Goal: Task Accomplishment & Management: Use online tool/utility

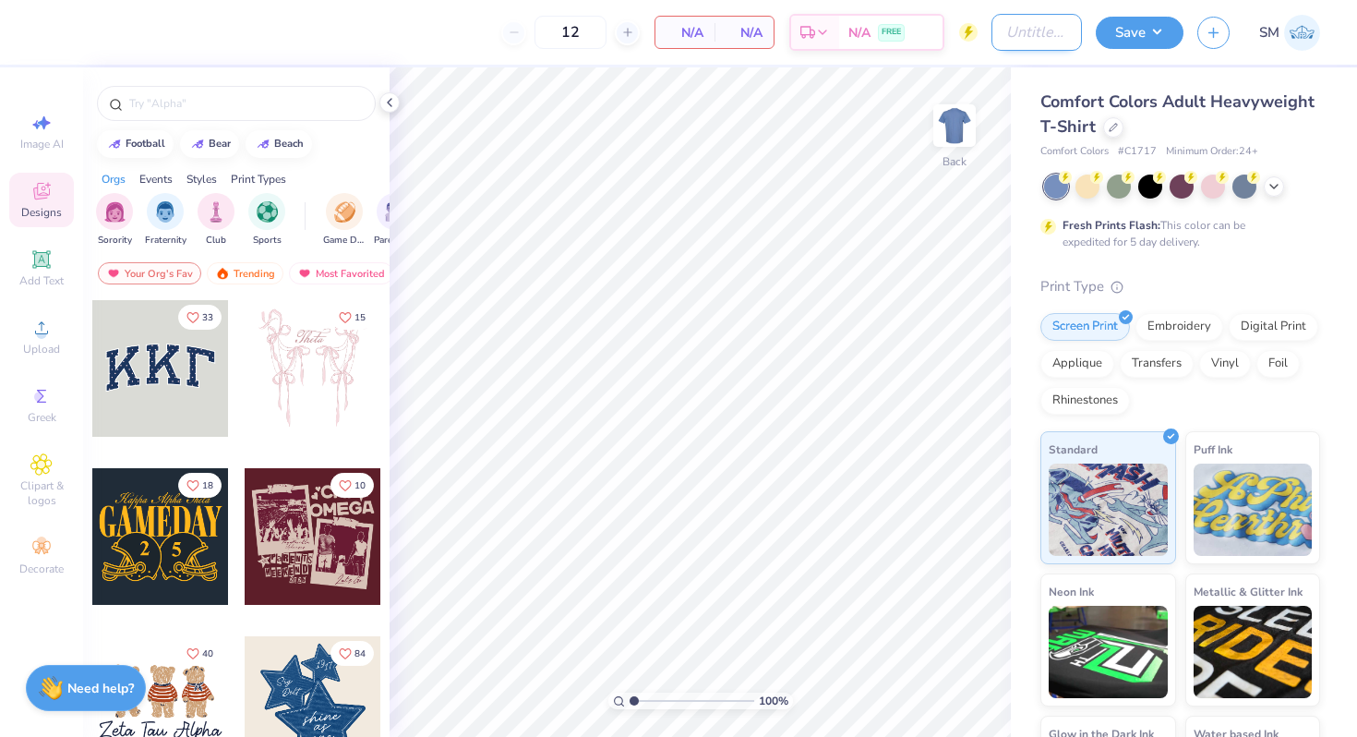
click at [1002, 32] on input "Design Title" at bounding box center [1036, 32] width 90 height 37
type input "ASB 6"
click at [1105, 118] on div at bounding box center [1113, 125] width 20 height 20
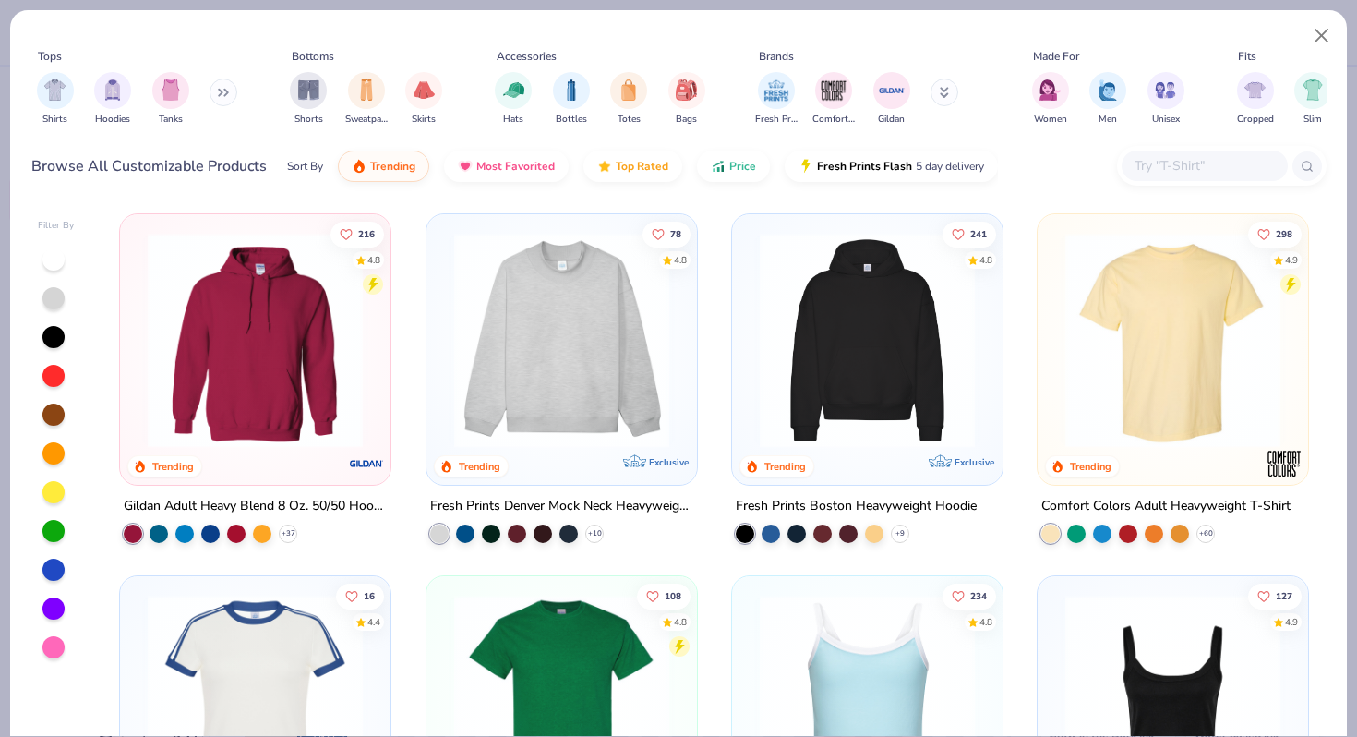
click at [882, 339] on img at bounding box center [867, 340] width 234 height 215
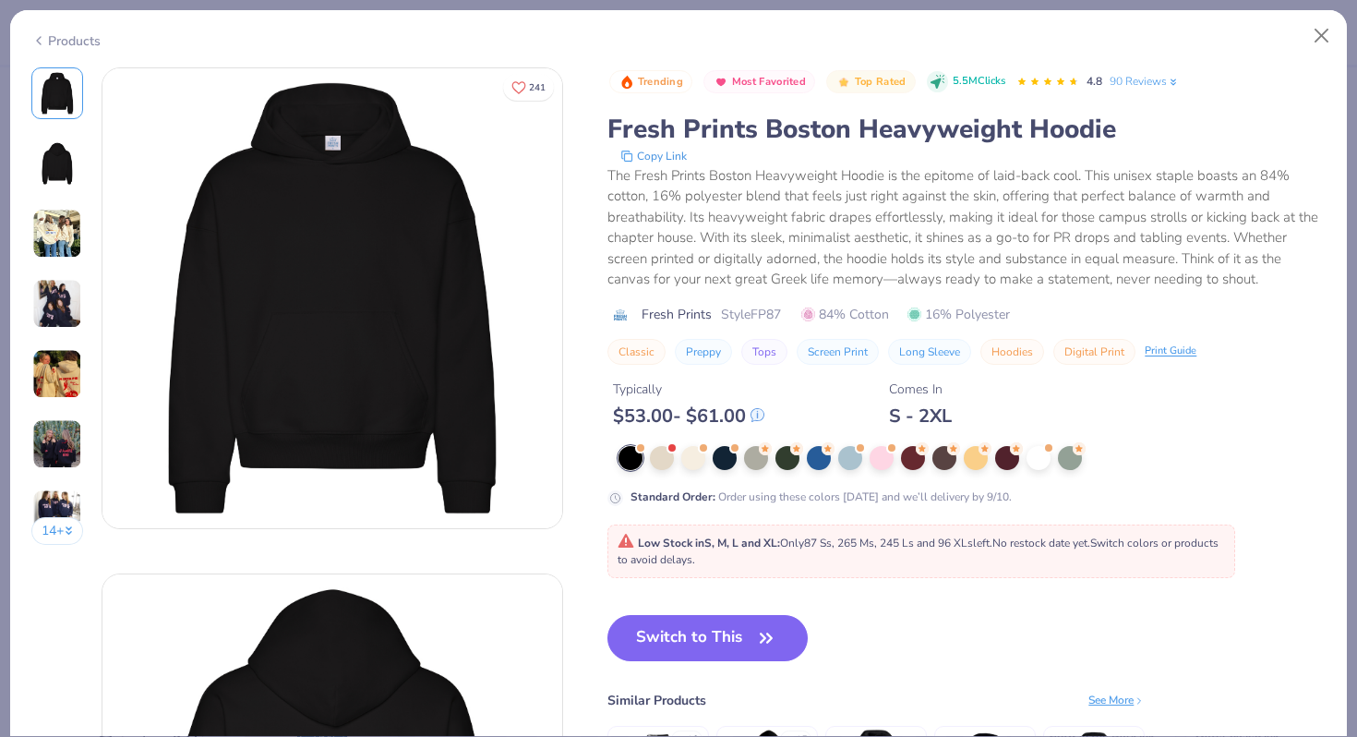
click at [54, 35] on div "Products" at bounding box center [65, 40] width 69 height 19
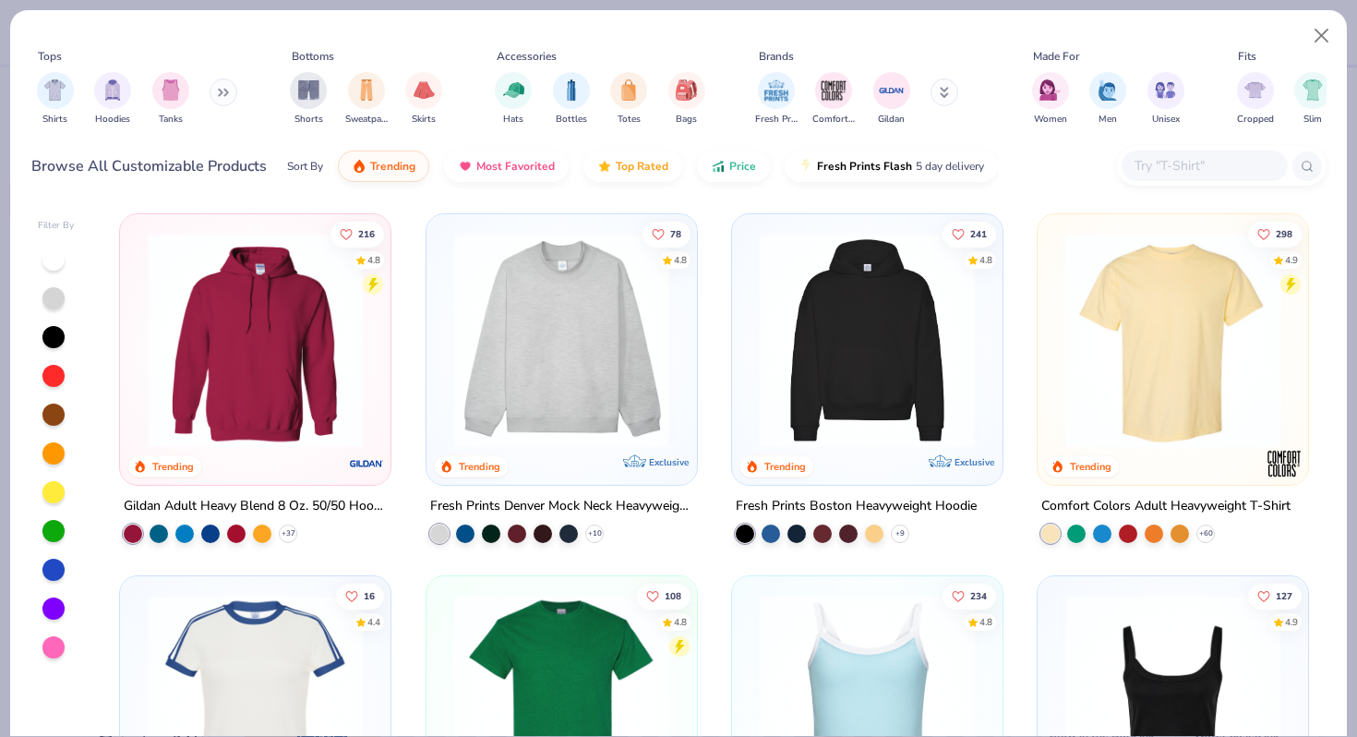
click at [1134, 156] on input "text" at bounding box center [1204, 165] width 142 height 21
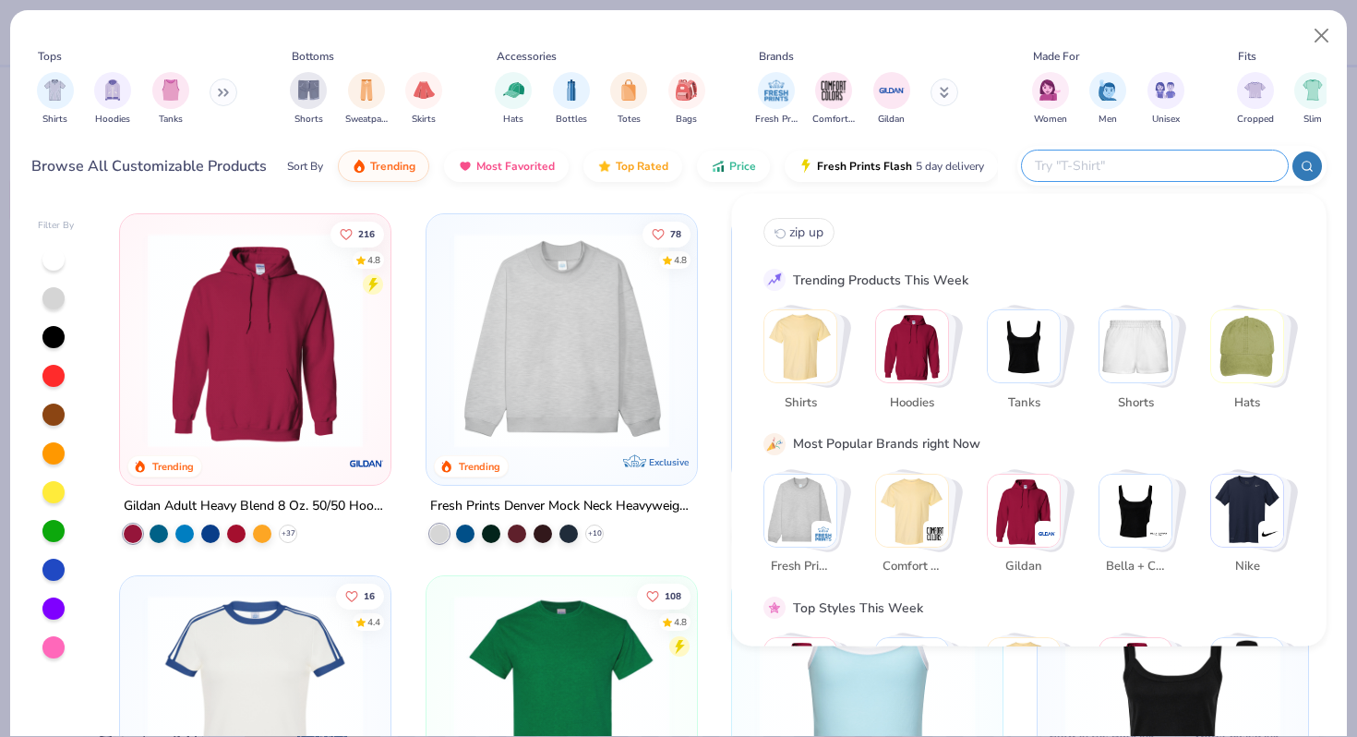
paste input "RF498"
type input "RF498"
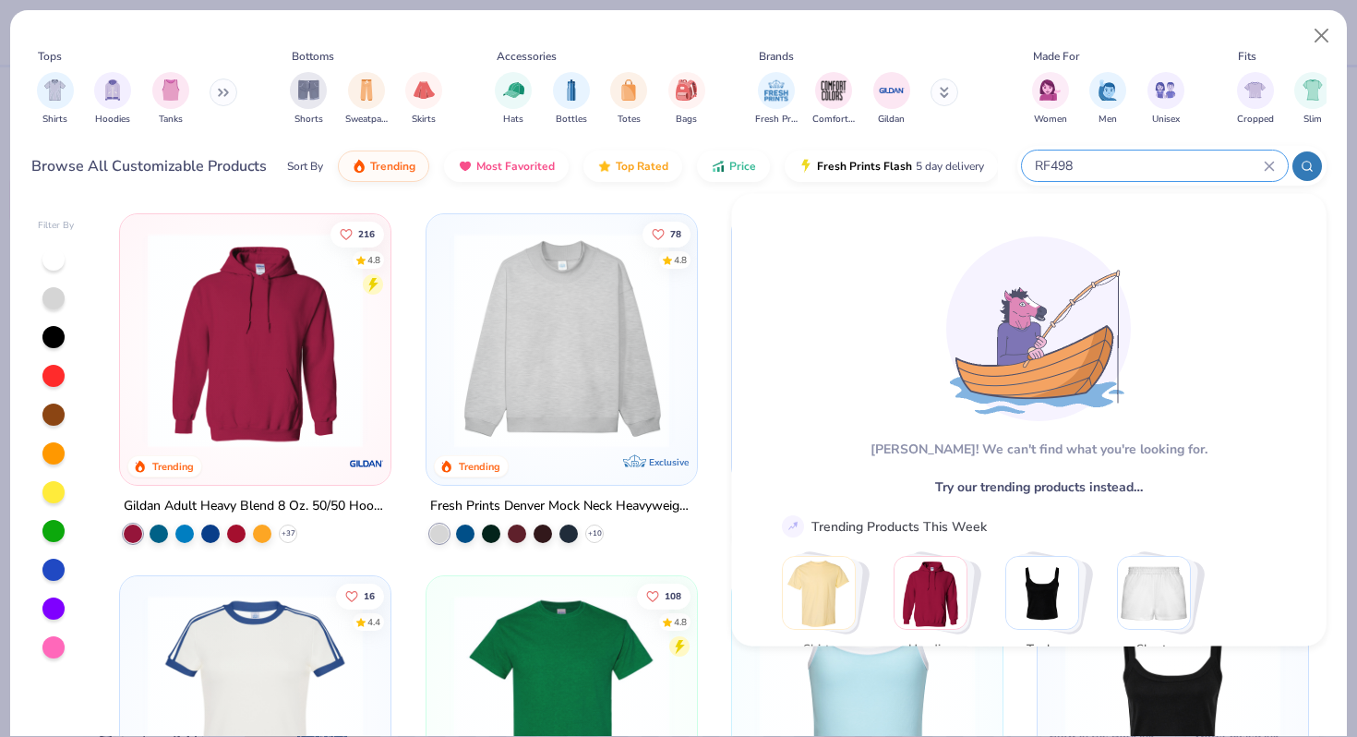
click at [1275, 162] on div "RF498" at bounding box center [1155, 165] width 266 height 30
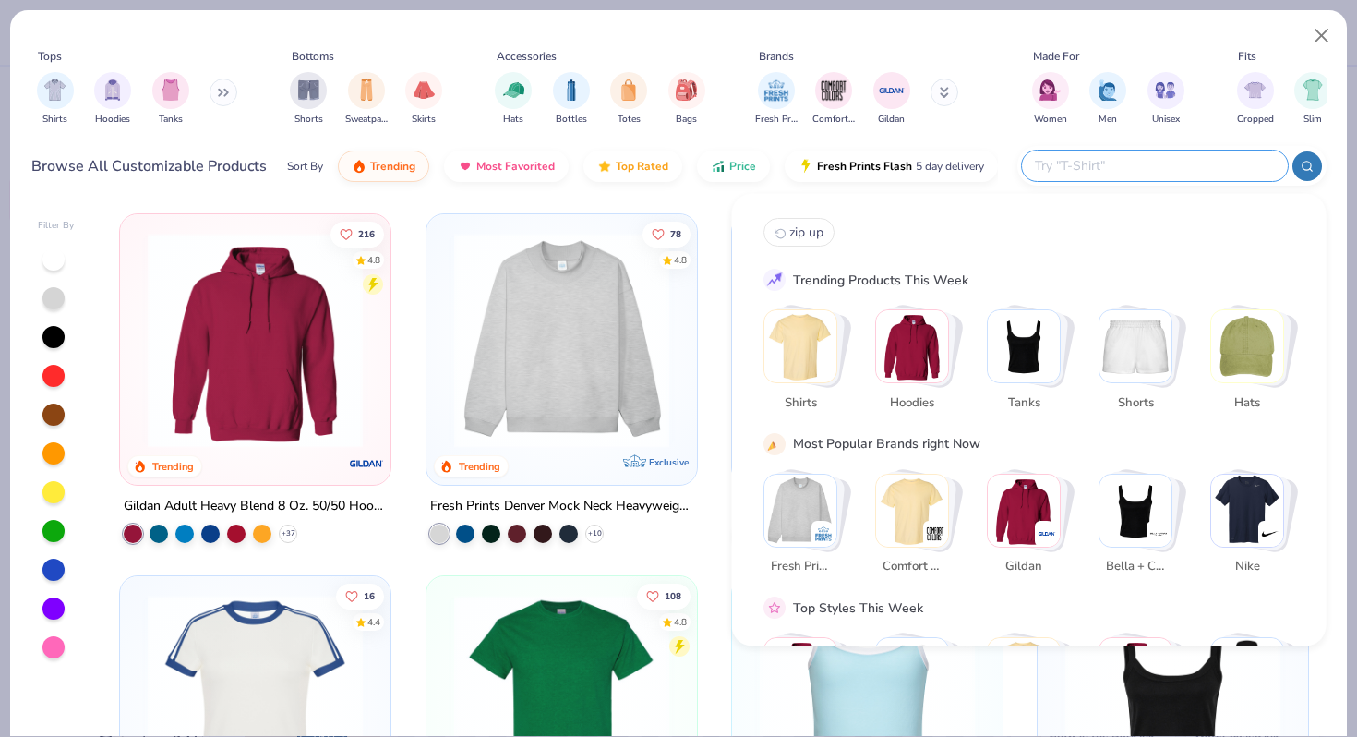
click at [888, 341] on img "Stack Card Button Hoodies" at bounding box center [912, 346] width 72 height 72
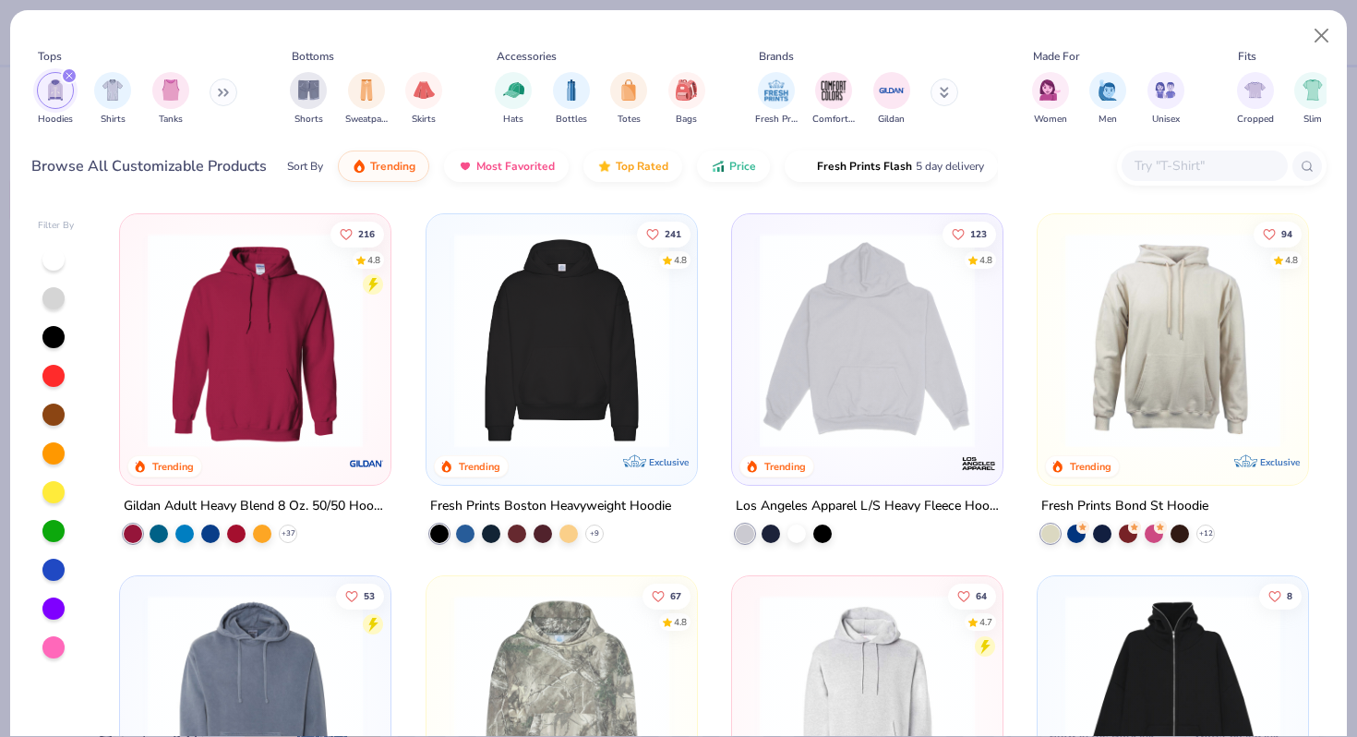
click at [598, 334] on img at bounding box center [562, 340] width 234 height 215
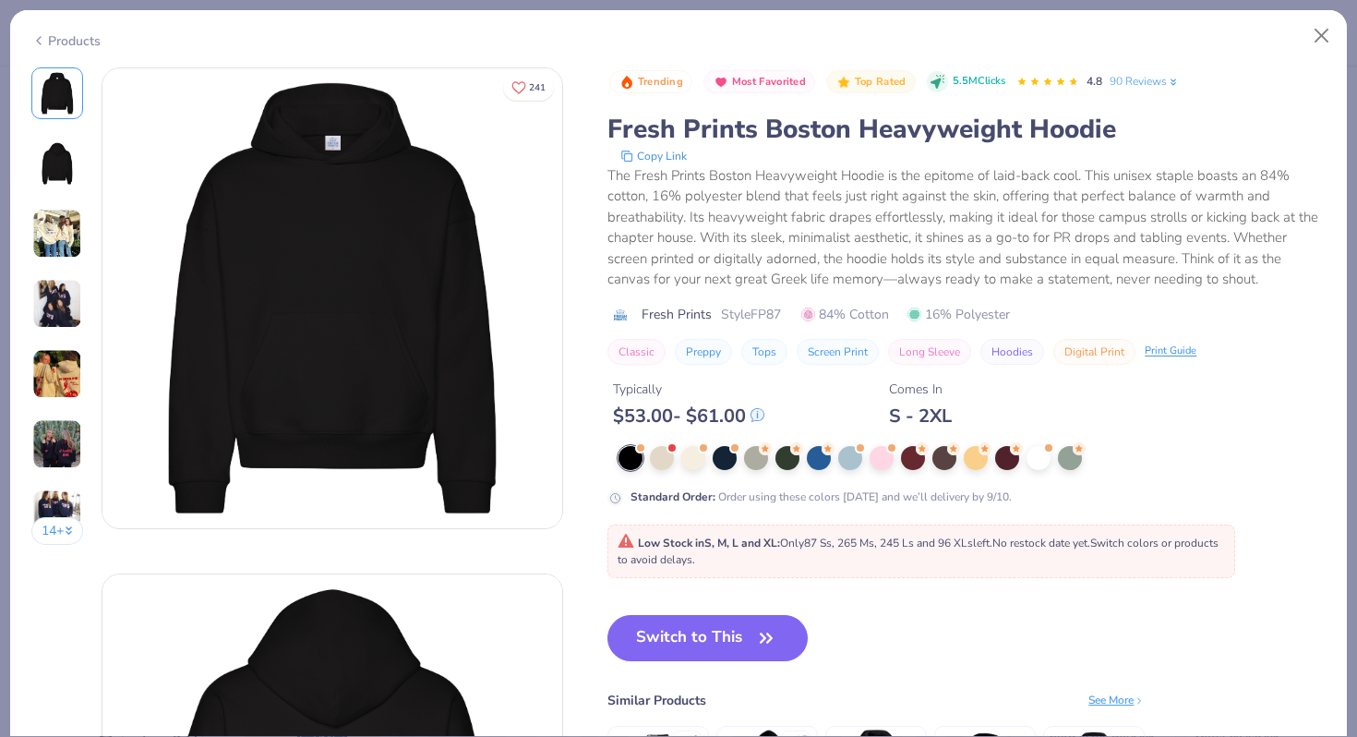
click at [81, 36] on div "Products" at bounding box center [65, 40] width 69 height 19
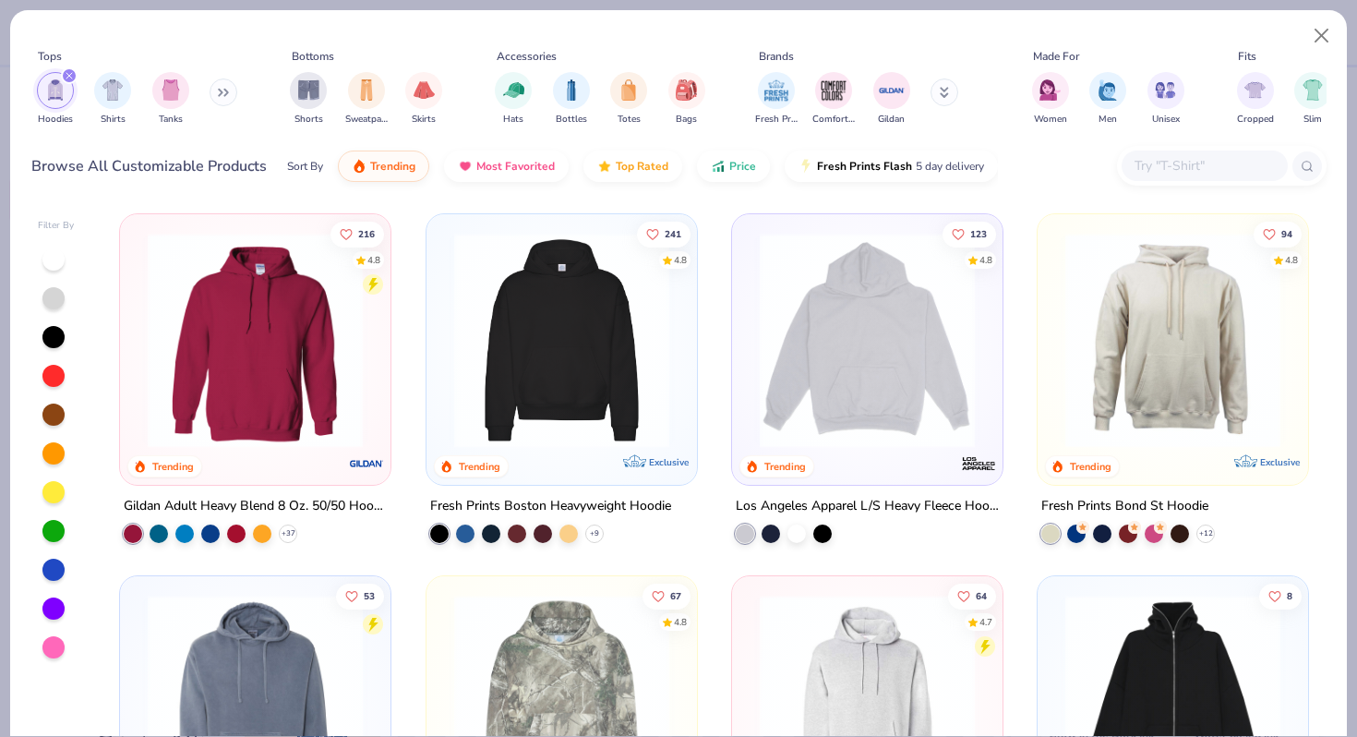
click at [225, 308] on img at bounding box center [255, 340] width 234 height 215
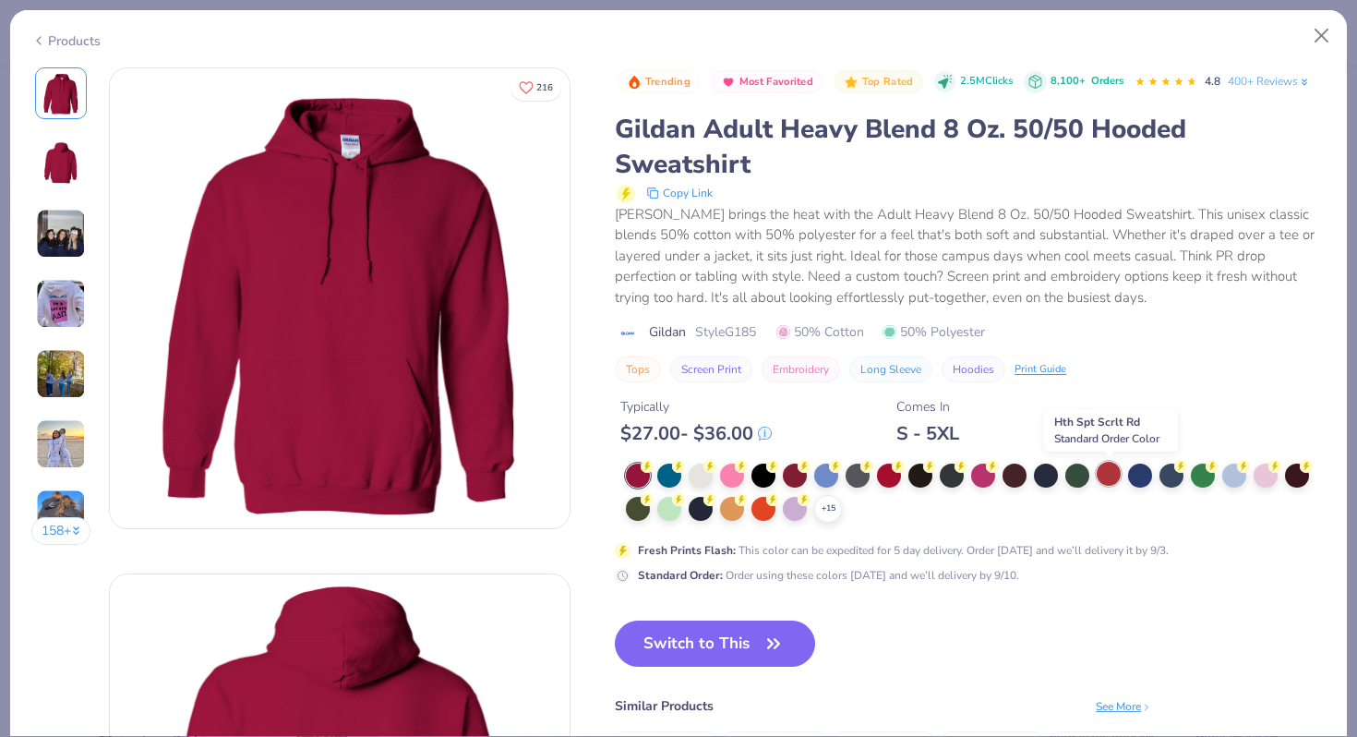
click at [1108, 477] on div at bounding box center [1109, 474] width 24 height 24
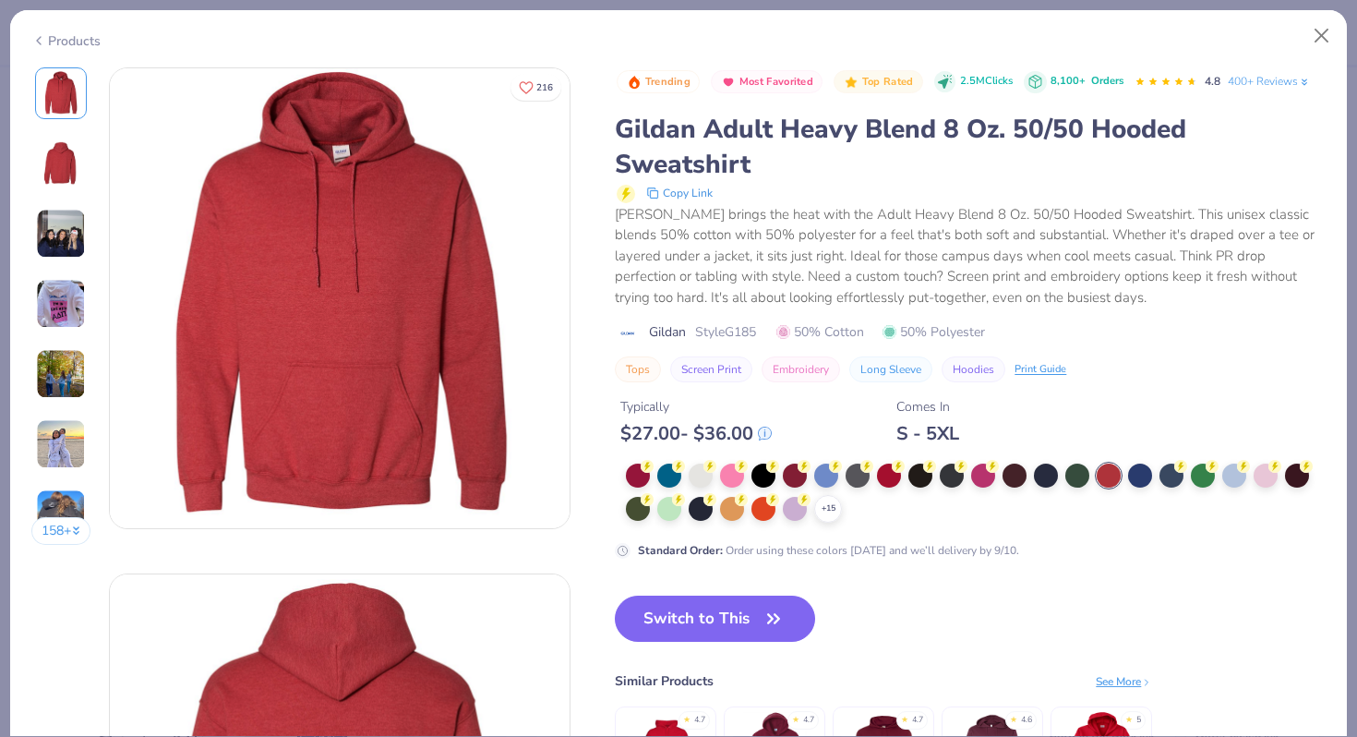
click at [62, 221] on img at bounding box center [61, 234] width 50 height 50
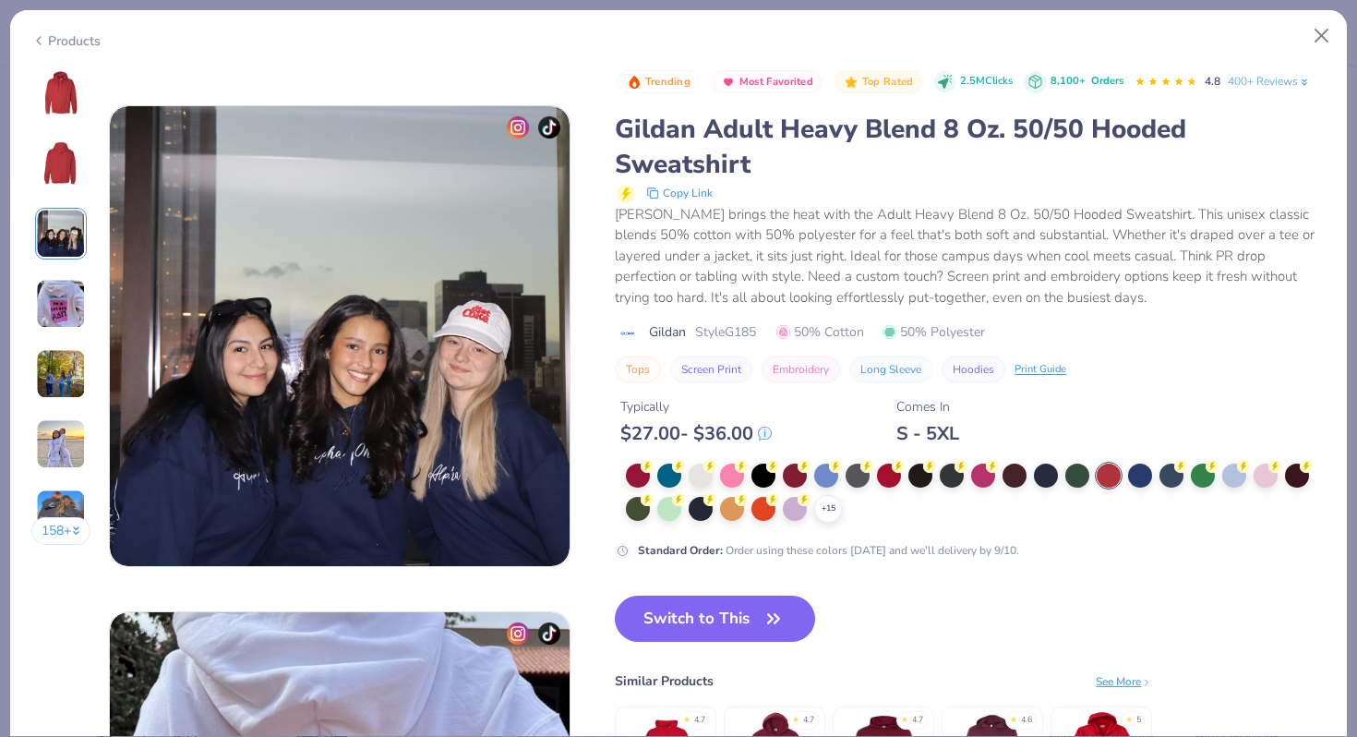
scroll to position [1012, 0]
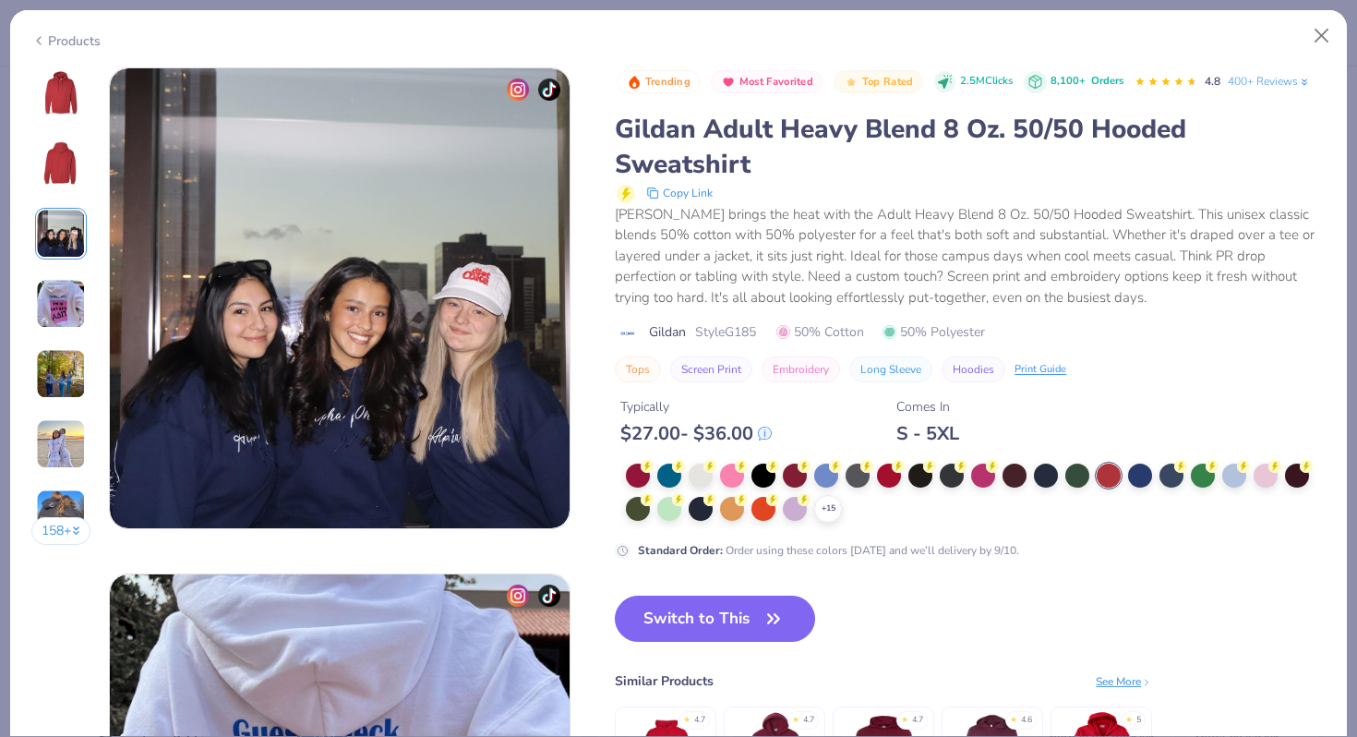
click at [72, 308] on img at bounding box center [61, 304] width 50 height 50
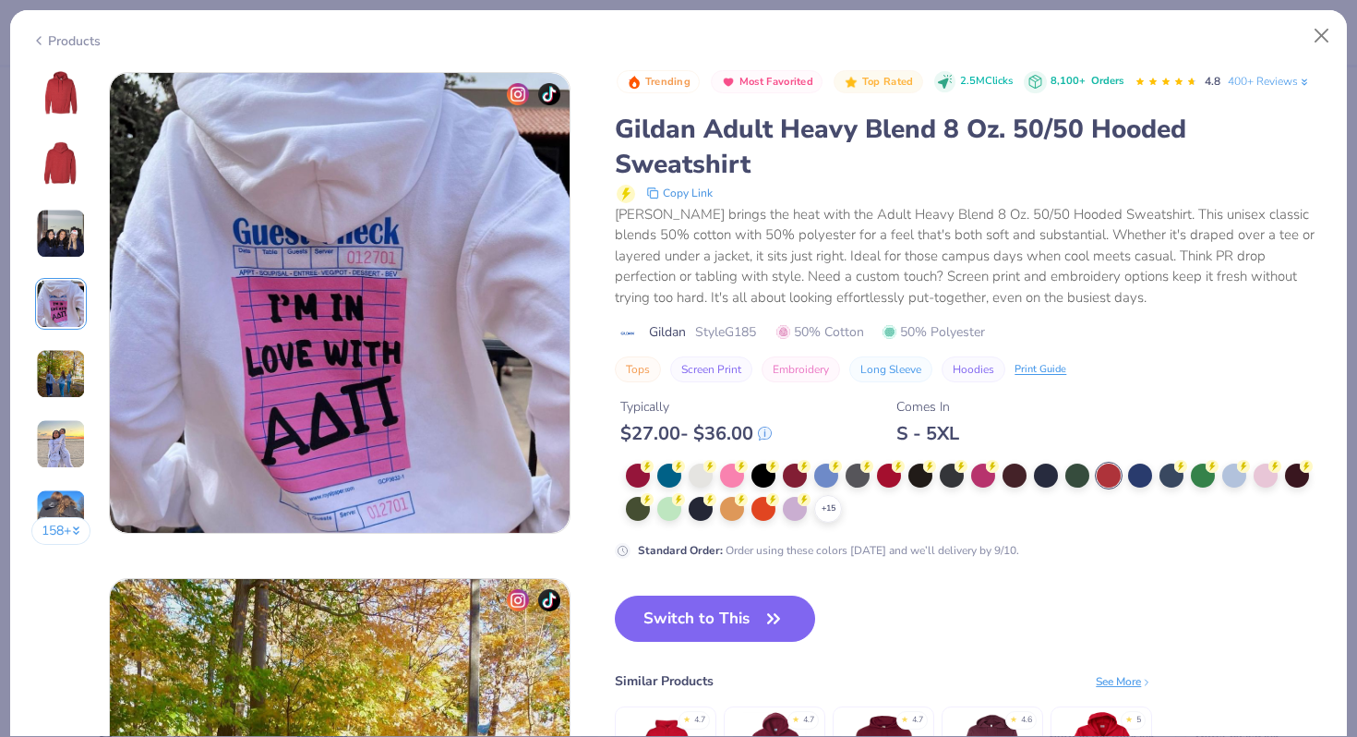
click at [53, 434] on img at bounding box center [61, 444] width 50 height 50
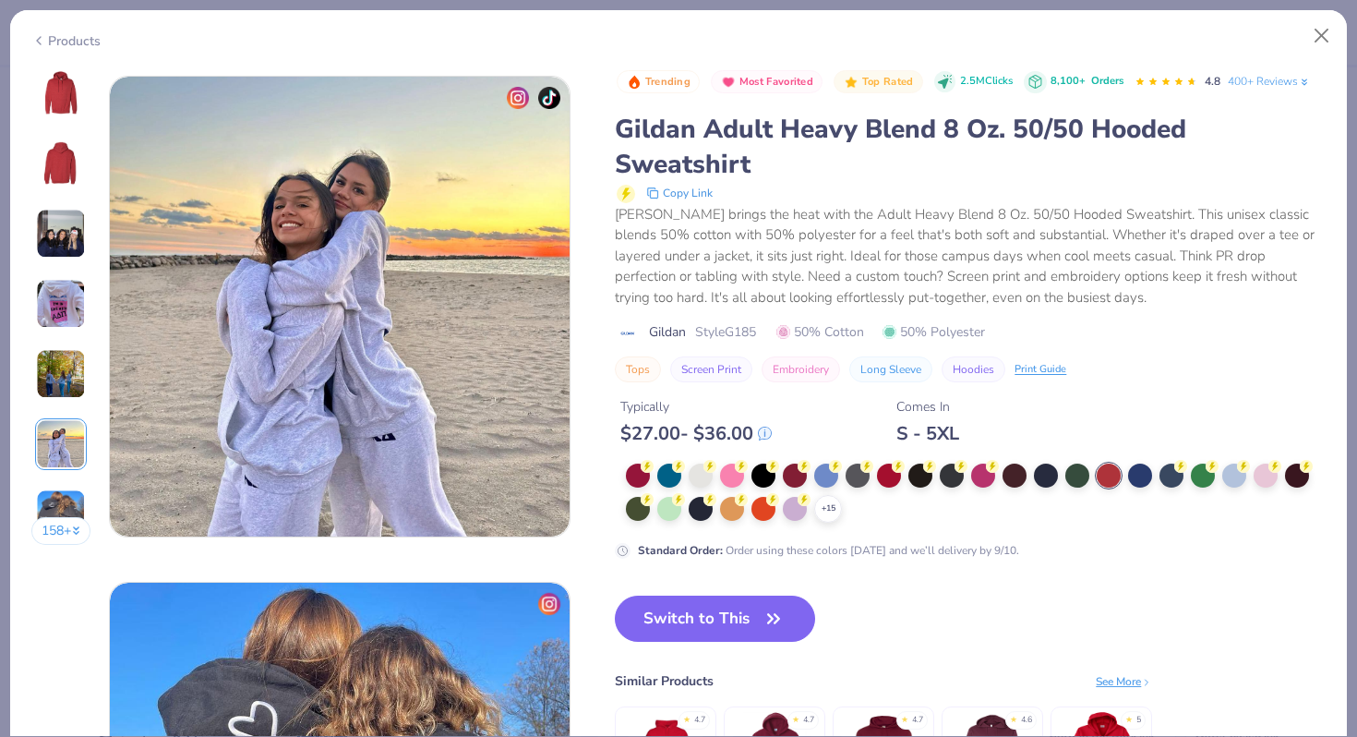
scroll to position [2529, 0]
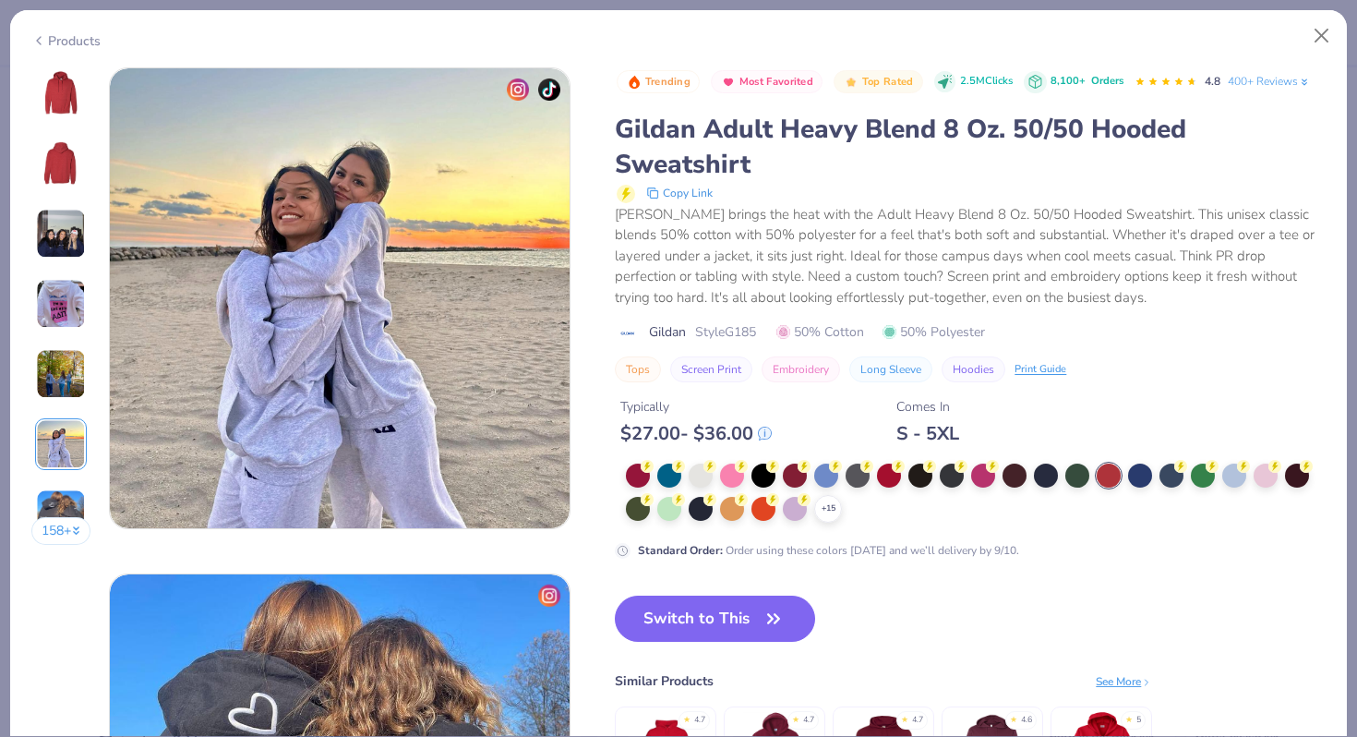
click at [75, 51] on div "Products" at bounding box center [678, 34] width 1337 height 48
click at [75, 45] on div "Products" at bounding box center [65, 40] width 69 height 19
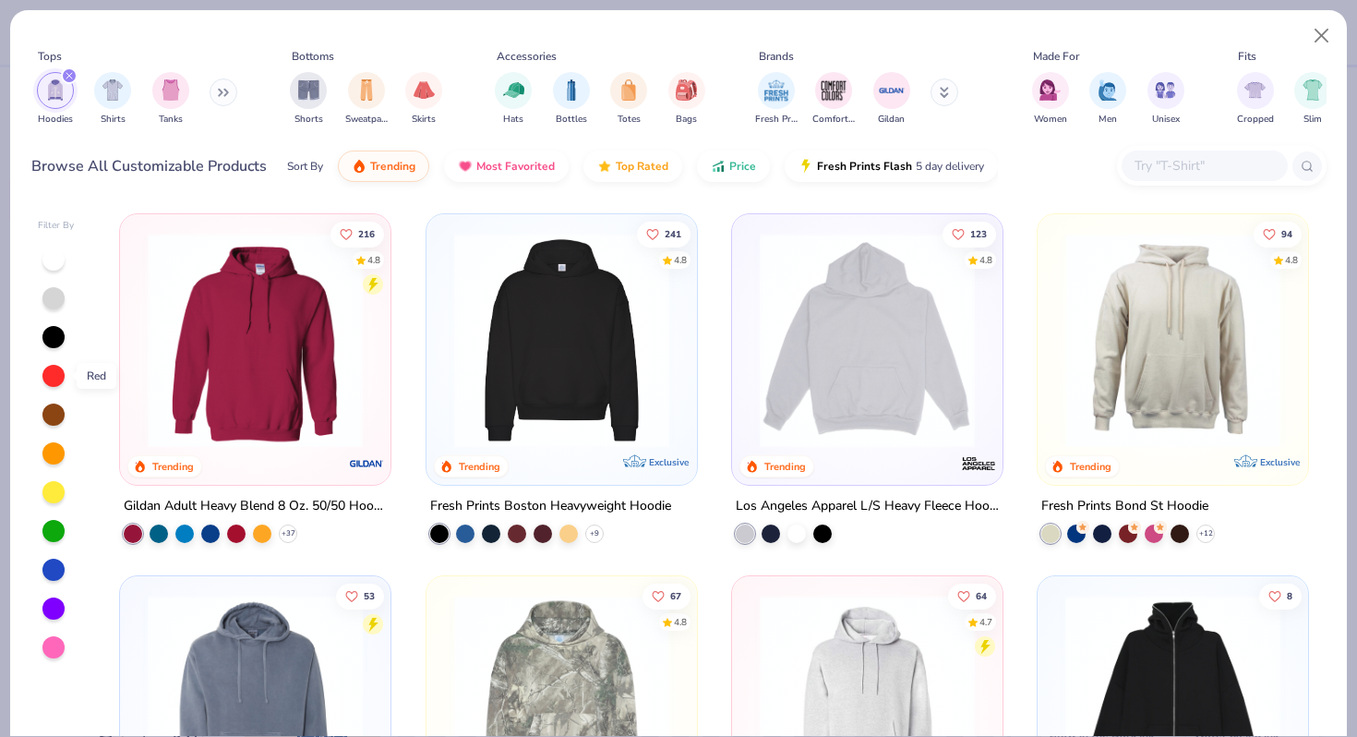
click at [53, 378] on div at bounding box center [53, 376] width 22 height 22
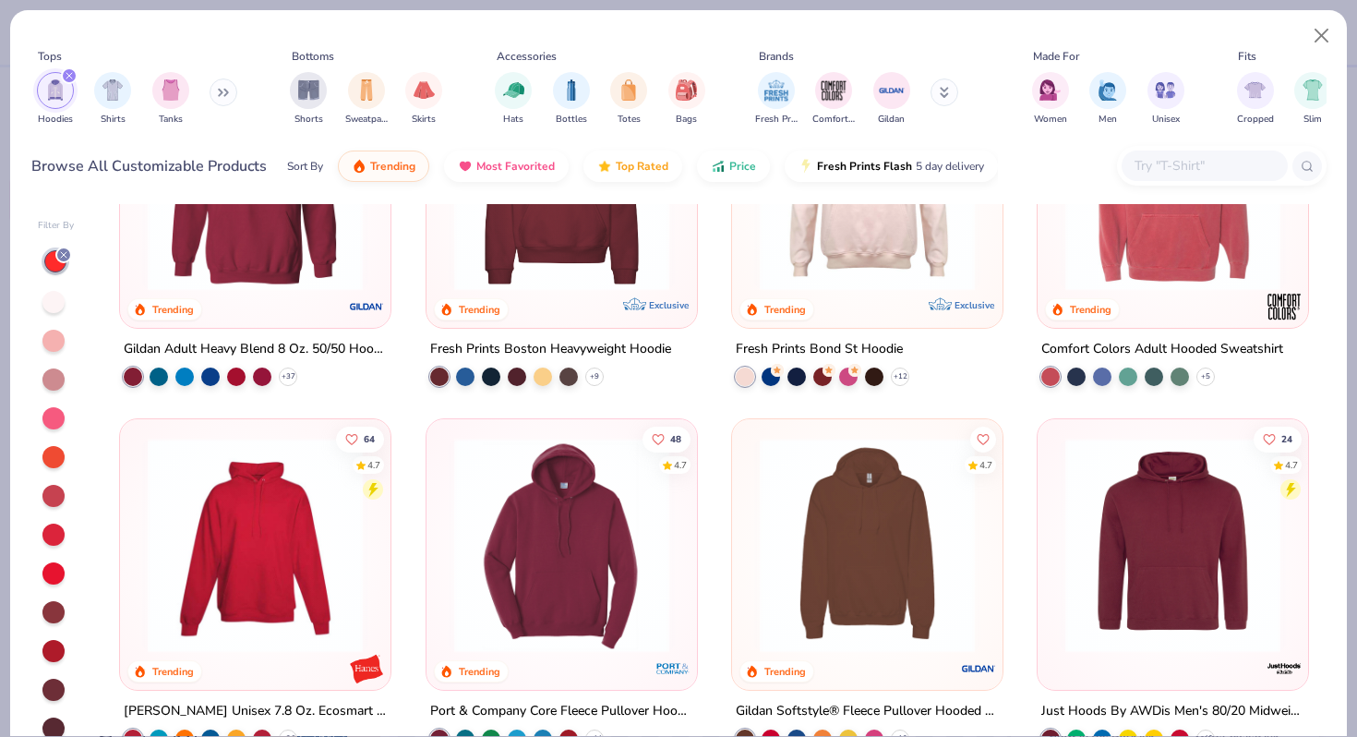
scroll to position [264, 0]
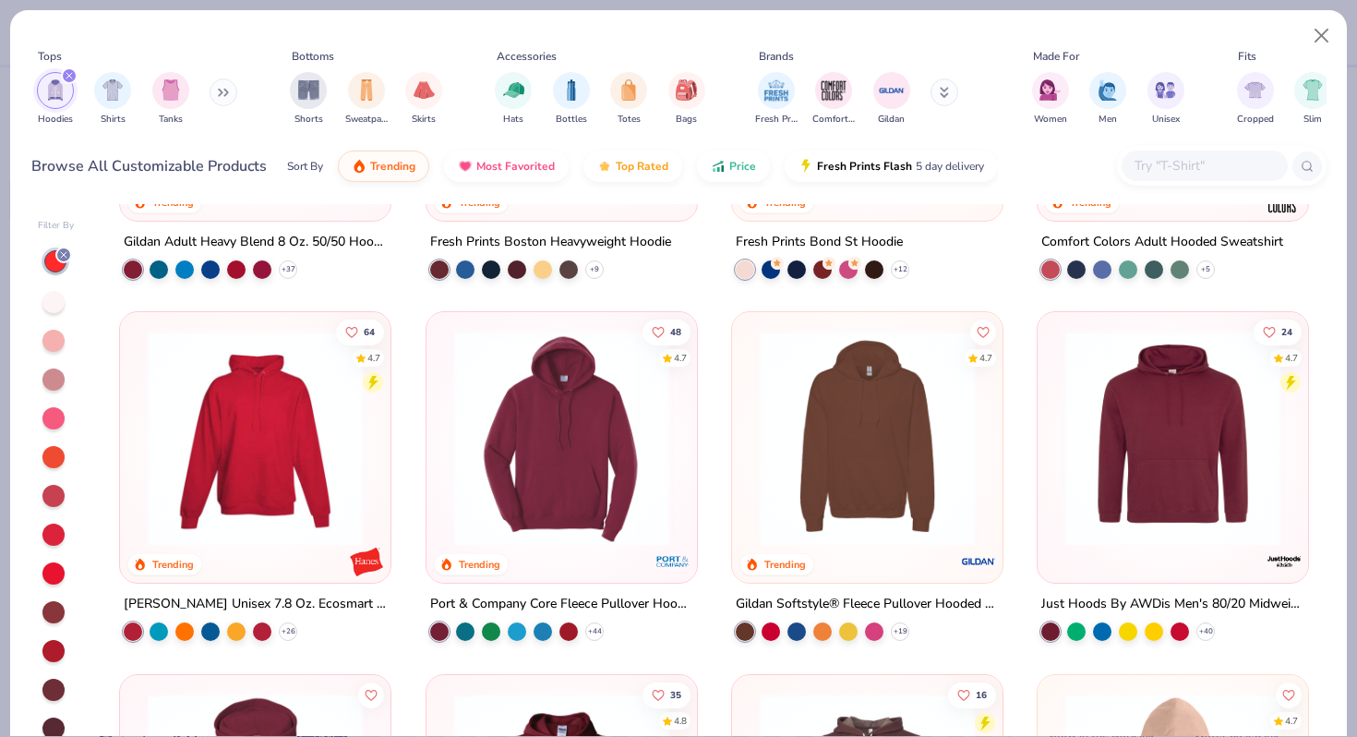
click at [792, 370] on img at bounding box center [867, 437] width 234 height 215
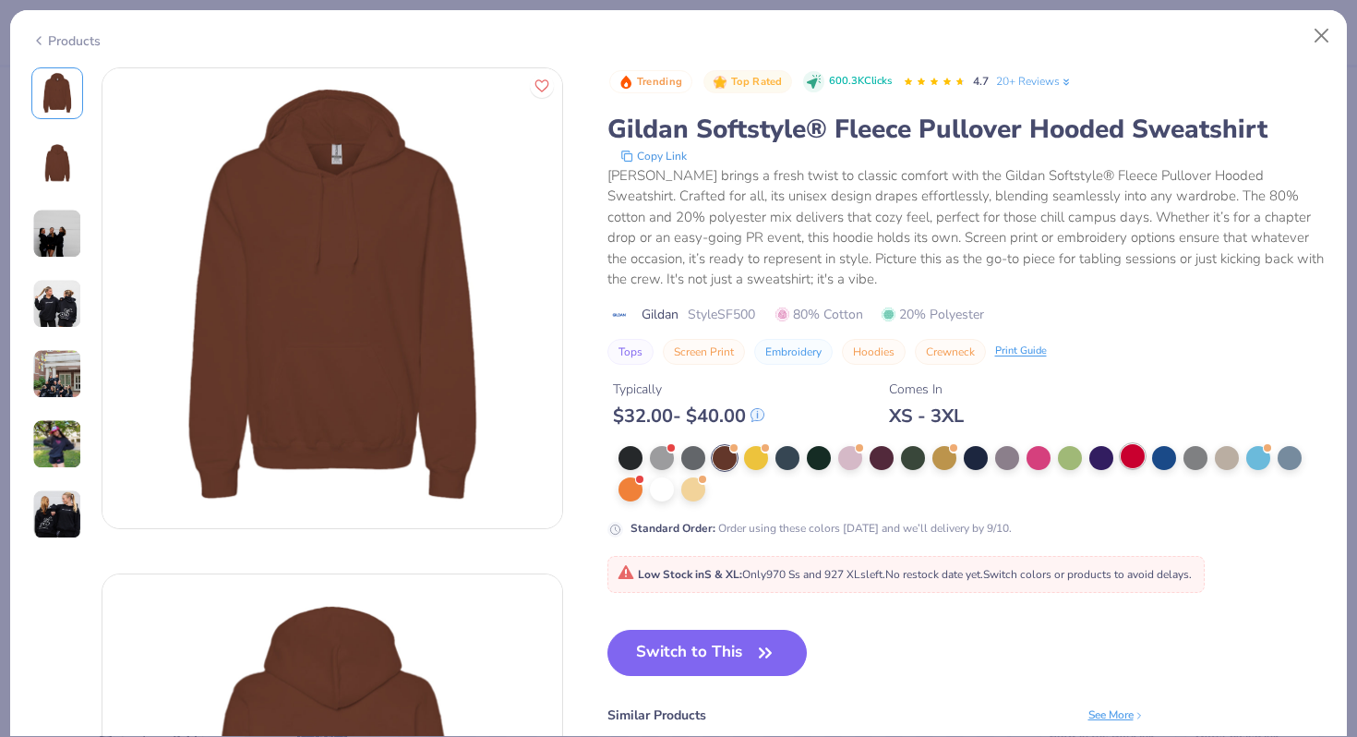
click at [1134, 455] on div at bounding box center [1133, 456] width 24 height 24
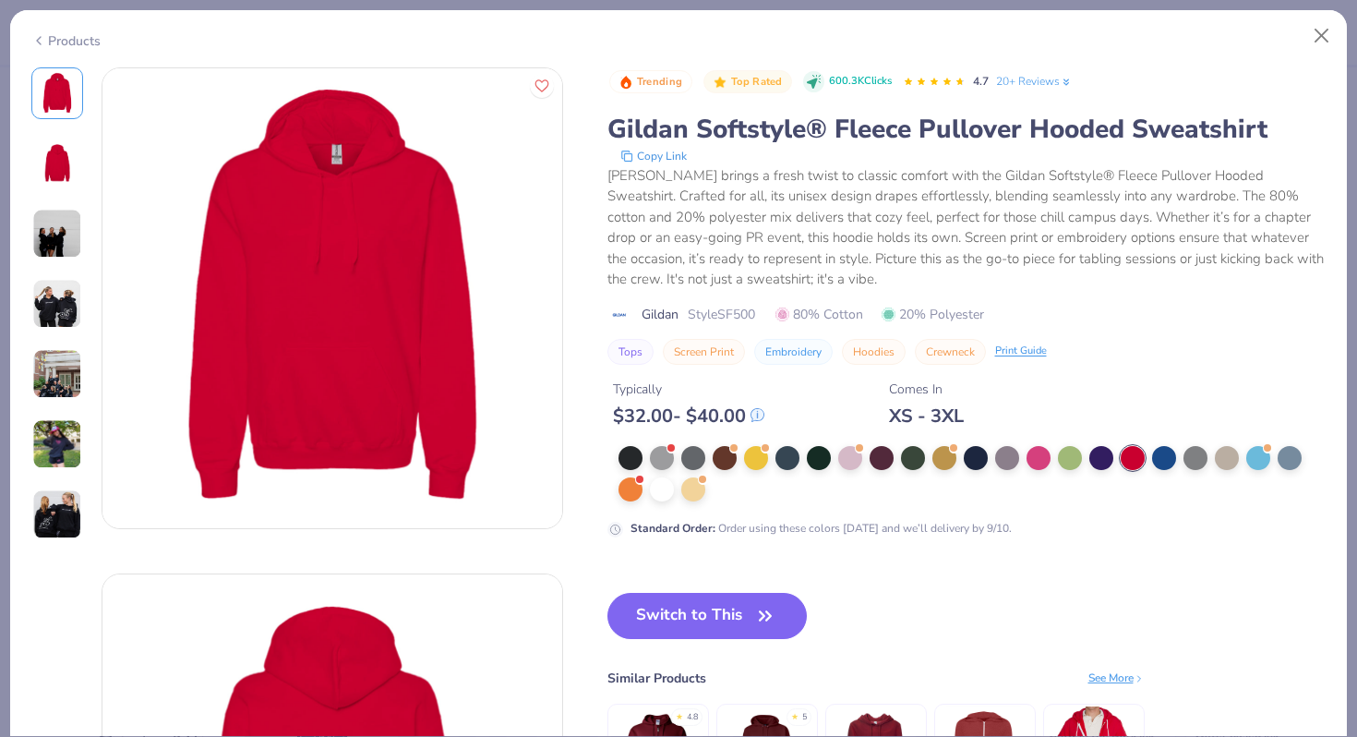
click at [58, 233] on img at bounding box center [57, 234] width 50 height 50
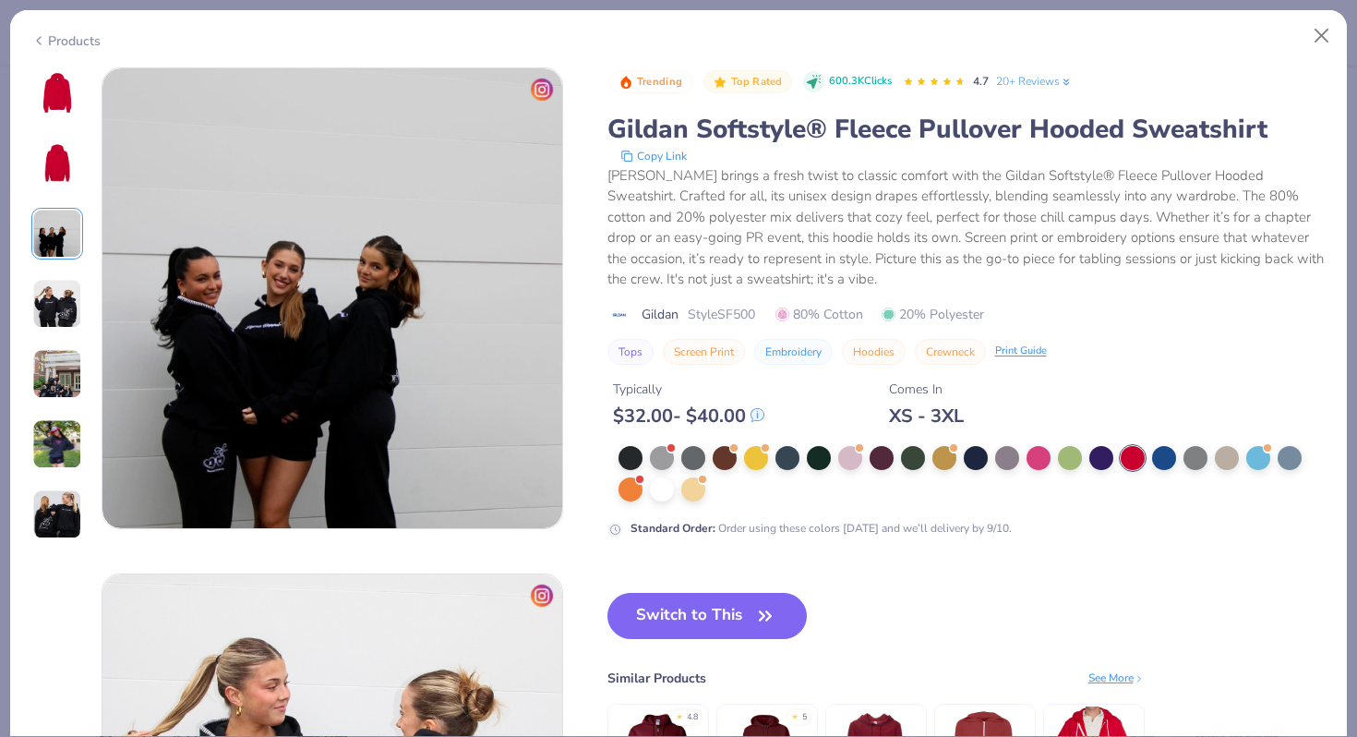
click at [54, 330] on div at bounding box center [57, 303] width 52 height 473
click at [47, 422] on img at bounding box center [57, 444] width 50 height 50
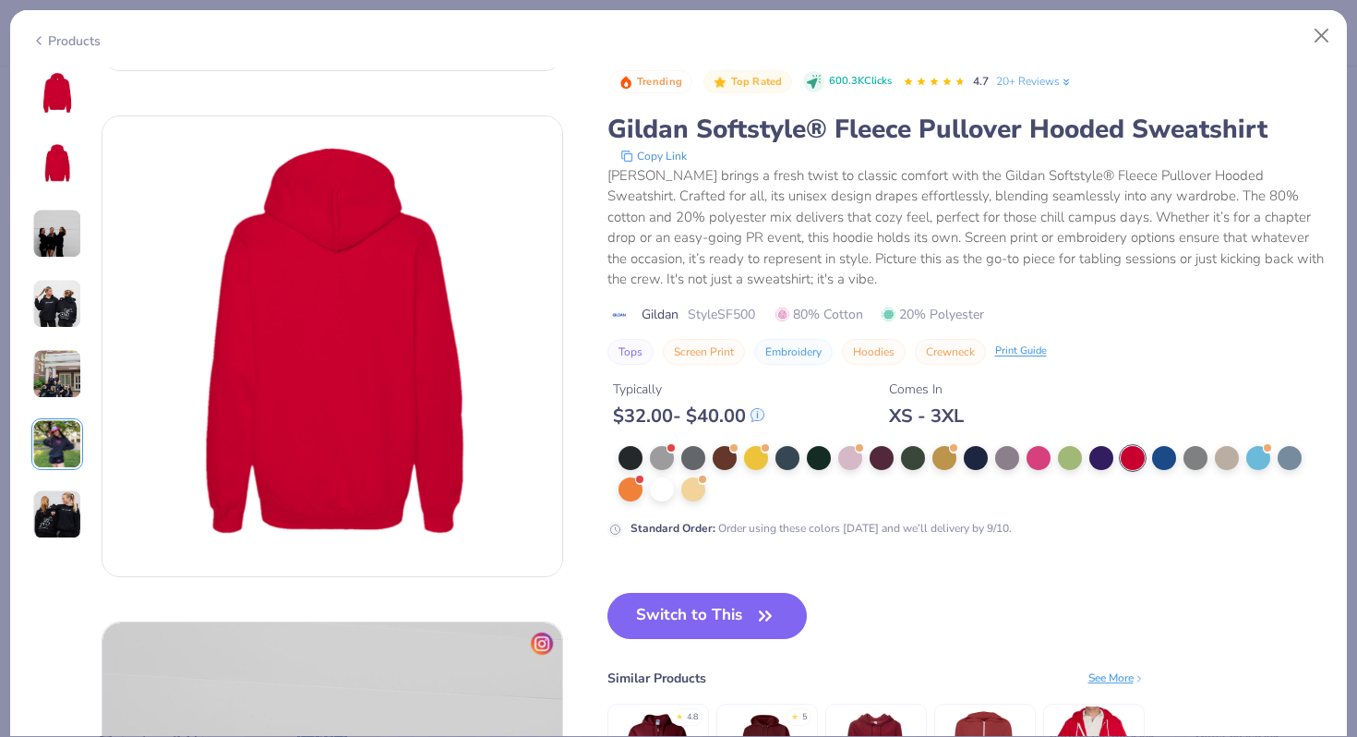
click at [60, 97] on img at bounding box center [57, 93] width 44 height 44
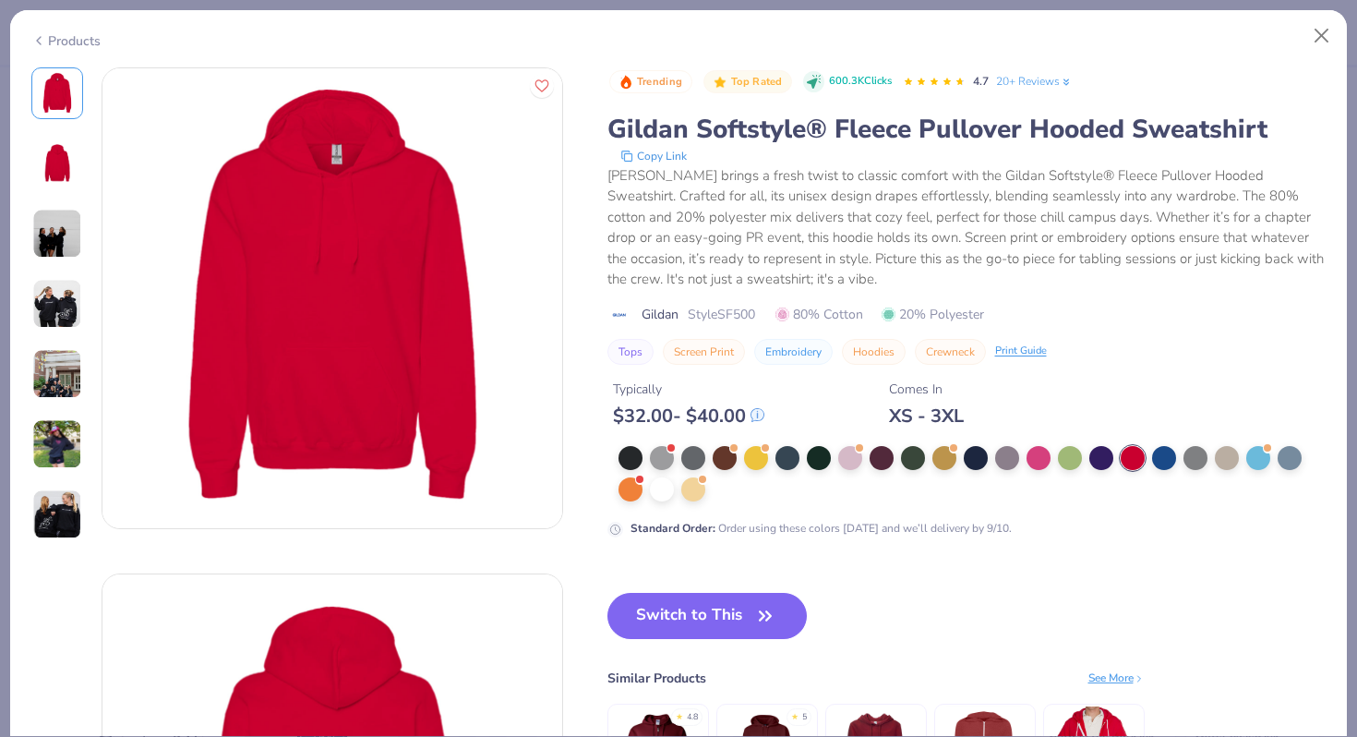
click at [48, 33] on div "Products" at bounding box center [65, 40] width 69 height 19
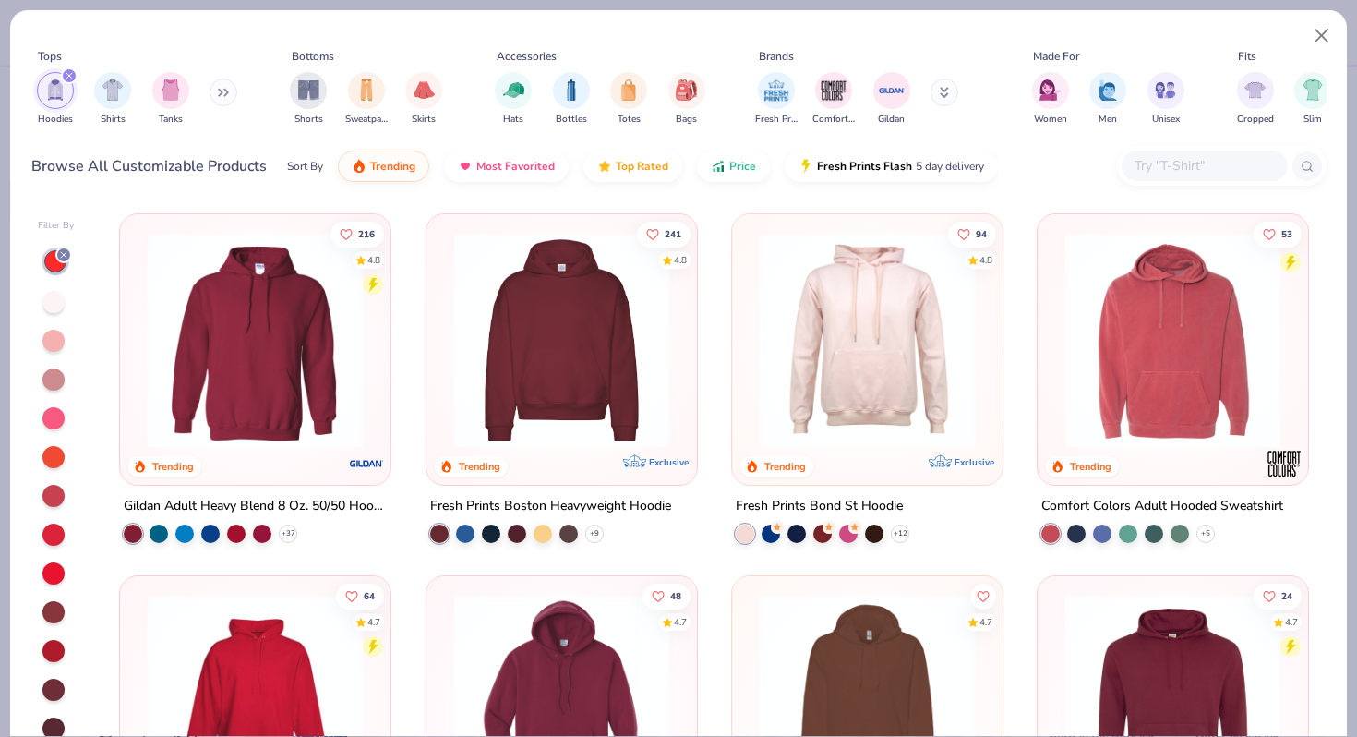
click at [277, 315] on img at bounding box center [255, 340] width 234 height 215
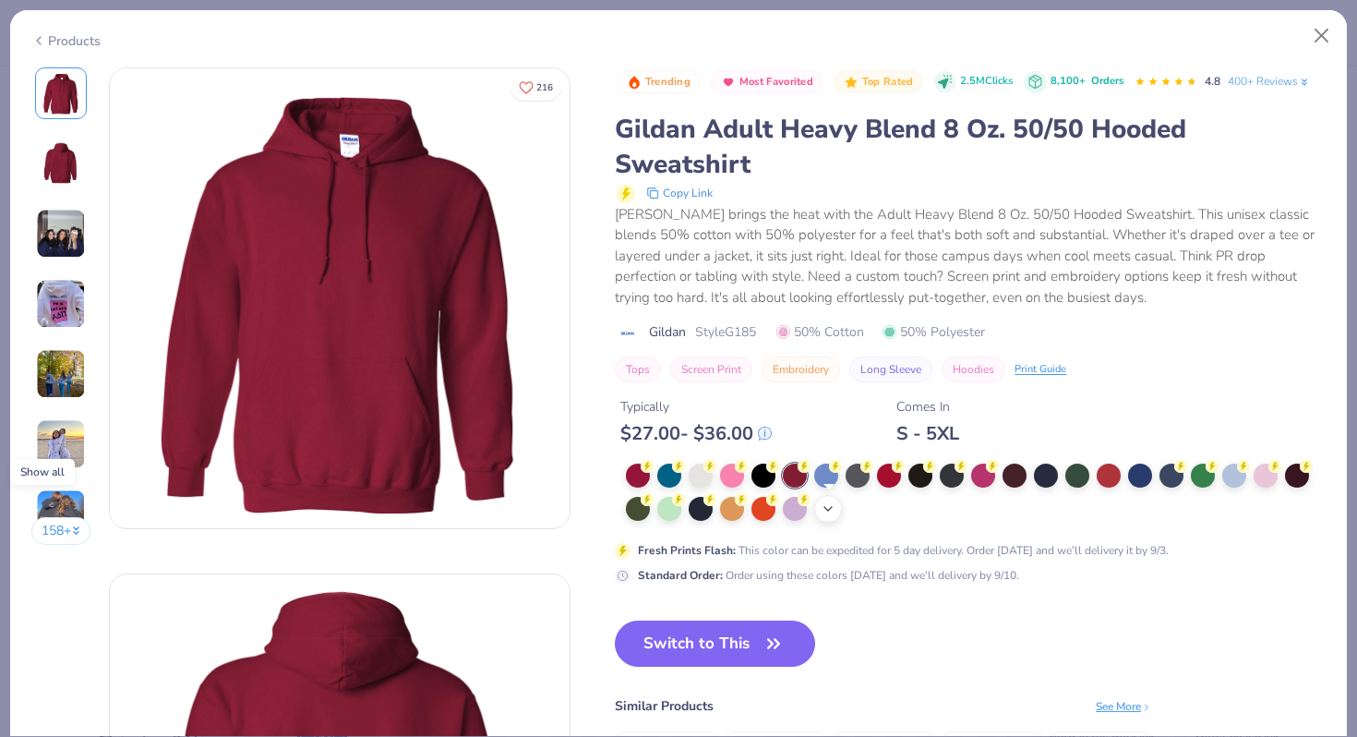
click at [834, 504] on icon at bounding box center [828, 508] width 15 height 15
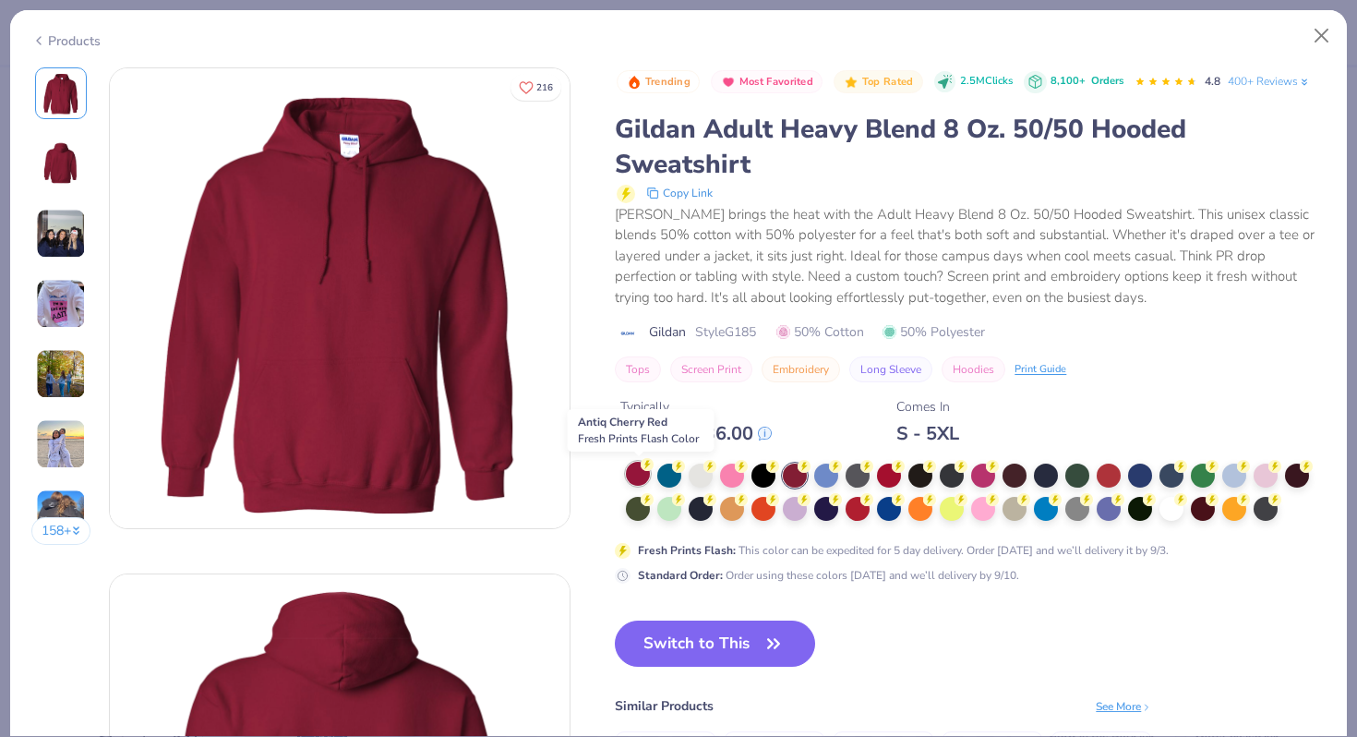
click at [644, 473] on div at bounding box center [638, 474] width 24 height 24
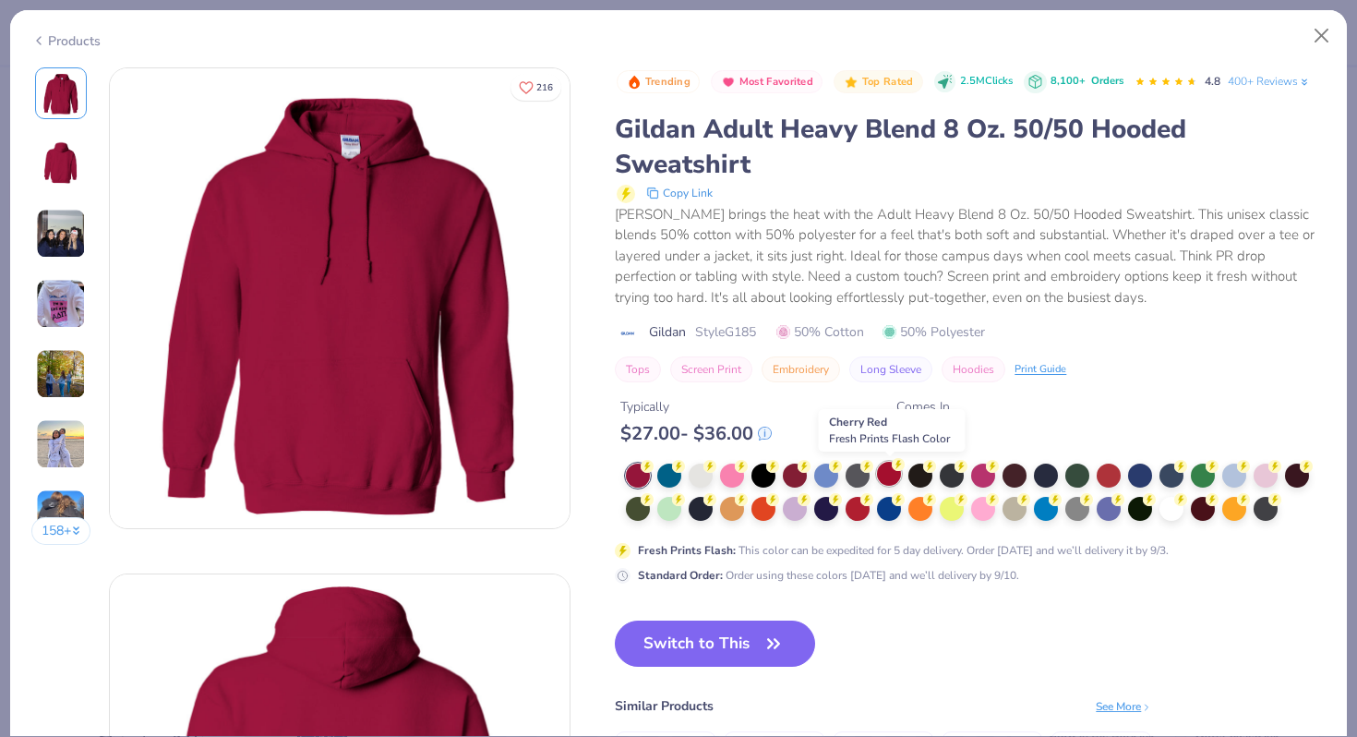
click at [896, 472] on div at bounding box center [889, 474] width 24 height 24
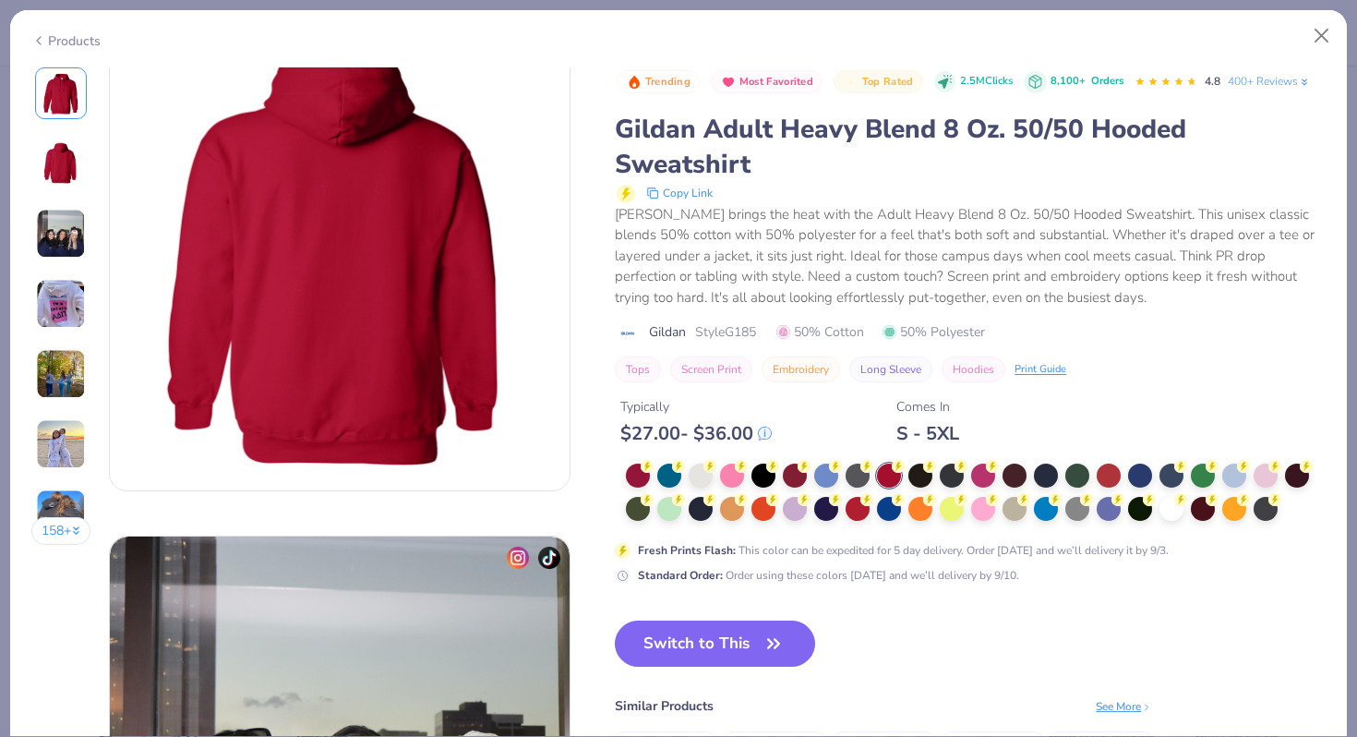
scroll to position [86, 0]
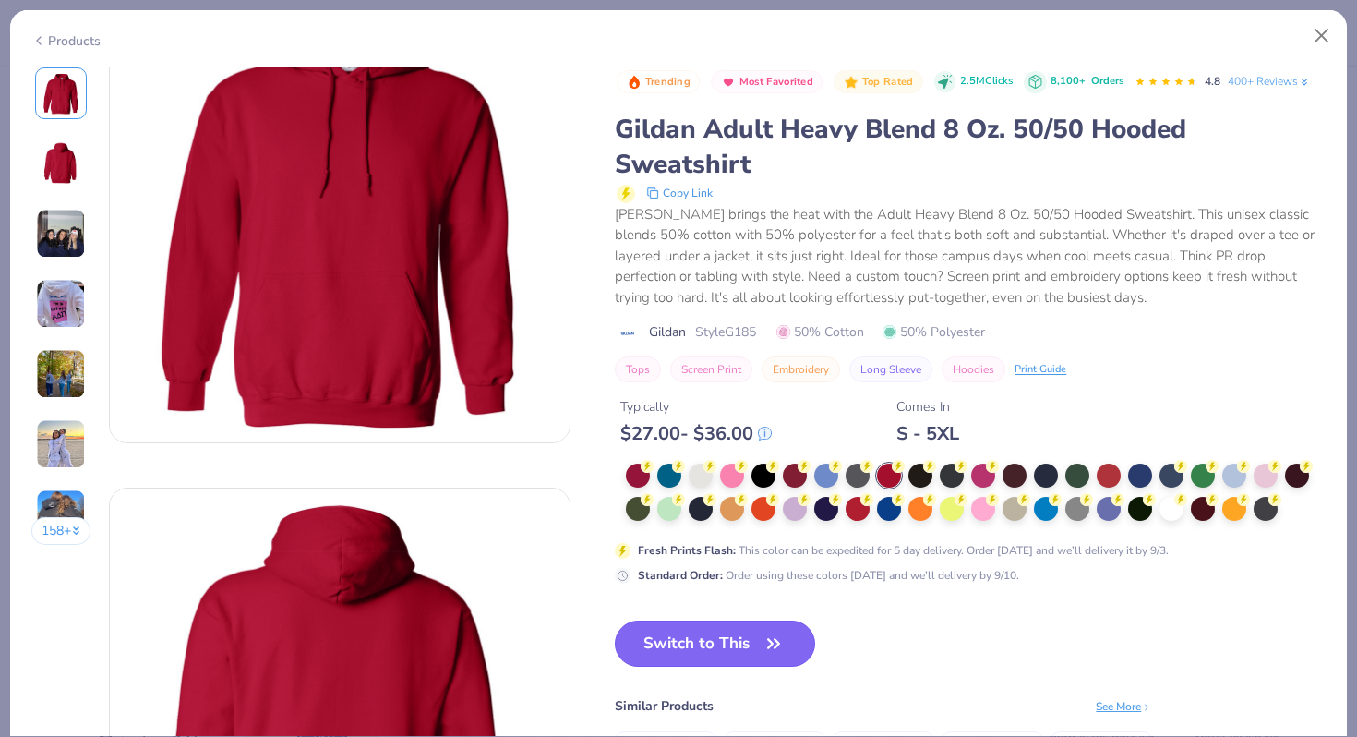
click at [684, 655] on button "Switch to This" at bounding box center [715, 643] width 200 height 46
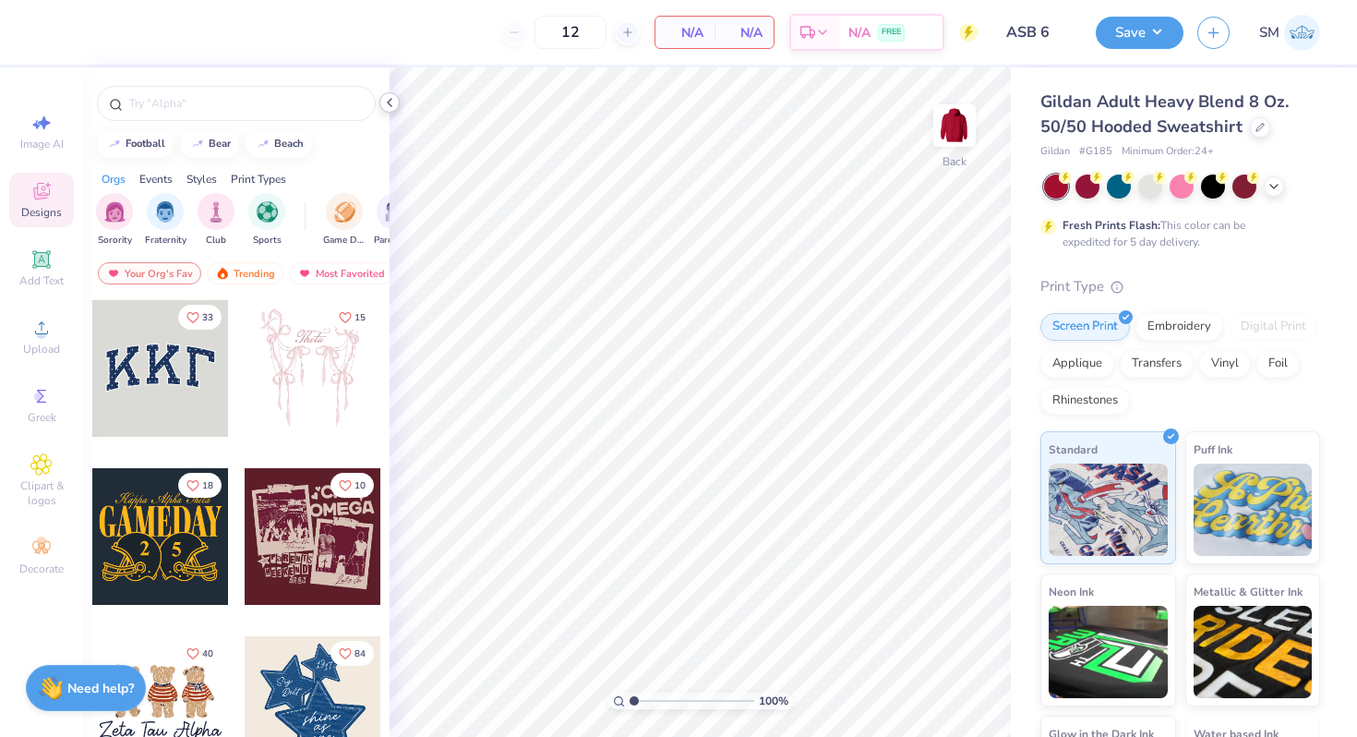
click at [389, 103] on polyline at bounding box center [390, 102] width 4 height 7
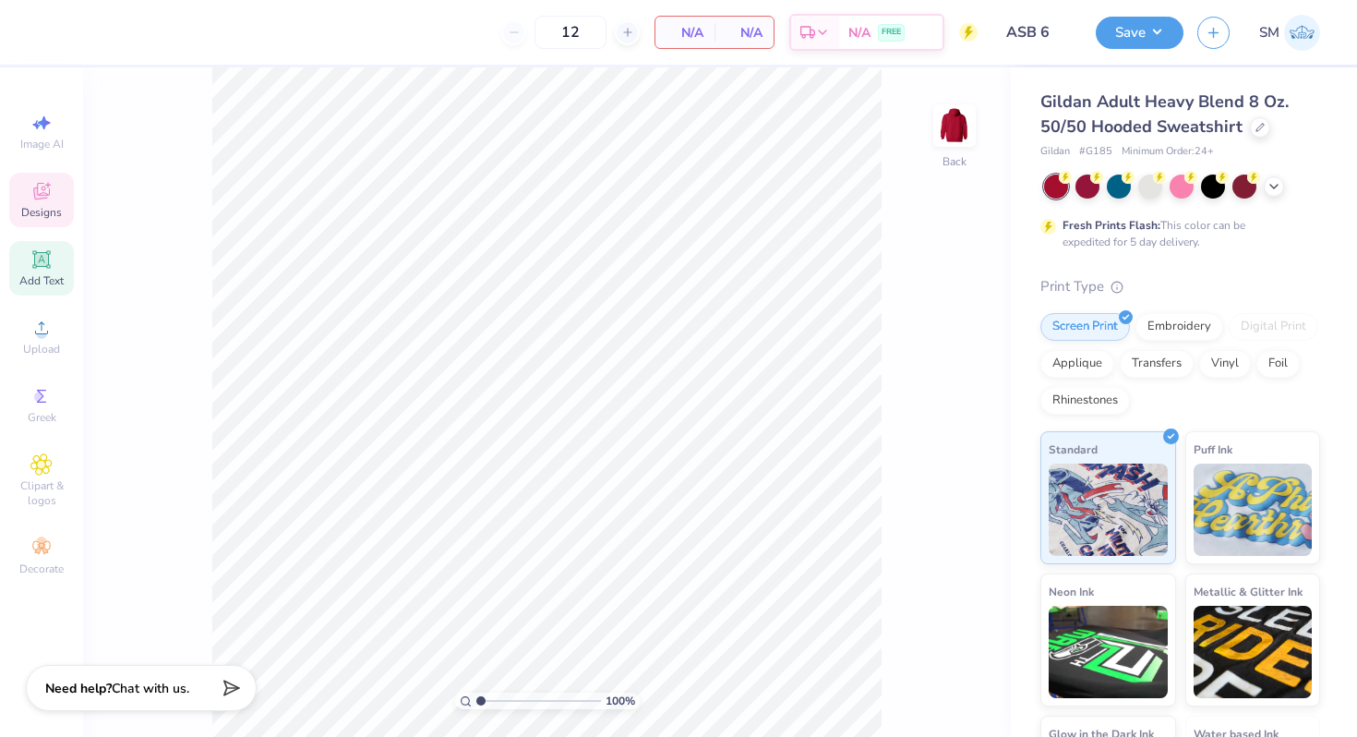
click at [49, 265] on icon at bounding box center [41, 259] width 18 height 18
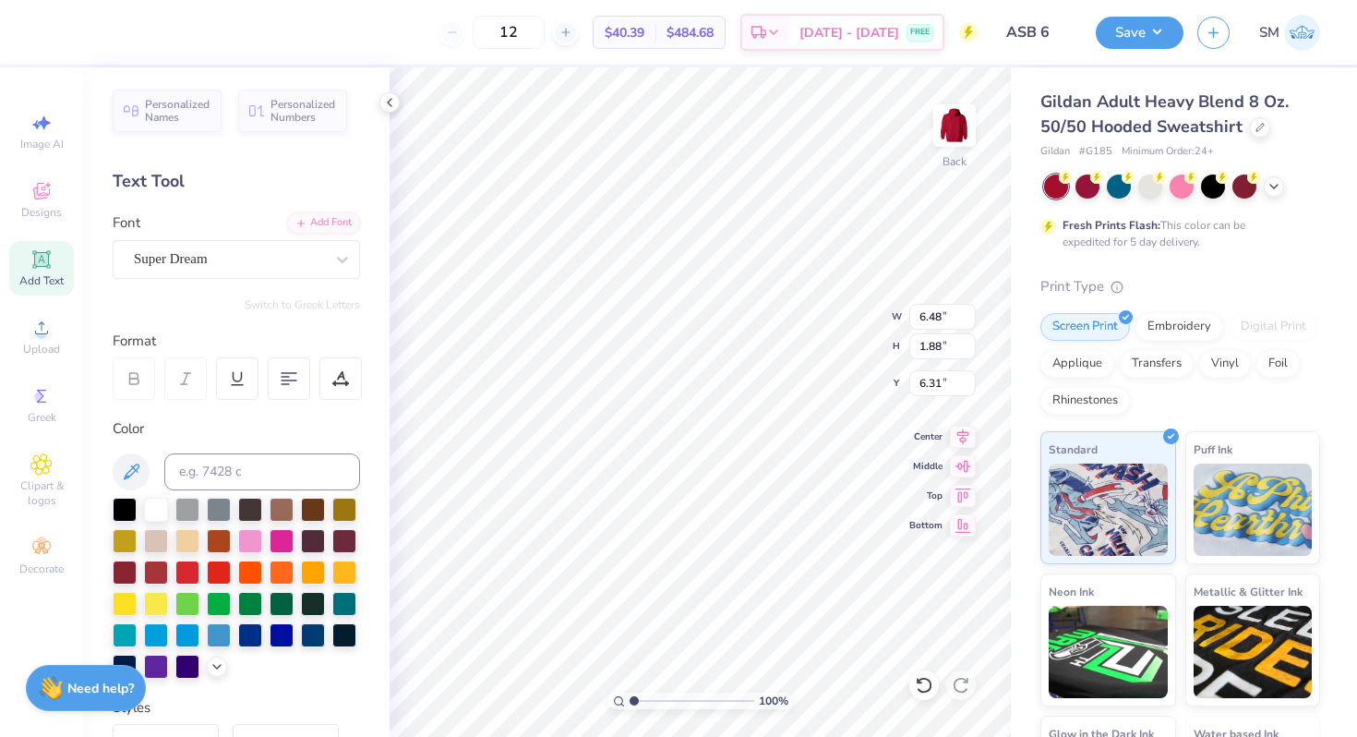
type textarea "A"
click at [118, 507] on div at bounding box center [125, 508] width 24 height 24
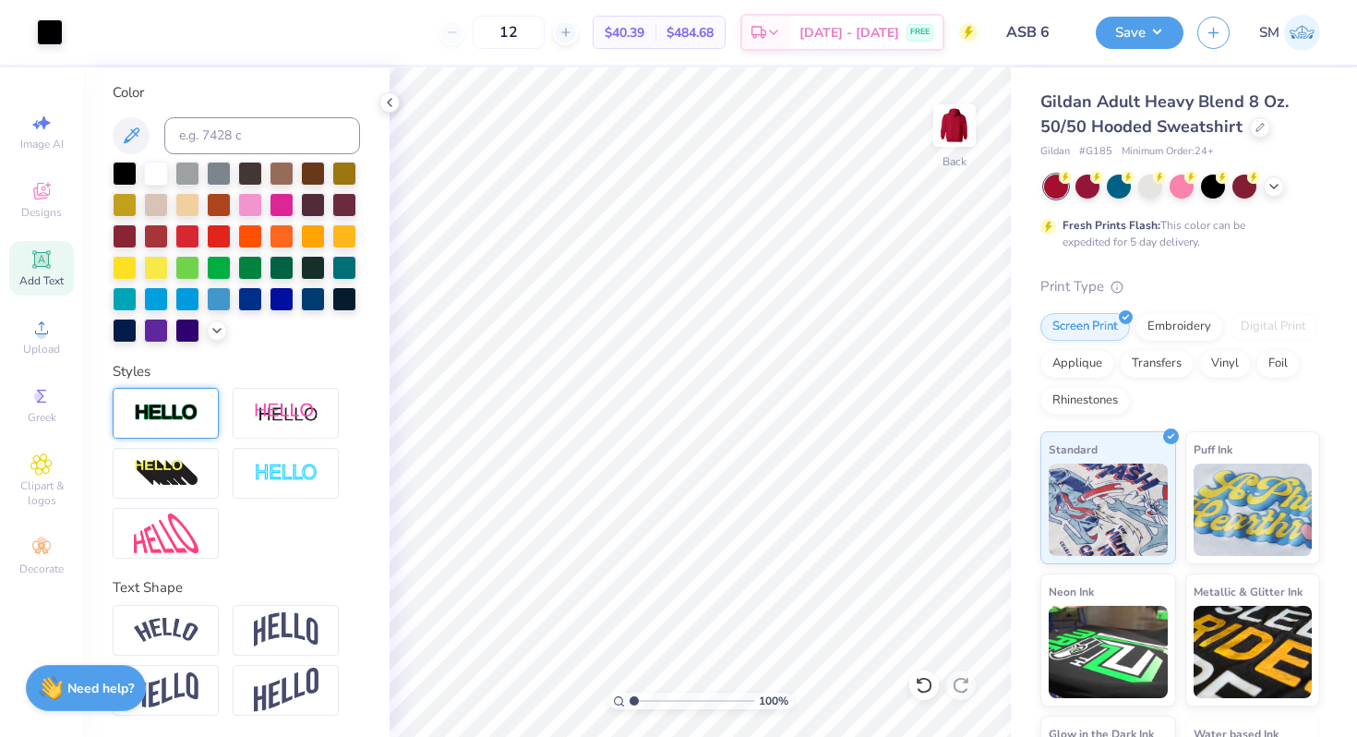
click at [180, 412] on img at bounding box center [166, 412] width 65 height 21
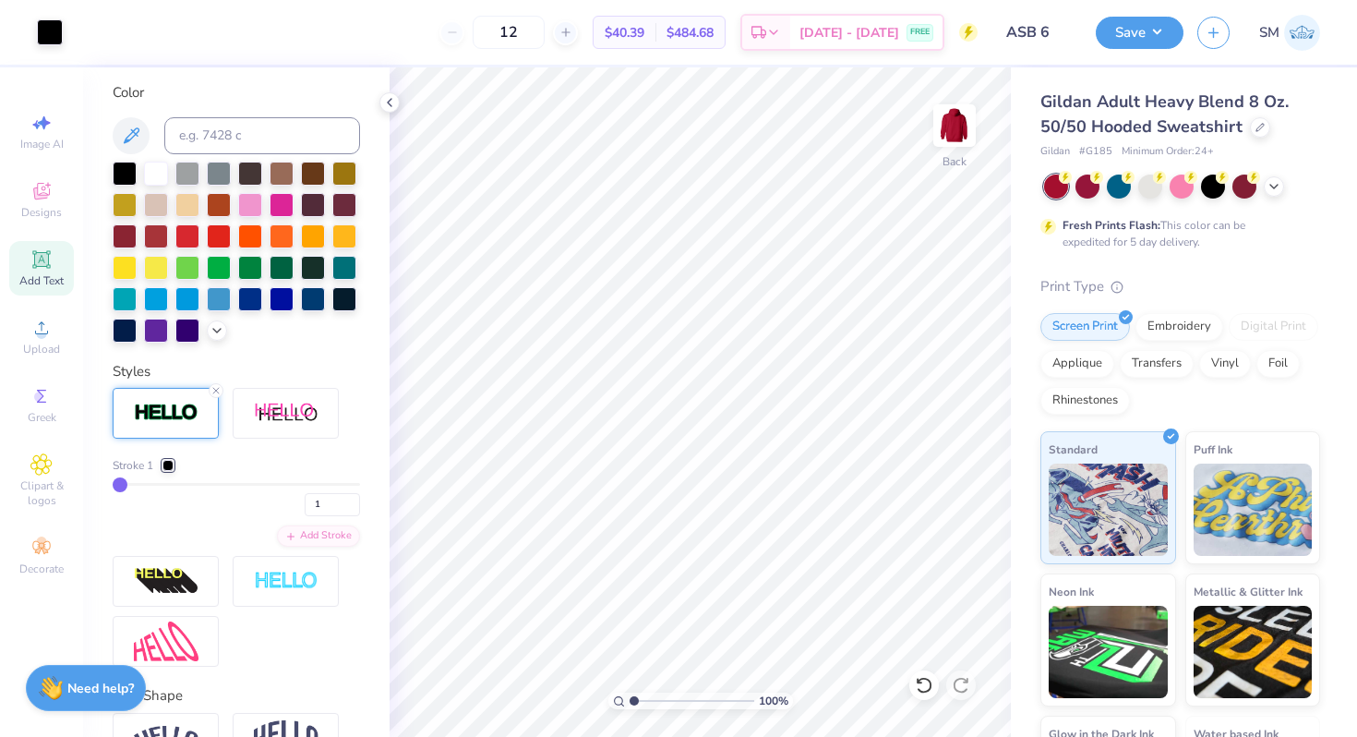
click at [170, 462] on div at bounding box center [167, 465] width 11 height 11
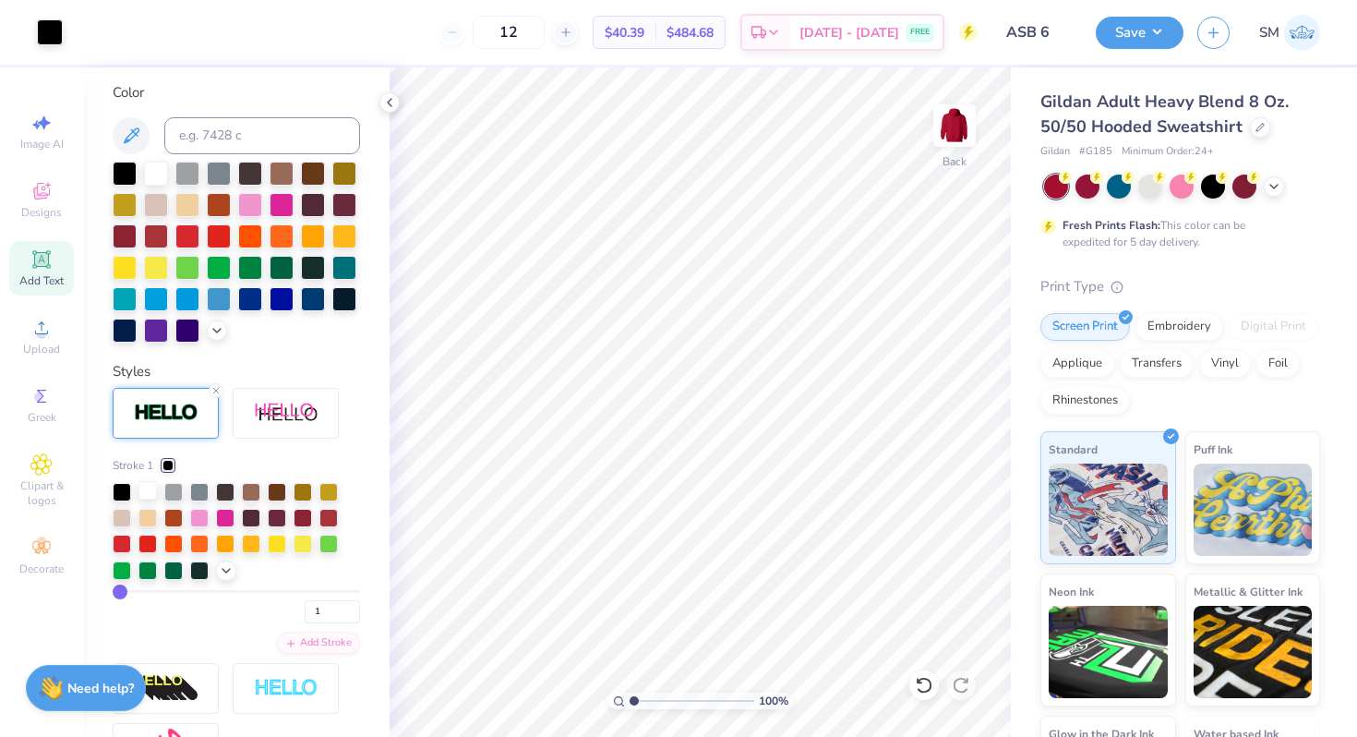
click at [146, 488] on div at bounding box center [147, 490] width 18 height 18
type input "2"
click at [122, 591] on input "range" at bounding box center [236, 591] width 247 height 3
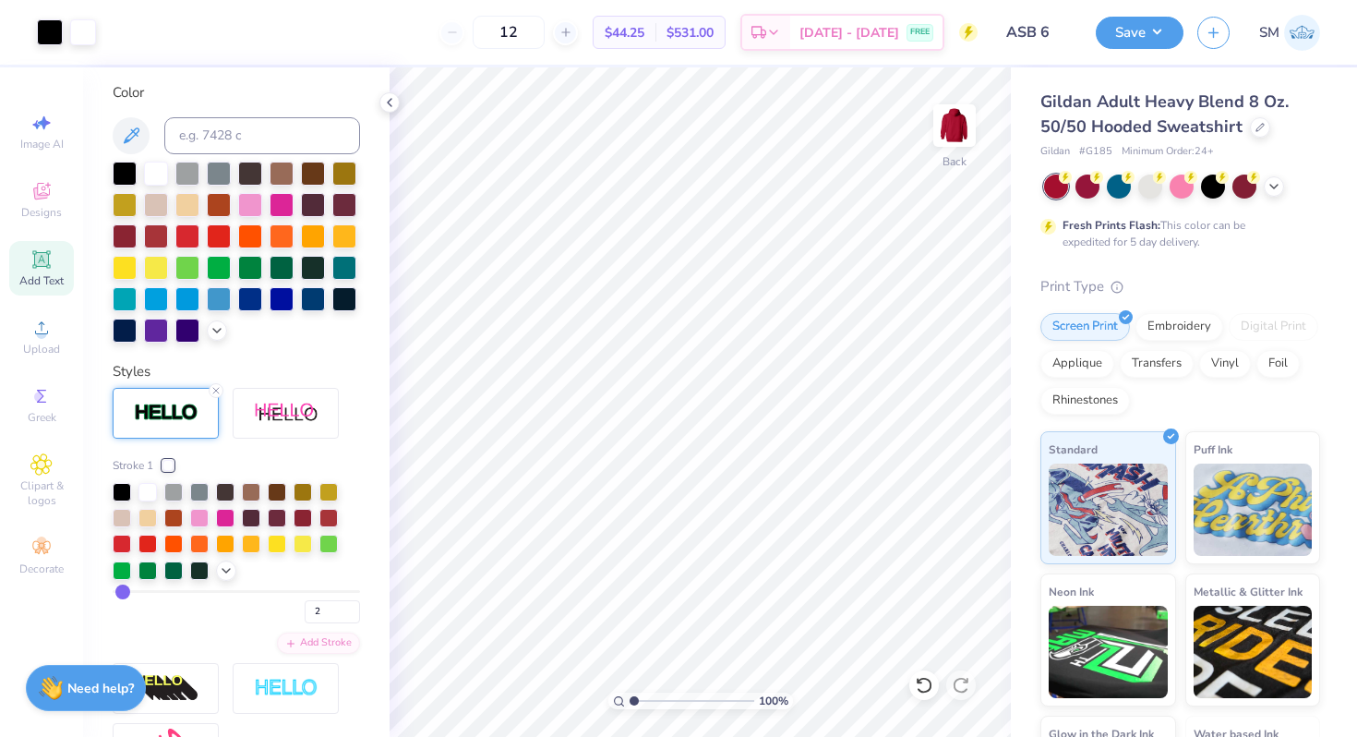
type input "3"
type input "4"
type input "5"
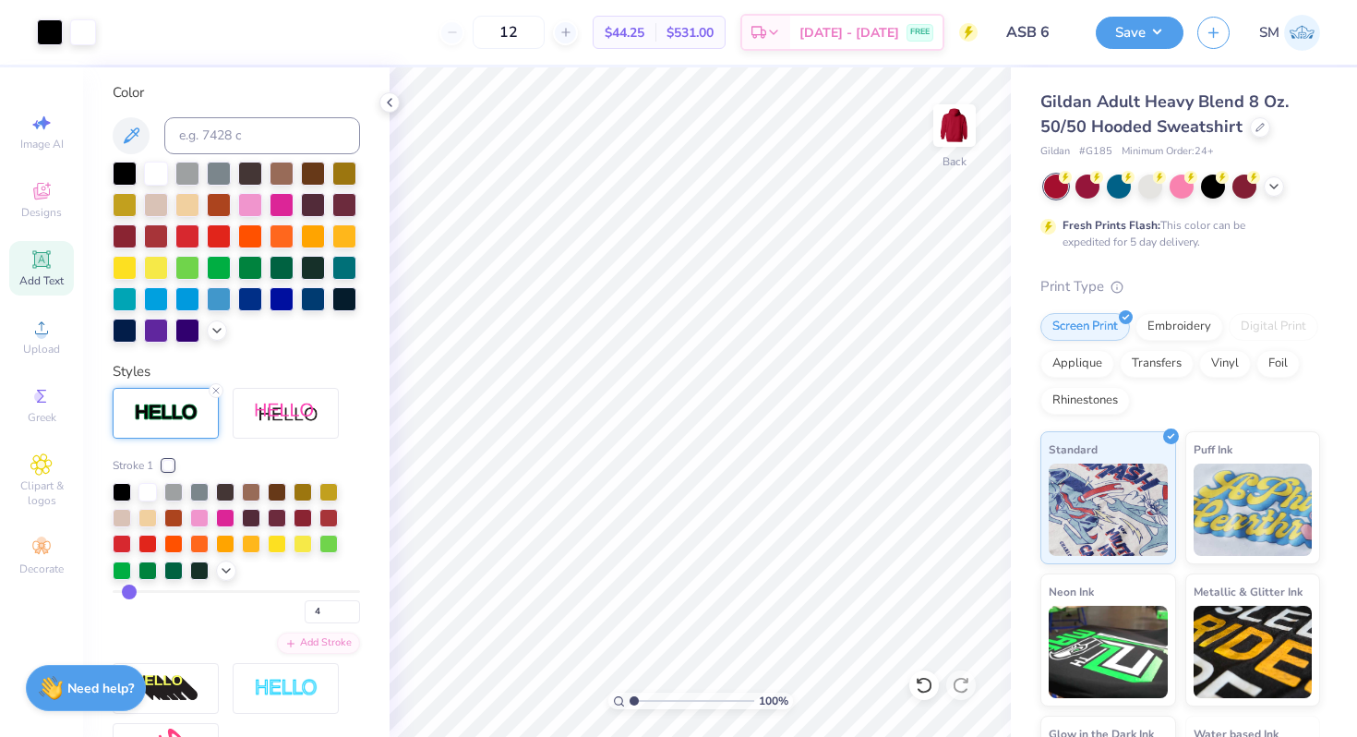
type input "5"
click at [130, 591] on input "range" at bounding box center [236, 591] width 247 height 3
type input "6"
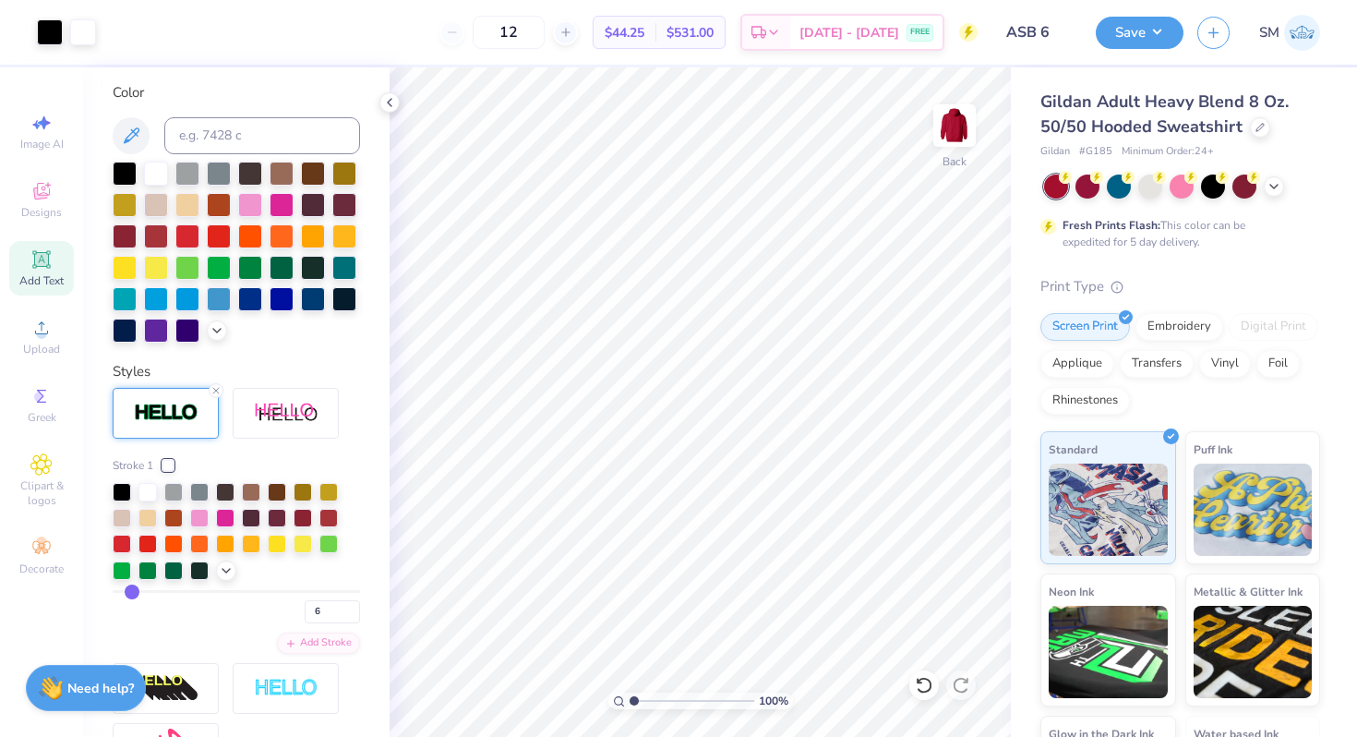
type input "5"
type input "4"
type input "3"
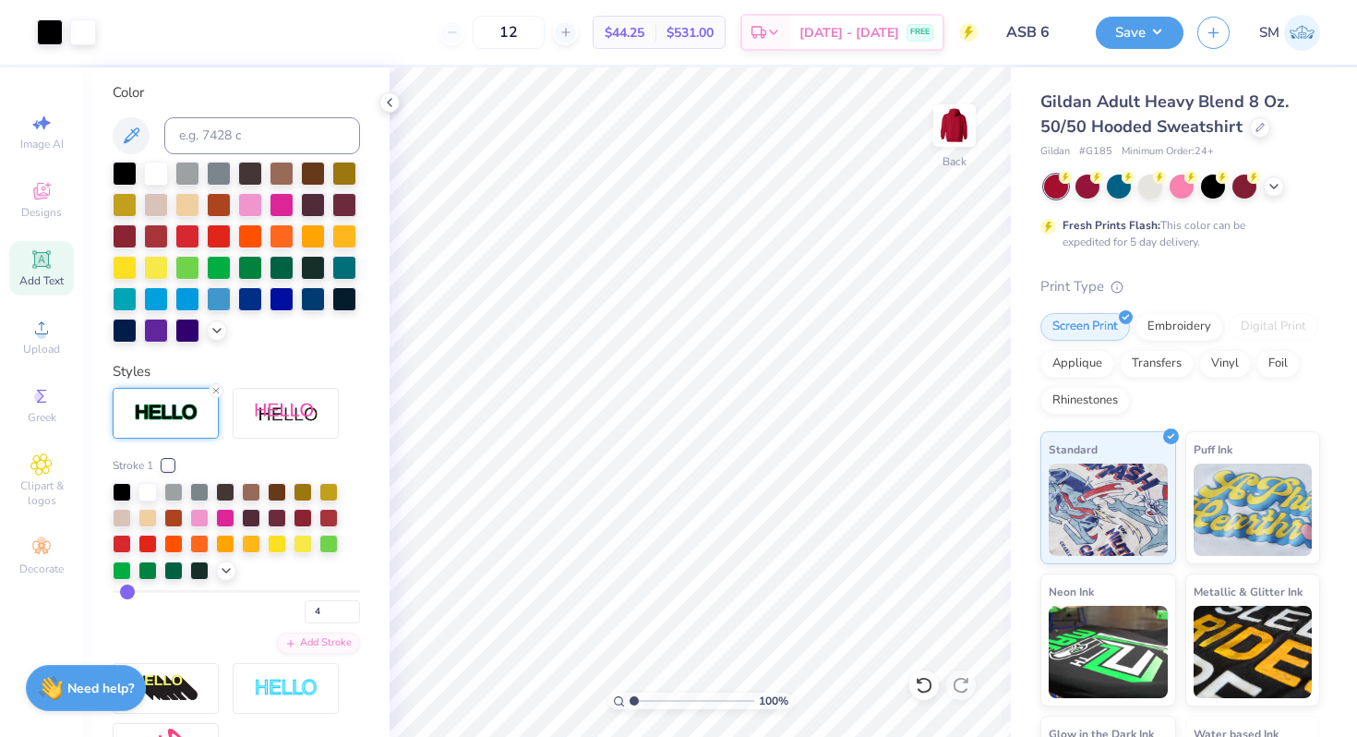
type input "3"
click at [126, 590] on input "range" at bounding box center [236, 591] width 247 height 3
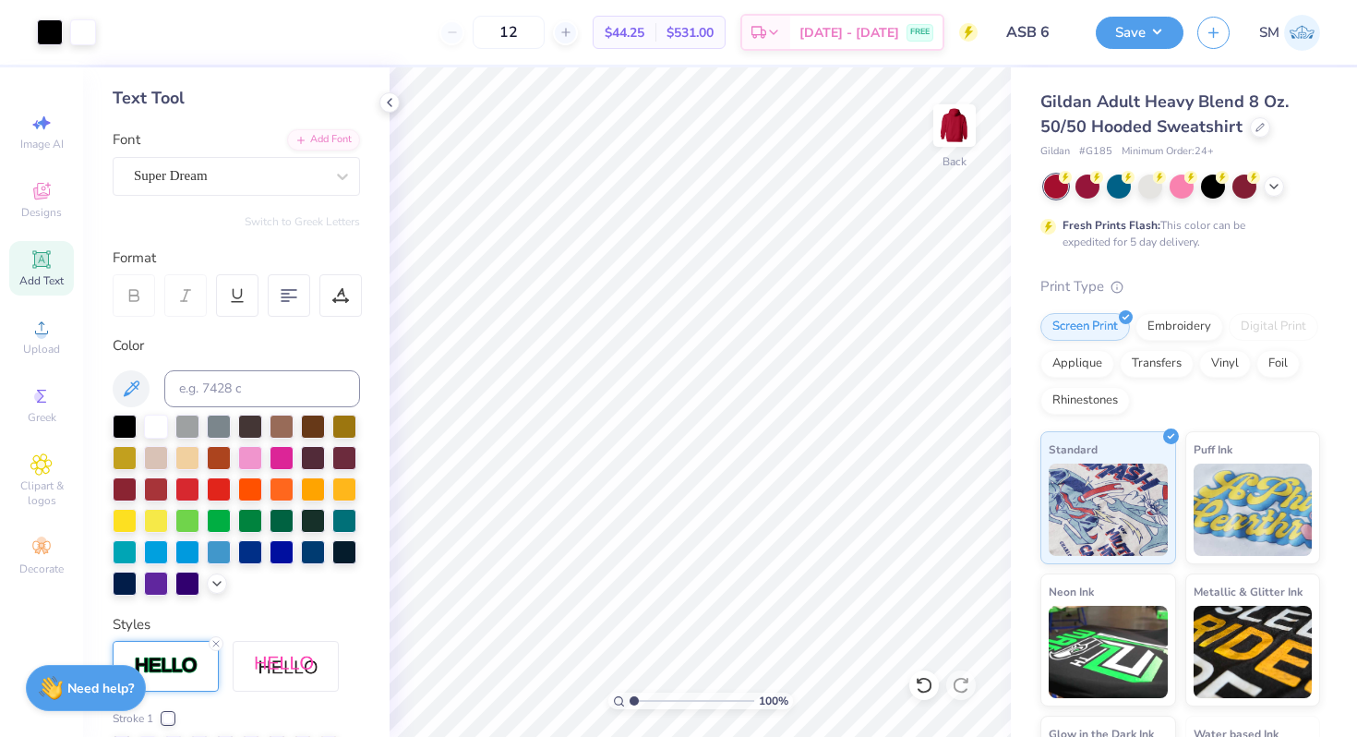
scroll to position [0, 0]
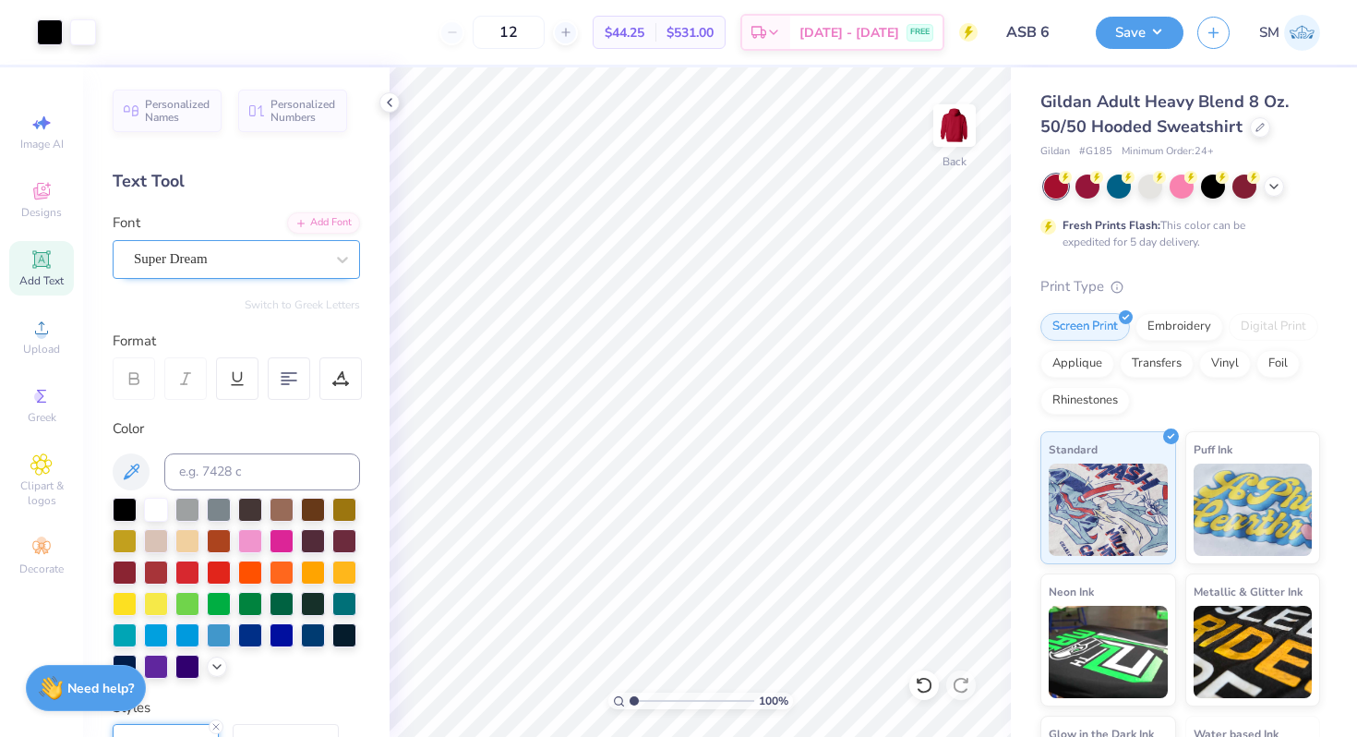
click at [247, 276] on div "Super Dream" at bounding box center [236, 259] width 247 height 39
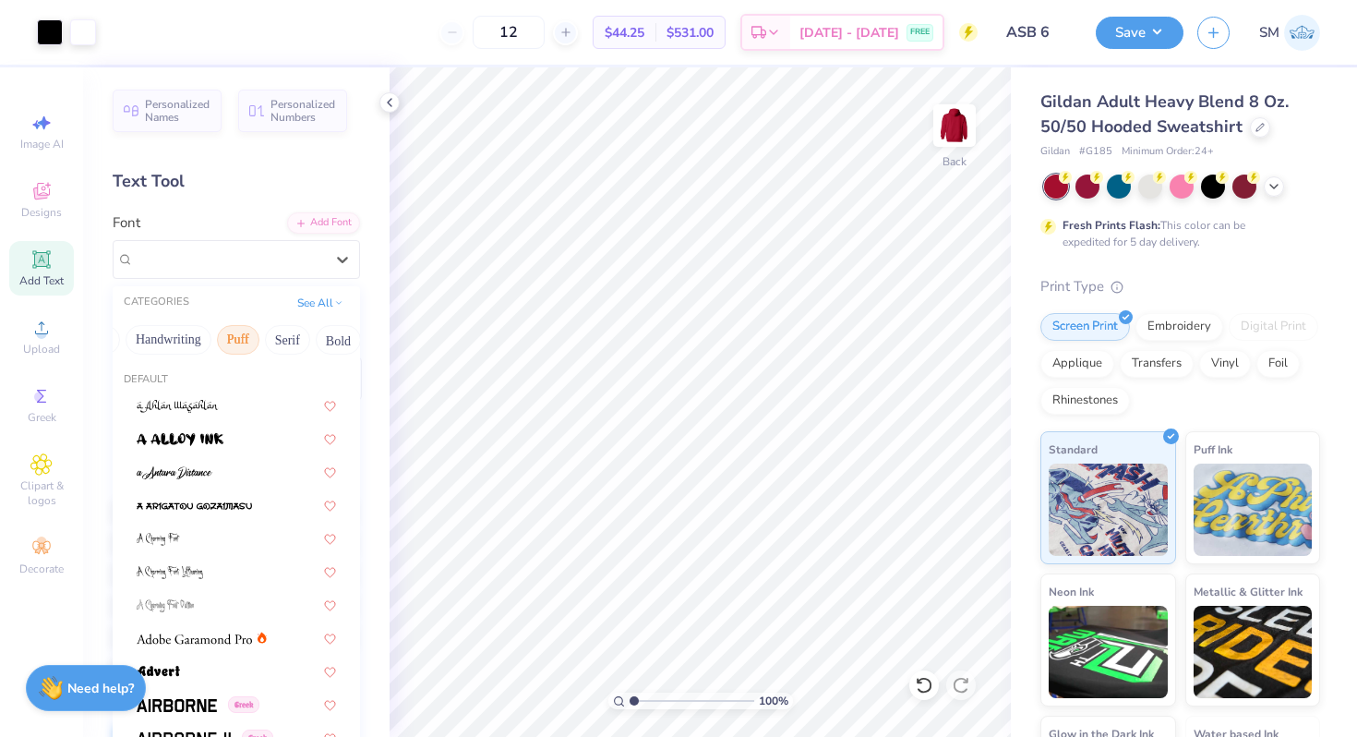
scroll to position [0, 125]
click at [171, 333] on button "Puff" at bounding box center [164, 340] width 42 height 30
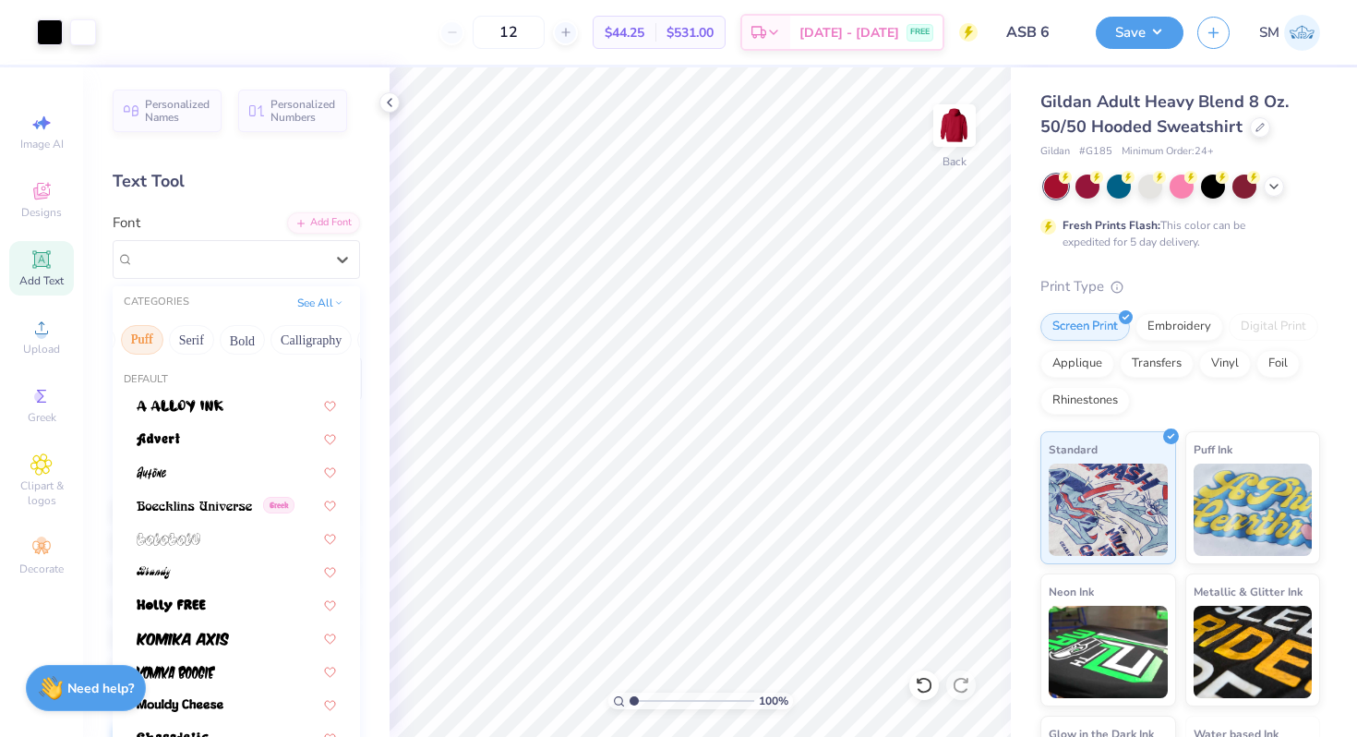
scroll to position [0, 160]
click at [222, 337] on button "Bold" at bounding box center [229, 340] width 45 height 30
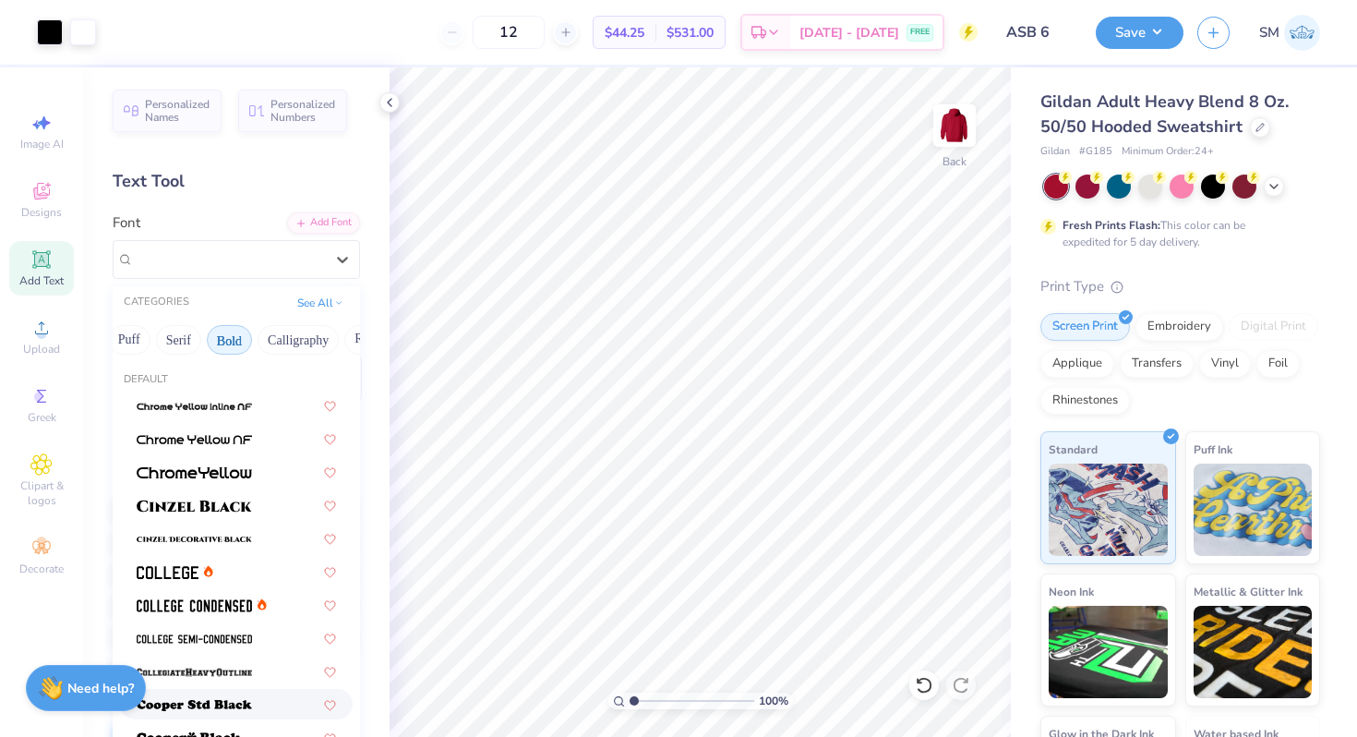
click at [196, 700] on img at bounding box center [194, 705] width 115 height 13
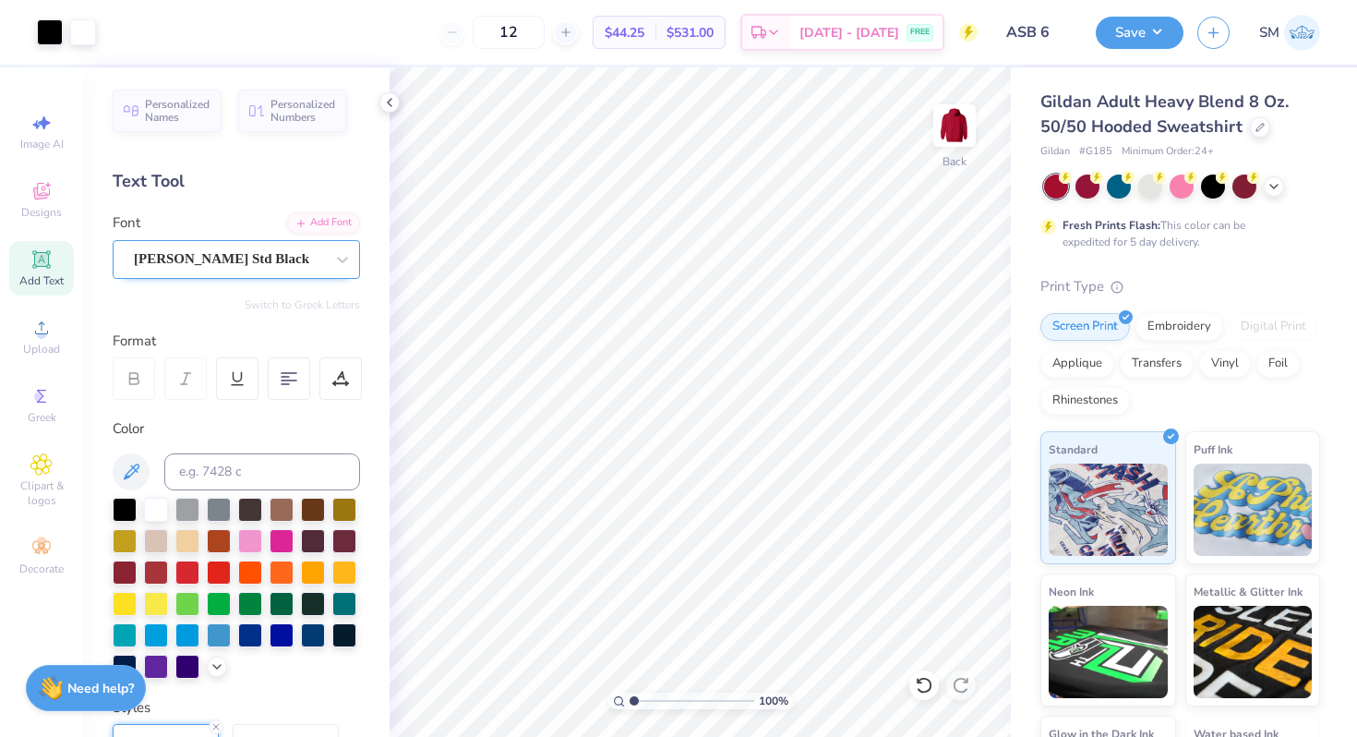
click at [226, 260] on div "Cooper Std Black" at bounding box center [229, 259] width 194 height 29
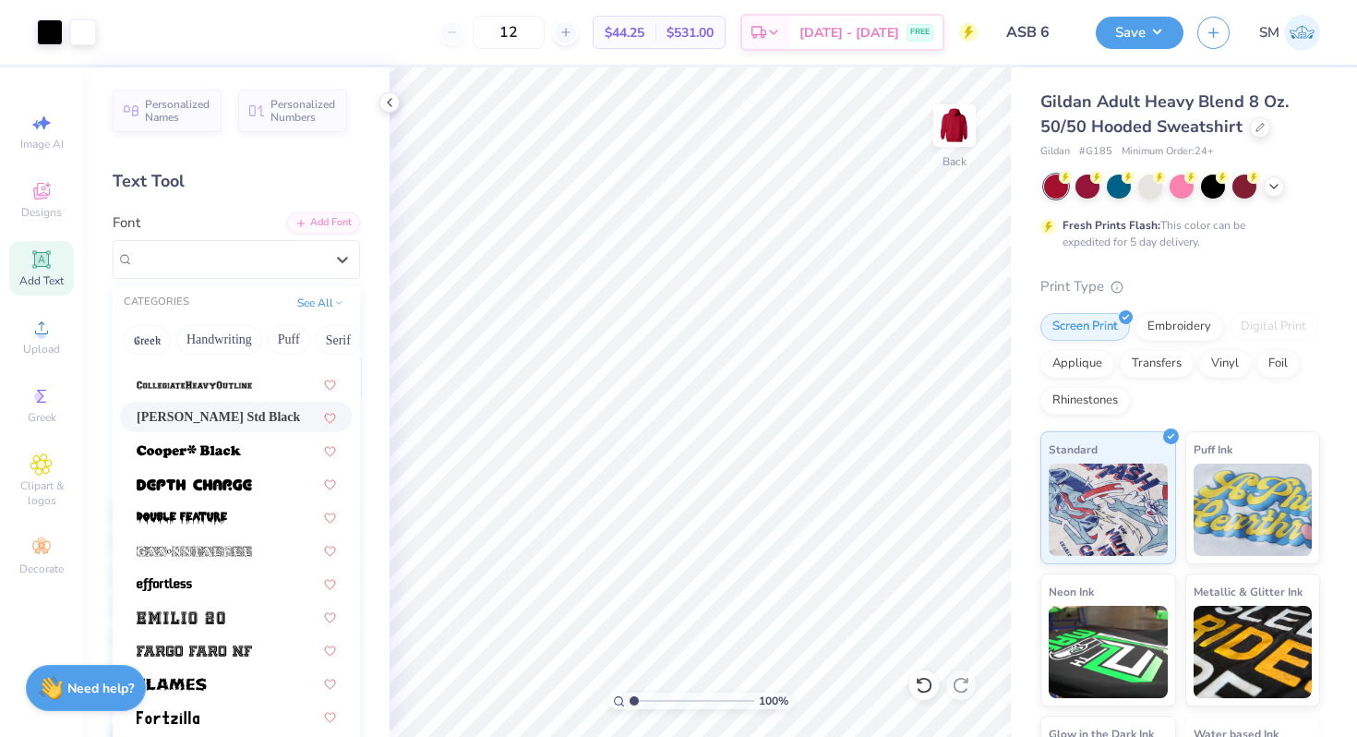
scroll to position [289, 0]
click at [222, 486] on img at bounding box center [194, 482] width 115 height 13
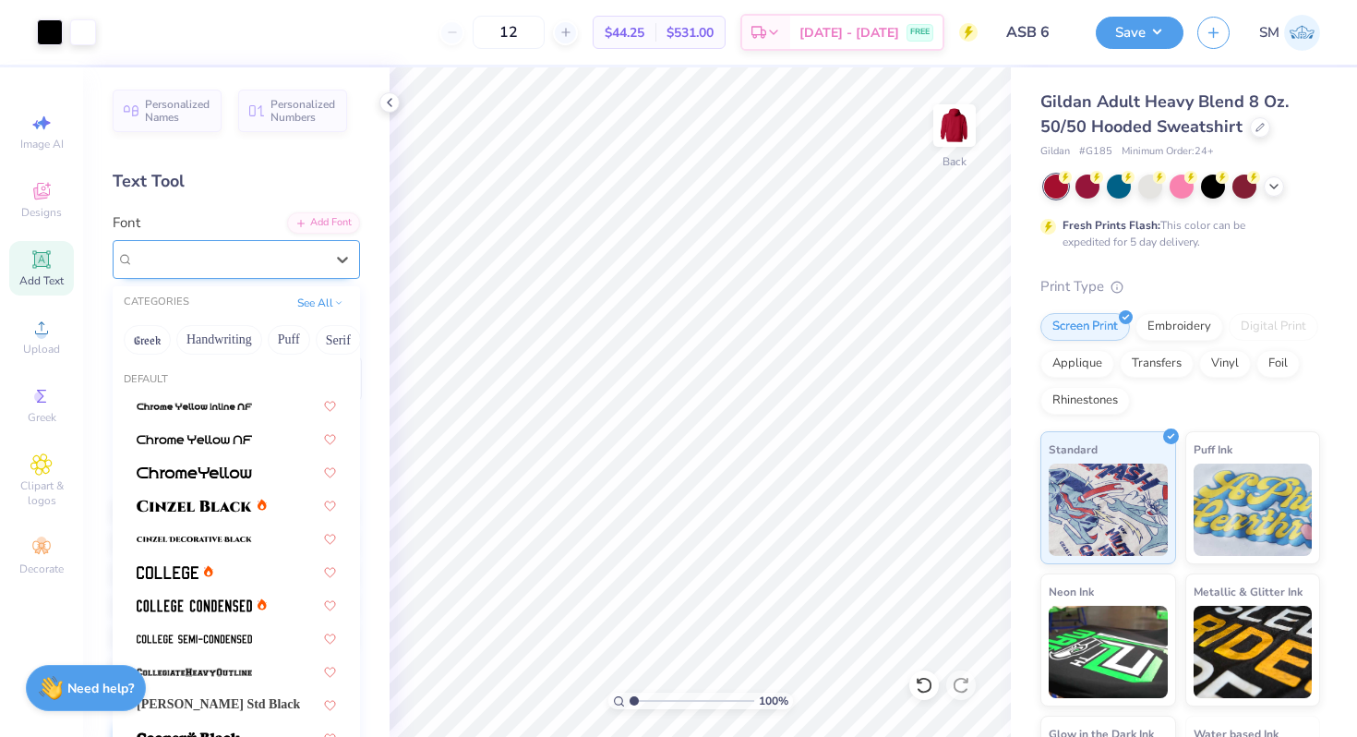
click at [264, 258] on div "depth charge" at bounding box center [229, 259] width 194 height 29
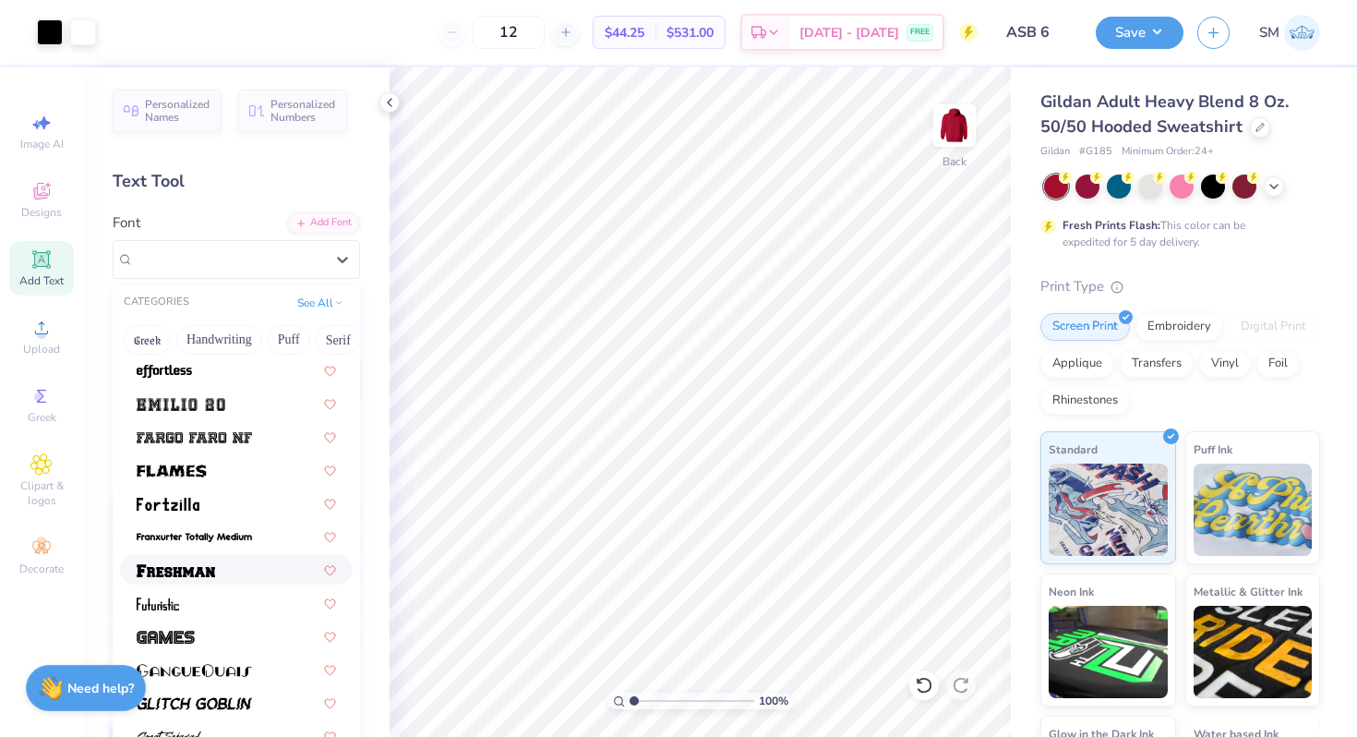
scroll to position [536, 0]
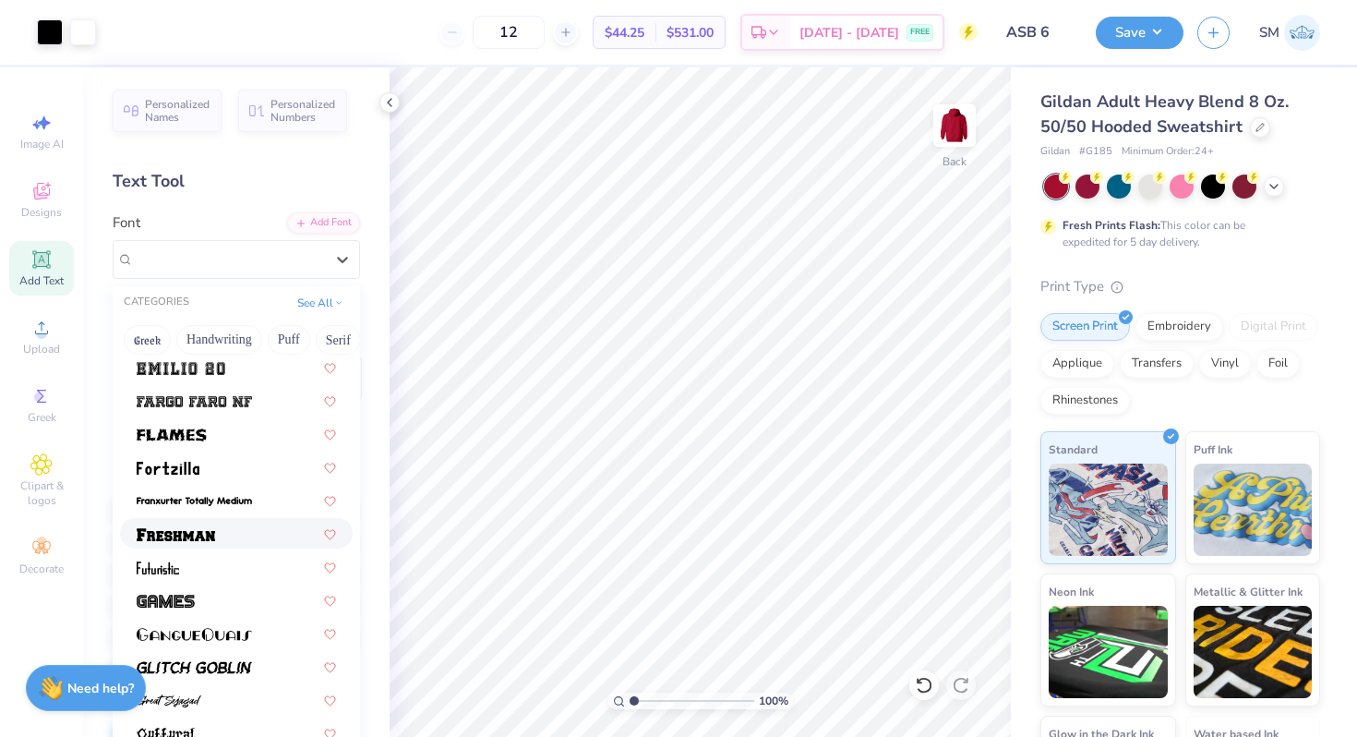
click at [241, 535] on div at bounding box center [236, 532] width 199 height 19
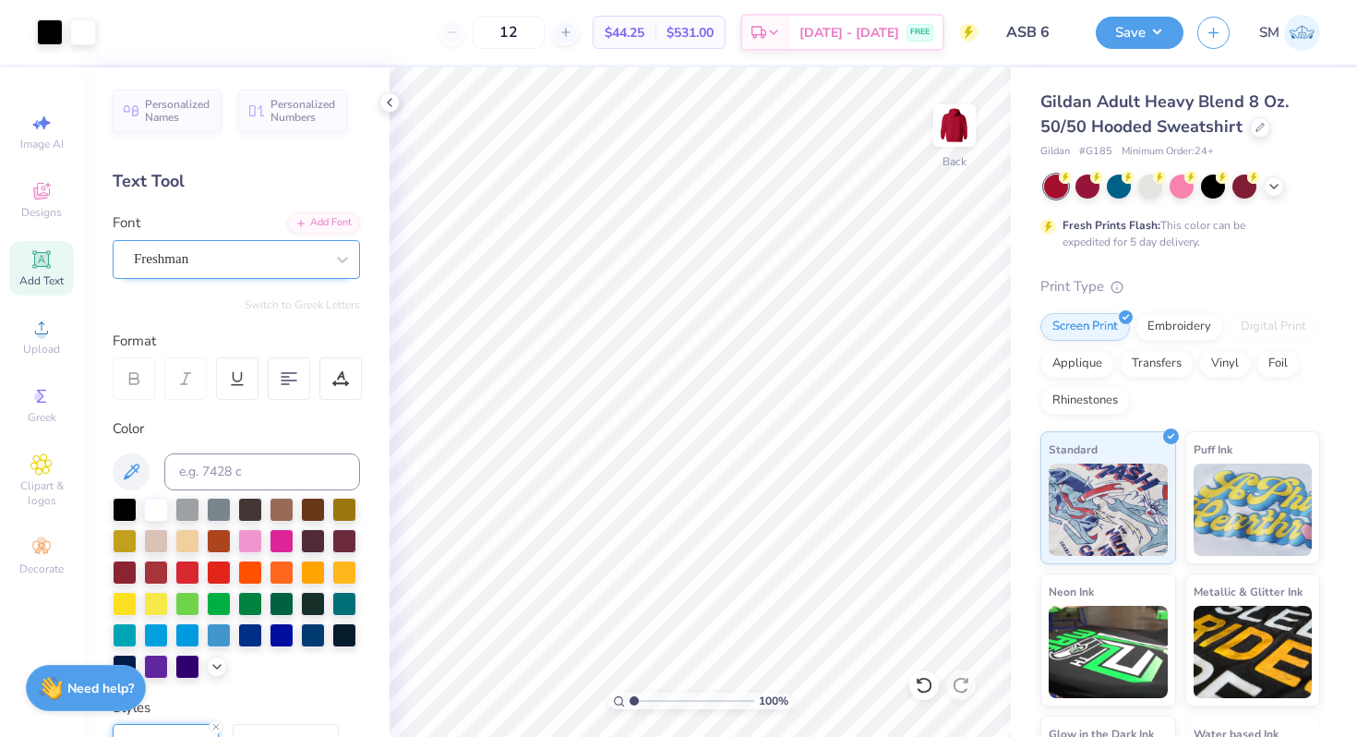
click at [221, 264] on div "Freshman" at bounding box center [229, 259] width 194 height 29
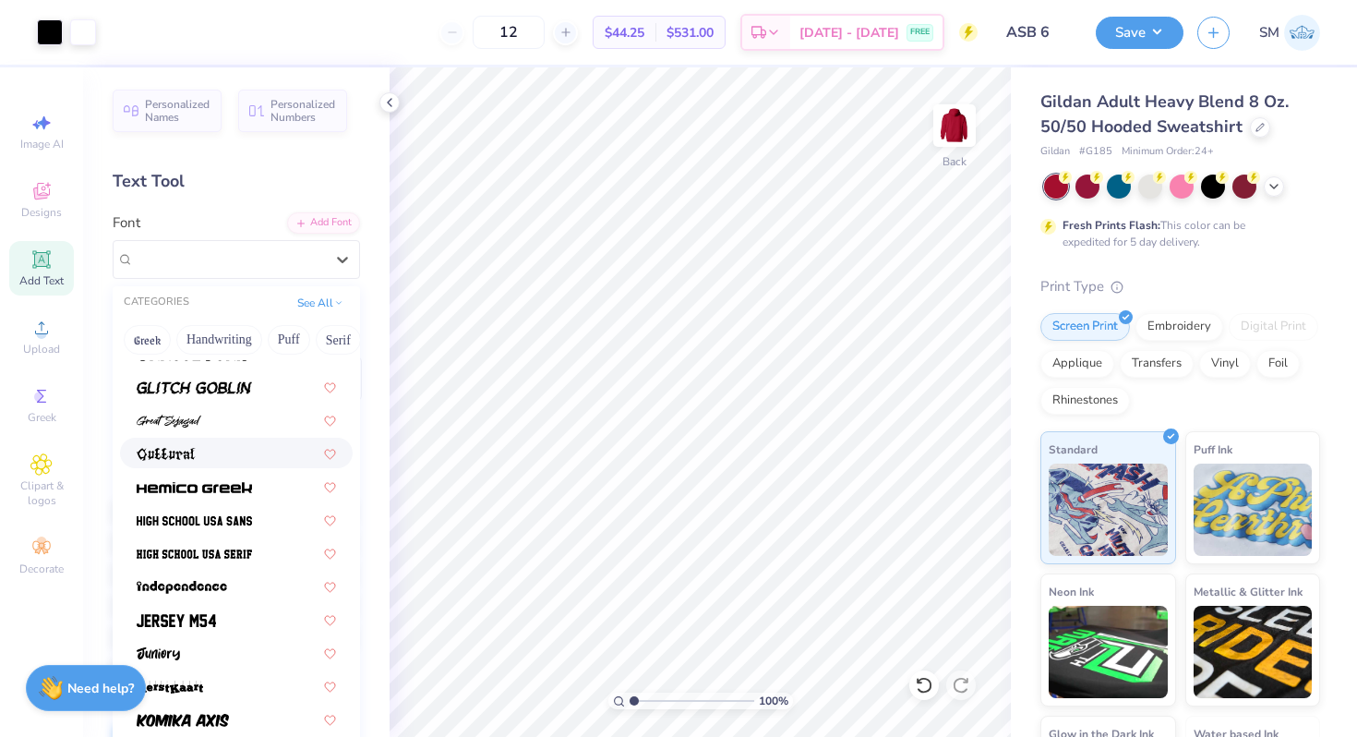
scroll to position [925, 0]
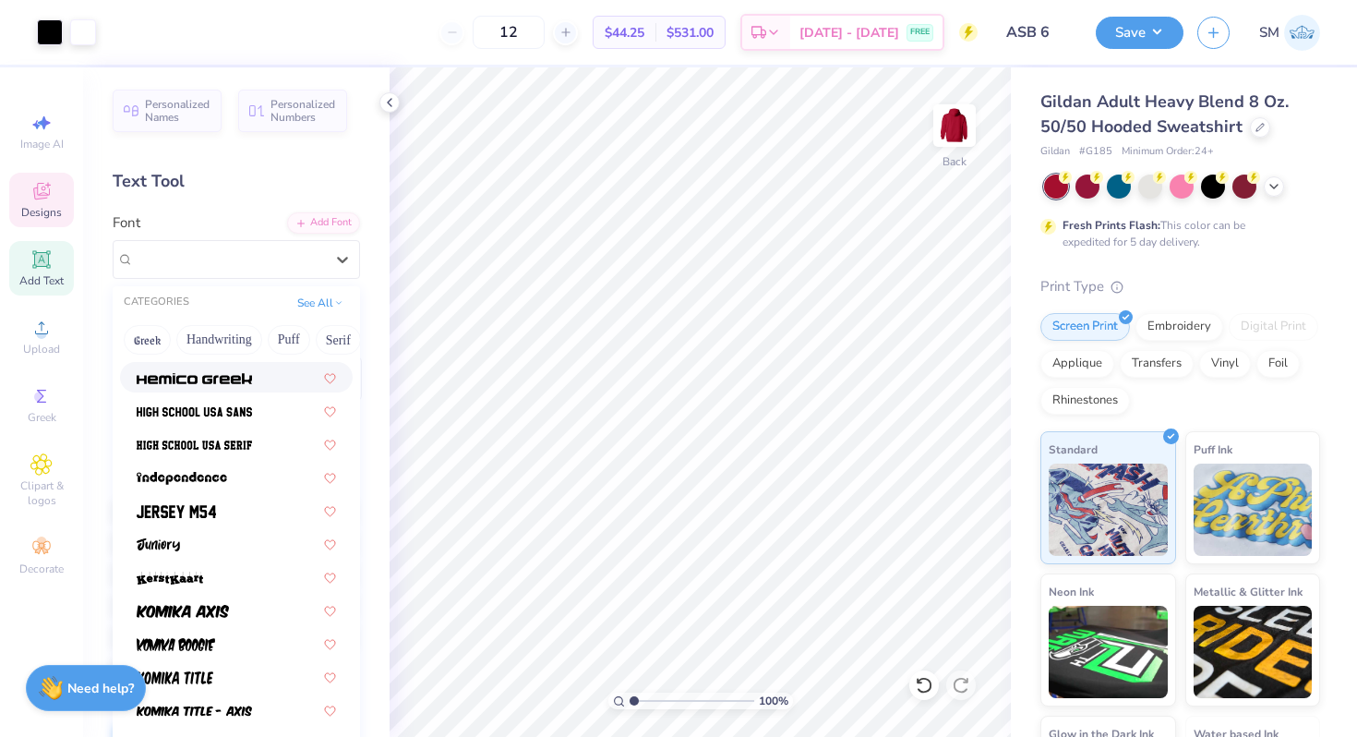
click at [42, 203] on div "Designs" at bounding box center [41, 200] width 65 height 54
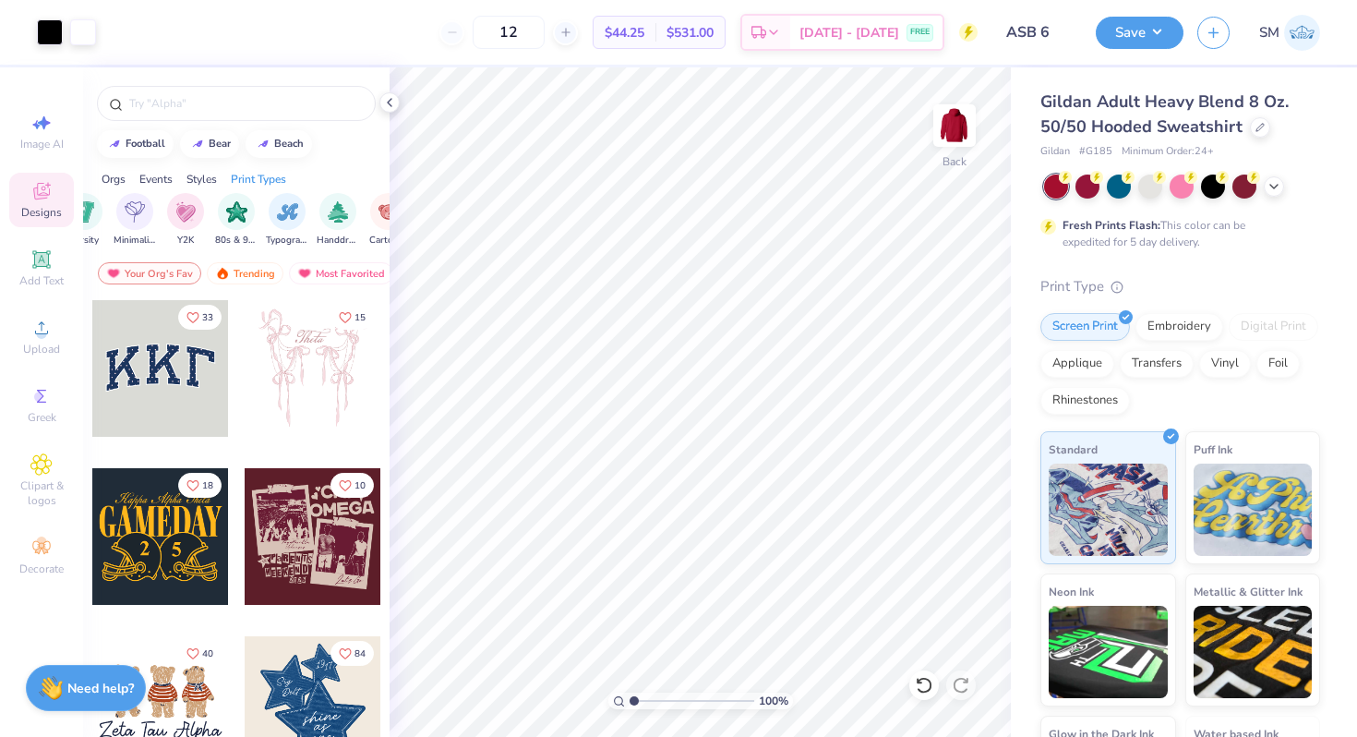
scroll to position [0, 972]
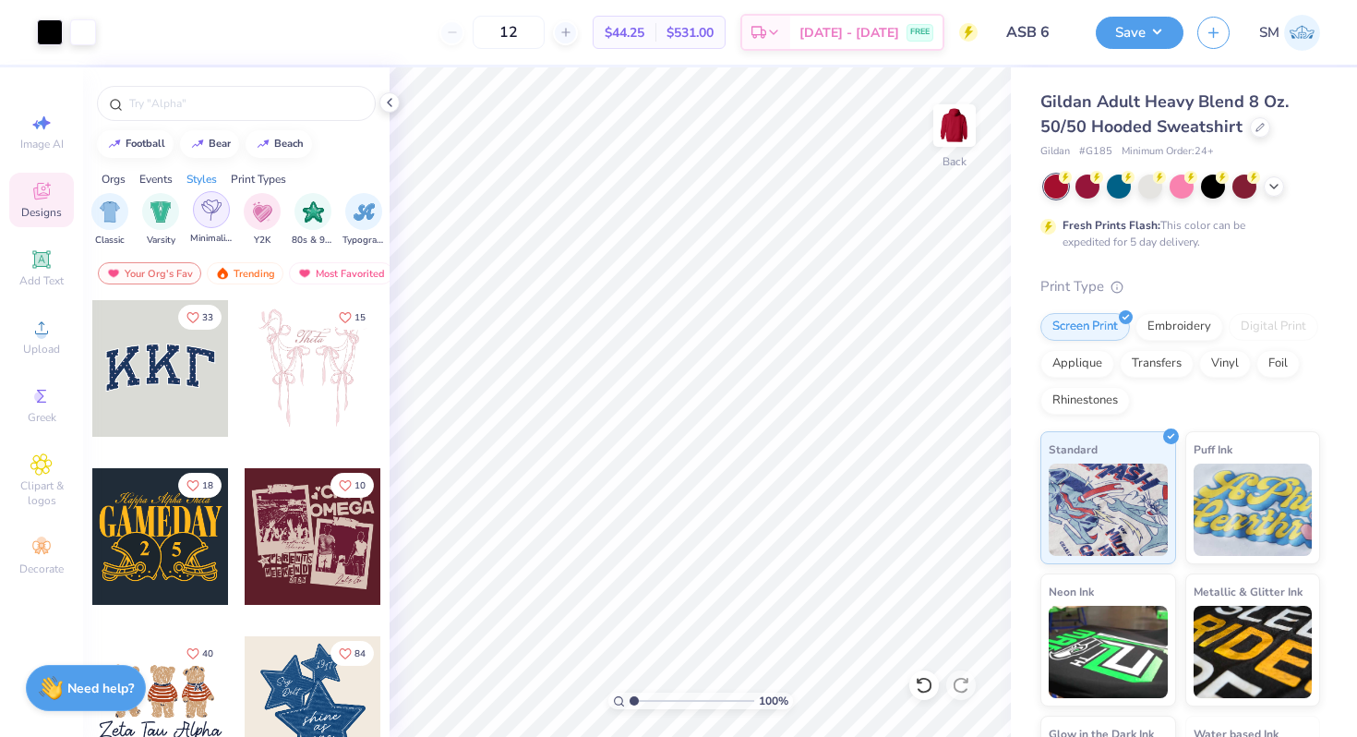
click at [220, 214] on img "filter for Minimalist" at bounding box center [211, 209] width 20 height 21
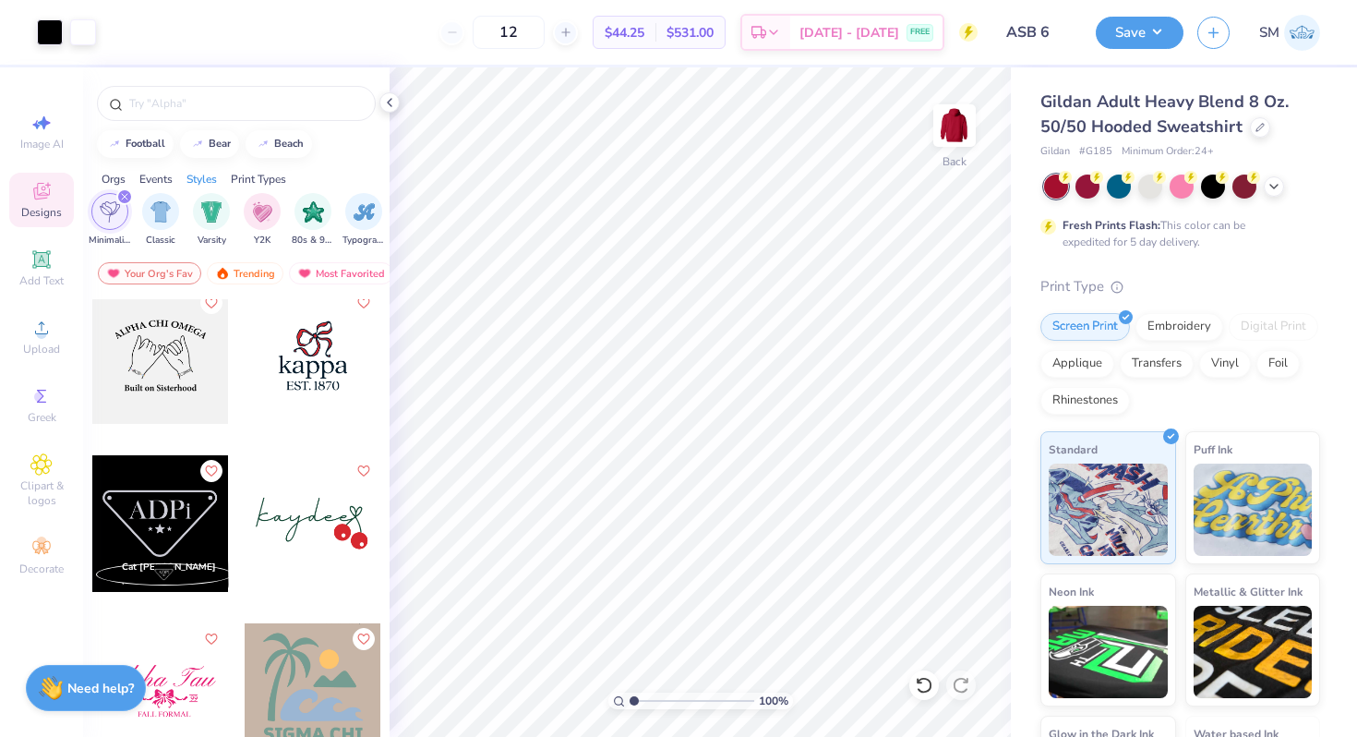
scroll to position [2596, 0]
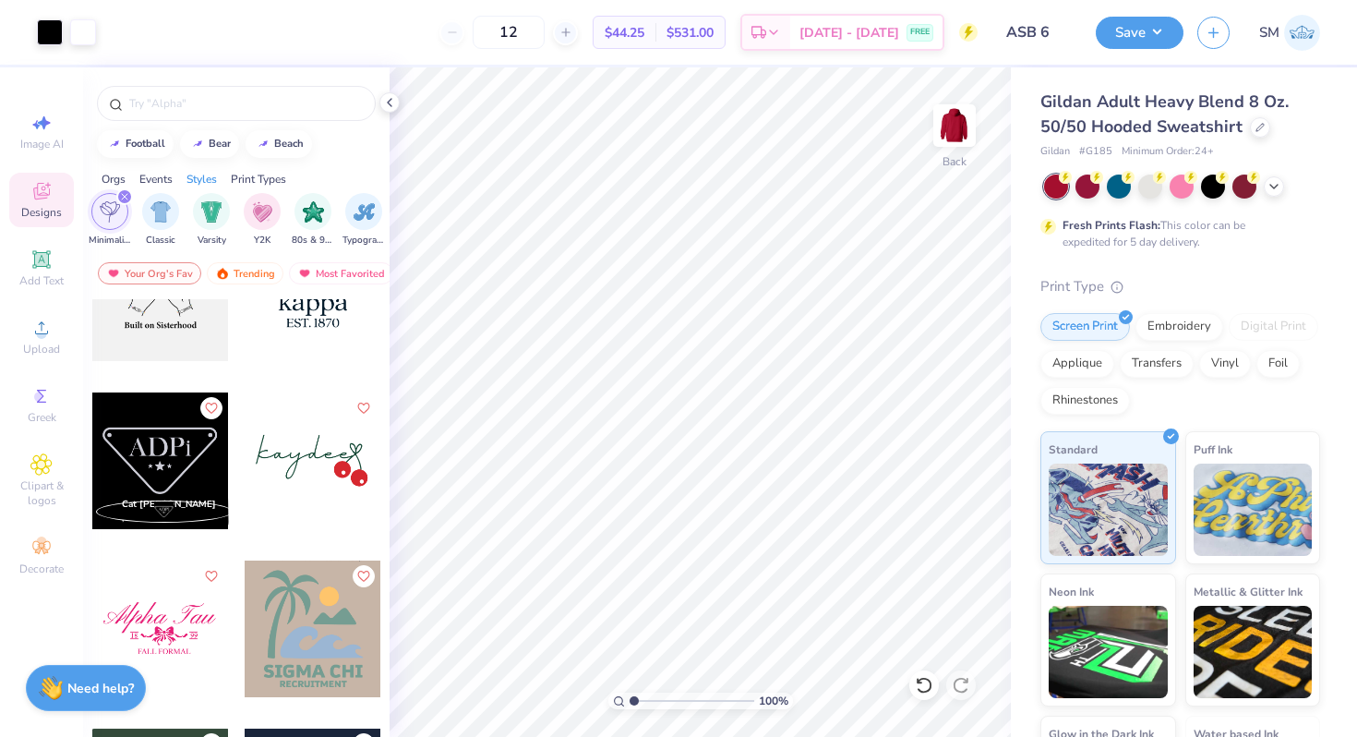
click at [126, 195] on icon "filter for Minimalist" at bounding box center [124, 196] width 7 height 7
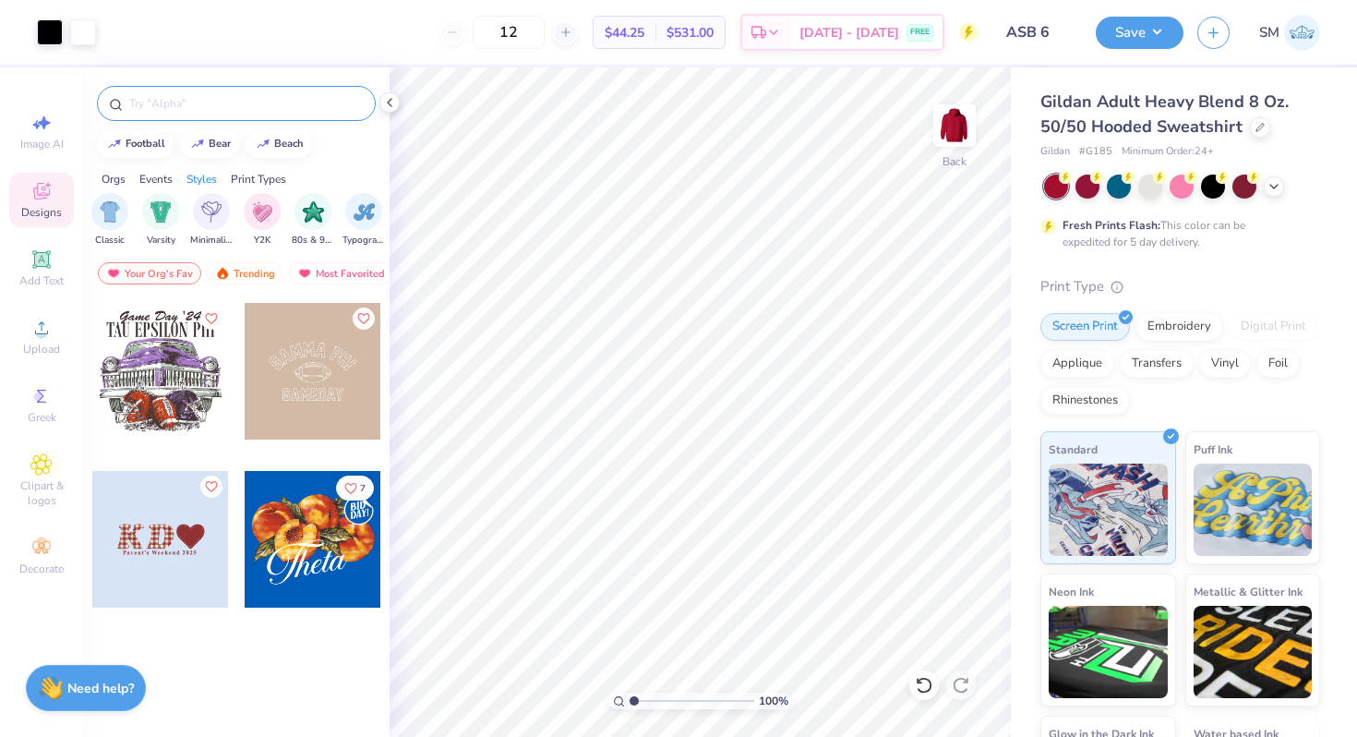
click at [186, 102] on input "text" at bounding box center [245, 103] width 236 height 18
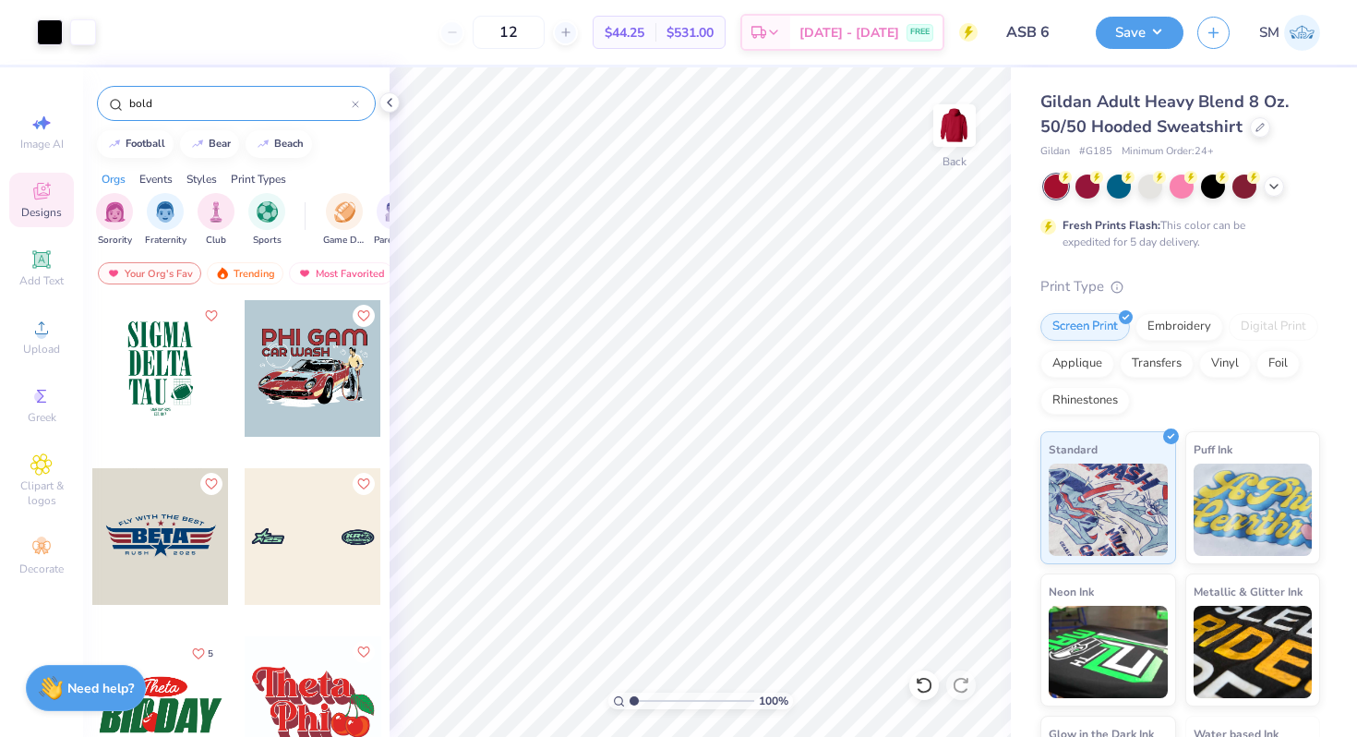
scroll to position [18, 0]
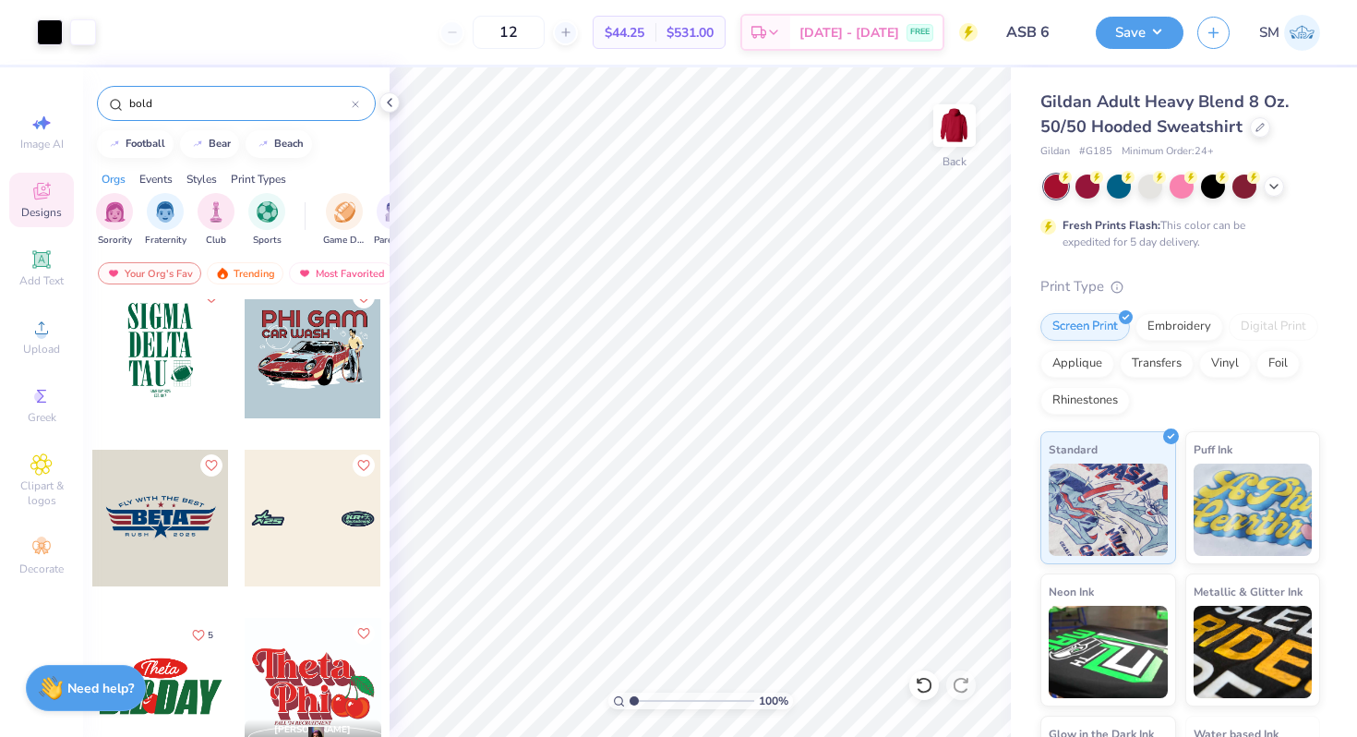
type input "bold"
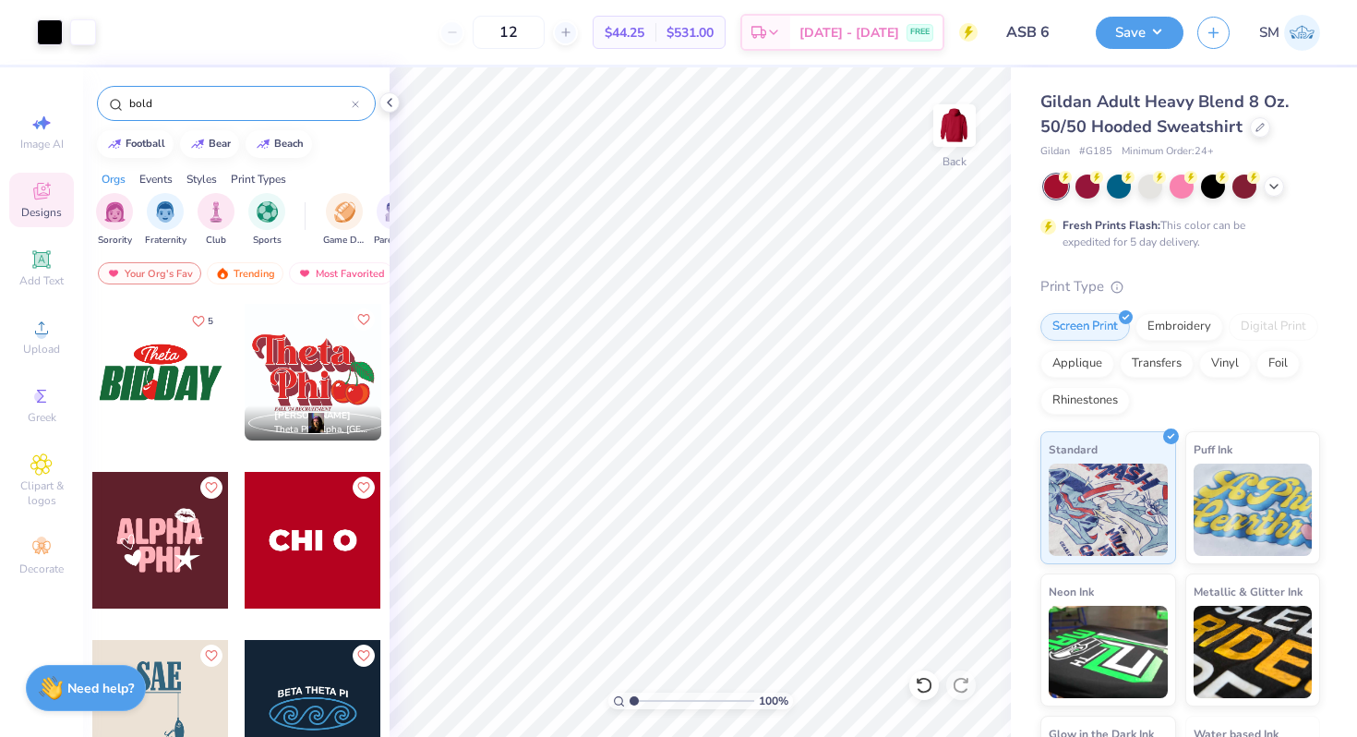
scroll to position [428, 0]
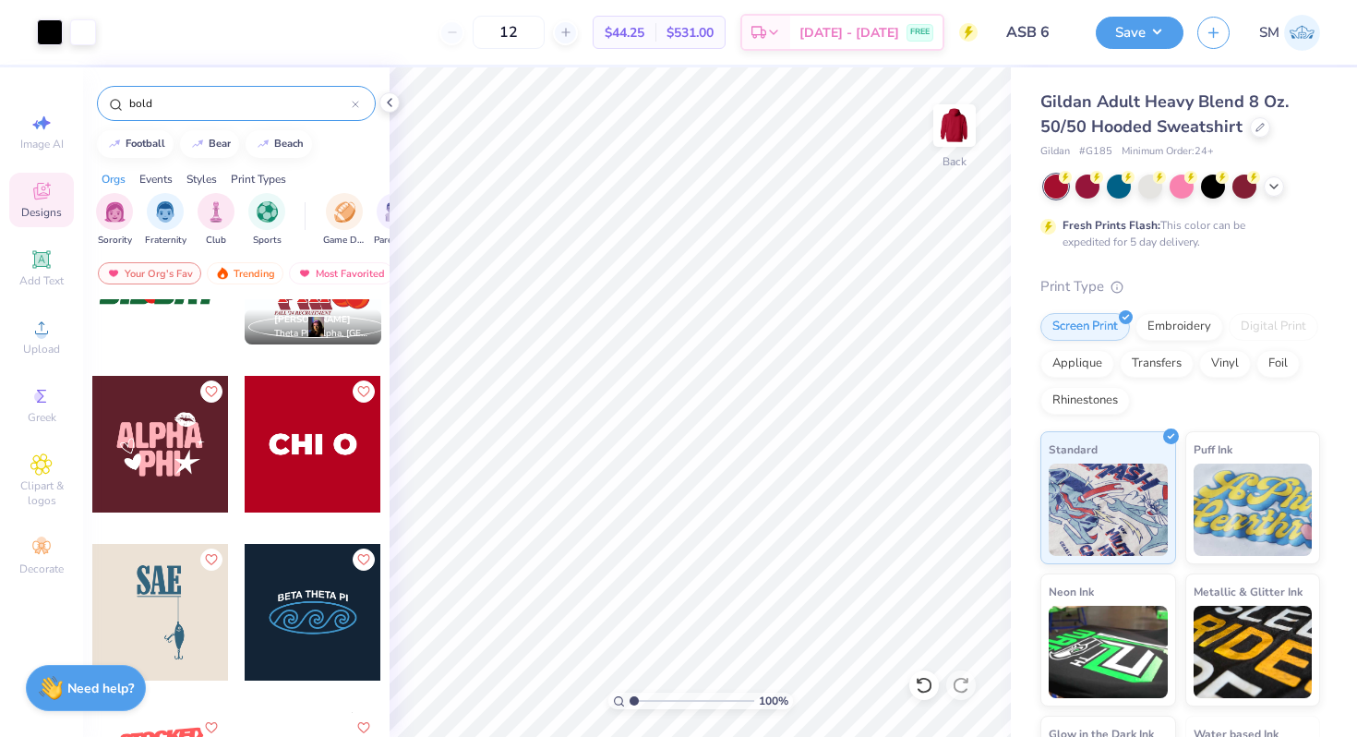
click at [149, 469] on div at bounding box center [160, 444] width 137 height 137
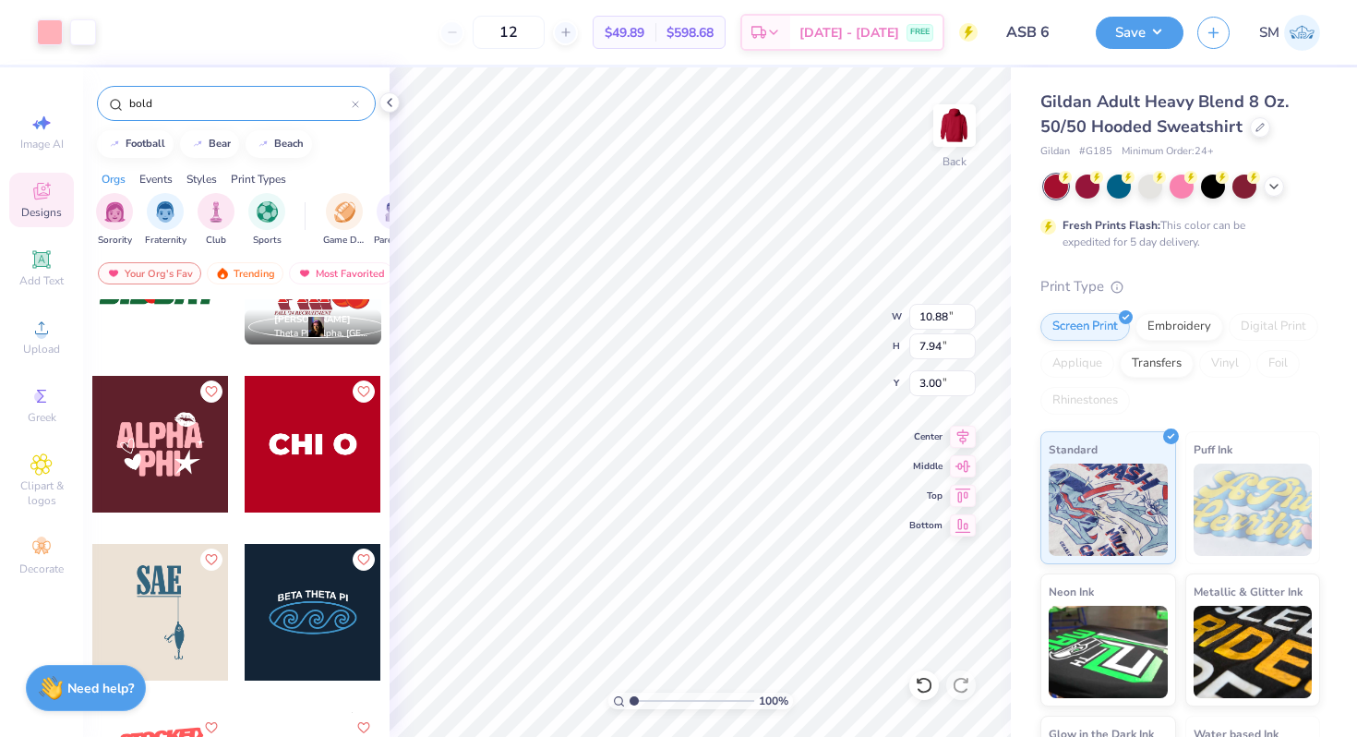
type input "4.23"
type input "5.94"
type input "4.34"
type input "7.84"
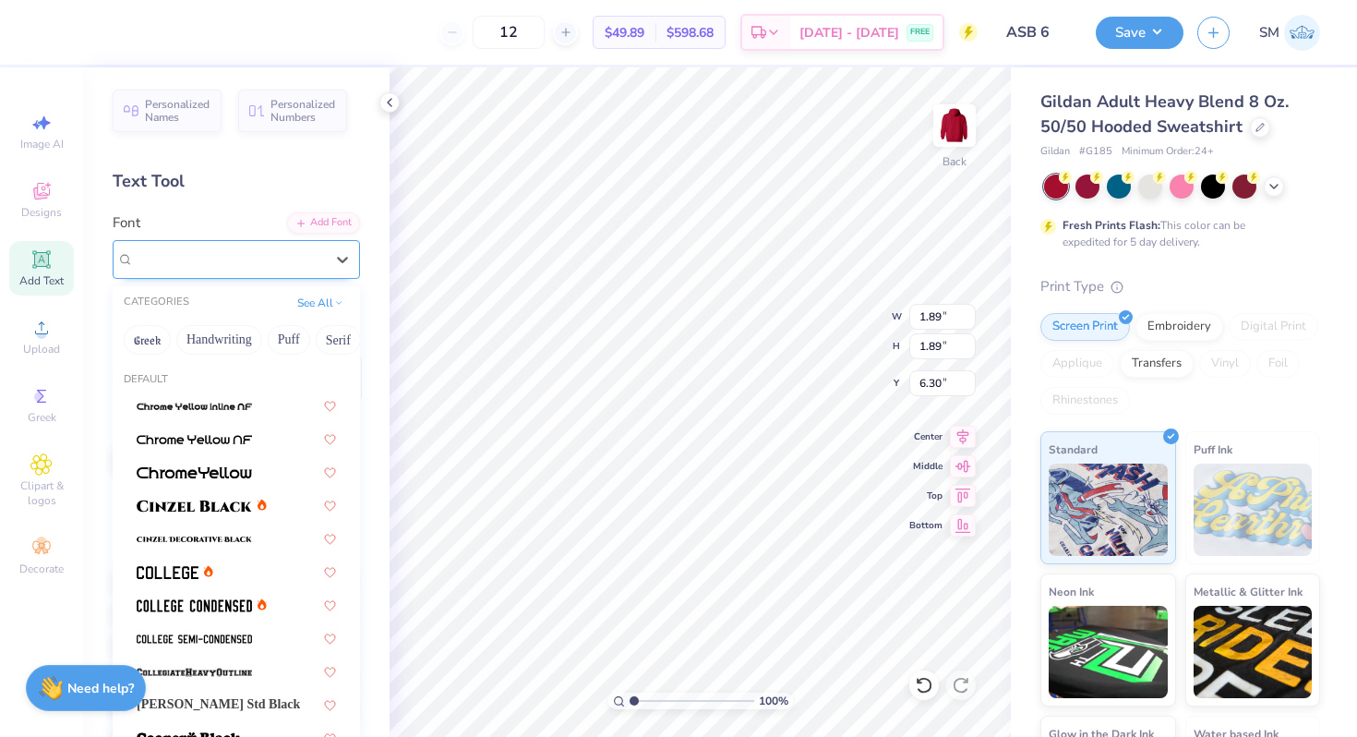
click at [188, 264] on div "Freshman" at bounding box center [229, 259] width 194 height 29
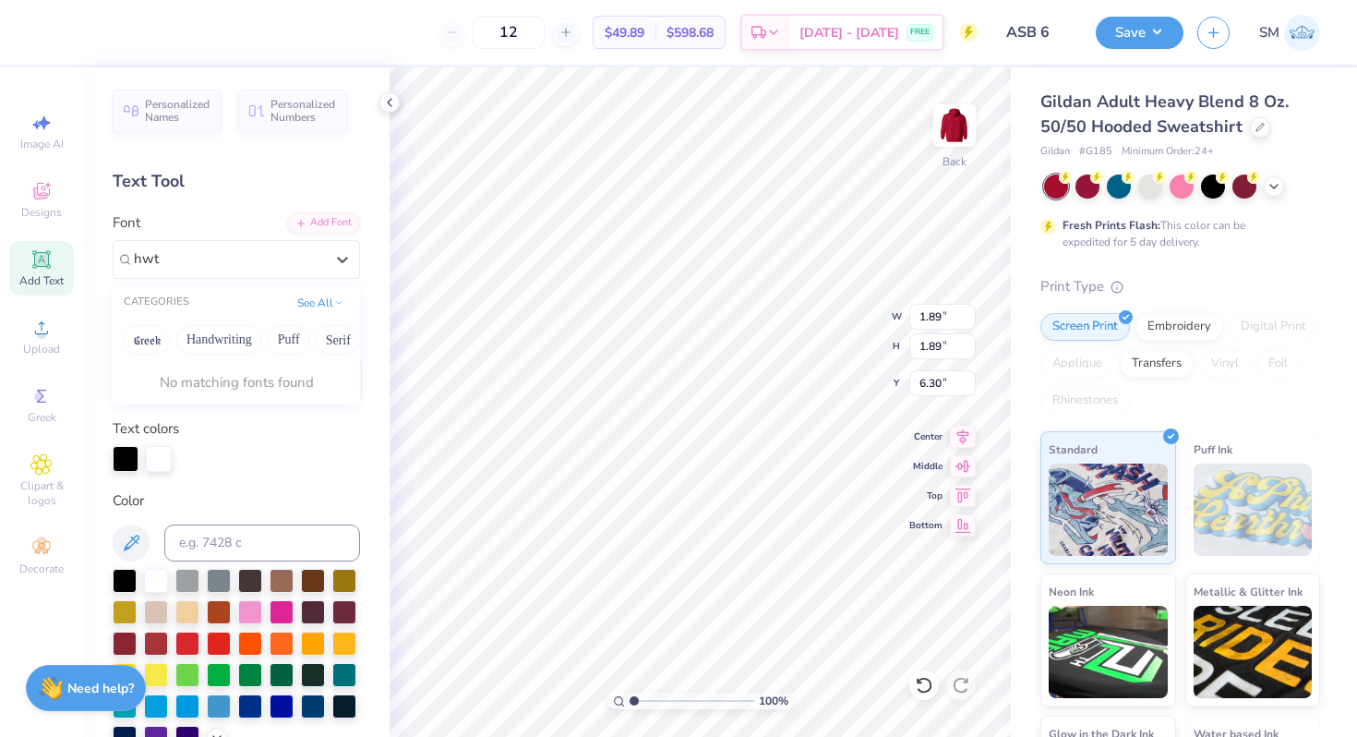
type input "hwt"
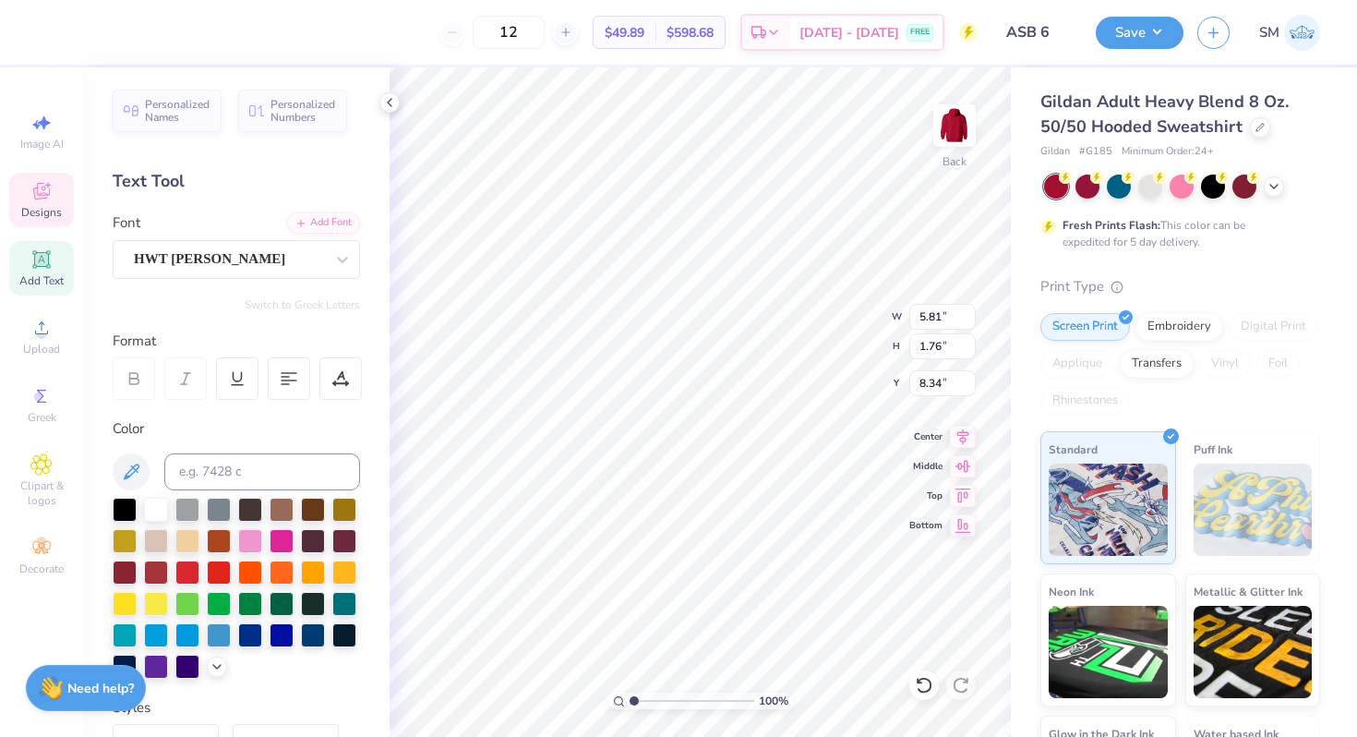
type input "2.71"
type textarea "A"
type input "3.74"
click at [127, 505] on div at bounding box center [125, 508] width 24 height 24
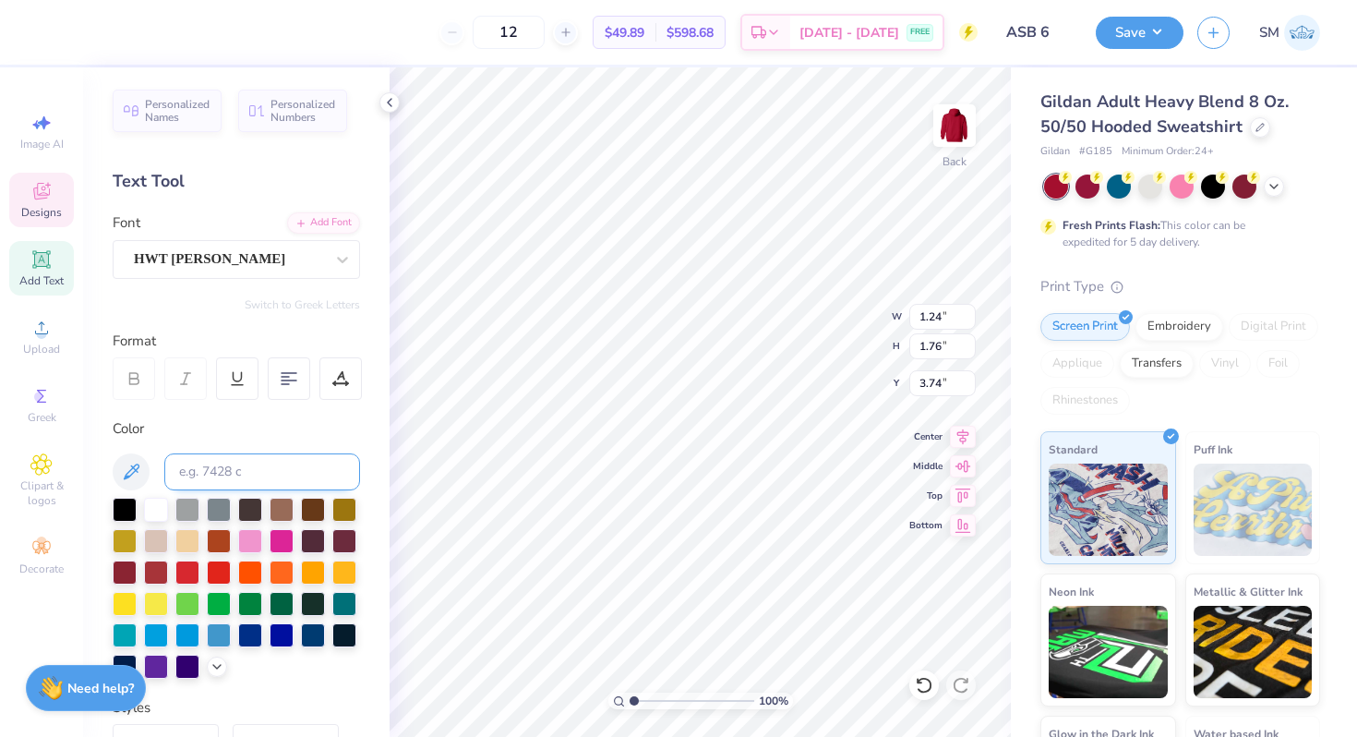
scroll to position [336, 0]
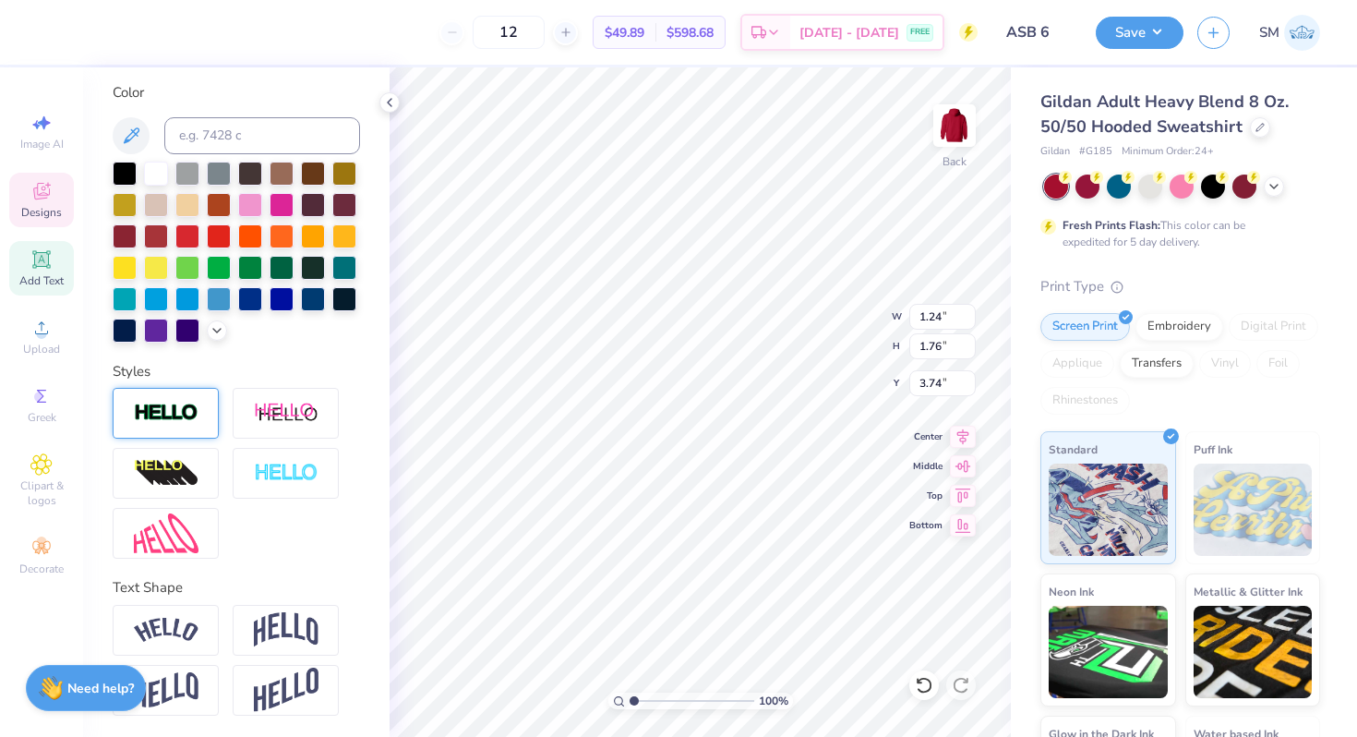
click at [159, 408] on img at bounding box center [166, 412] width 65 height 21
type input "1.77"
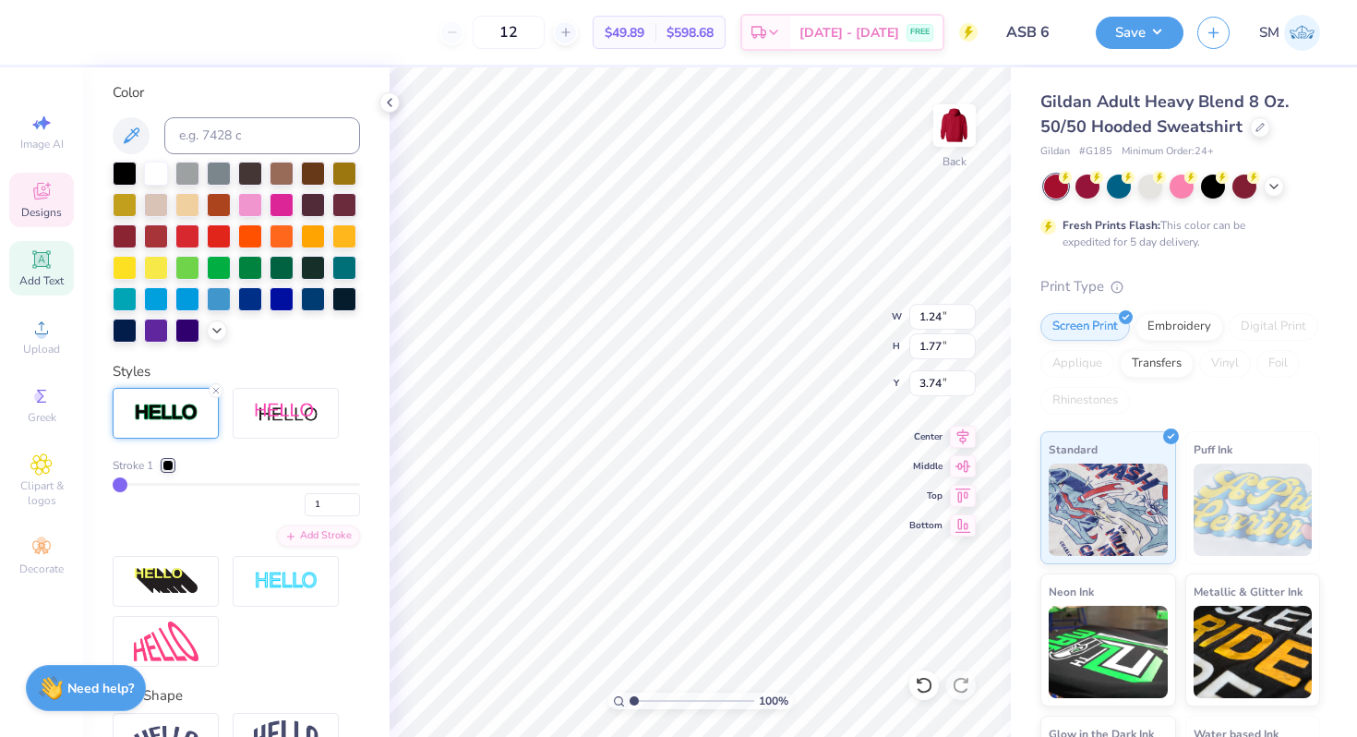
click at [168, 467] on div at bounding box center [167, 465] width 11 height 11
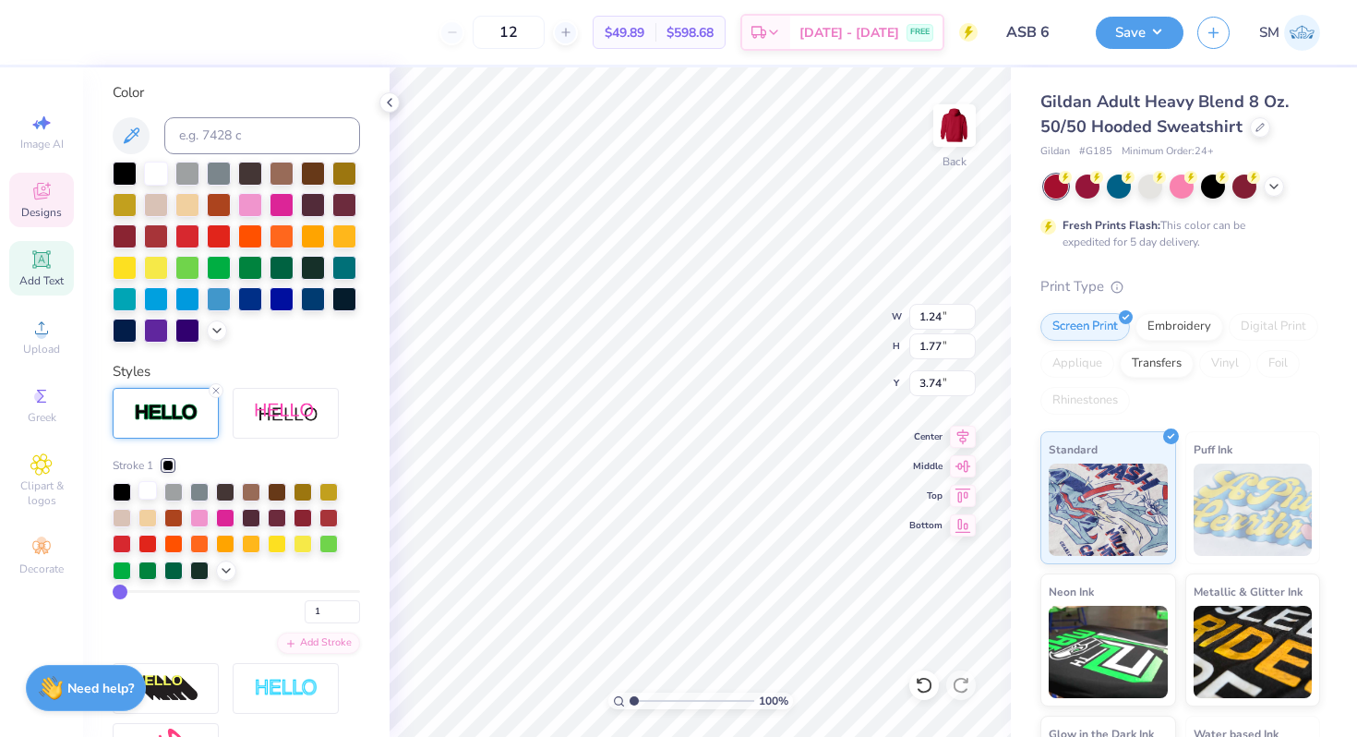
click at [146, 498] on div at bounding box center [147, 490] width 18 height 18
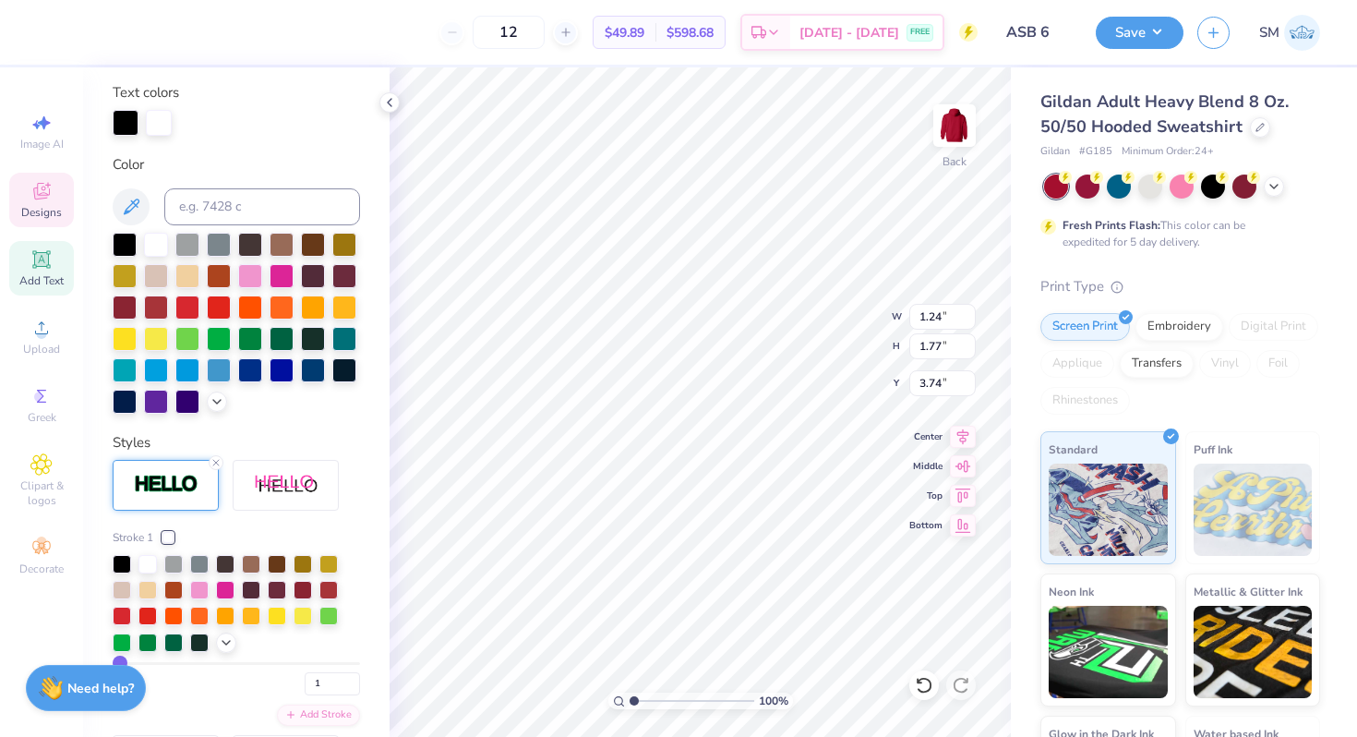
scroll to position [408, 0]
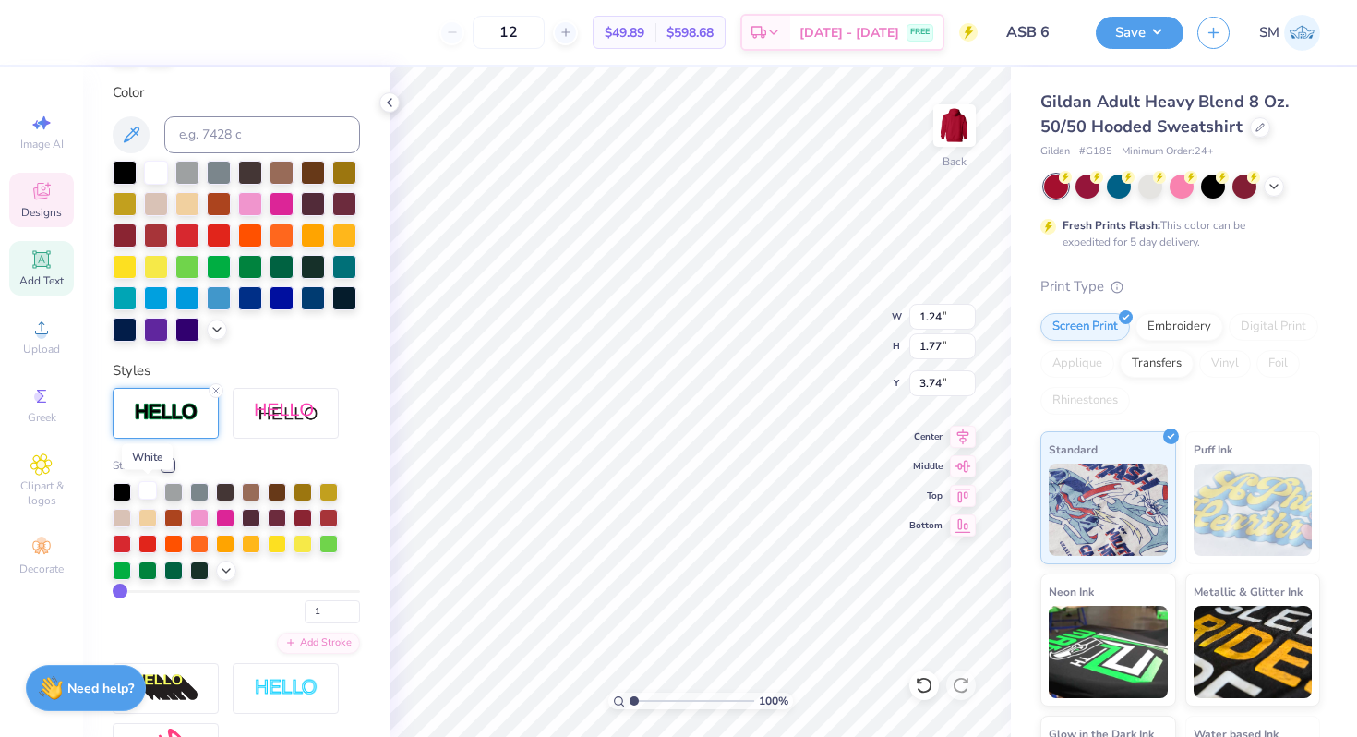
click at [146, 495] on div at bounding box center [147, 490] width 18 height 18
click at [148, 492] on div at bounding box center [147, 490] width 18 height 18
type input "2"
type input "3"
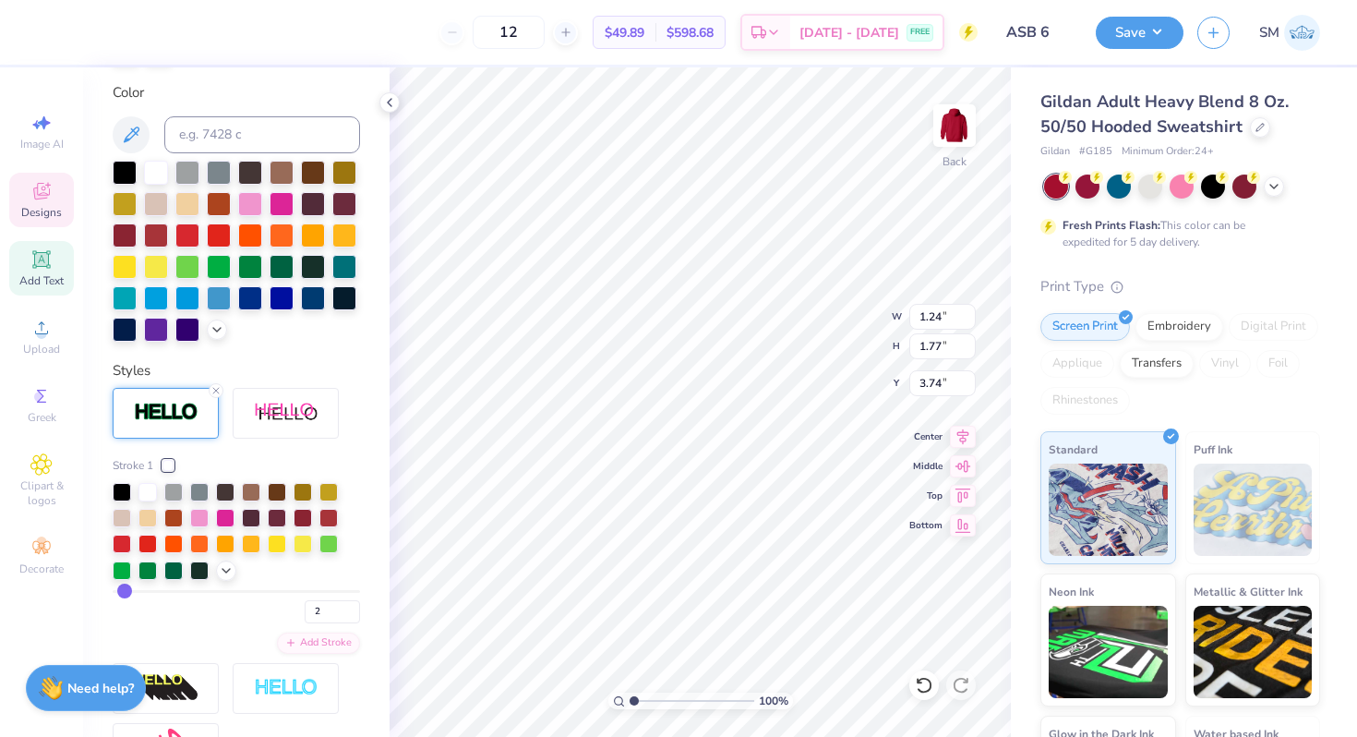
type input "3"
click at [125, 592] on input "range" at bounding box center [236, 591] width 247 height 3
type input "1.26"
type input "1.78"
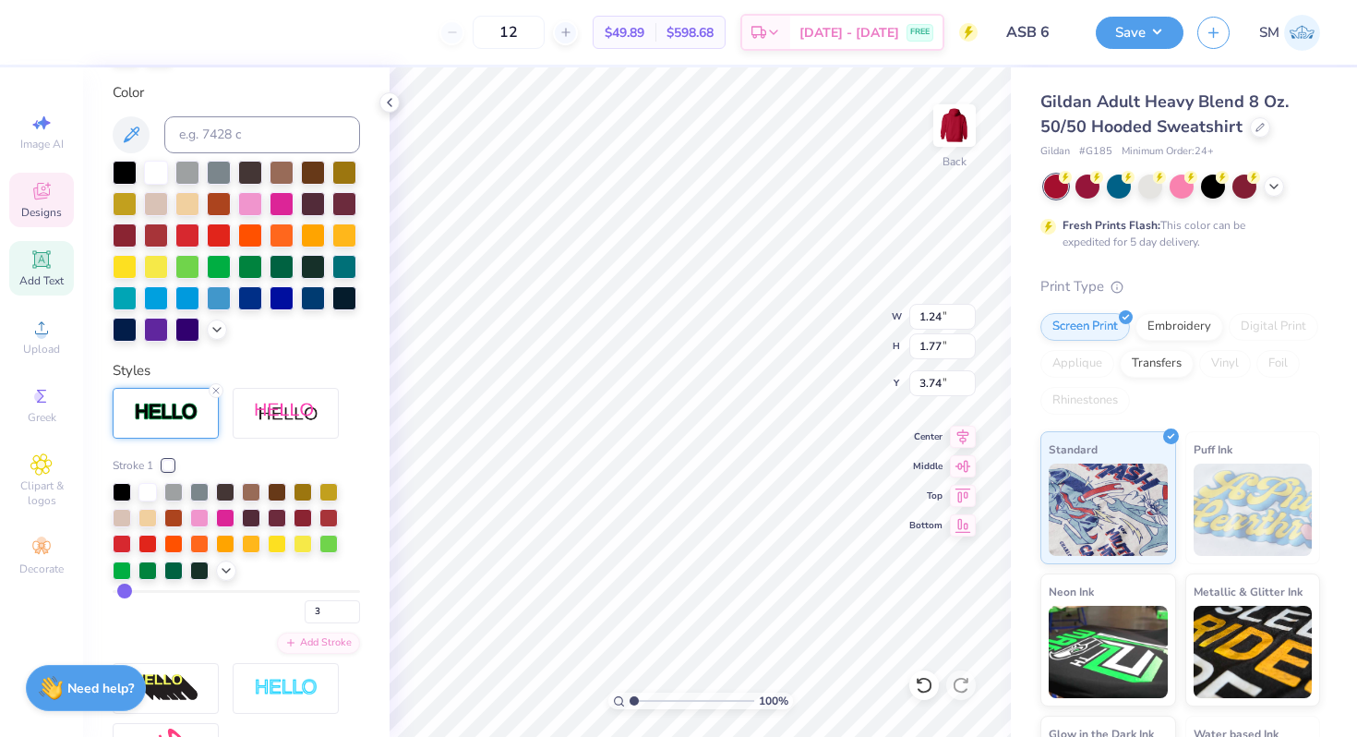
type input "3.73"
type input "4"
type input "5"
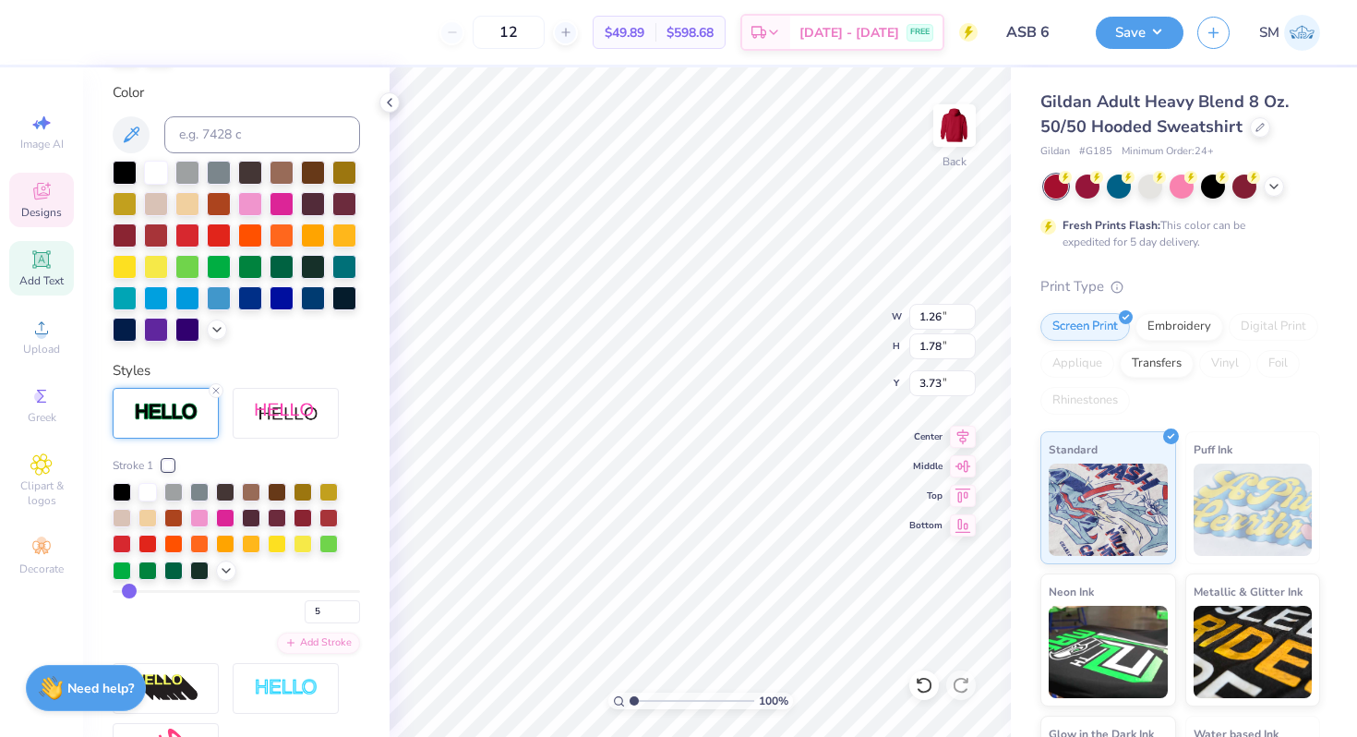
type input "6"
type input "7"
type input "8"
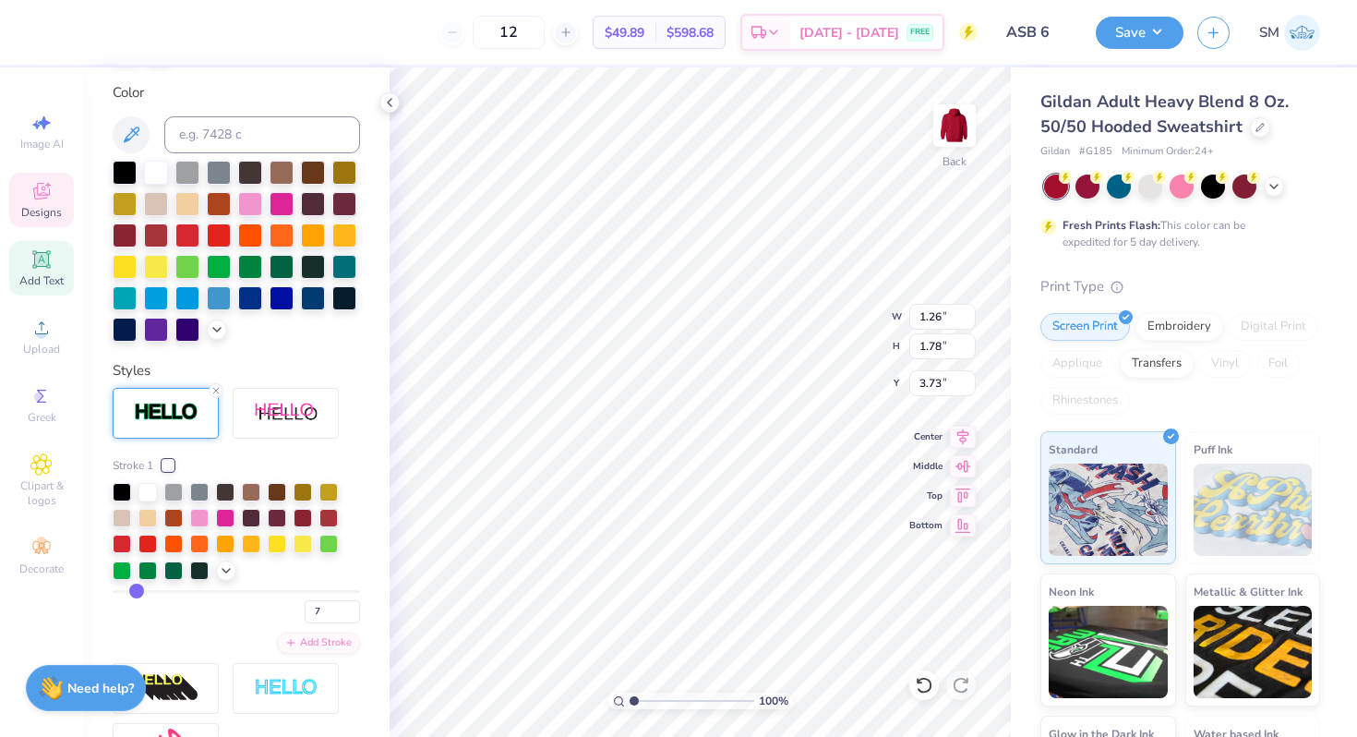
type input "8"
drag, startPoint x: 126, startPoint y: 592, endPoint x: 136, endPoint y: 594, distance: 10.3
type input "8"
click at [136, 593] on input "range" at bounding box center [236, 591] width 247 height 3
type input "1.30"
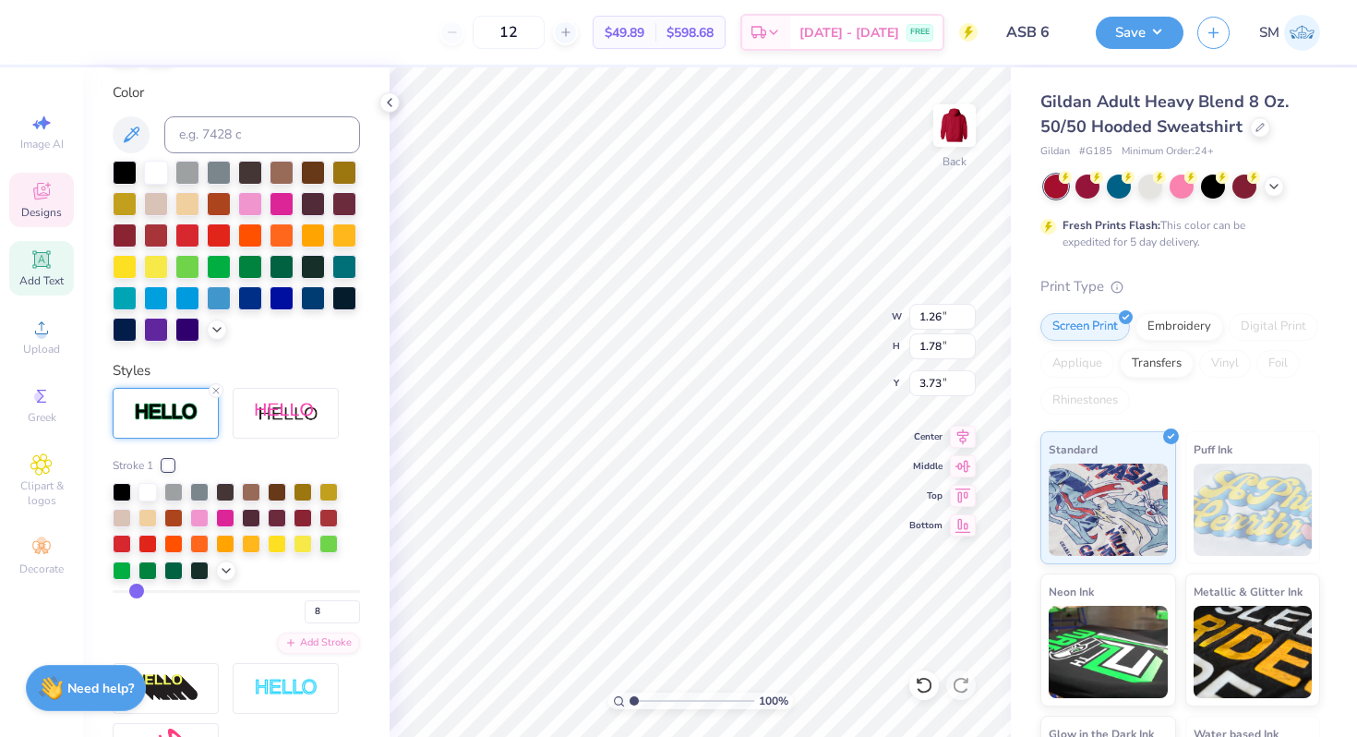
type input "1.82"
type input "3.71"
type input "9"
type input "10"
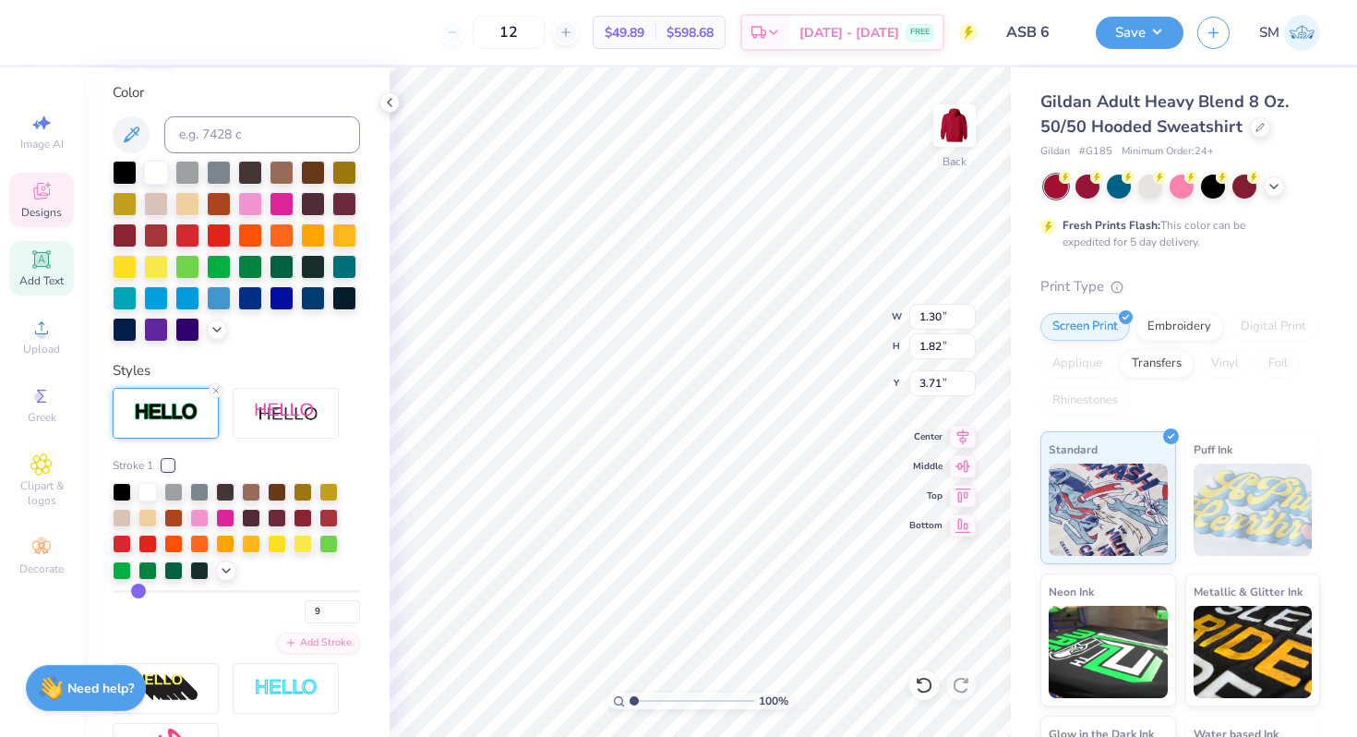
type input "10"
type input "11"
type input "12"
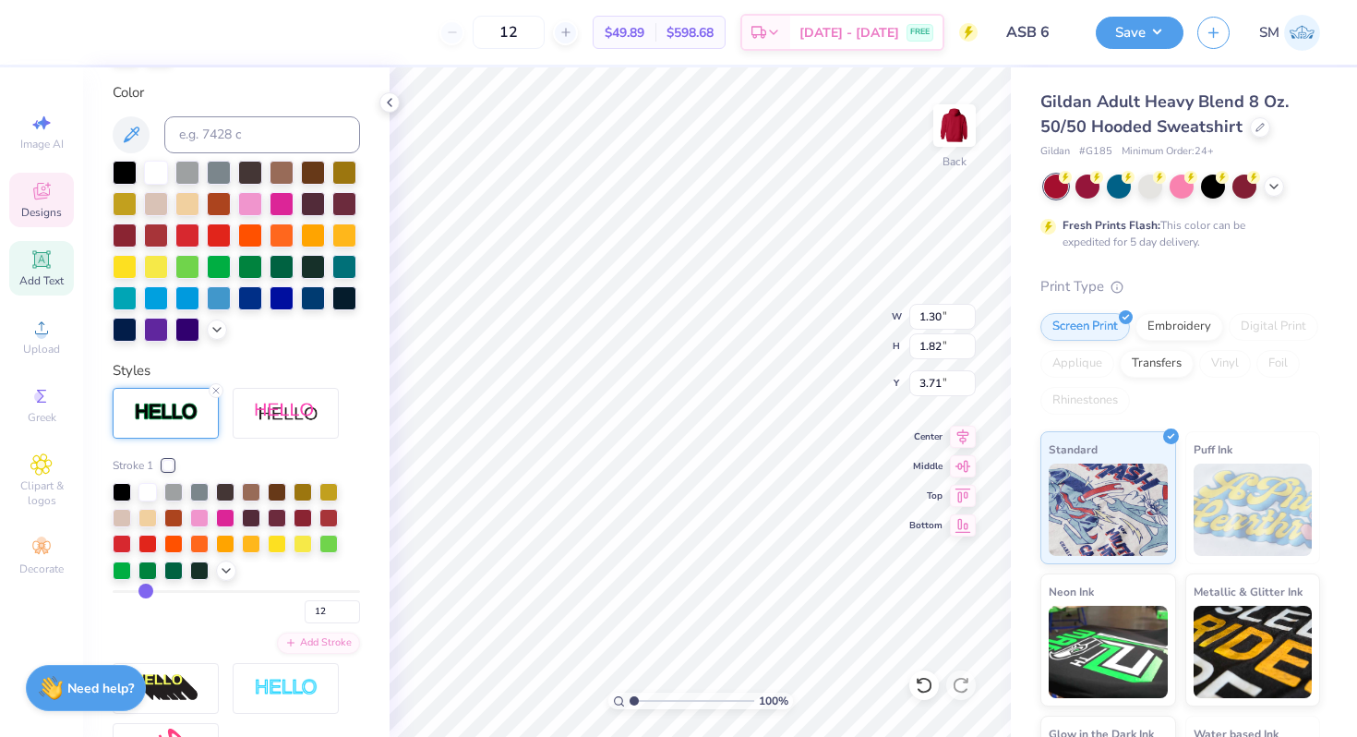
type input "13"
drag, startPoint x: 136, startPoint y: 594, endPoint x: 148, endPoint y: 594, distance: 12.0
type input "13"
click at [147, 593] on input "range" at bounding box center [236, 591] width 247 height 3
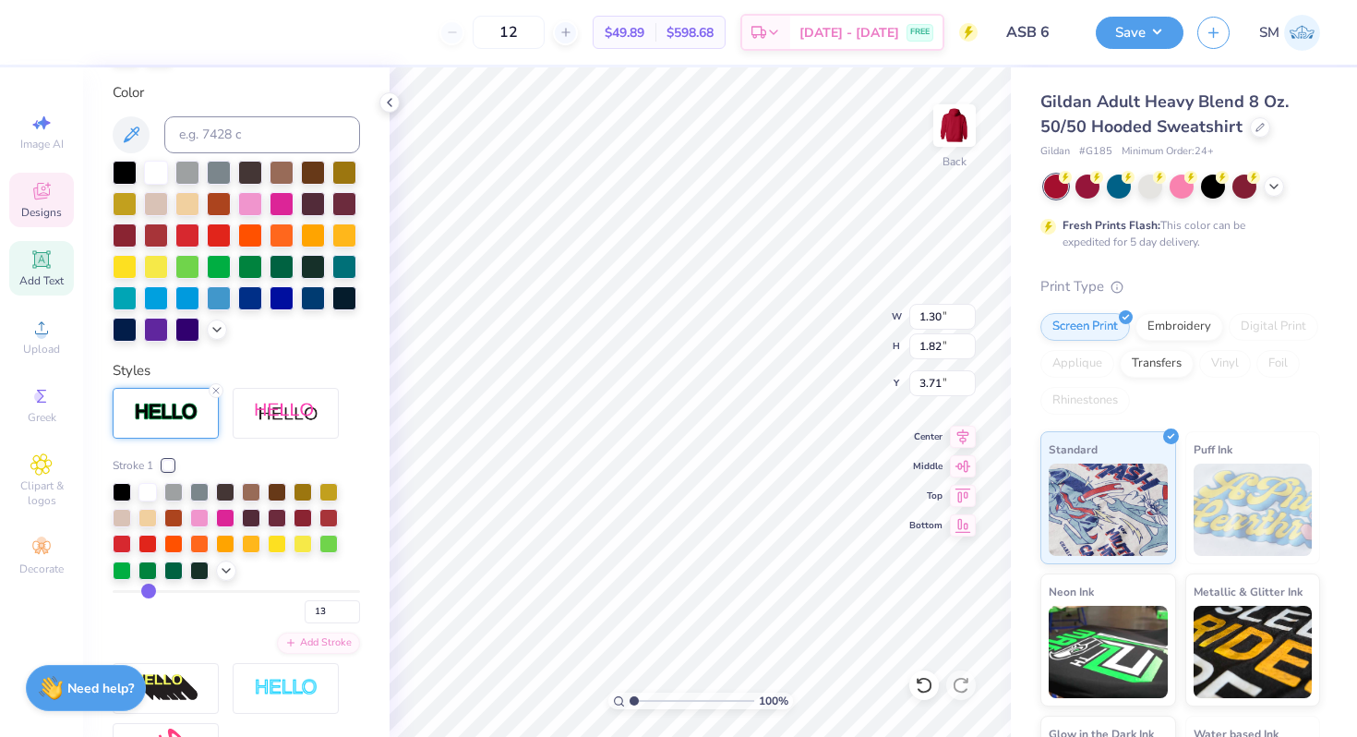
type input "1.34"
type input "1.87"
type input "3.69"
type input "2.29"
type input "3.18"
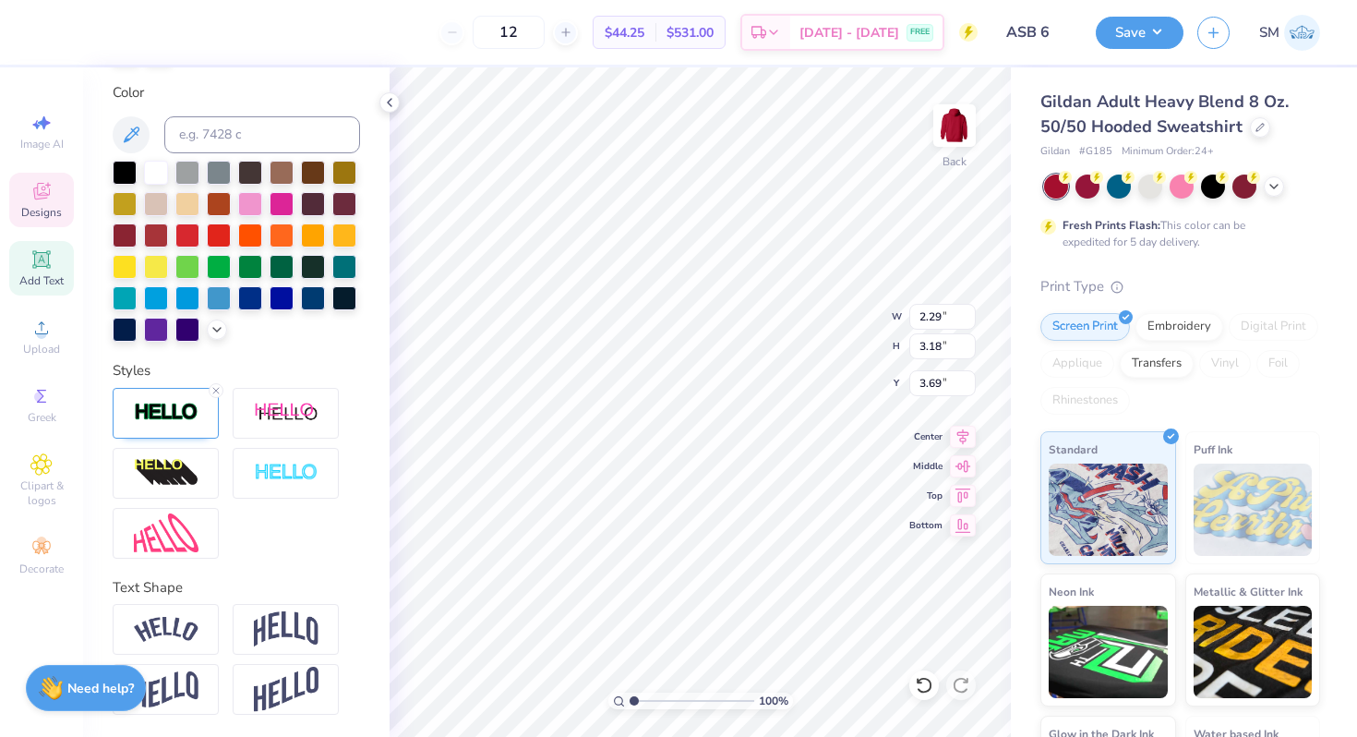
type input "3.57"
click at [163, 414] on img at bounding box center [166, 412] width 65 height 21
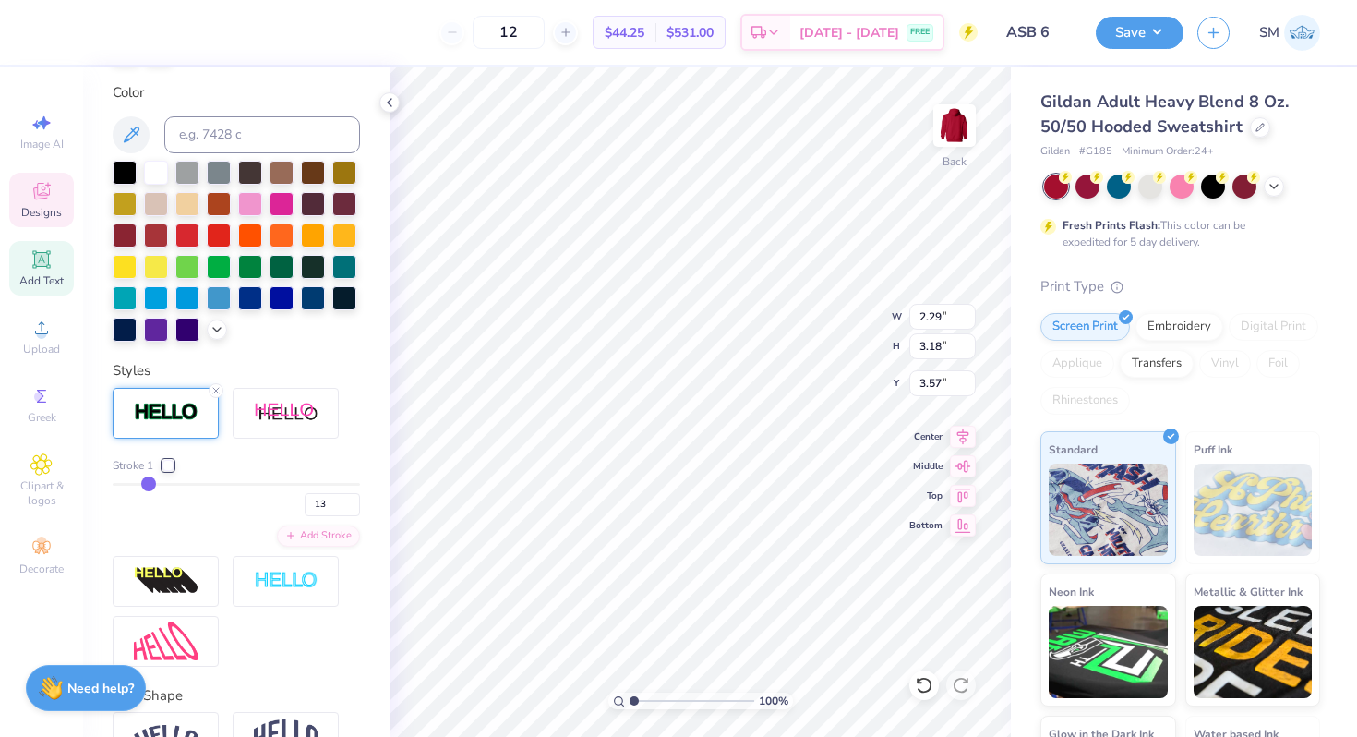
type input "12"
type input "11"
type input "10"
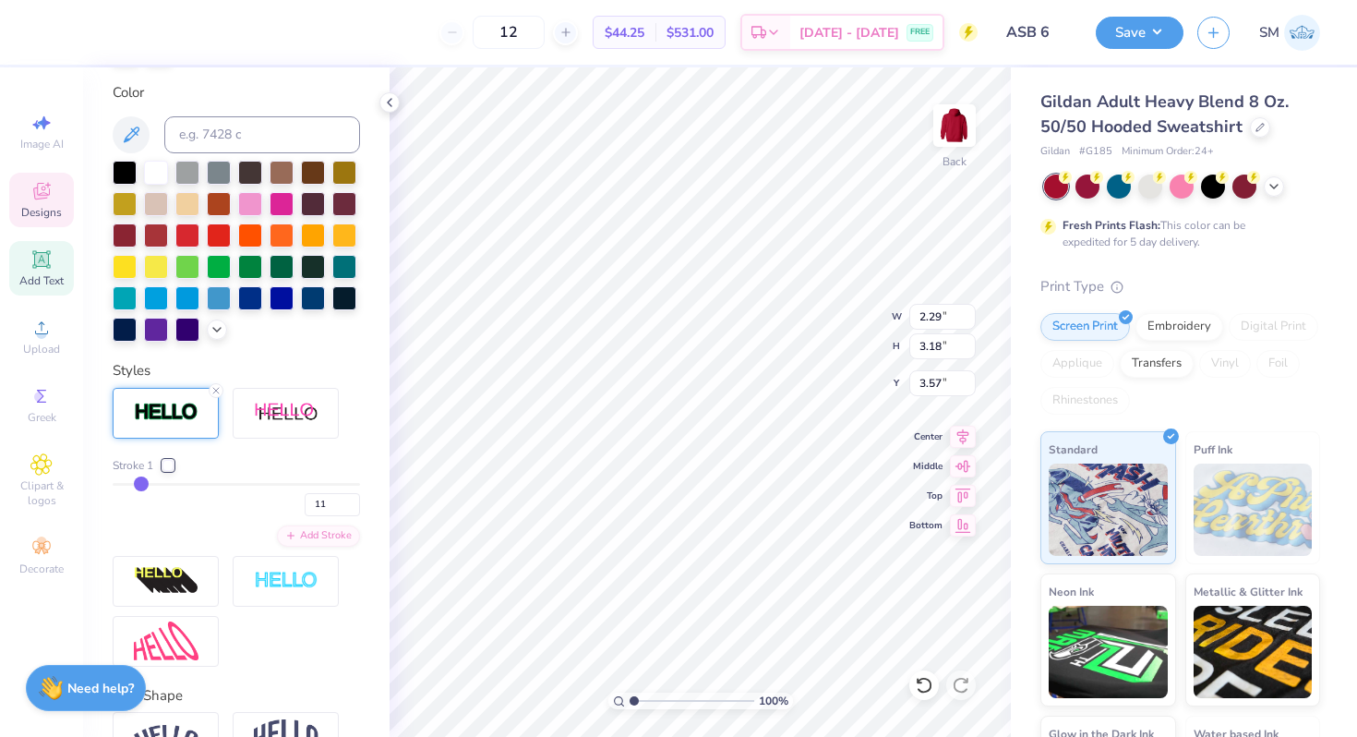
type input "10"
click at [141, 485] on input "range" at bounding box center [236, 484] width 247 height 3
type input "2.25"
type input "3.14"
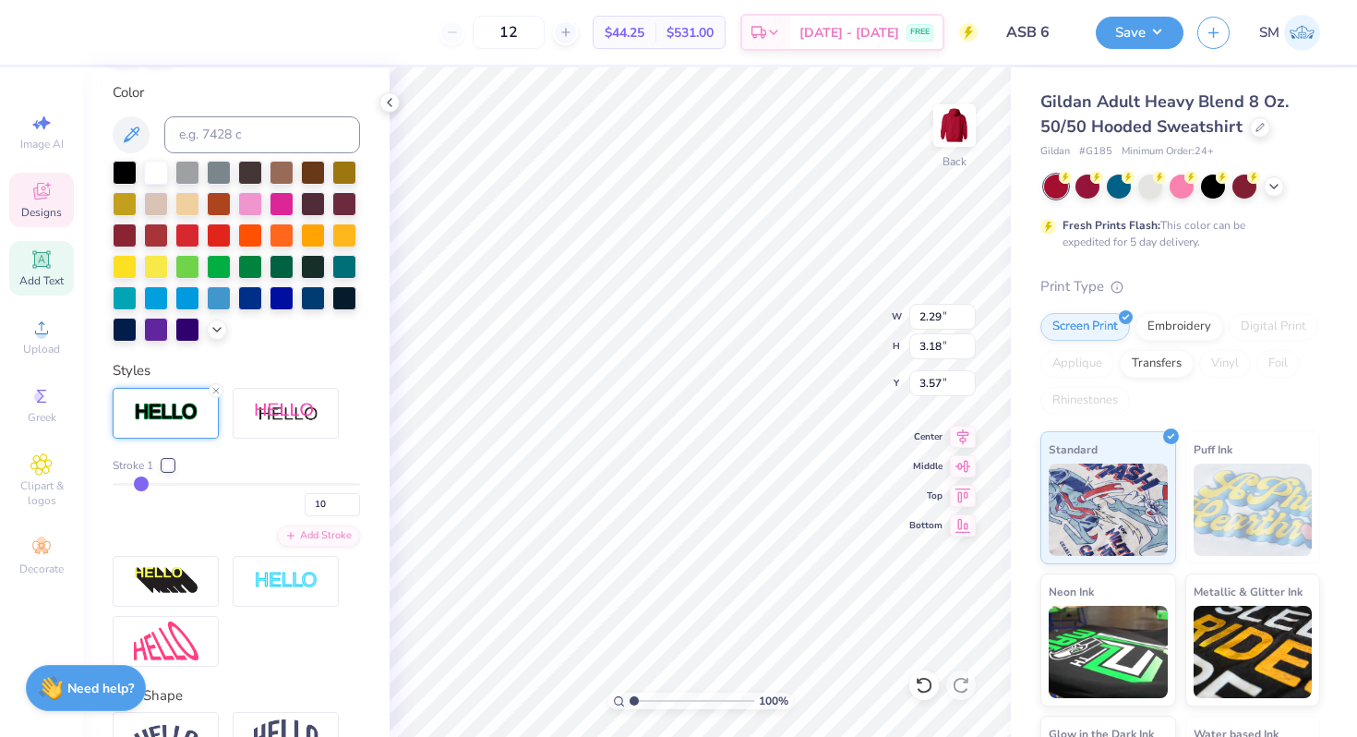
type input "3.59"
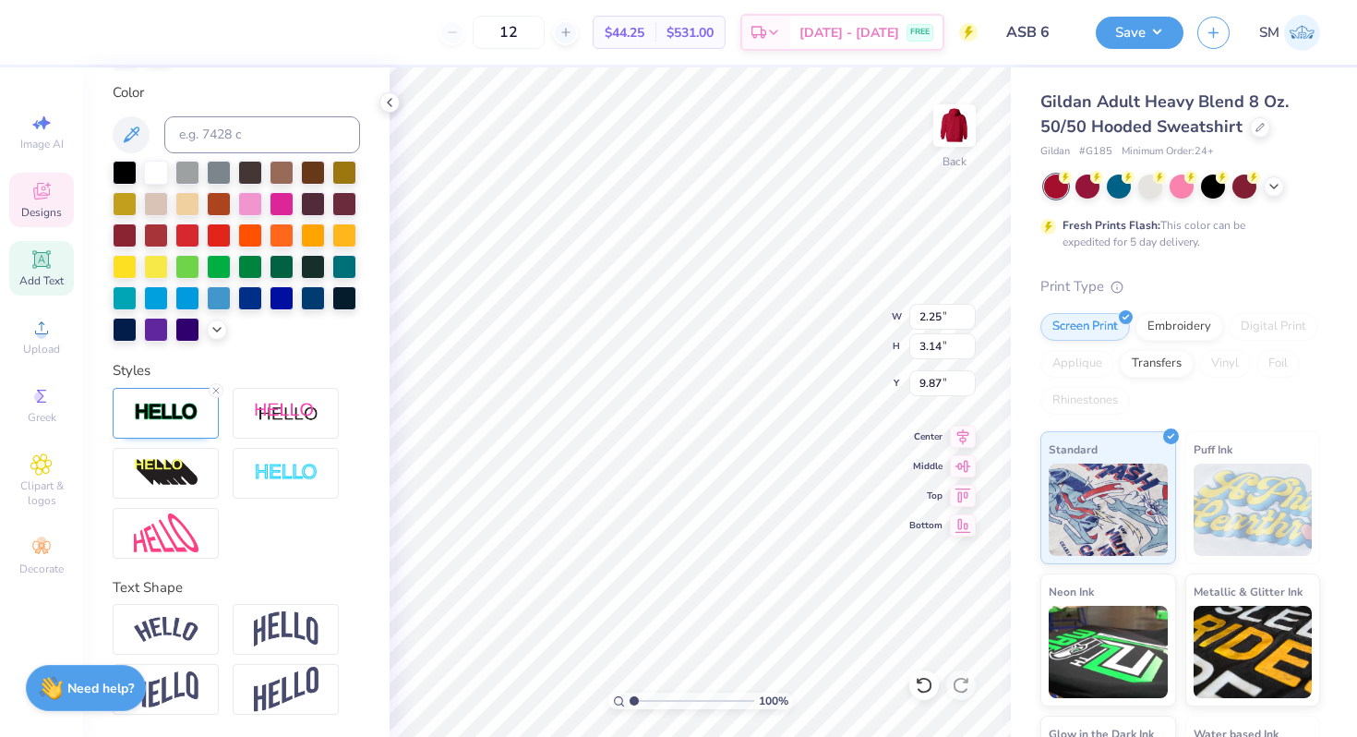
type input "3.59"
type input "1.92"
type input "2.68"
type input "3.00"
type input "2.15"
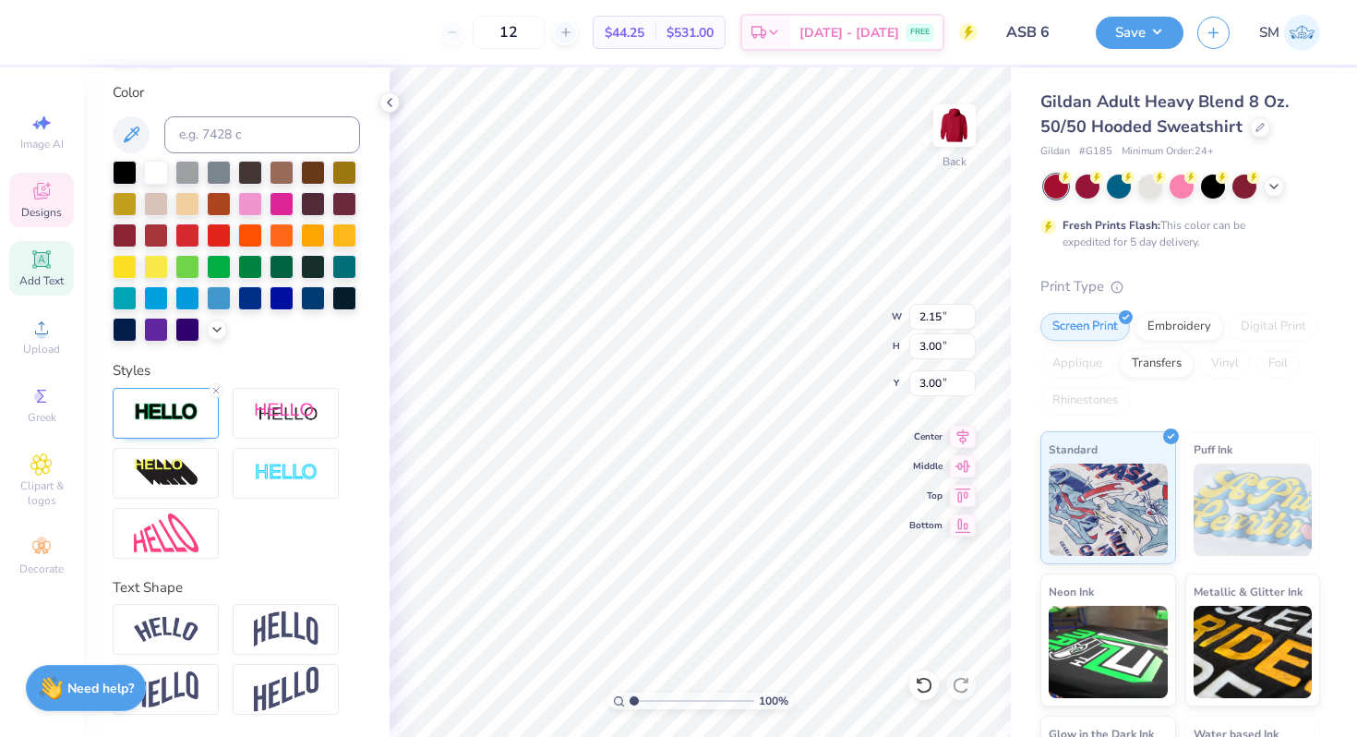
type input "3.00"
type input "8.37"
type input "7.85"
type textarea "S"
type textarea "B"
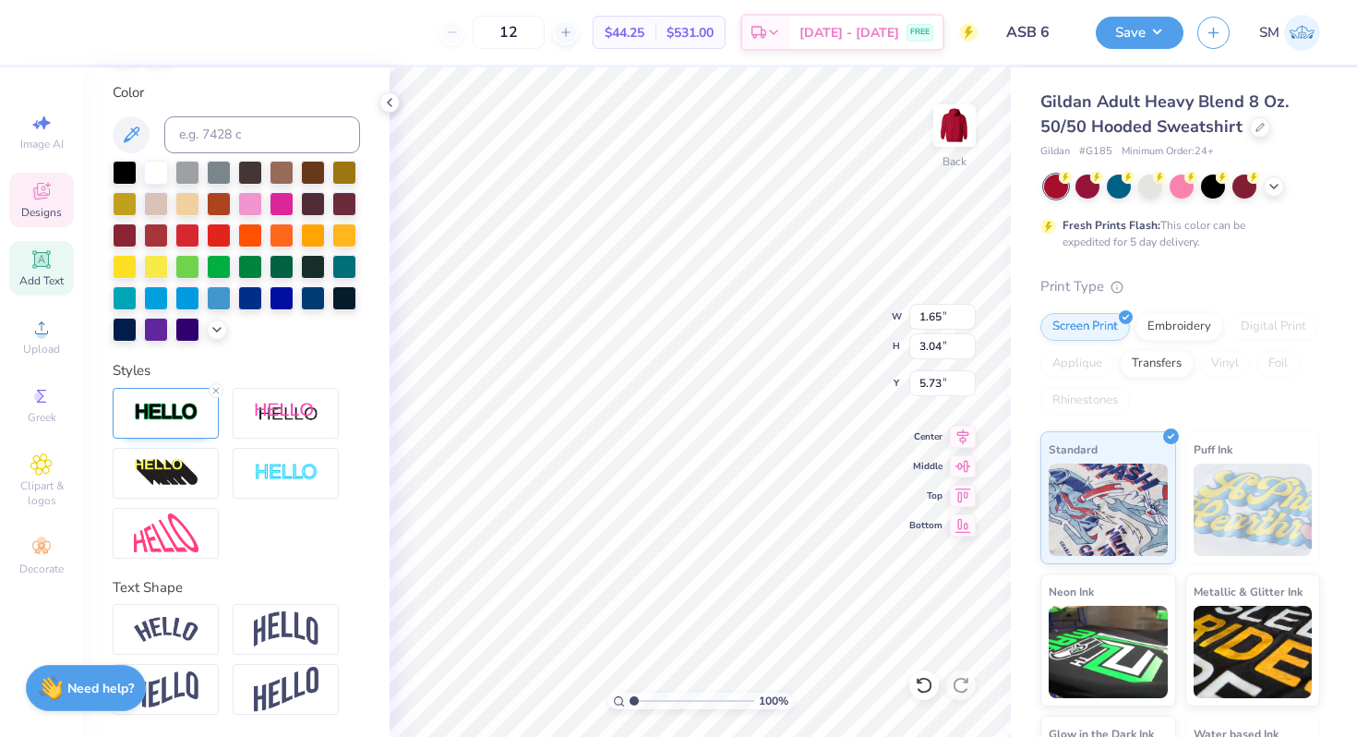
type input "5.73"
type input "8.44"
type input "5.40"
type input "2.01"
type input "3.00"
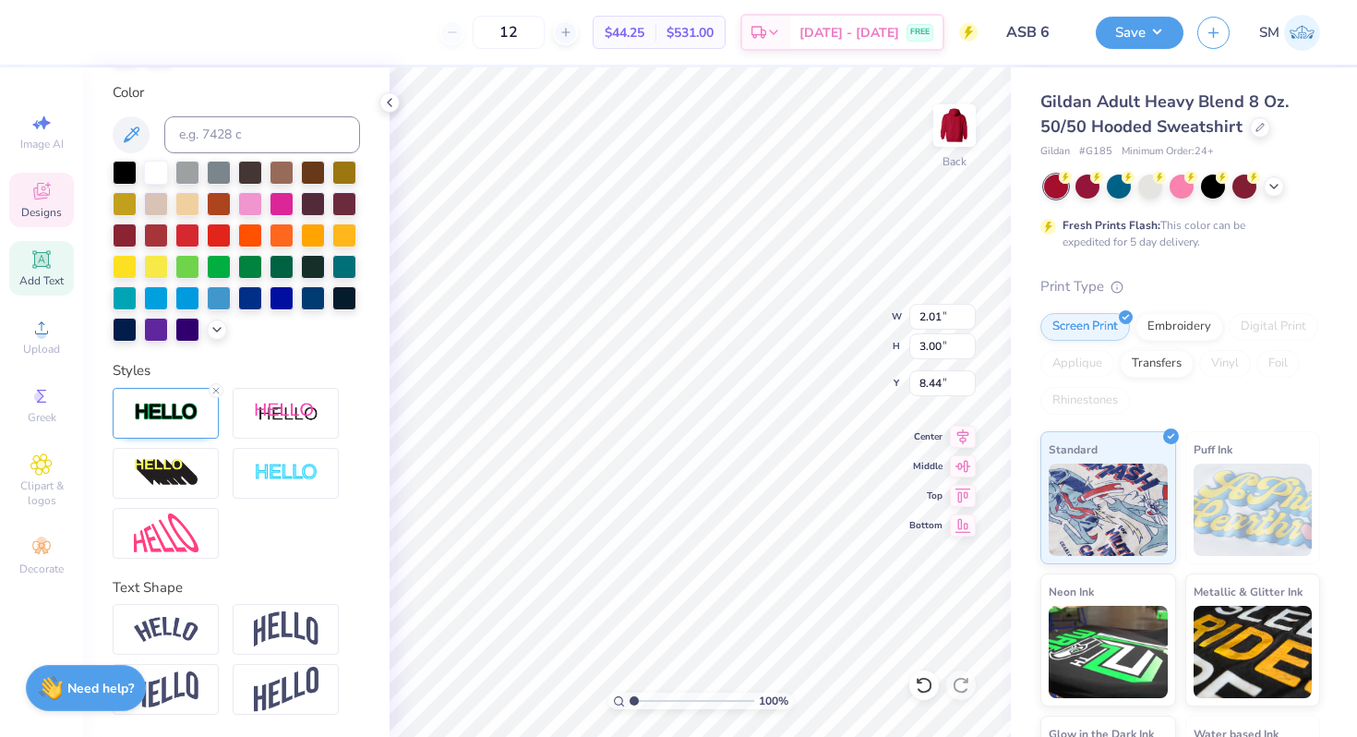
type input "7.80"
click at [43, 265] on icon at bounding box center [41, 259] width 14 height 14
type input "10.80"
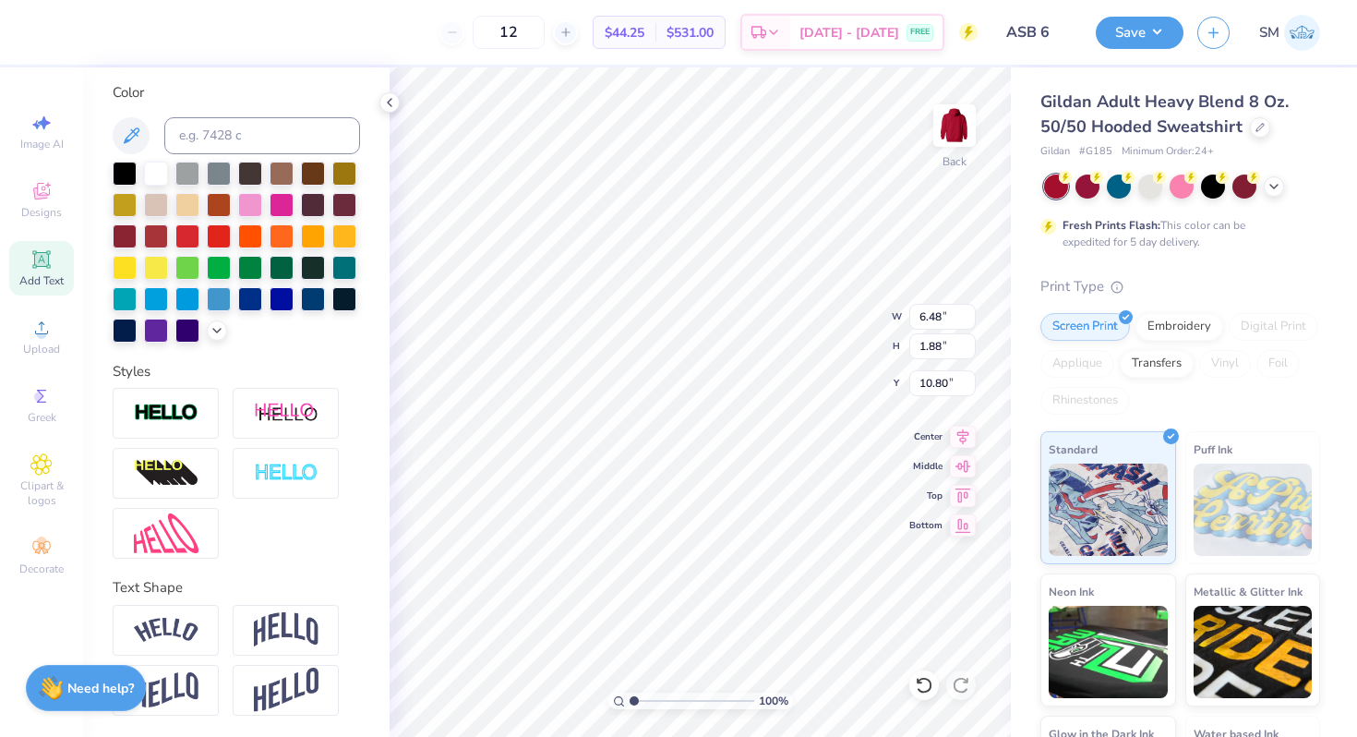
type textarea "Palos Verdes High School"
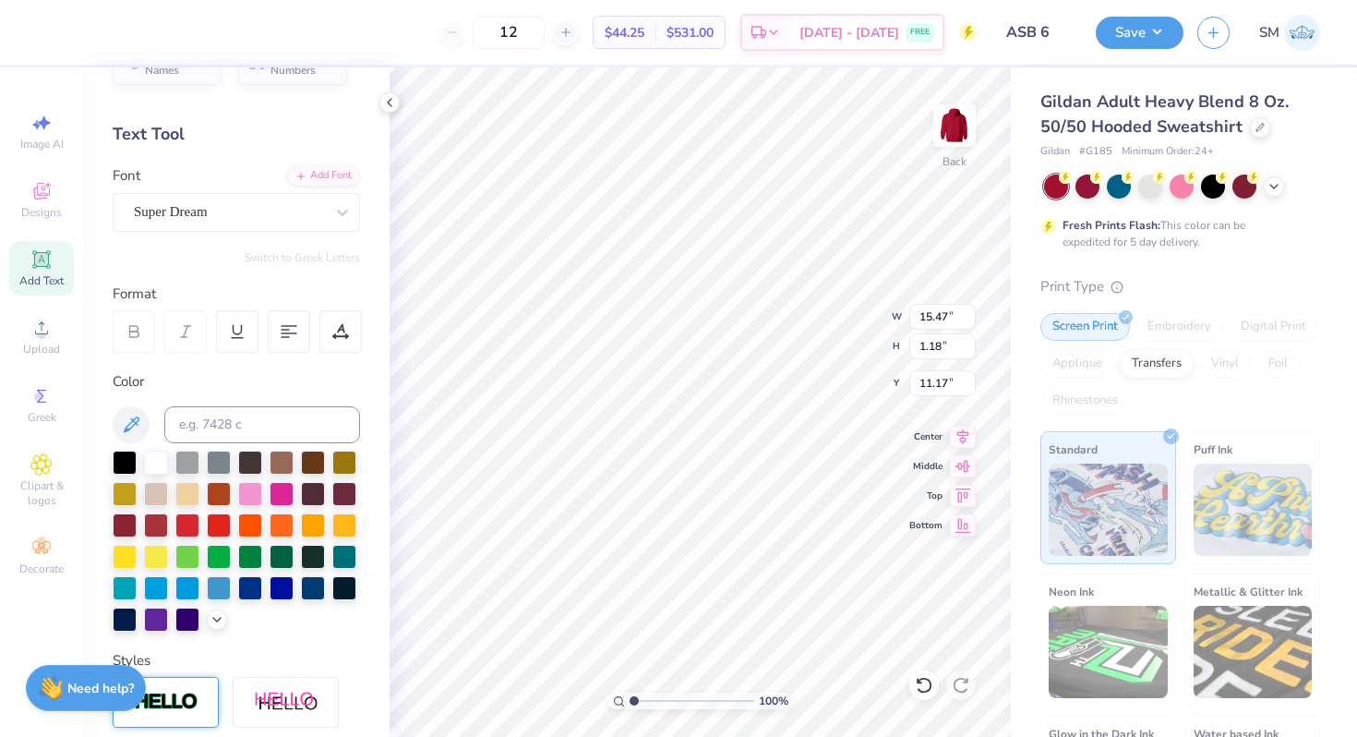
scroll to position [0, 0]
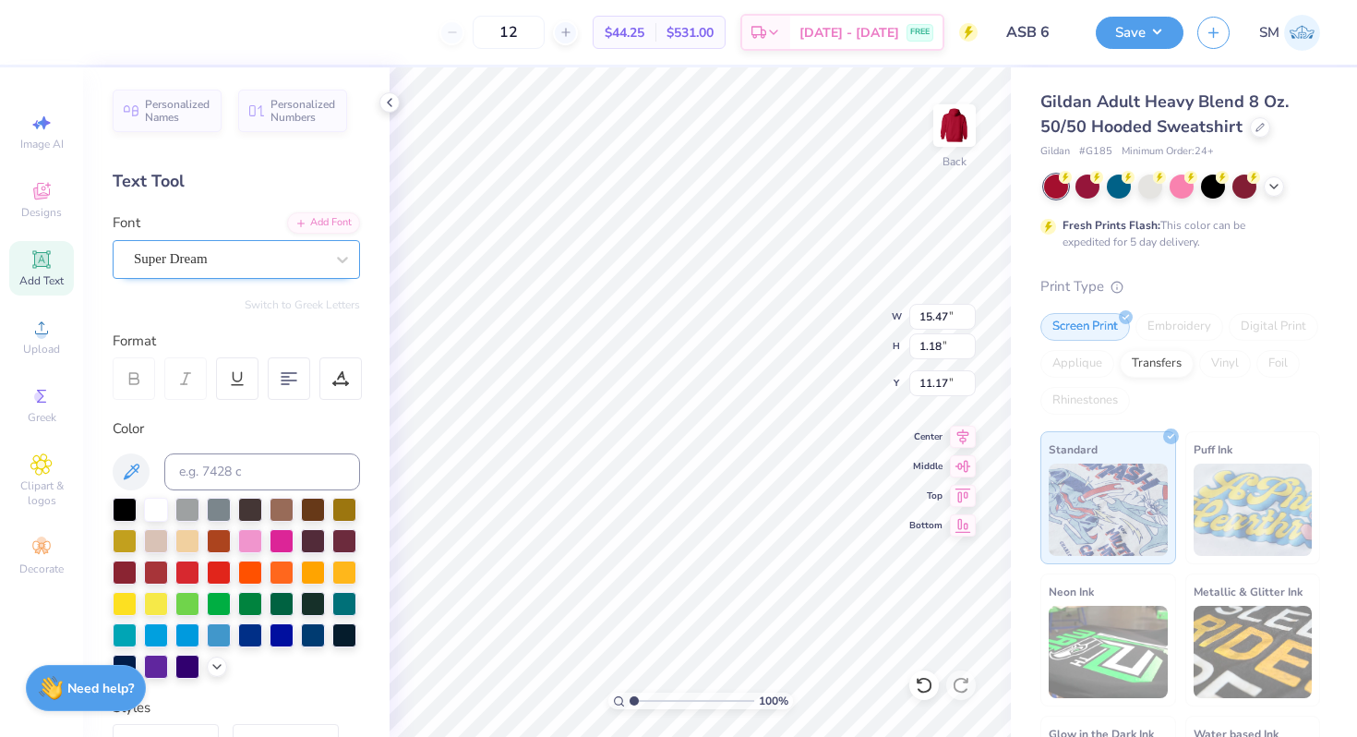
click at [220, 269] on div "Super Dream" at bounding box center [229, 259] width 194 height 29
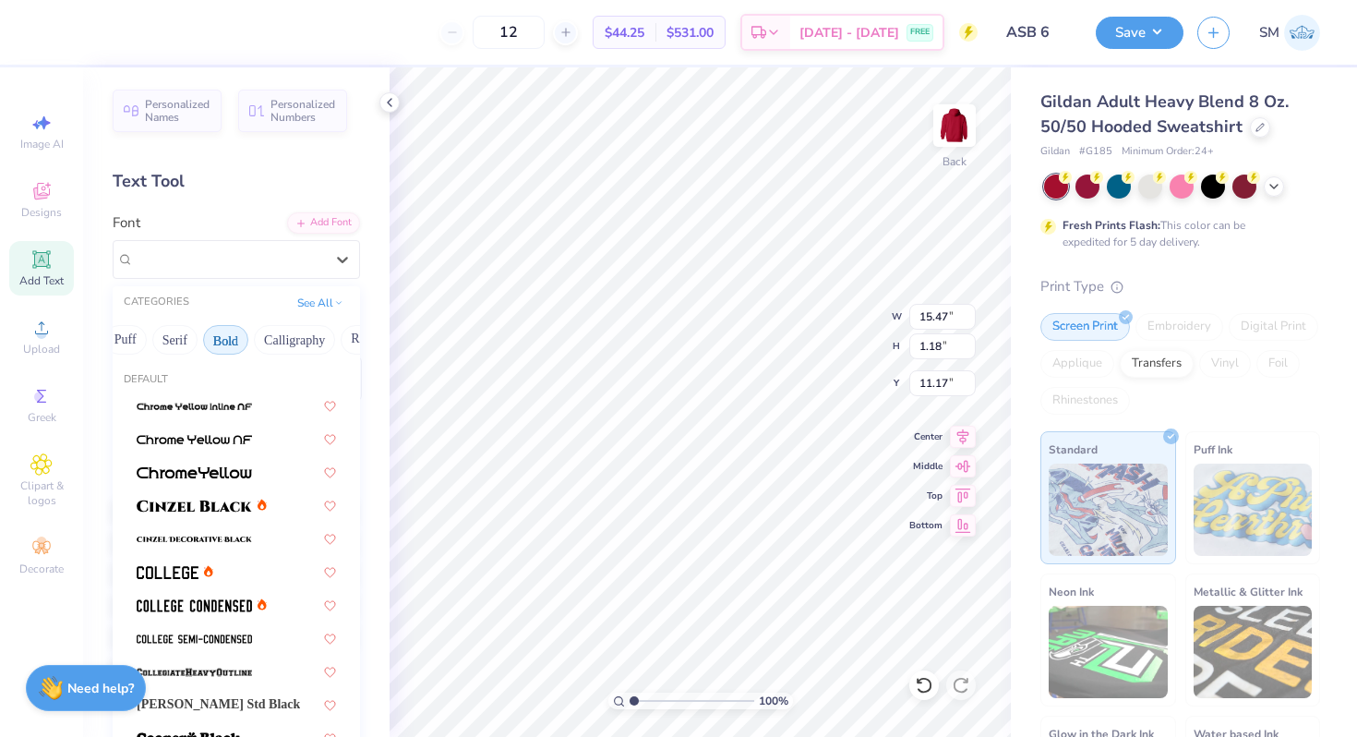
scroll to position [0, 209]
click at [253, 339] on button "Calligraphy" at bounding box center [249, 340] width 81 height 30
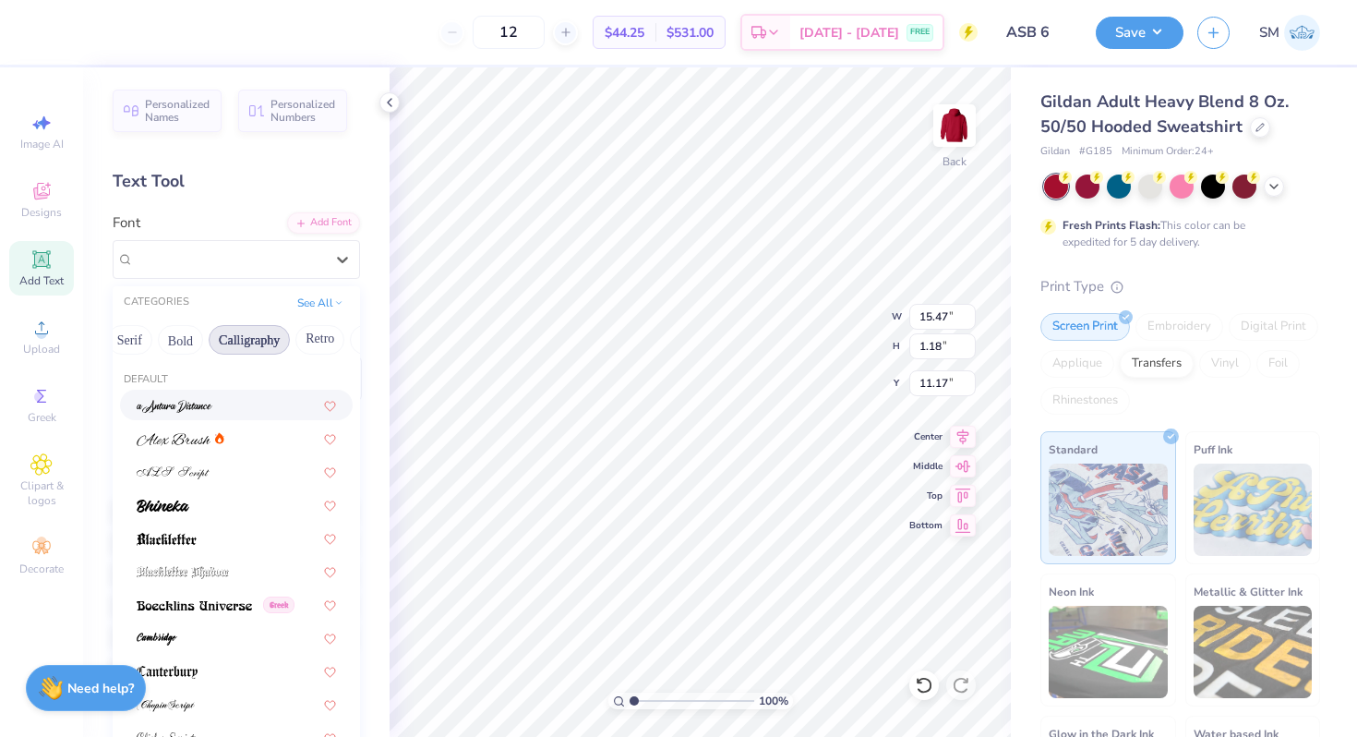
click at [212, 391] on div at bounding box center [236, 405] width 233 height 30
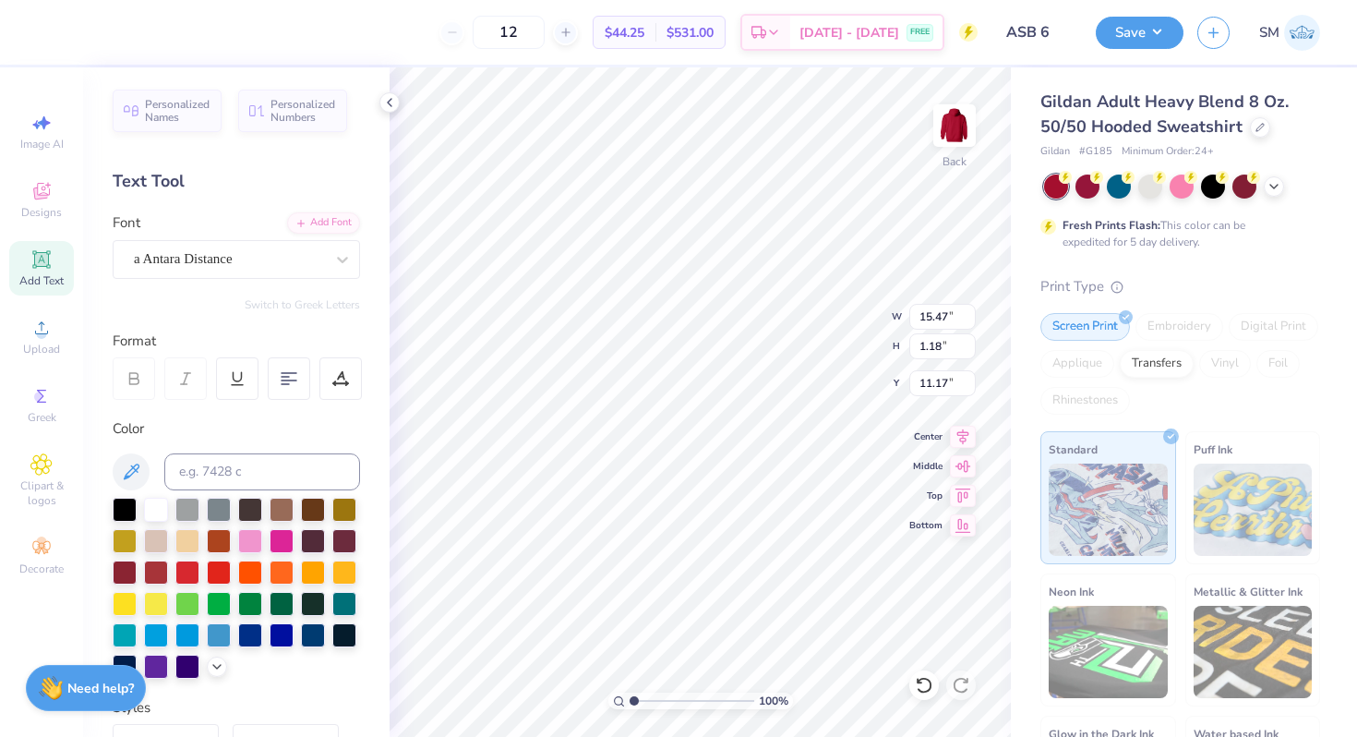
type input "11.19"
type input "1.35"
type input "11.09"
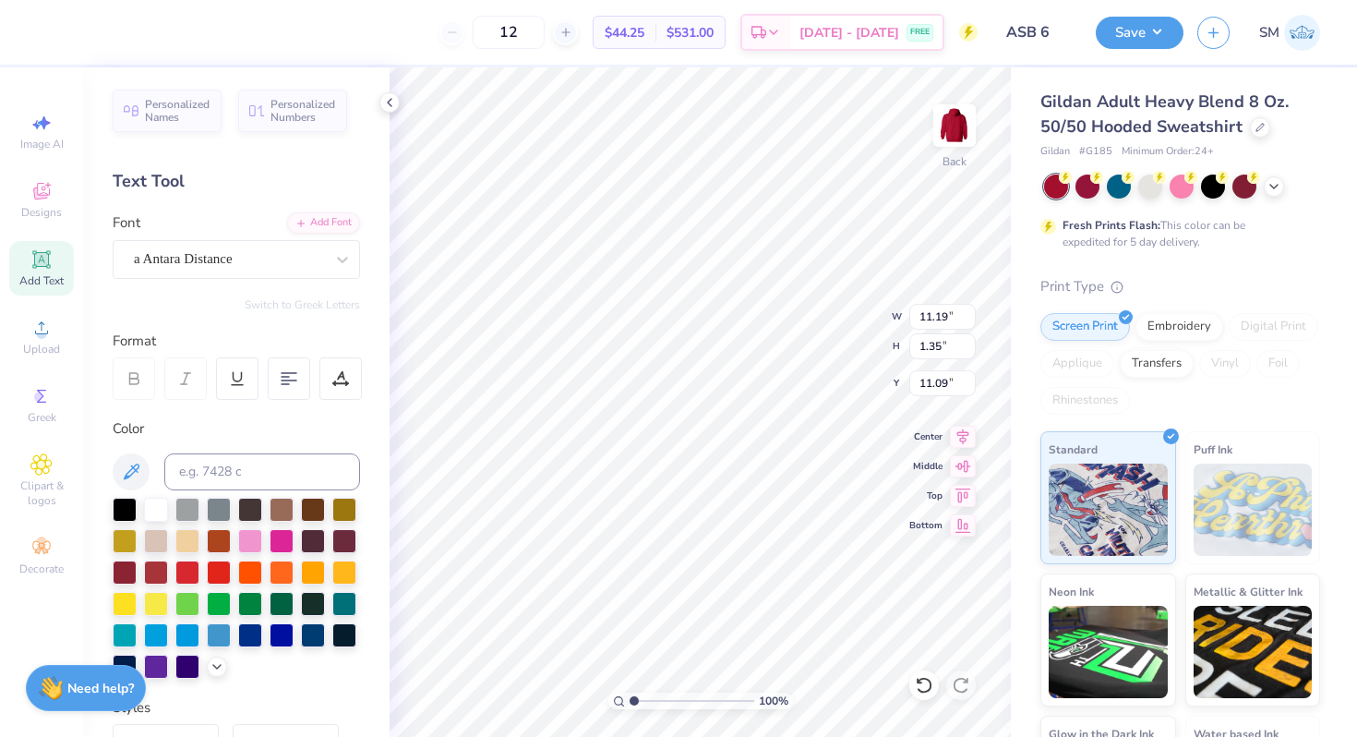
type input "8.15"
type input "0.98"
type input "10.80"
type input "7.05"
type input "0.85"
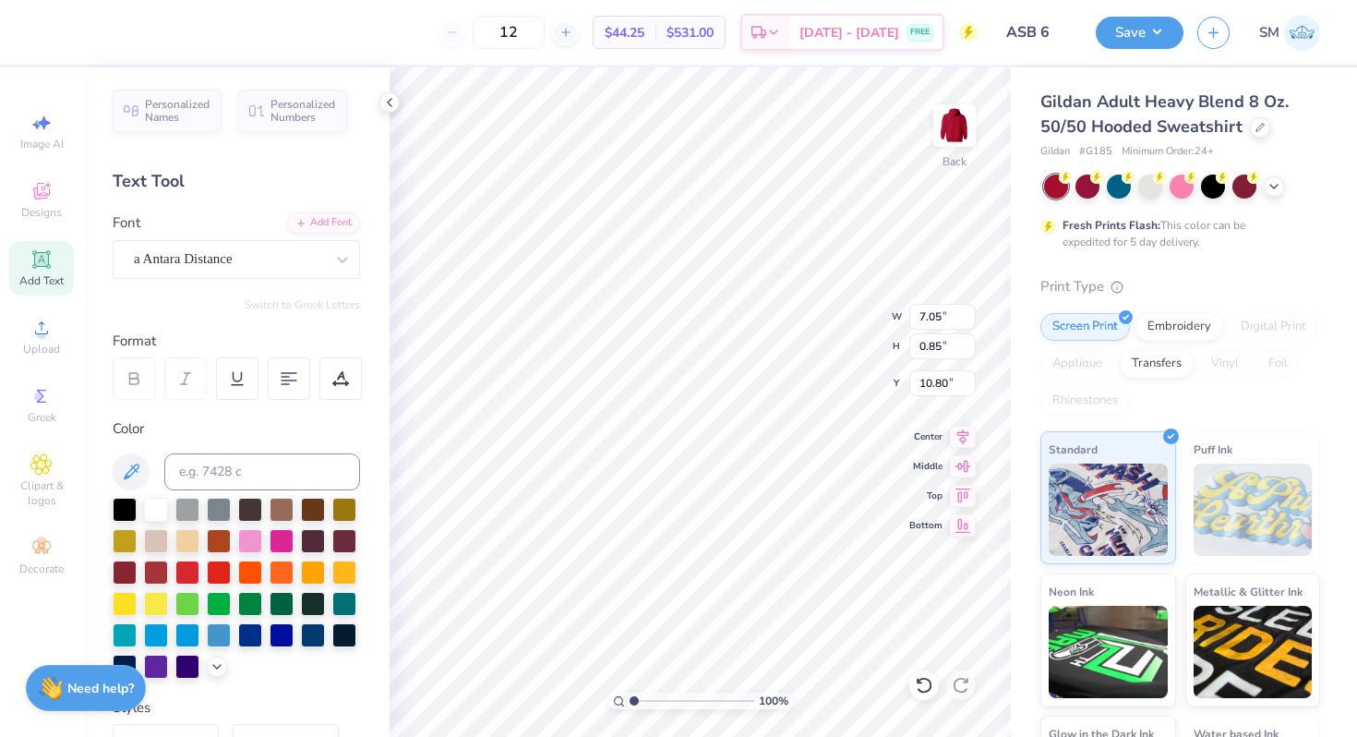
type input "6.29"
type input "0.76"
type input "11.51"
type input "11.73"
type input "5.74"
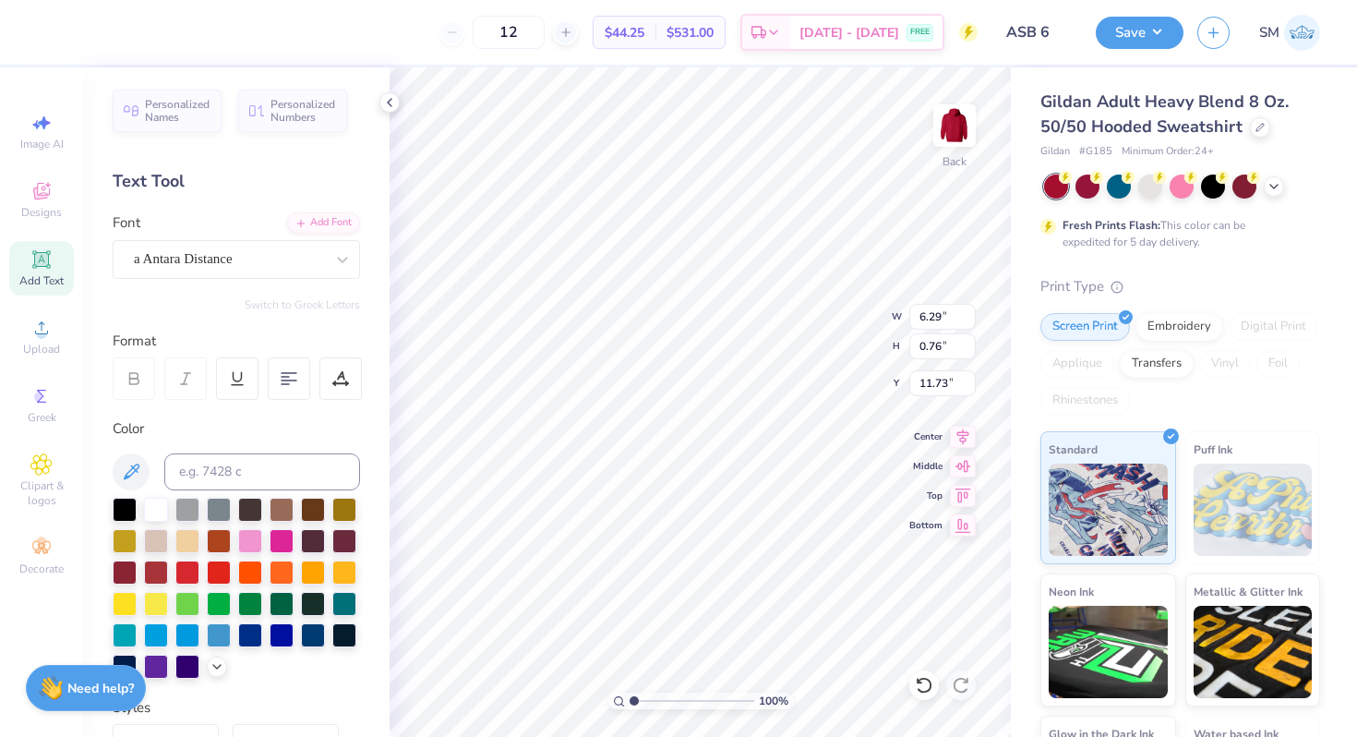
type input "0.69"
click at [60, 325] on div "Upload" at bounding box center [41, 336] width 65 height 54
click at [34, 316] on div "Upload" at bounding box center [41, 336] width 65 height 54
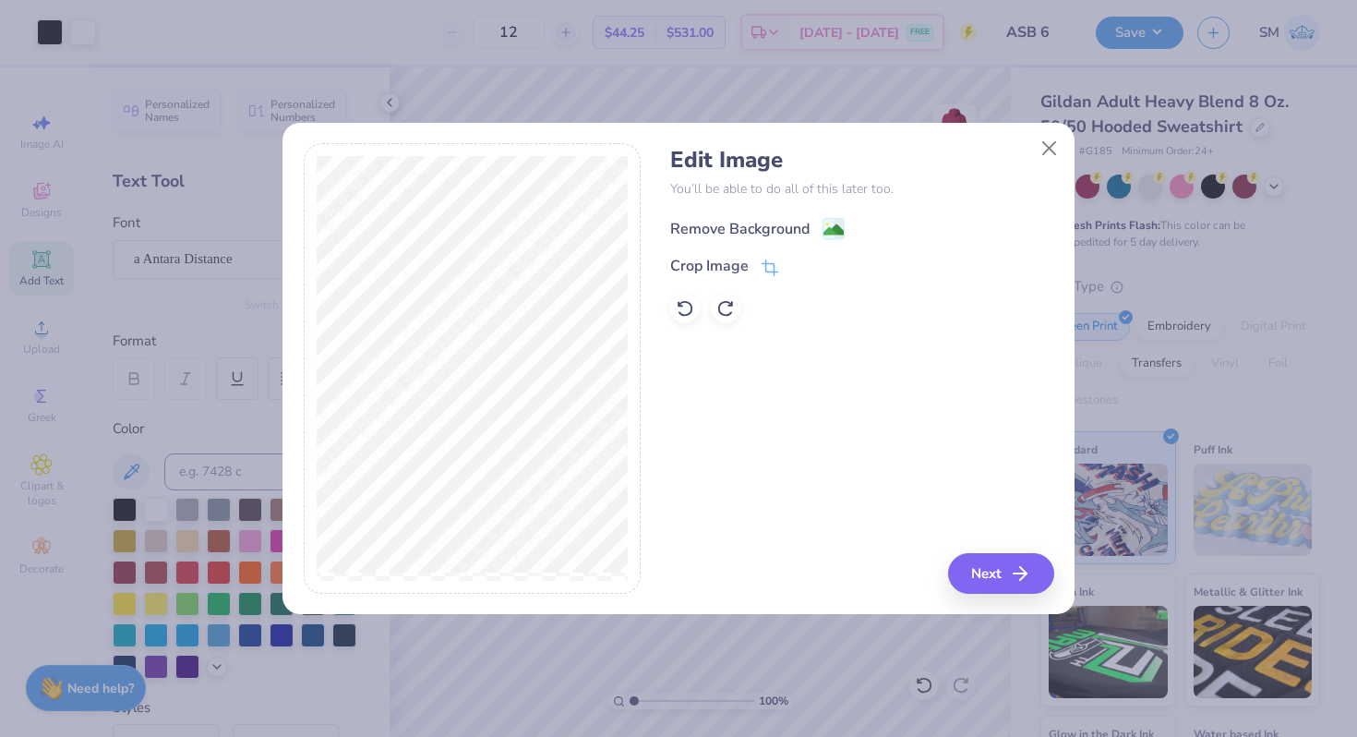
click at [838, 220] on g at bounding box center [834, 229] width 22 height 22
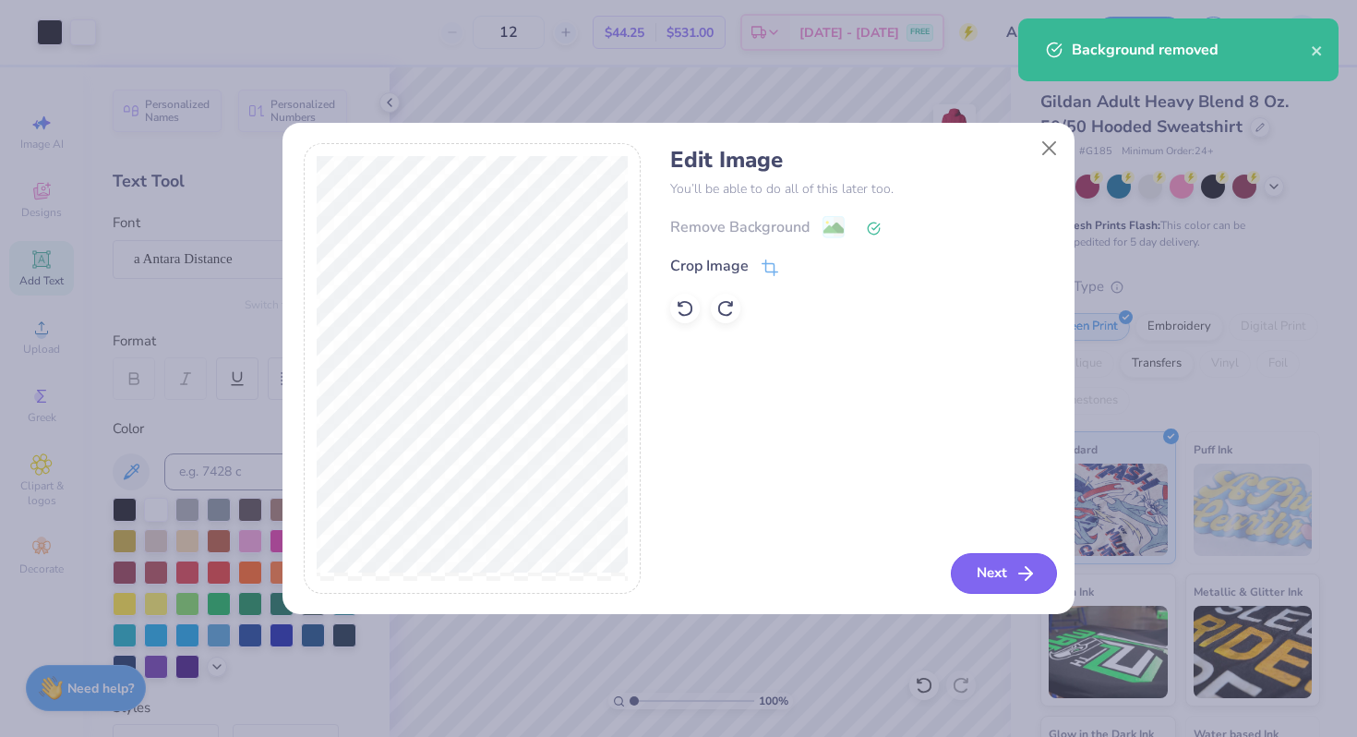
click at [989, 586] on button "Next" at bounding box center [1004, 573] width 106 height 41
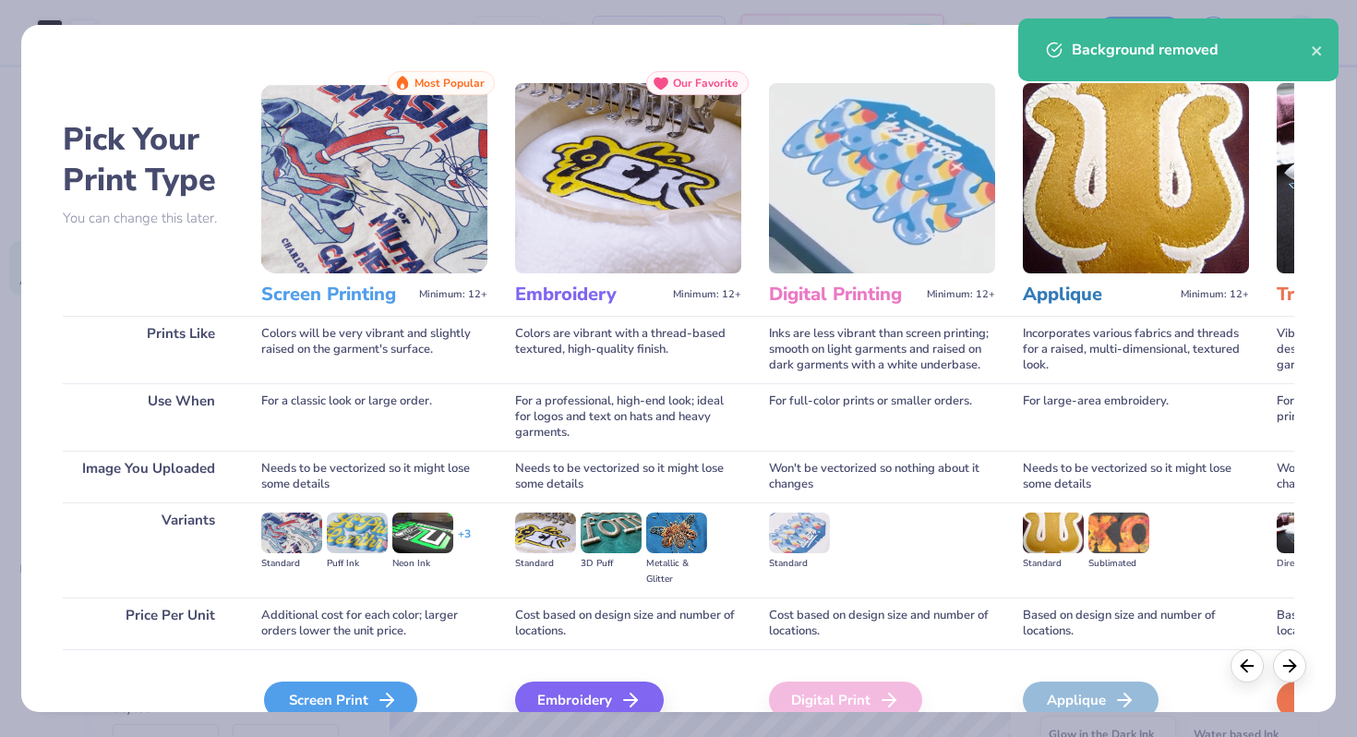
click at [381, 700] on line at bounding box center [386, 700] width 13 height 0
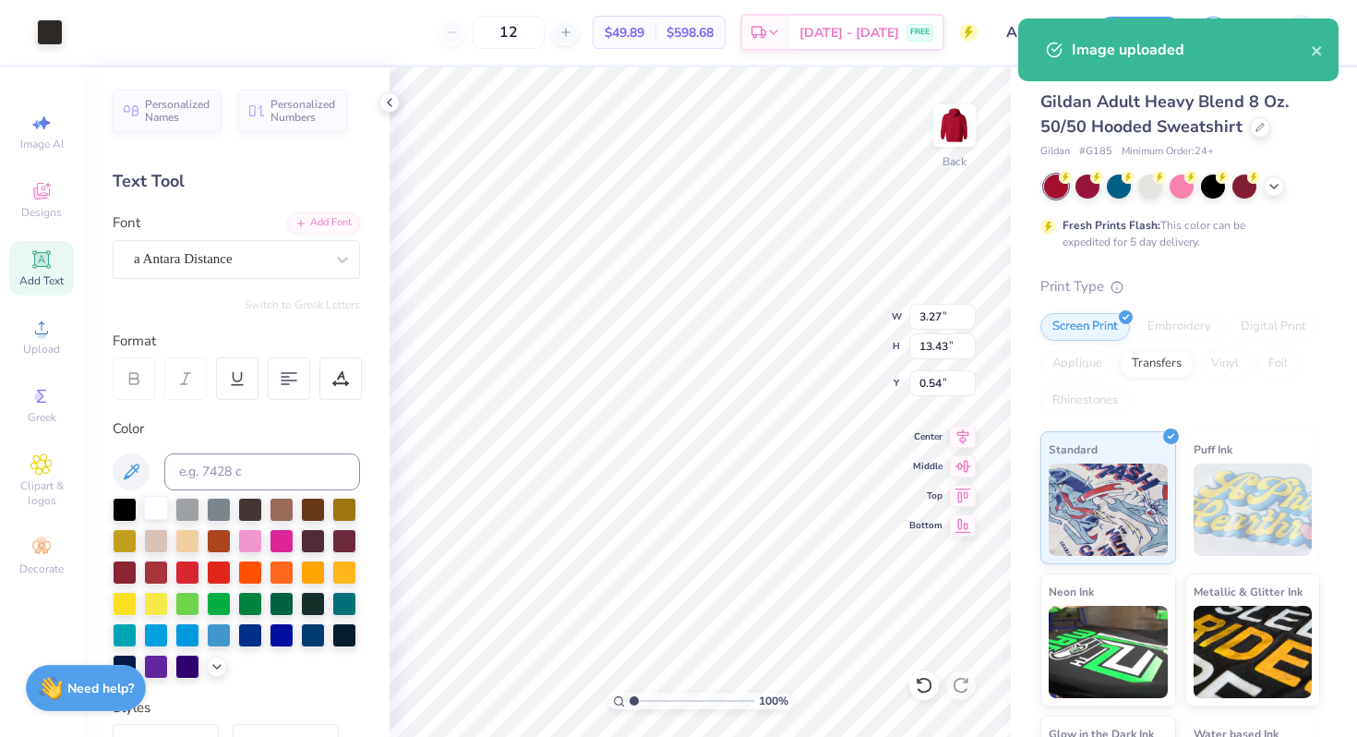
click at [159, 506] on div at bounding box center [156, 508] width 24 height 24
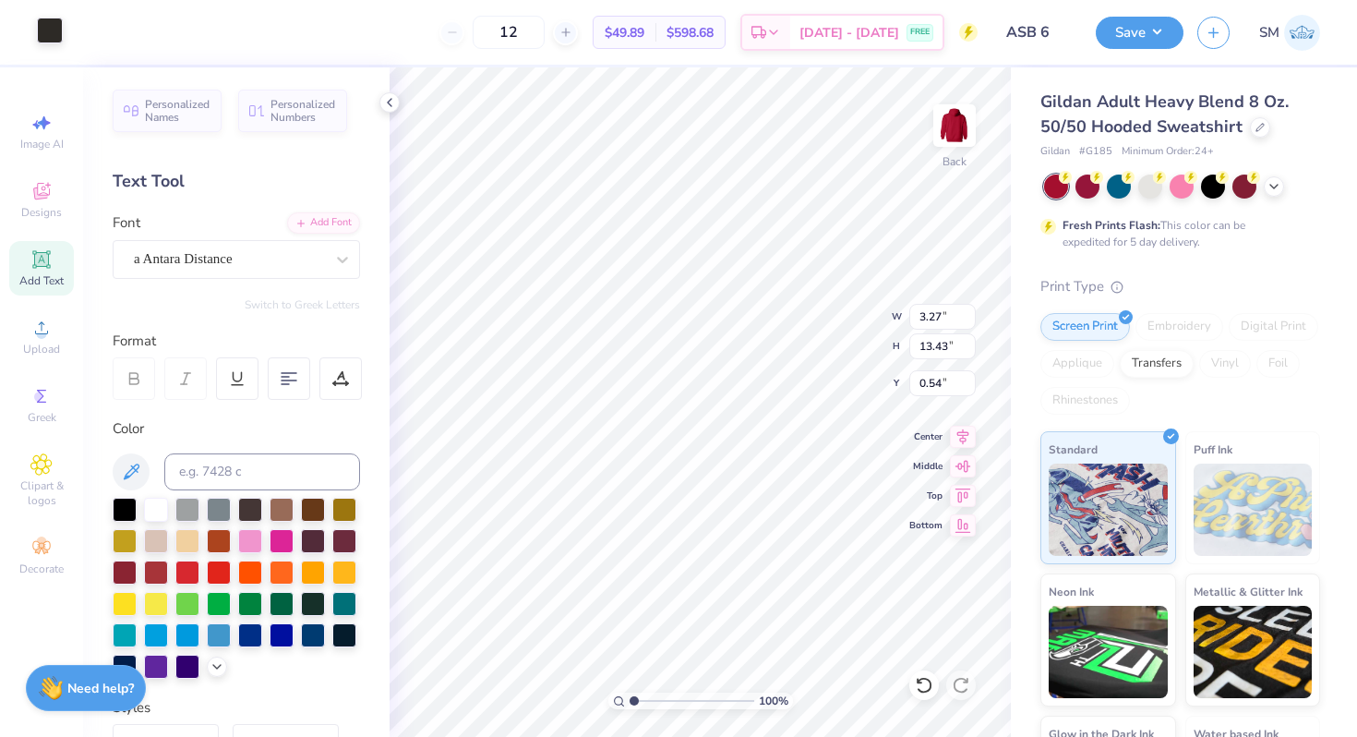
click at [51, 33] on div at bounding box center [50, 31] width 26 height 26
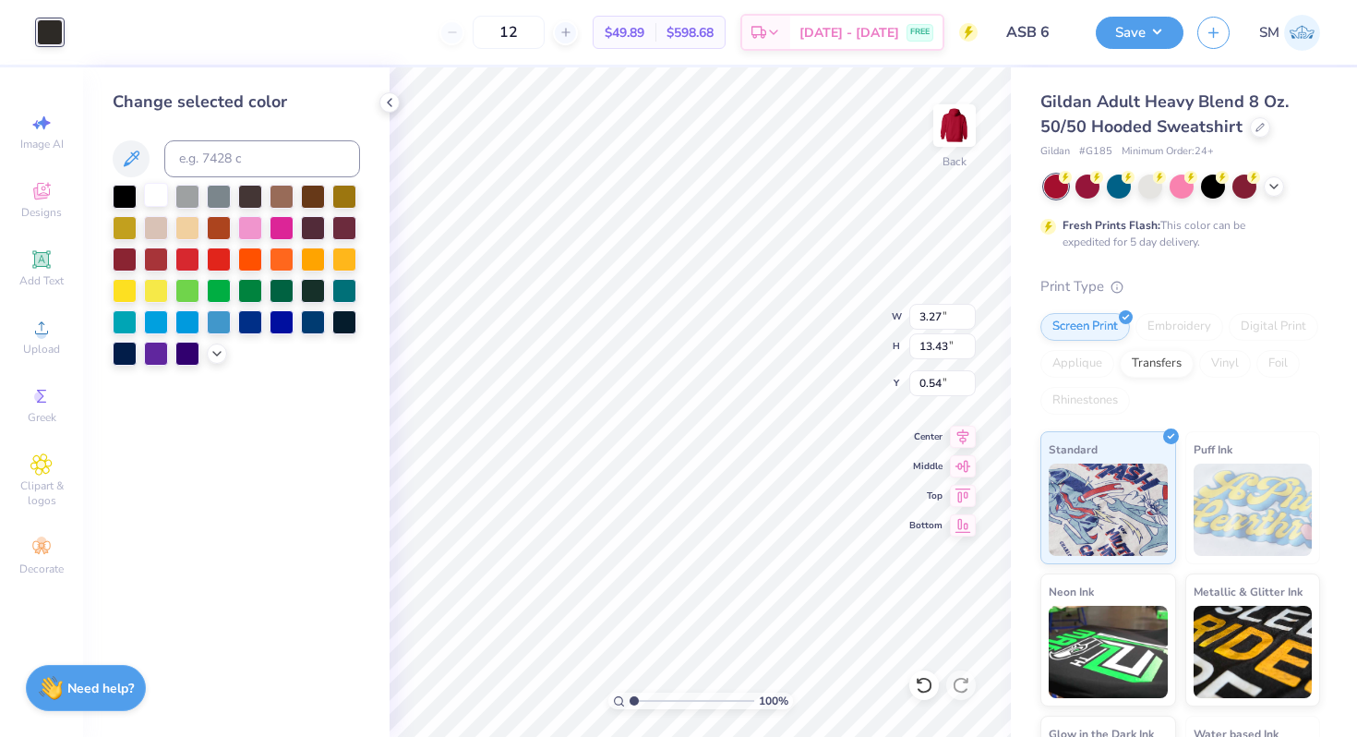
click at [161, 189] on div at bounding box center [156, 195] width 24 height 24
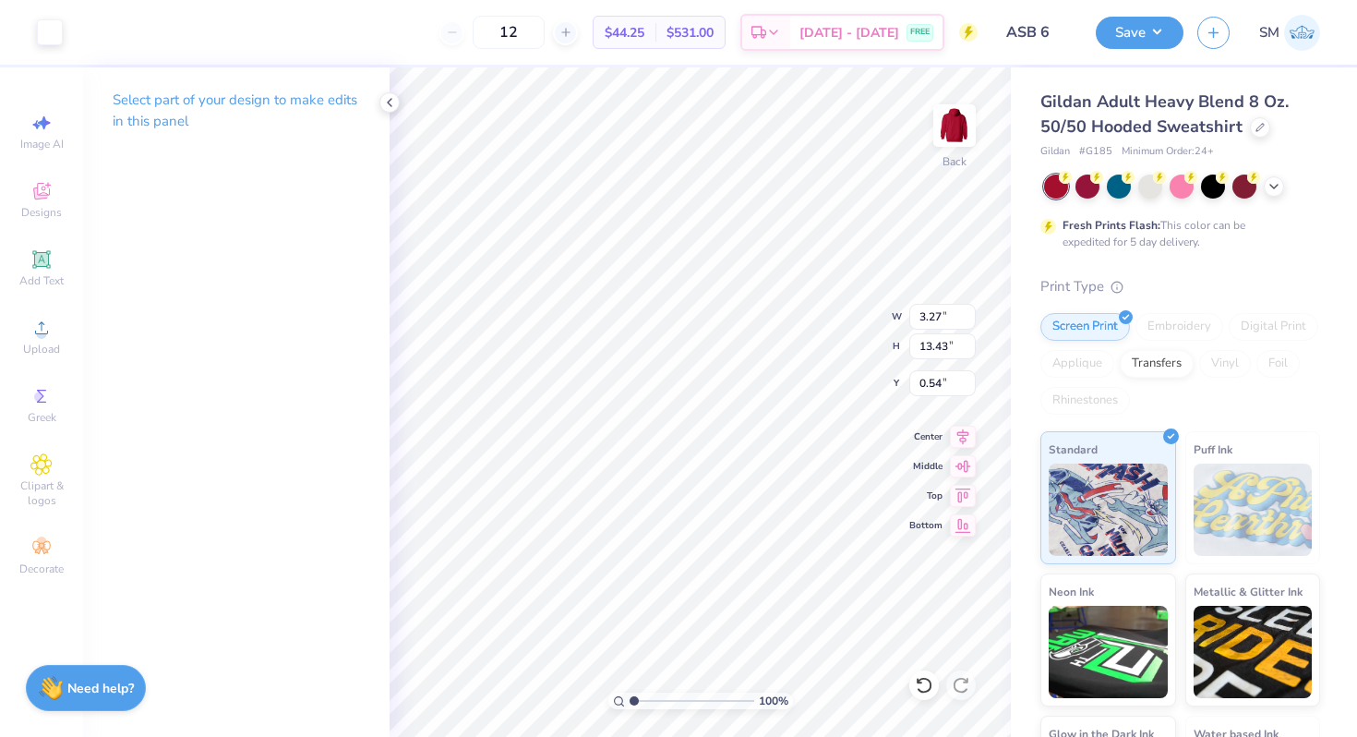
type input "1.75"
type input "7.19"
type input "6.77"
type input "7.19"
type input "1.75"
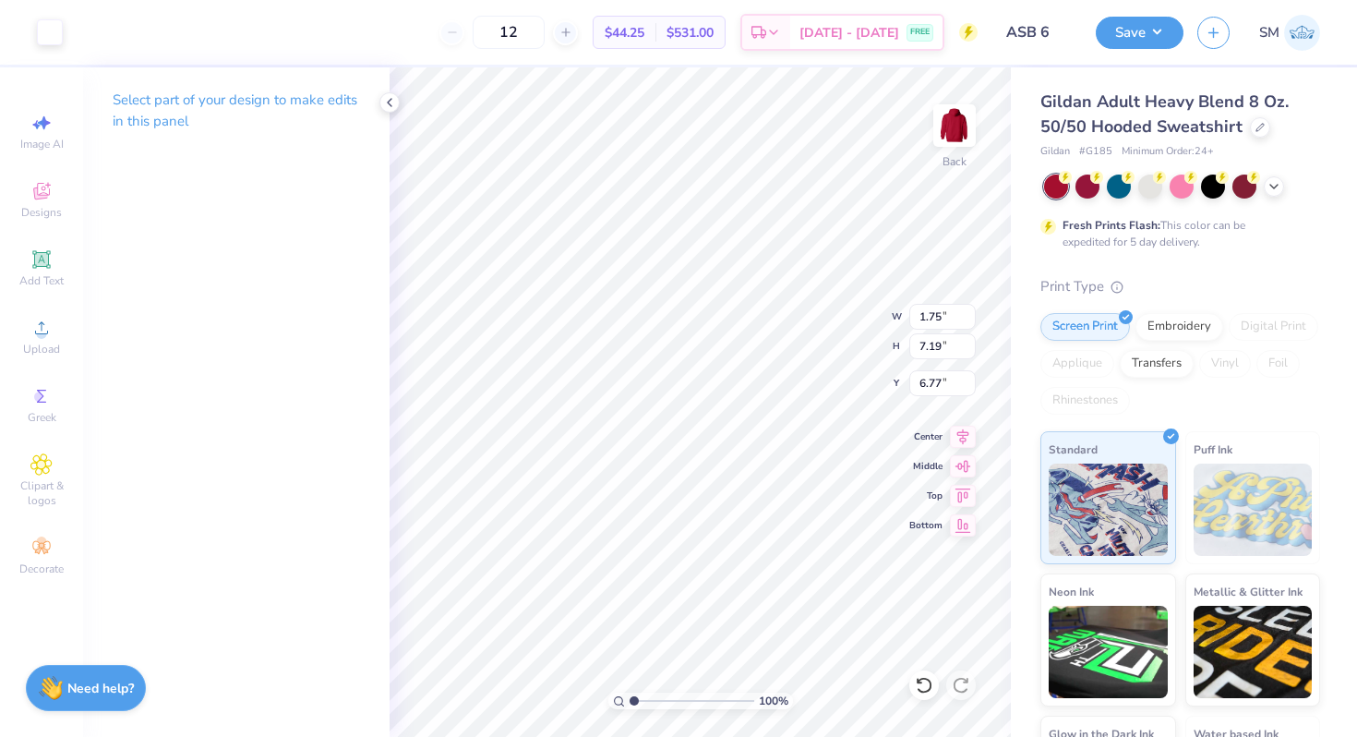
type input "9.49"
type input "3.94"
type input "0.96"
type input "12.42"
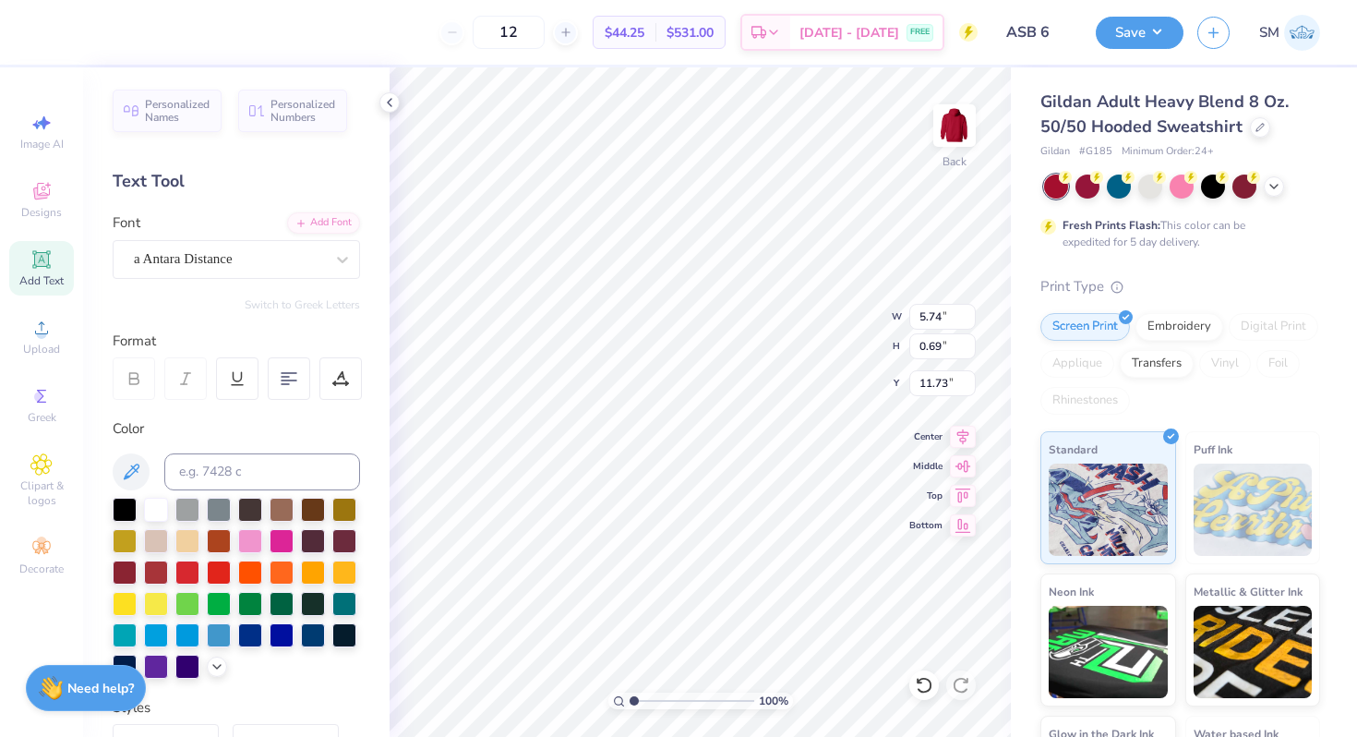
type input "10.80"
type input "5.16"
type input "1.25"
type input "12.13"
type input "11.17"
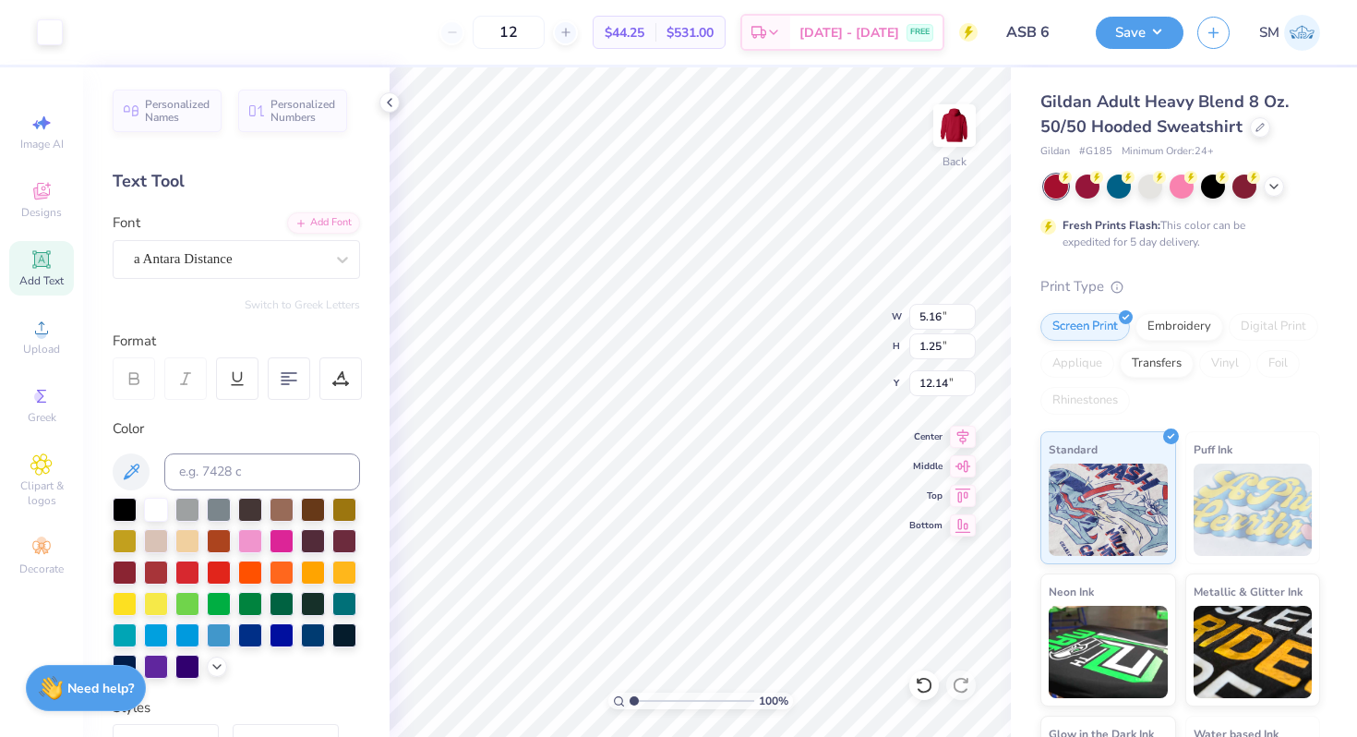
type input "3.83"
type input "0.93"
type input "11.86"
click at [51, 29] on div at bounding box center [50, 31] width 26 height 26
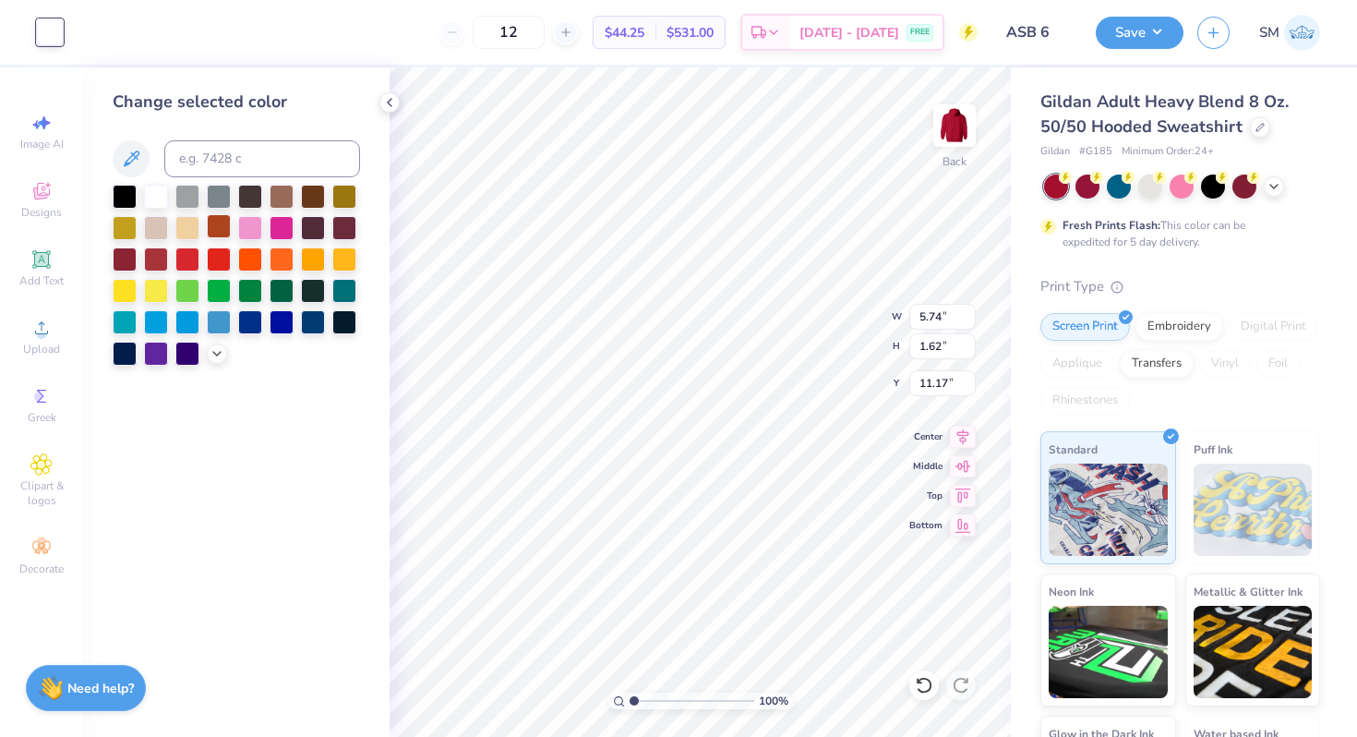
click at [125, 192] on div at bounding box center [125, 197] width 24 height 24
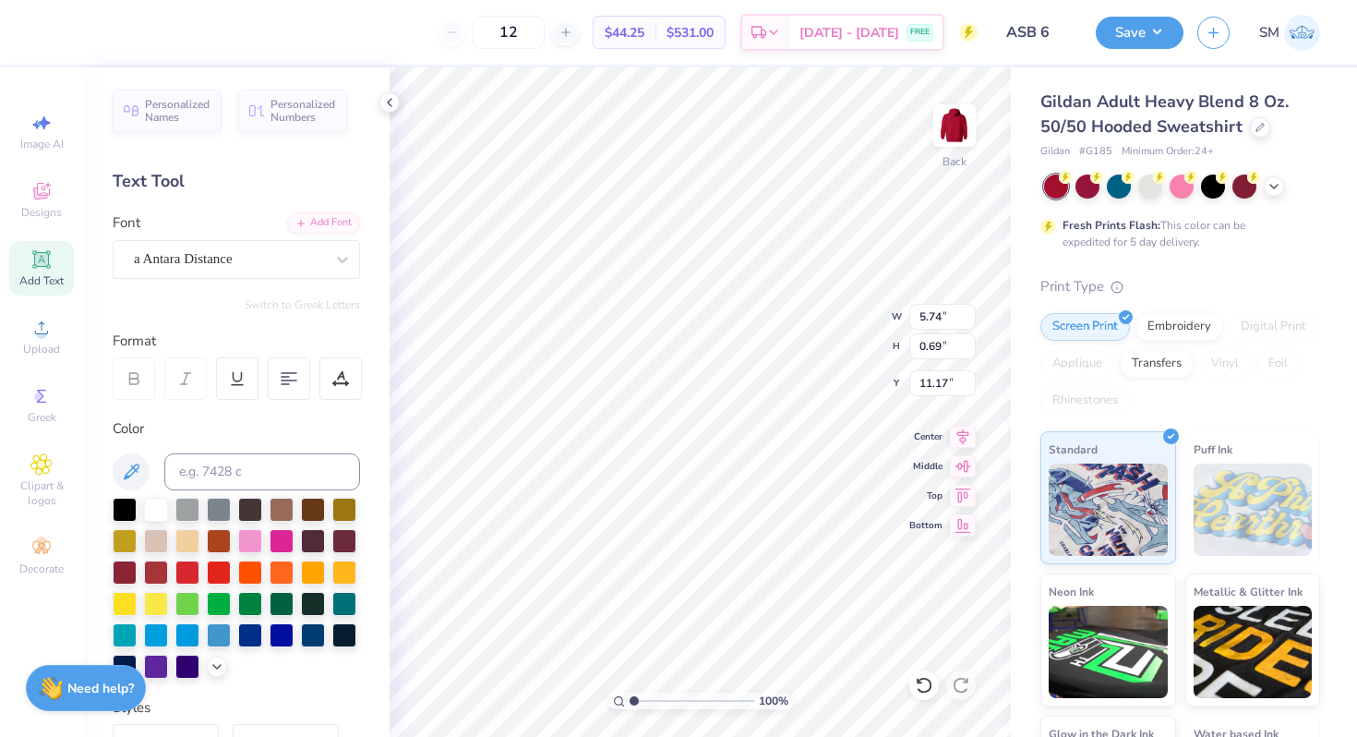
type input "6.23"
type input "0.75"
type input "11.11"
click at [390, 100] on icon at bounding box center [389, 102] width 15 height 15
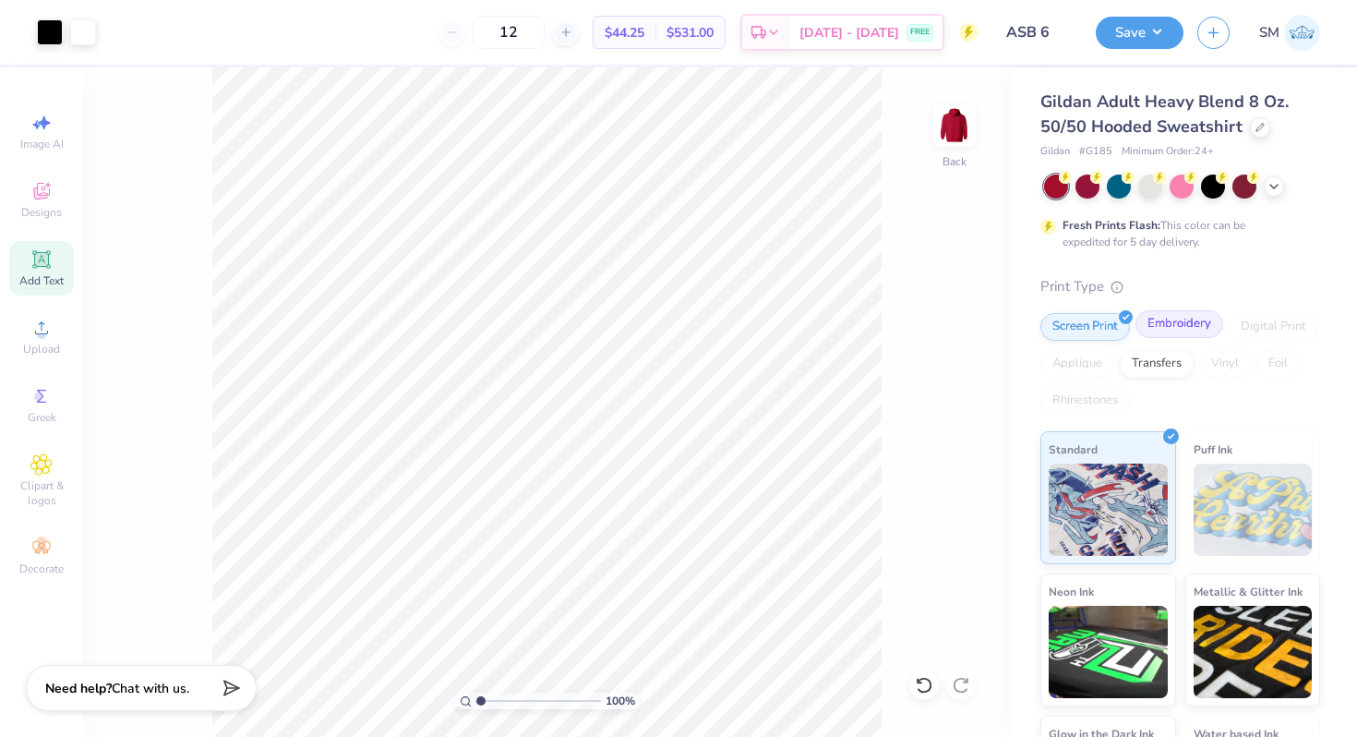
click at [1178, 318] on div "Embroidery" at bounding box center [1179, 324] width 88 height 28
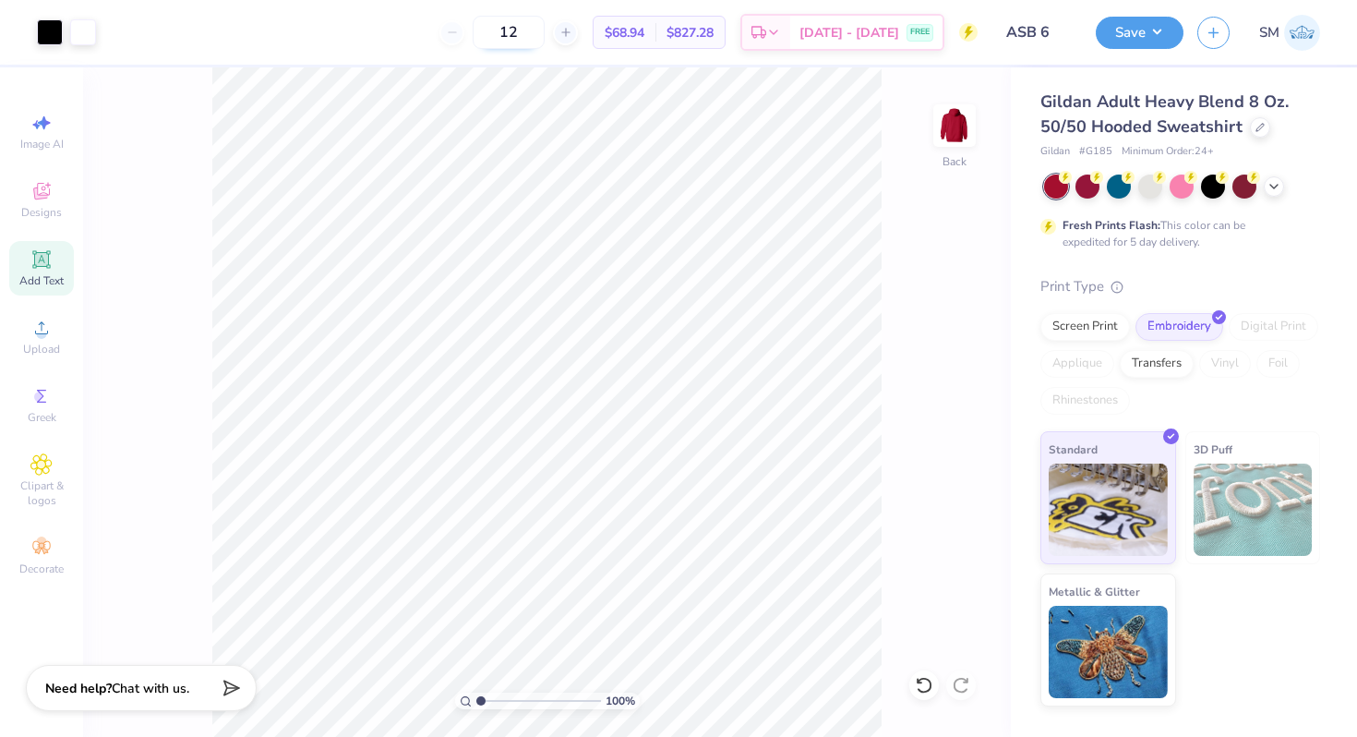
click at [545, 32] on input "12" at bounding box center [509, 32] width 72 height 33
type input "1"
type input "53"
click at [407, 42] on div "53 $56.41 Per Item $2,989.73 Total Est. Delivery Sep 6 - 9 FREE" at bounding box center [544, 32] width 868 height 65
click at [1145, 31] on button "Save" at bounding box center [1140, 30] width 88 height 32
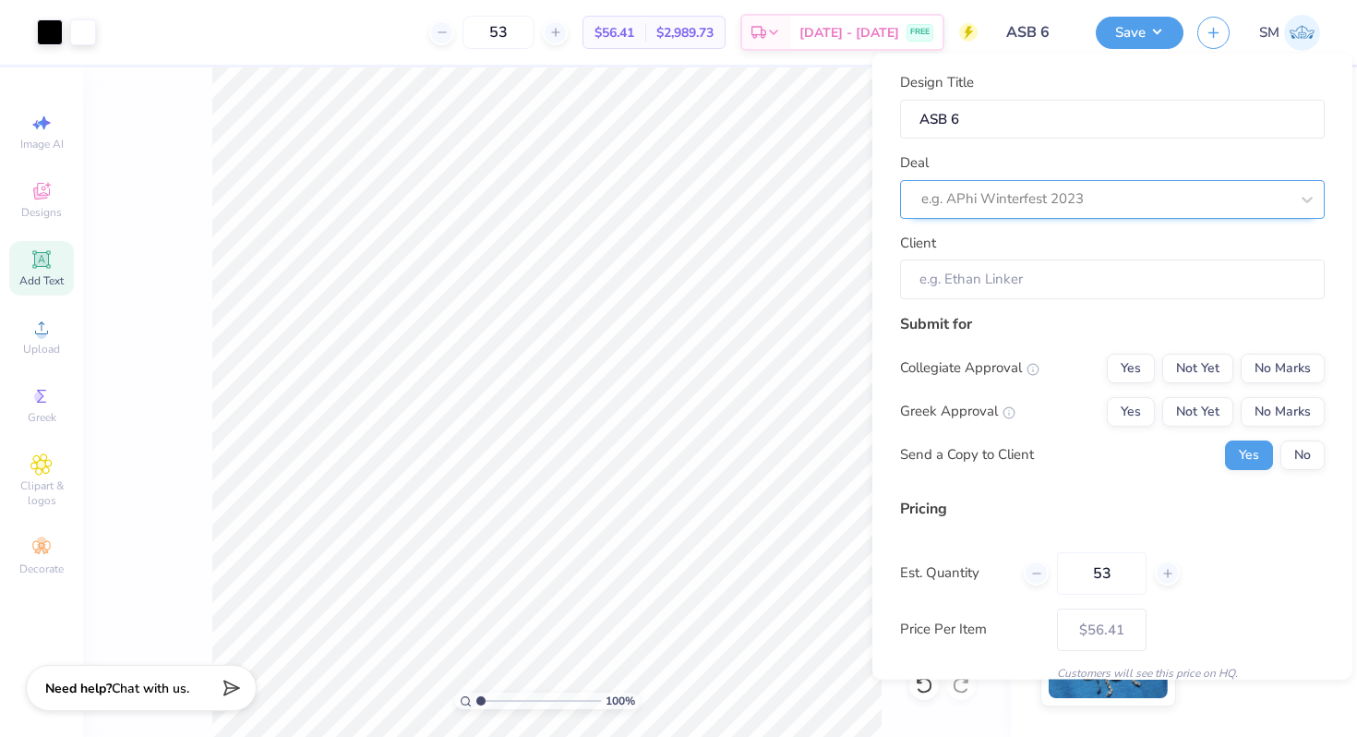
click at [1126, 203] on div at bounding box center [1104, 198] width 367 height 25
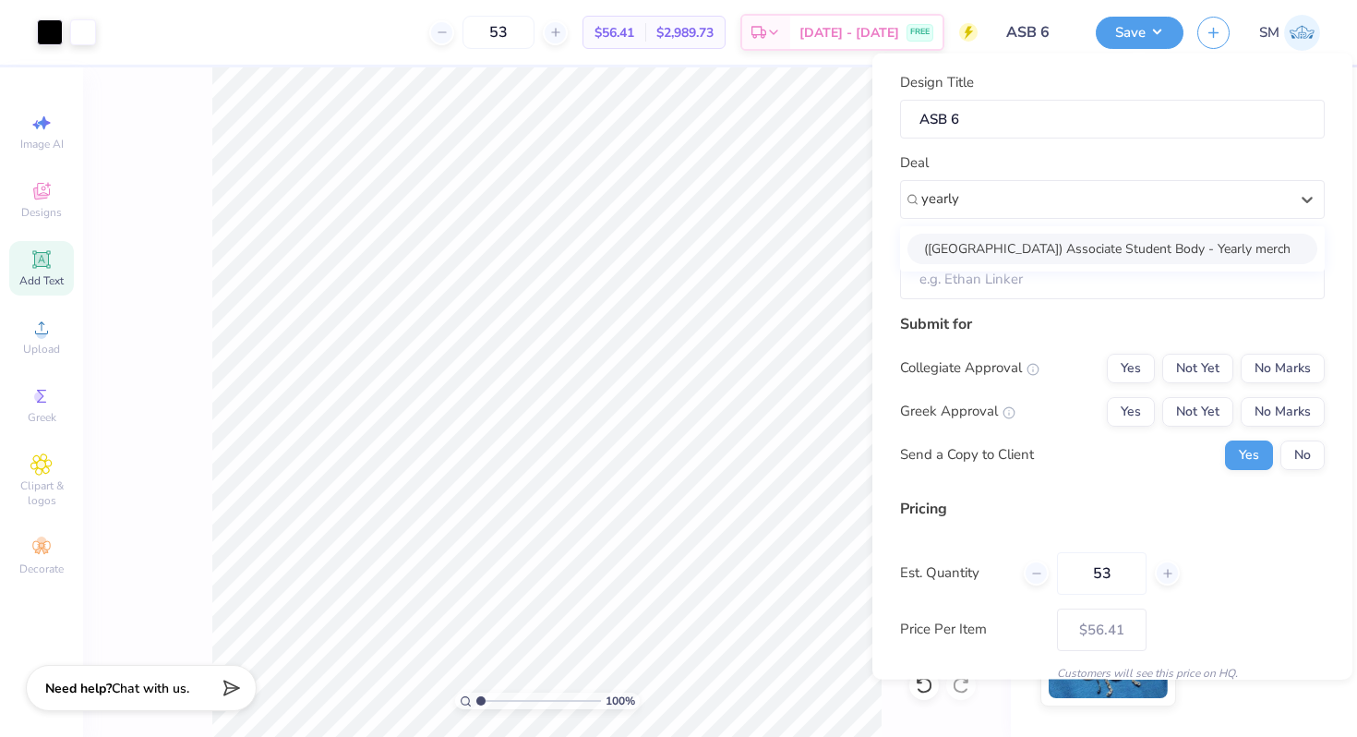
click at [1110, 254] on div "(Palos Verdes High School) Associate Student Body - Yearly merch" at bounding box center [1112, 248] width 410 height 30
type input "yearly"
type input "Jama Maxfield"
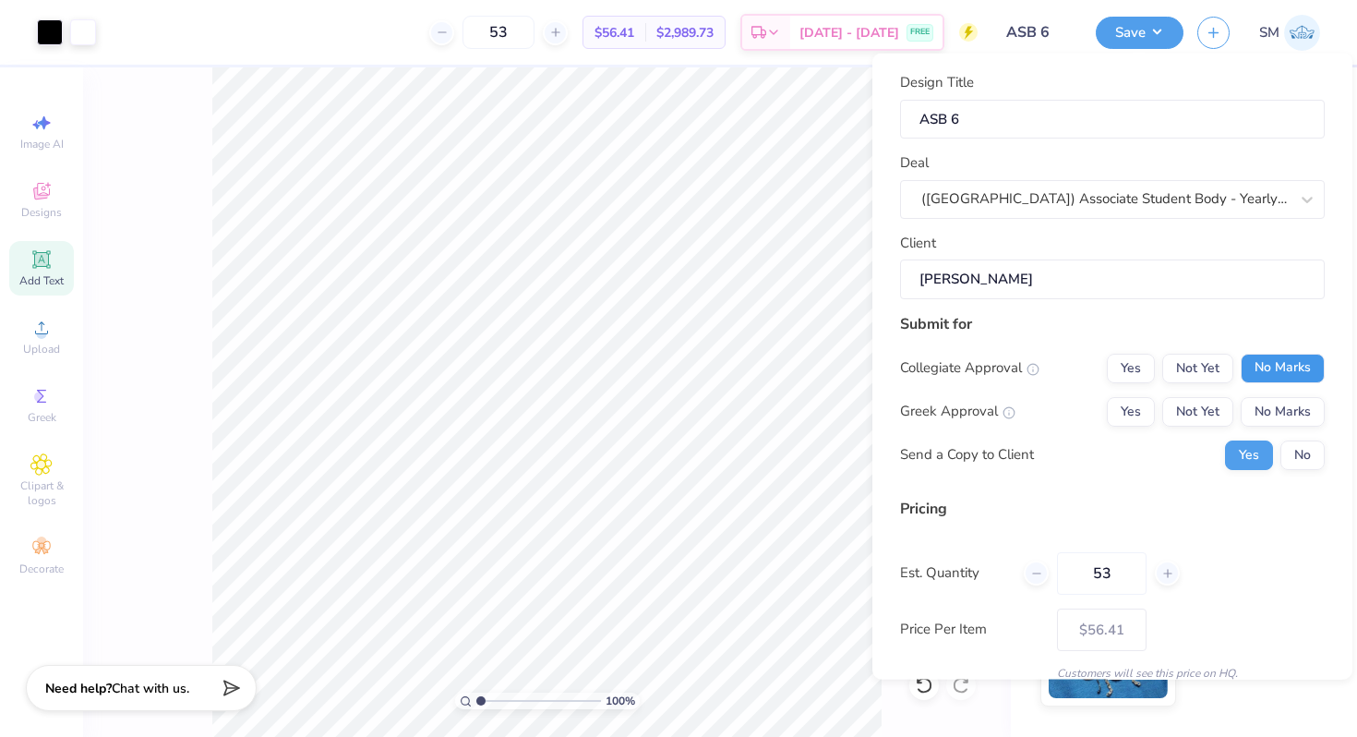
click at [1306, 359] on button "No Marks" at bounding box center [1283, 368] width 84 height 30
click at [1299, 406] on button "No Marks" at bounding box center [1283, 411] width 84 height 30
click at [1296, 456] on button "No" at bounding box center [1302, 454] width 44 height 30
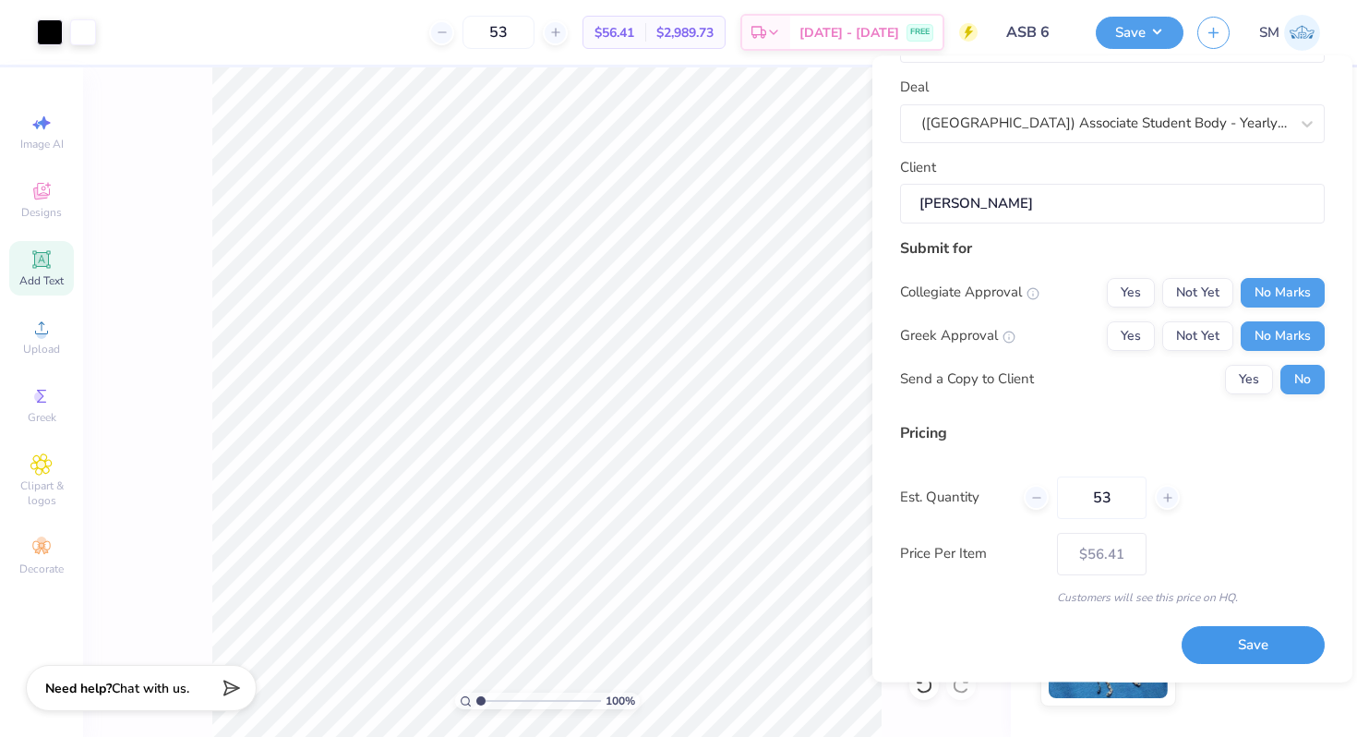
click at [1254, 648] on button "Save" at bounding box center [1253, 646] width 143 height 38
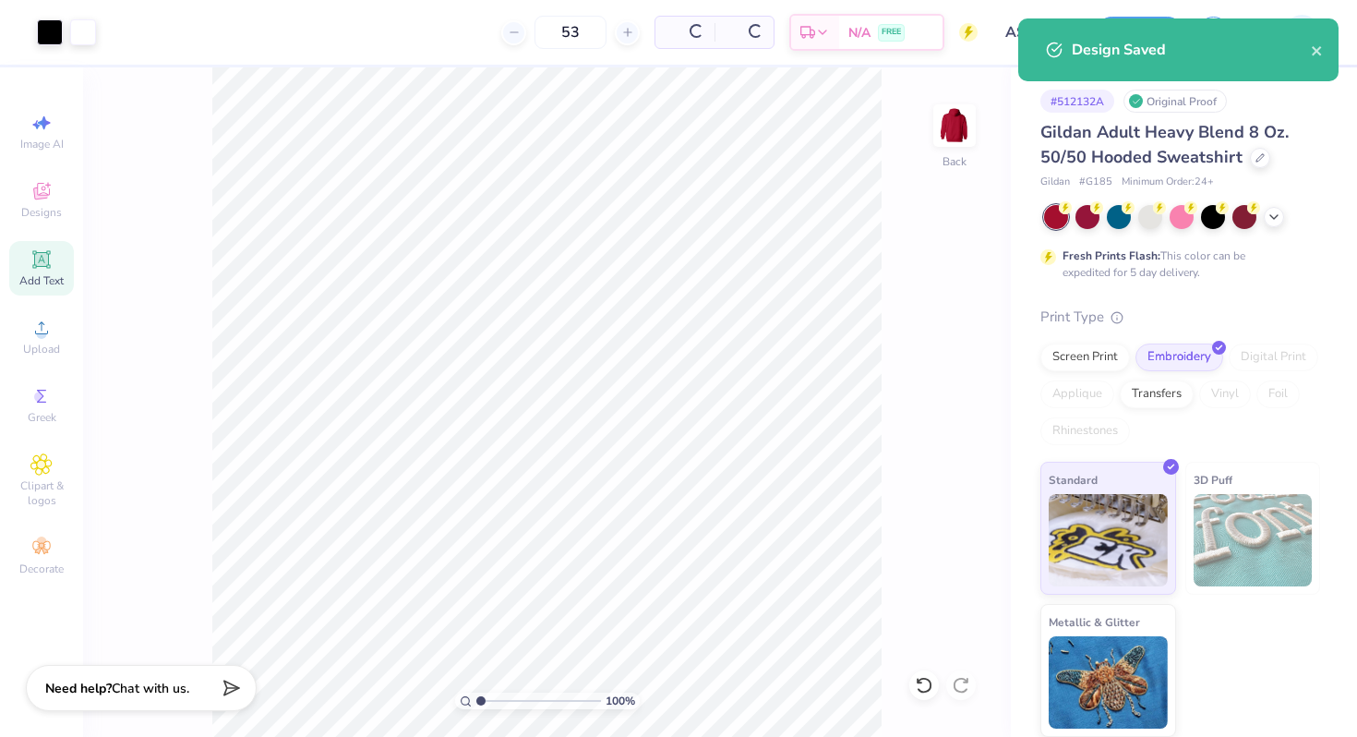
type input "$56.41"
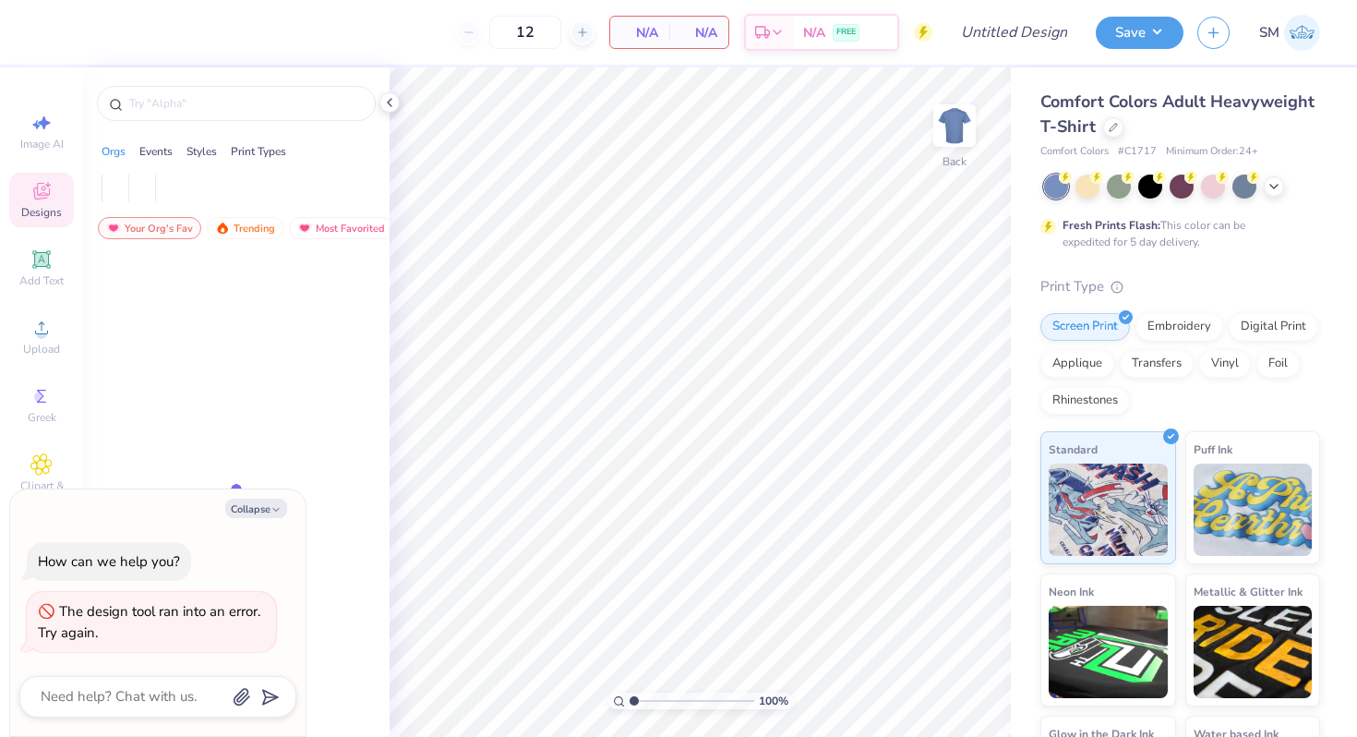
type textarea "x"
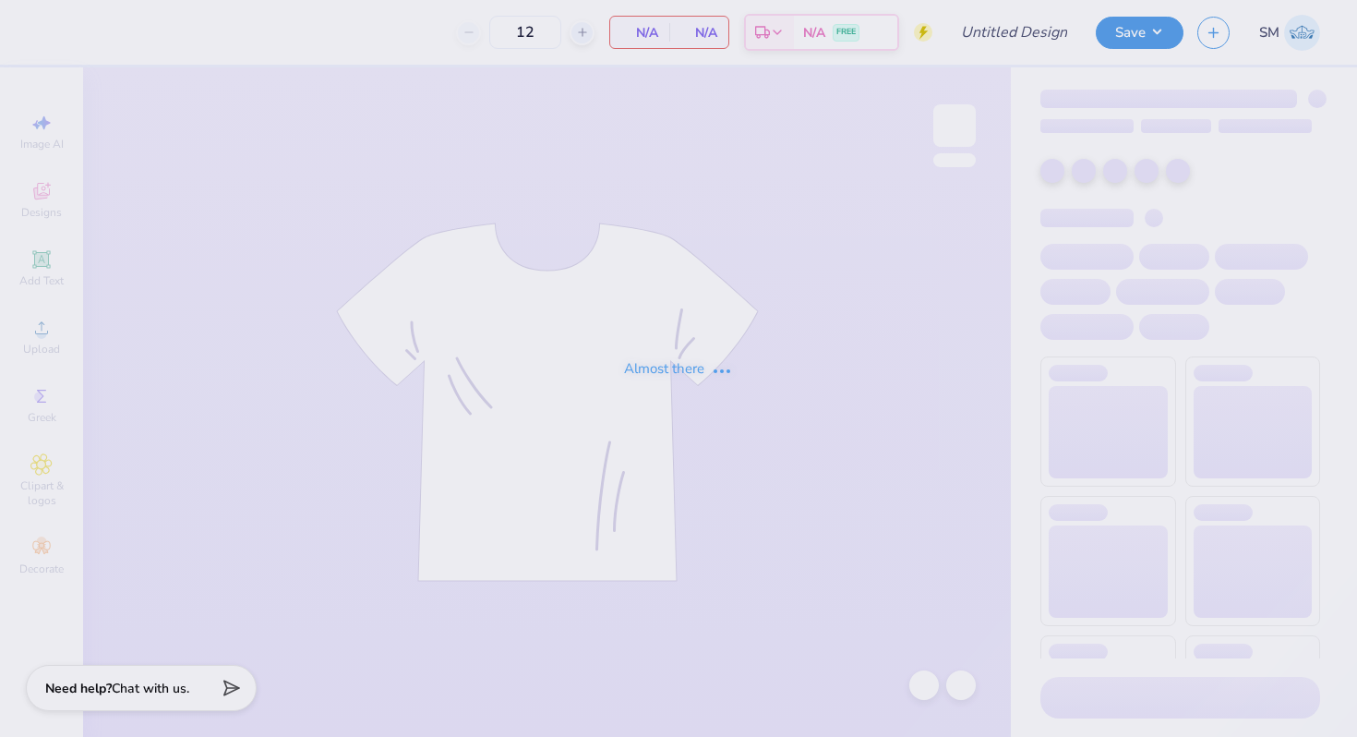
type input "Hoco shirt"
type input "100"
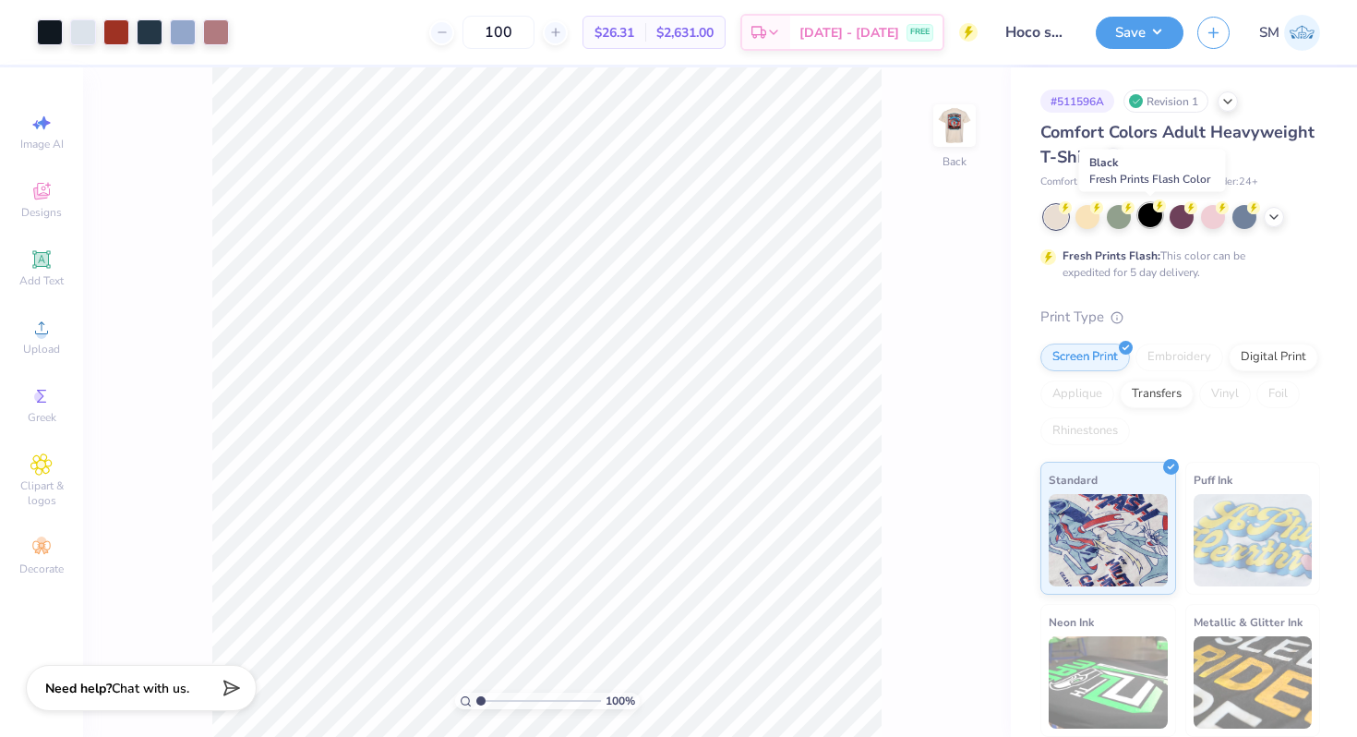
click at [1072, 210] on circle at bounding box center [1065, 207] width 13 height 13
click at [49, 40] on div at bounding box center [50, 31] width 26 height 26
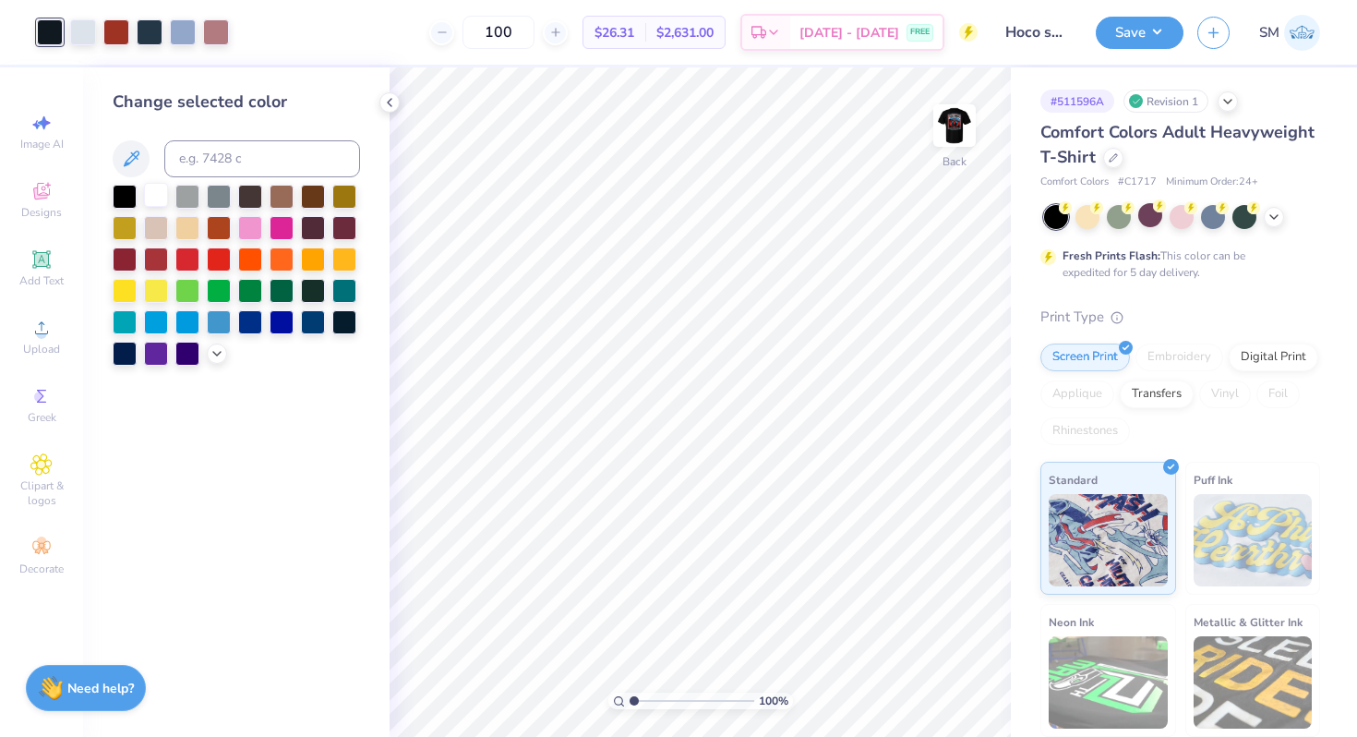
click at [157, 203] on div at bounding box center [156, 195] width 24 height 24
click at [925, 683] on icon at bounding box center [924, 685] width 18 height 18
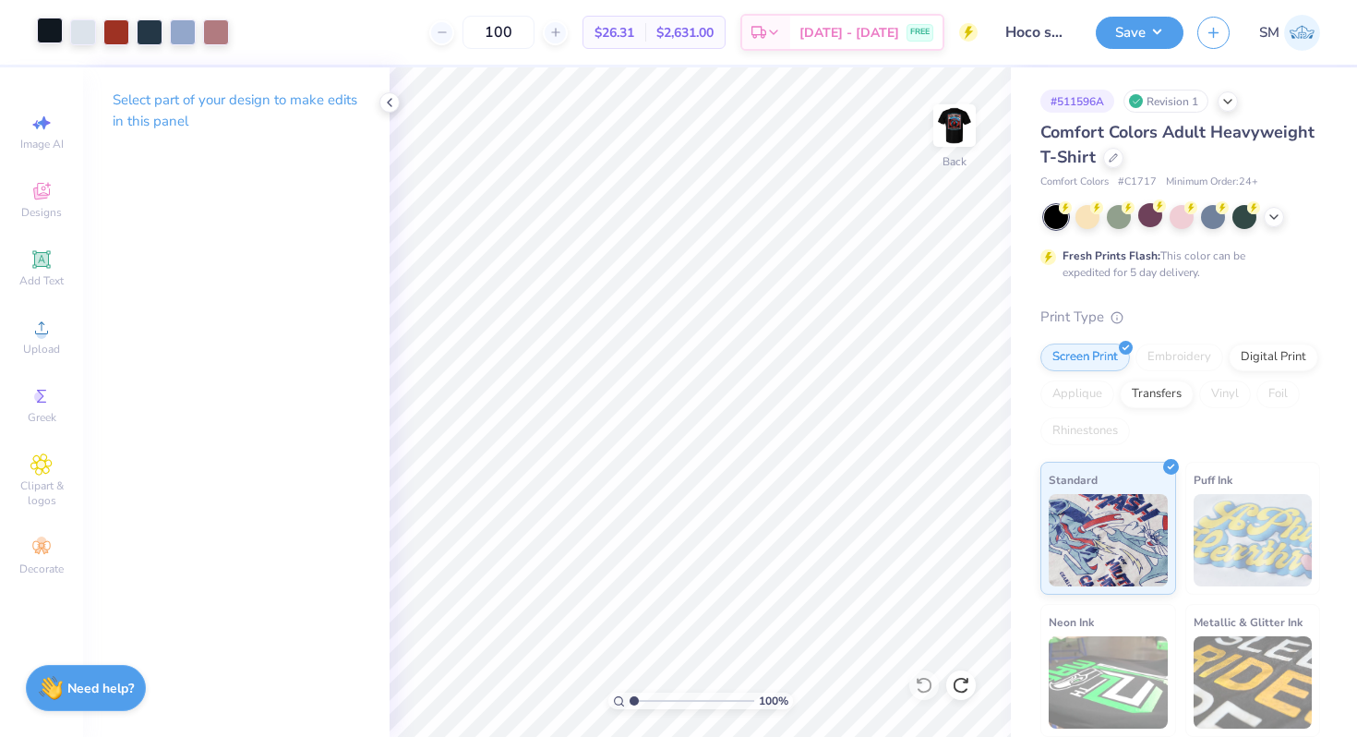
click at [42, 28] on div at bounding box center [50, 31] width 26 height 26
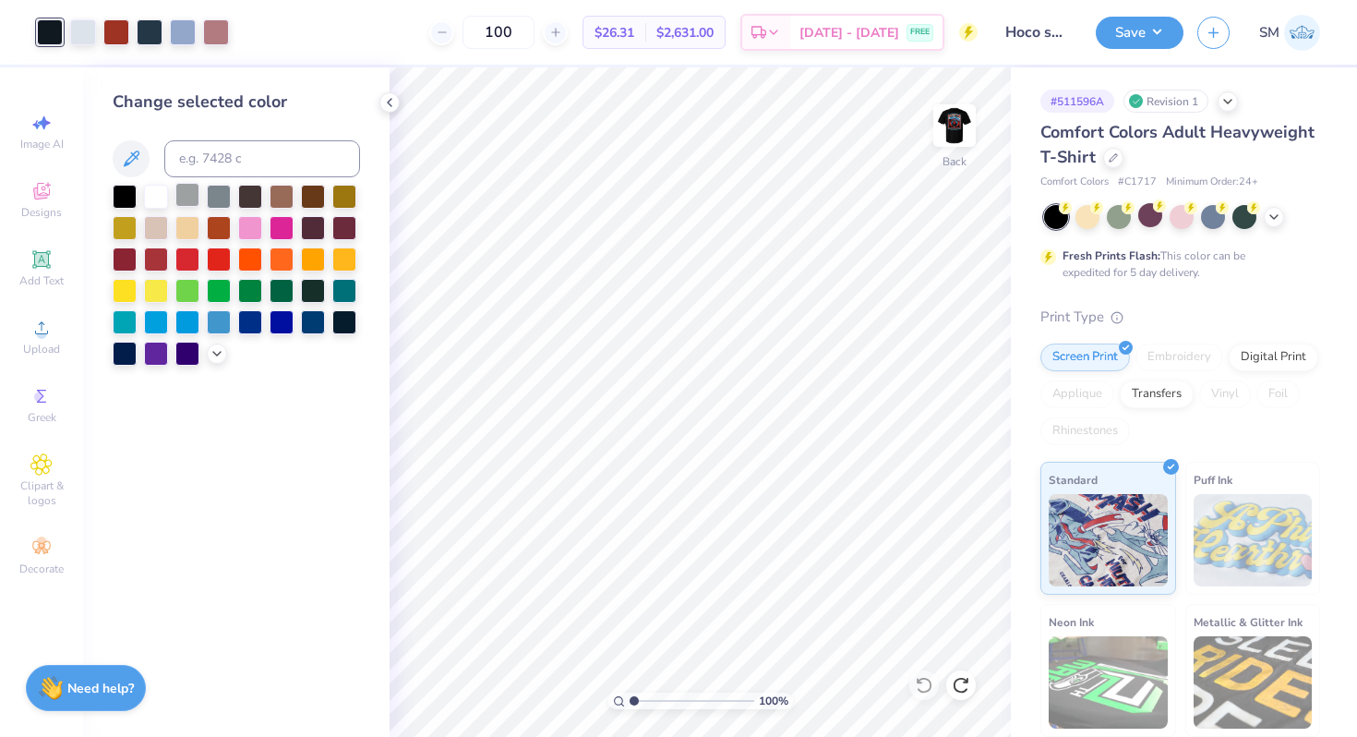
click at [184, 186] on div at bounding box center [187, 195] width 24 height 24
click at [204, 350] on div at bounding box center [236, 275] width 247 height 181
click at [213, 357] on icon at bounding box center [217, 351] width 15 height 15
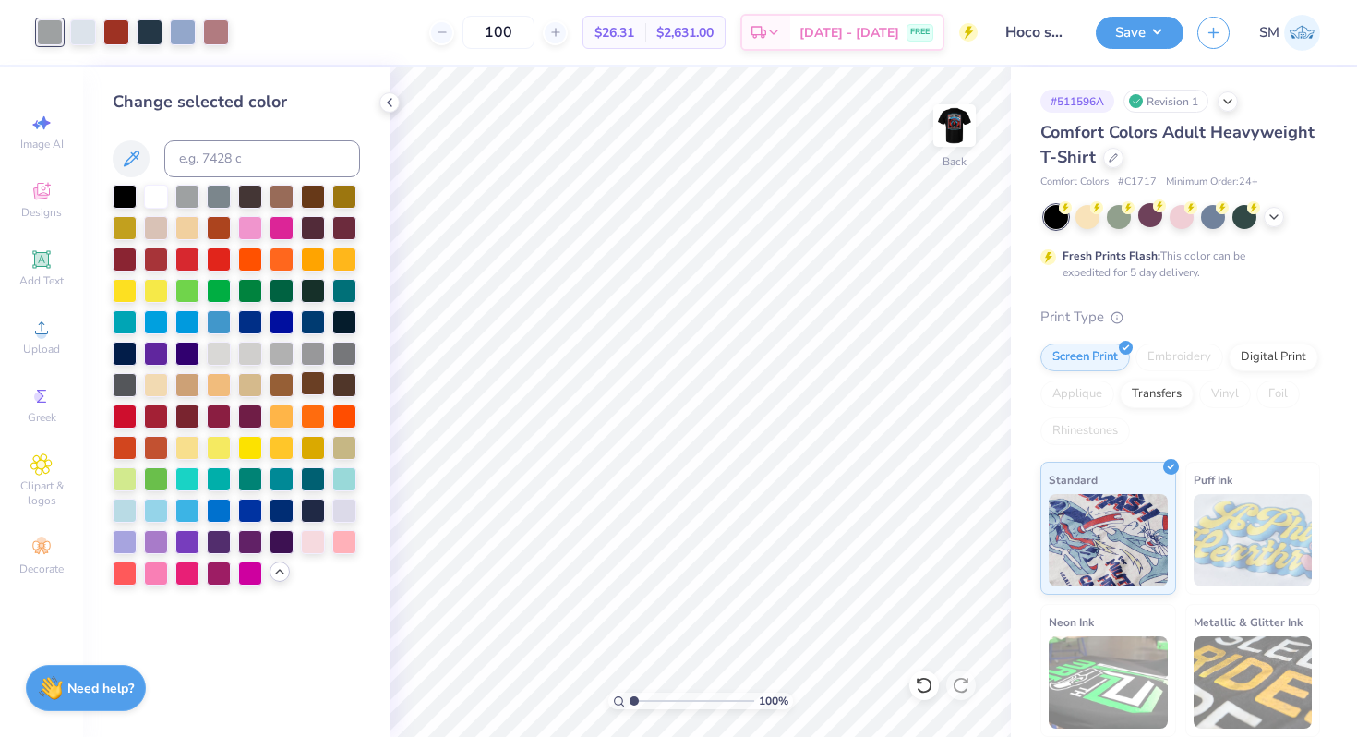
click at [306, 385] on div at bounding box center [313, 383] width 24 height 24
click at [345, 386] on div at bounding box center [344, 383] width 24 height 24
click at [125, 389] on div at bounding box center [125, 383] width 24 height 24
click at [123, 354] on div at bounding box center [125, 352] width 24 height 24
click at [114, 262] on div at bounding box center [125, 258] width 24 height 24
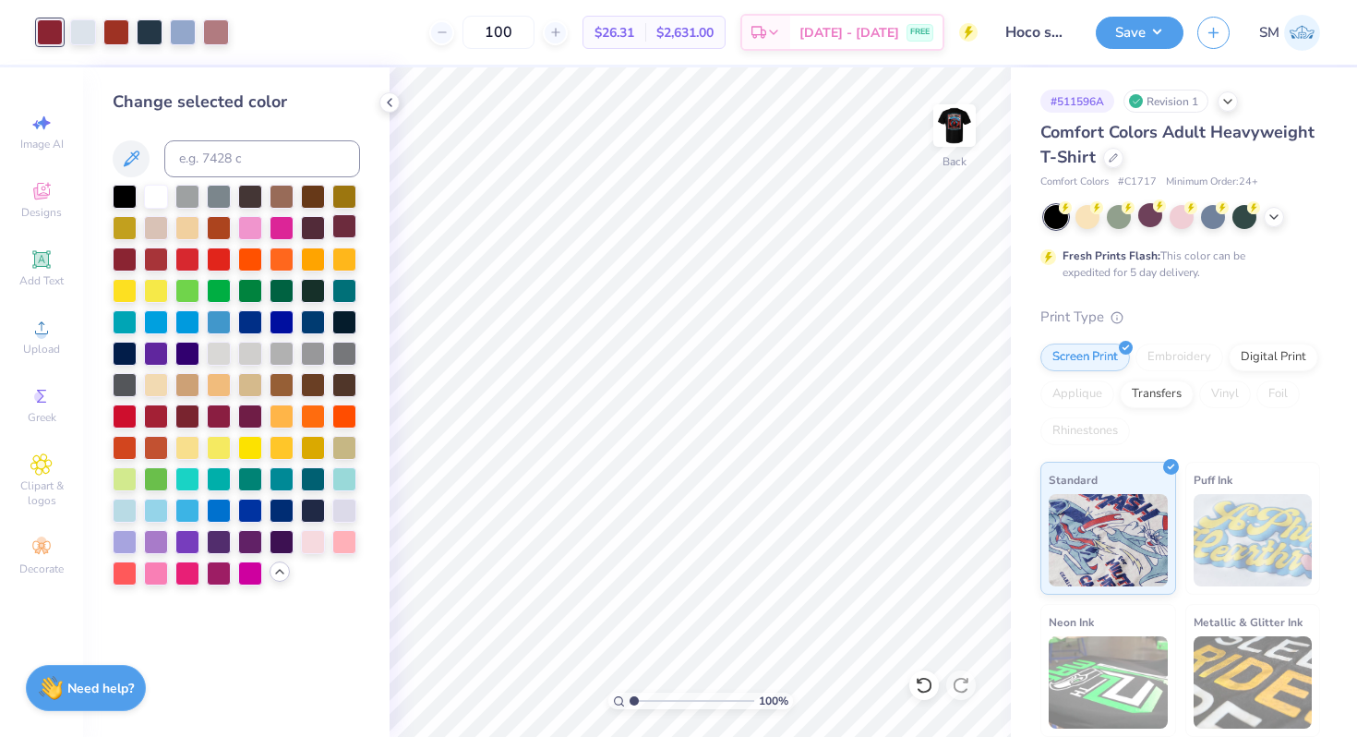
click at [343, 224] on div at bounding box center [344, 226] width 24 height 24
click at [126, 193] on div at bounding box center [125, 195] width 24 height 24
type input "1.62"
click at [641, 701] on input "range" at bounding box center [692, 700] width 125 height 17
click at [91, 41] on div at bounding box center [83, 31] width 26 height 26
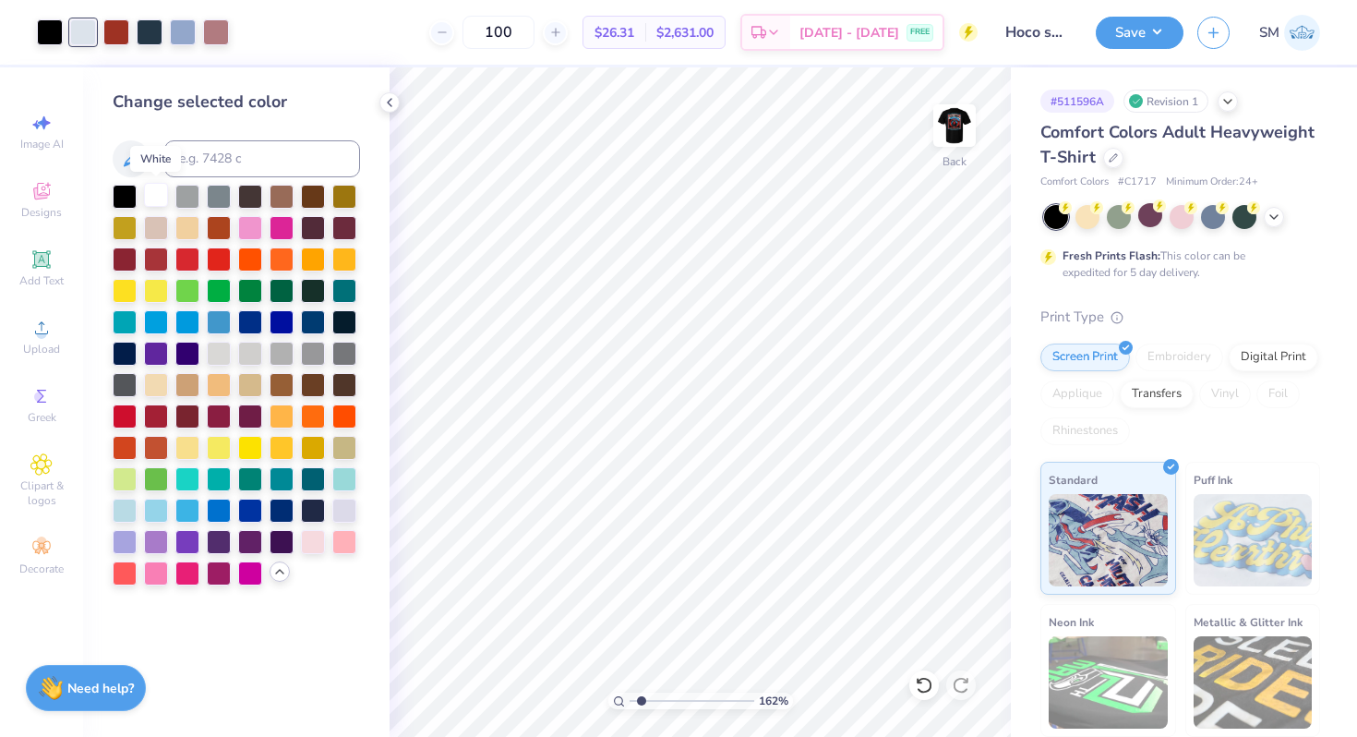
click at [151, 190] on div at bounding box center [156, 195] width 24 height 24
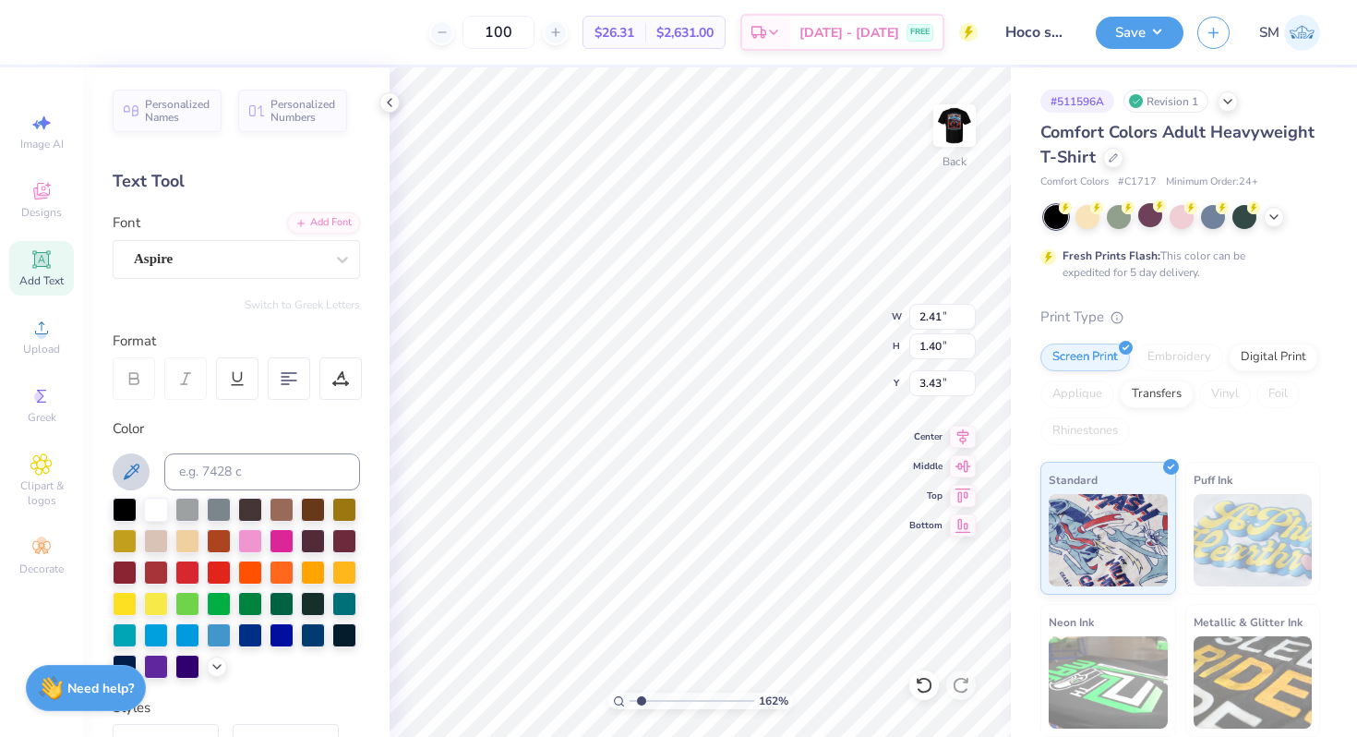
click at [131, 471] on icon at bounding box center [131, 472] width 22 height 22
click at [126, 475] on icon at bounding box center [132, 471] width 16 height 16
click at [54, 30] on div at bounding box center [50, 31] width 26 height 26
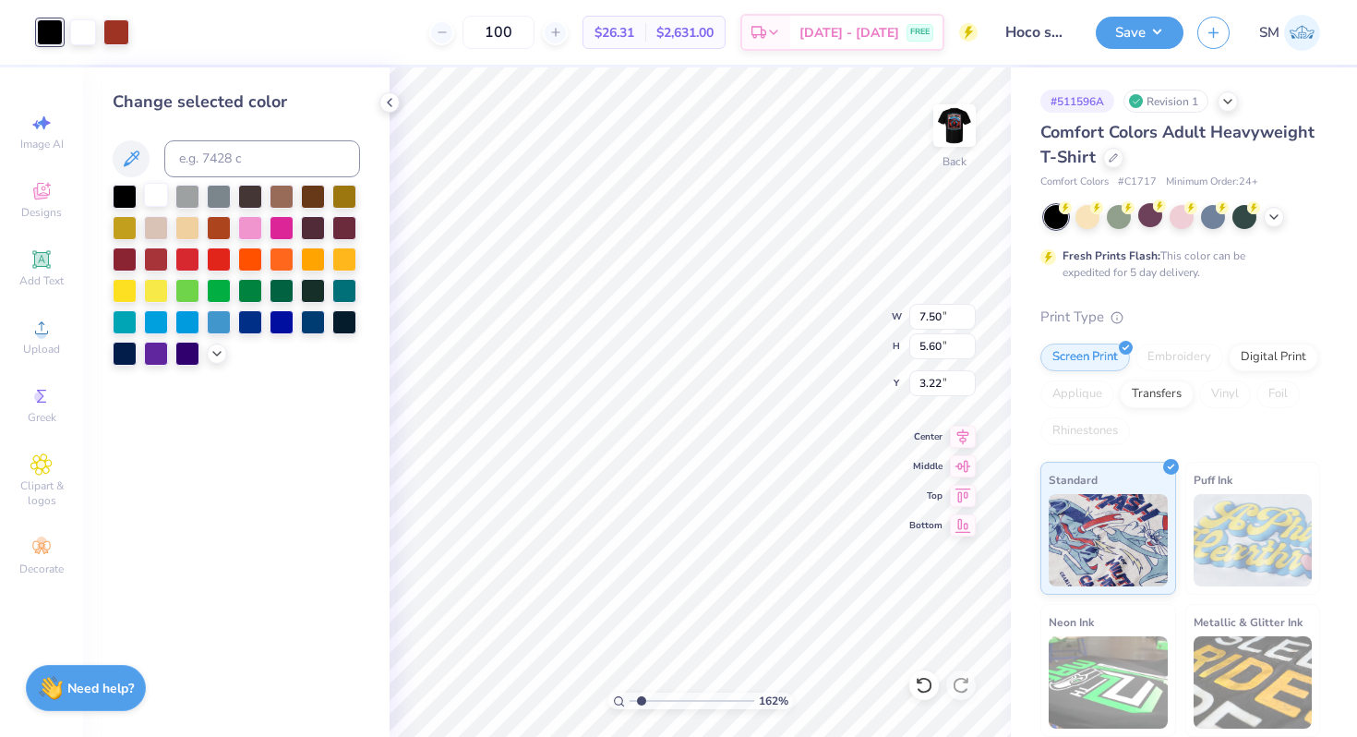
click at [157, 196] on div at bounding box center [156, 195] width 24 height 24
click at [930, 682] on icon at bounding box center [924, 685] width 16 height 17
click at [128, 152] on icon at bounding box center [131, 159] width 22 height 22
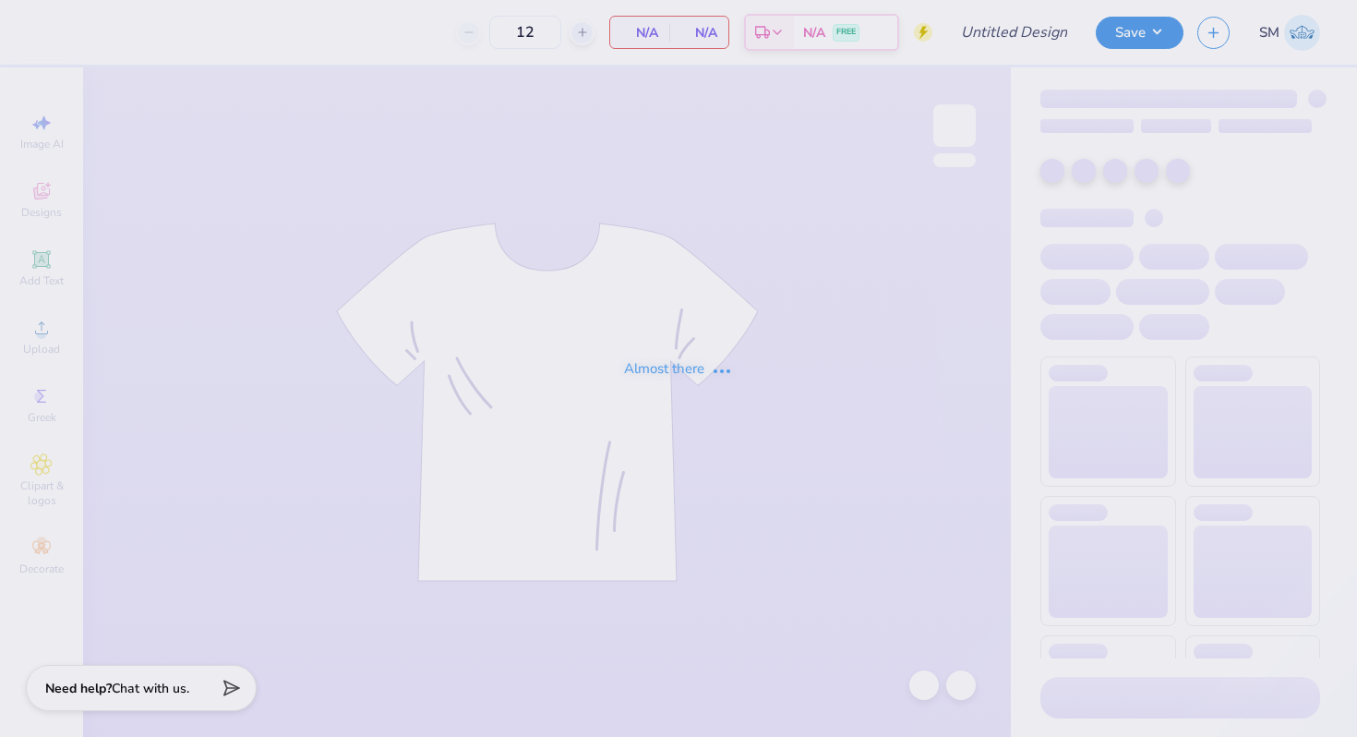
type input "Hoco shirt"
type input "100"
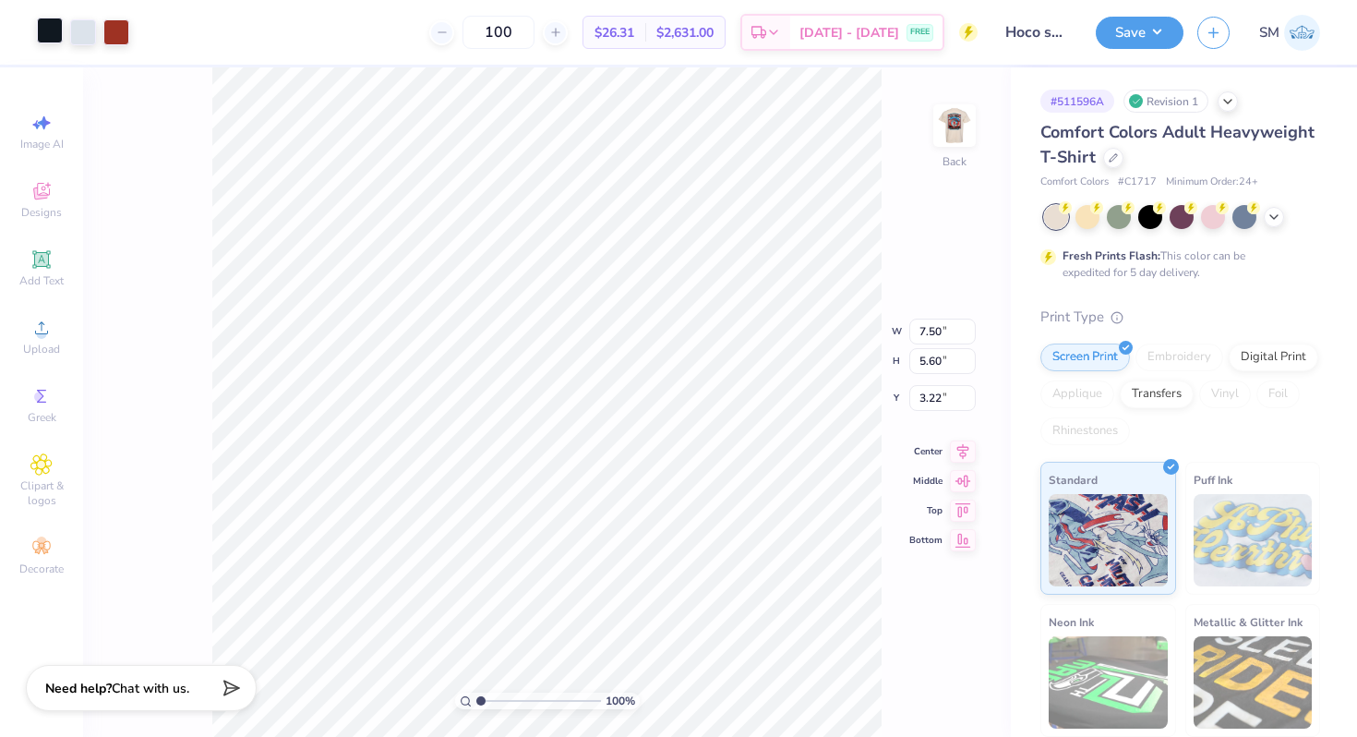
click at [47, 39] on div at bounding box center [50, 31] width 26 height 26
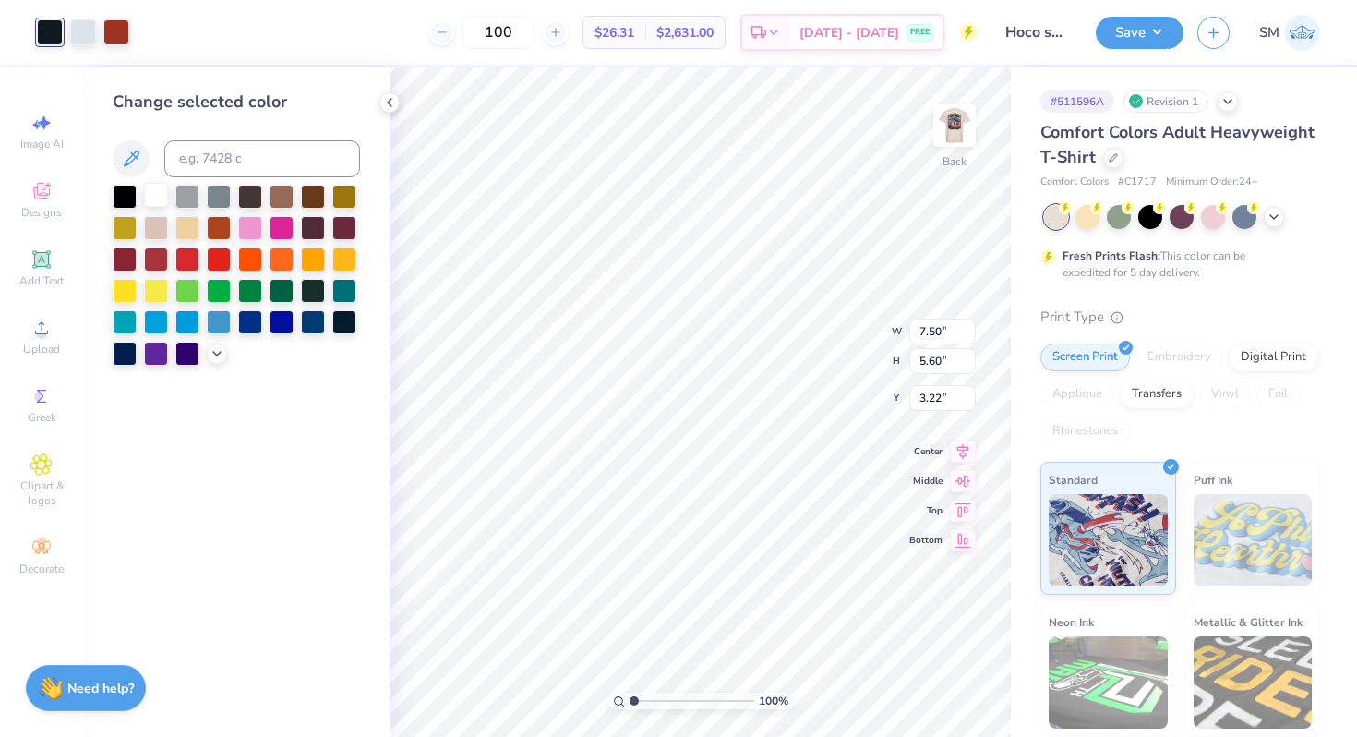
click at [152, 198] on div at bounding box center [156, 195] width 24 height 24
click at [923, 676] on icon at bounding box center [924, 685] width 18 height 18
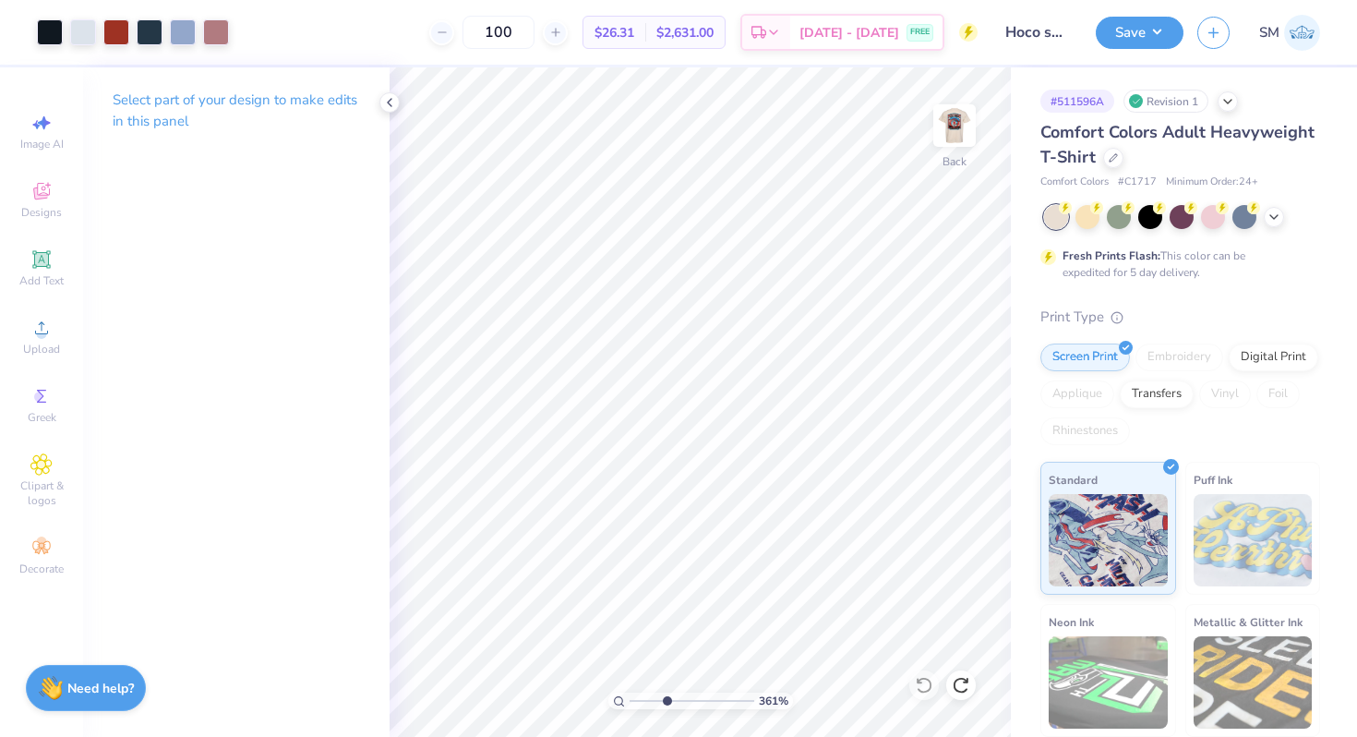
drag, startPoint x: 632, startPoint y: 703, endPoint x: 666, endPoint y: 703, distance: 34.2
click at [666, 703] on input "range" at bounding box center [692, 700] width 125 height 17
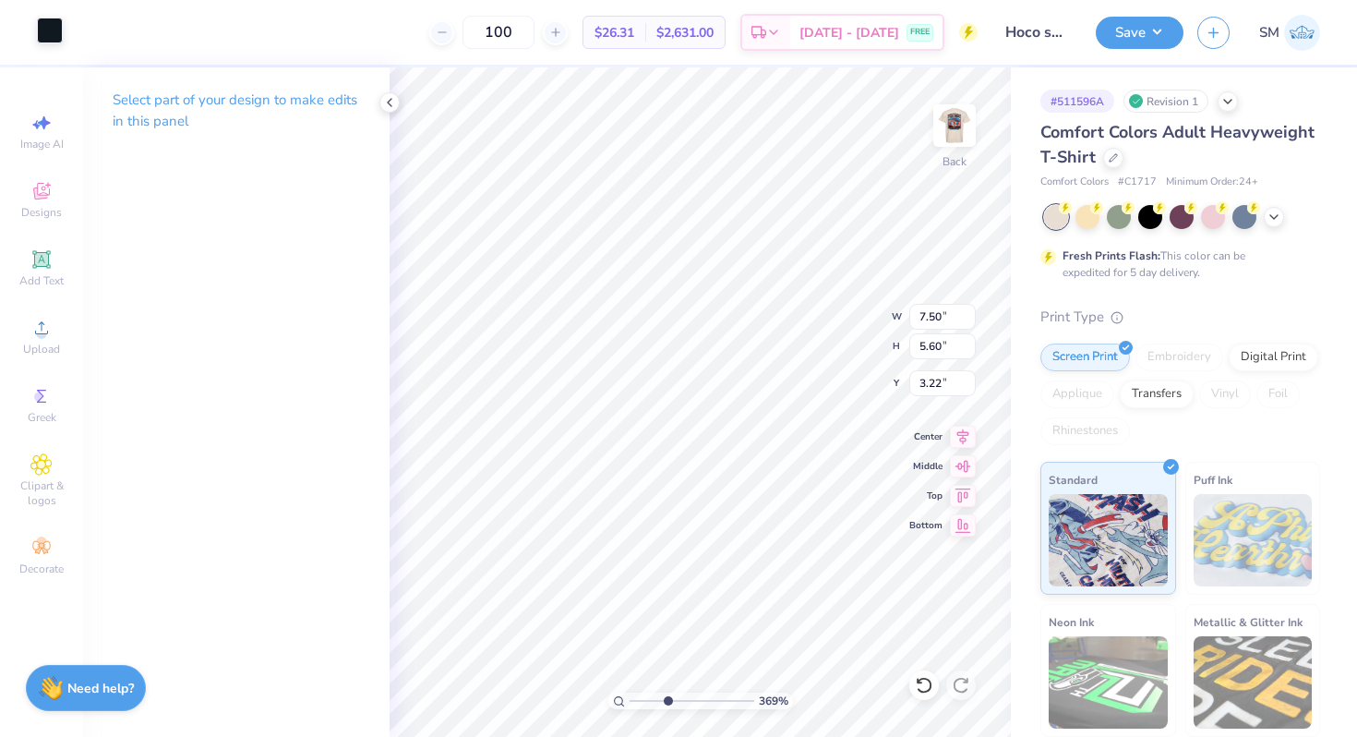
click at [58, 31] on div at bounding box center [50, 31] width 26 height 26
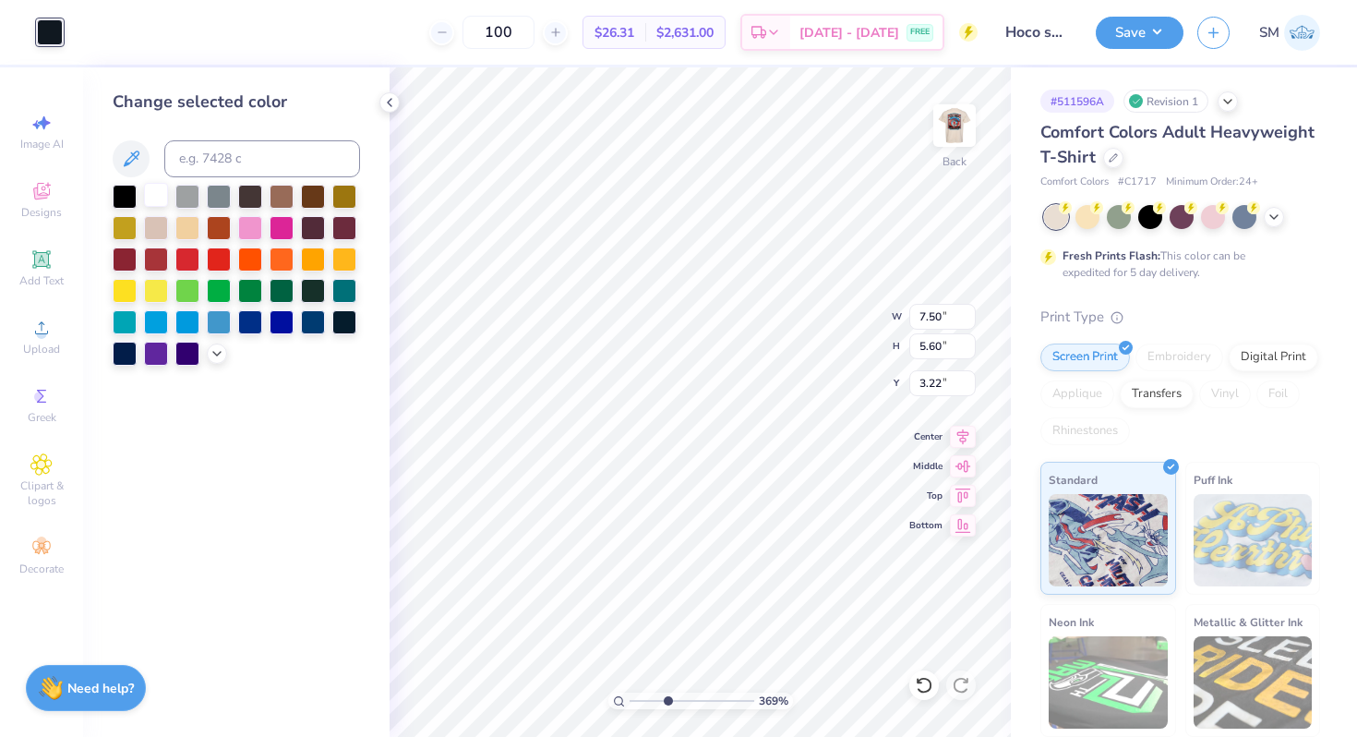
click at [157, 191] on div at bounding box center [156, 195] width 24 height 24
click at [390, 103] on icon at bounding box center [389, 102] width 15 height 15
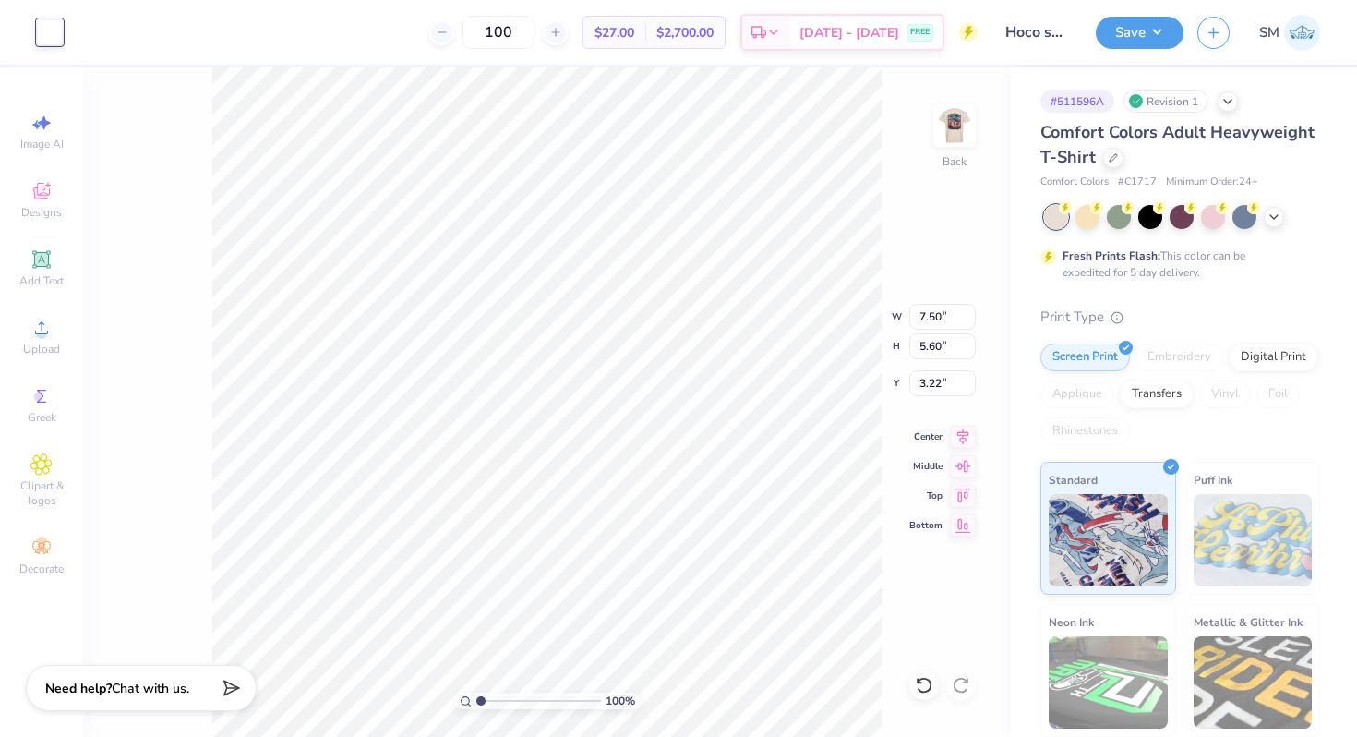
drag, startPoint x: 509, startPoint y: 696, endPoint x: 449, endPoint y: 687, distance: 60.7
click at [476, 692] on input "range" at bounding box center [538, 700] width 125 height 17
click at [928, 689] on icon at bounding box center [924, 685] width 18 height 18
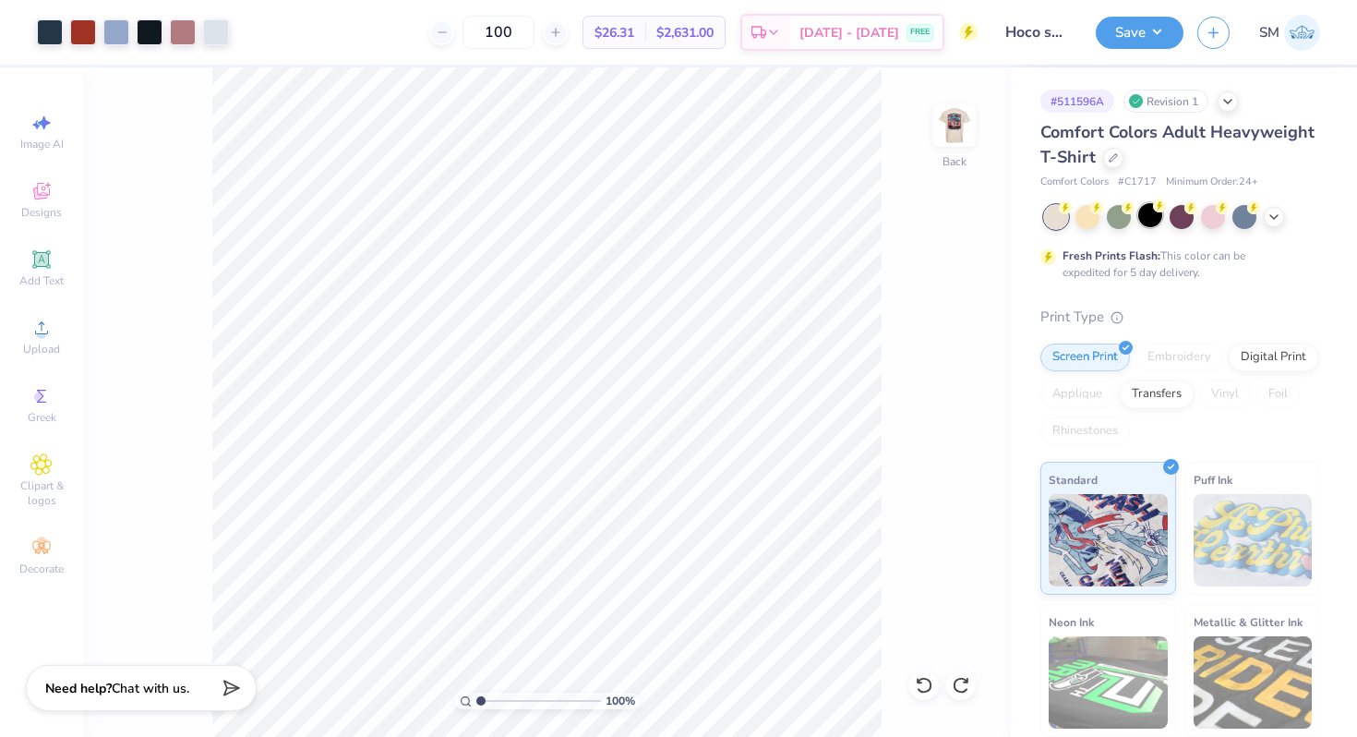
click at [1154, 219] on div at bounding box center [1150, 215] width 24 height 24
click at [486, 700] on input "range" at bounding box center [538, 700] width 125 height 17
click at [142, 36] on div at bounding box center [150, 31] width 26 height 26
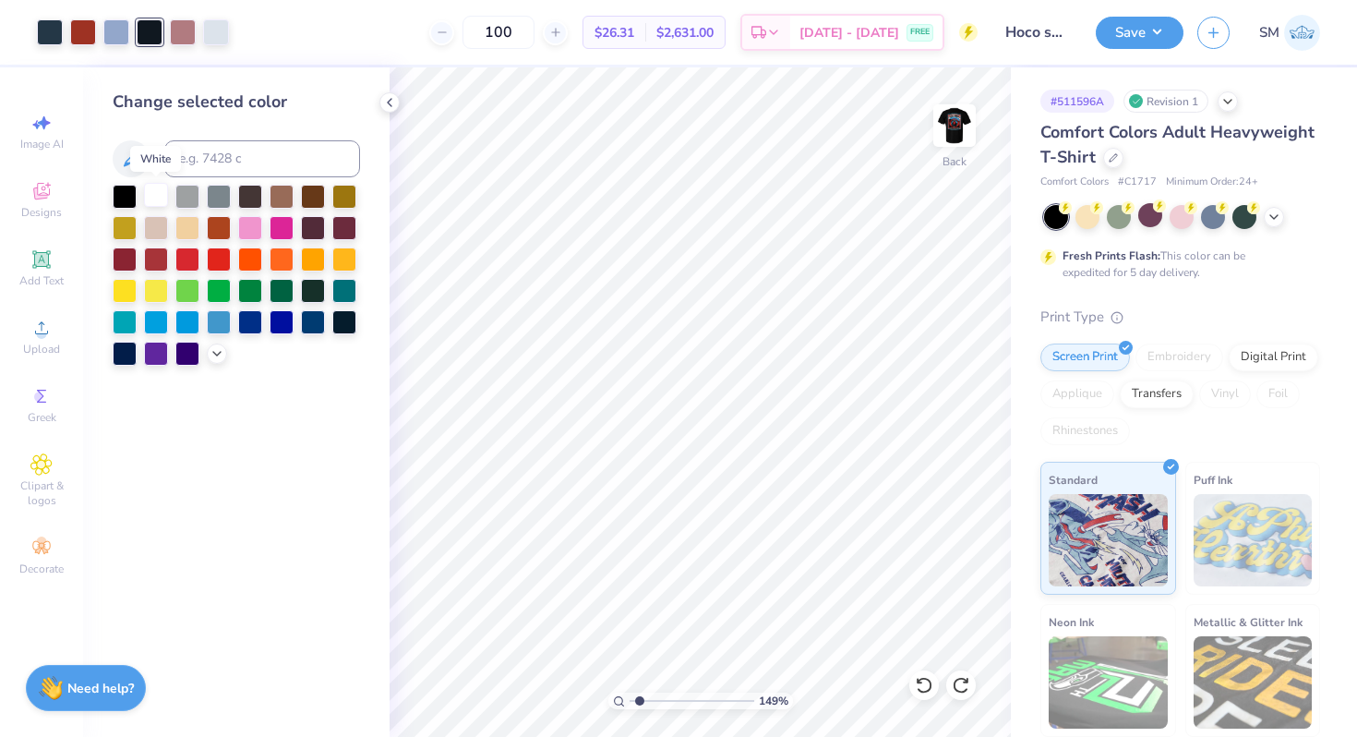
click at [160, 198] on div at bounding box center [156, 195] width 24 height 24
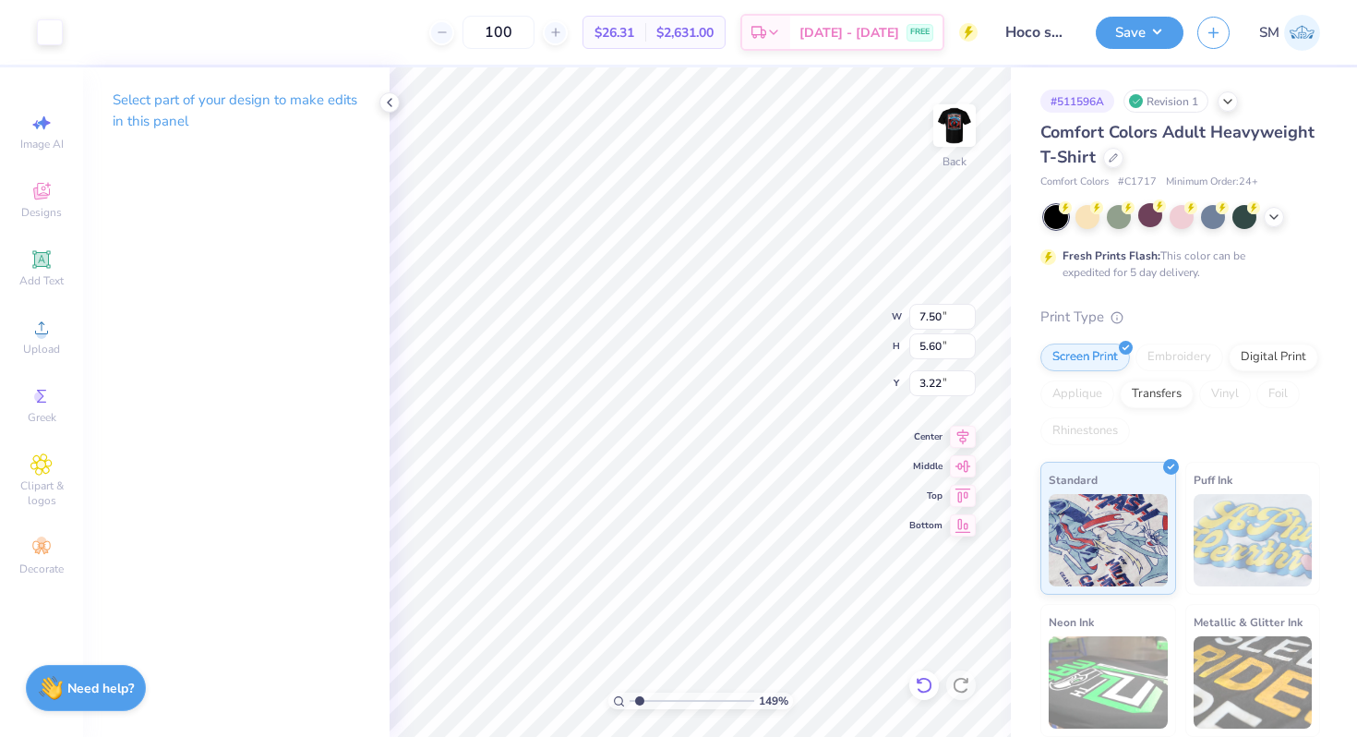
click at [918, 682] on icon at bounding box center [920, 680] width 4 height 4
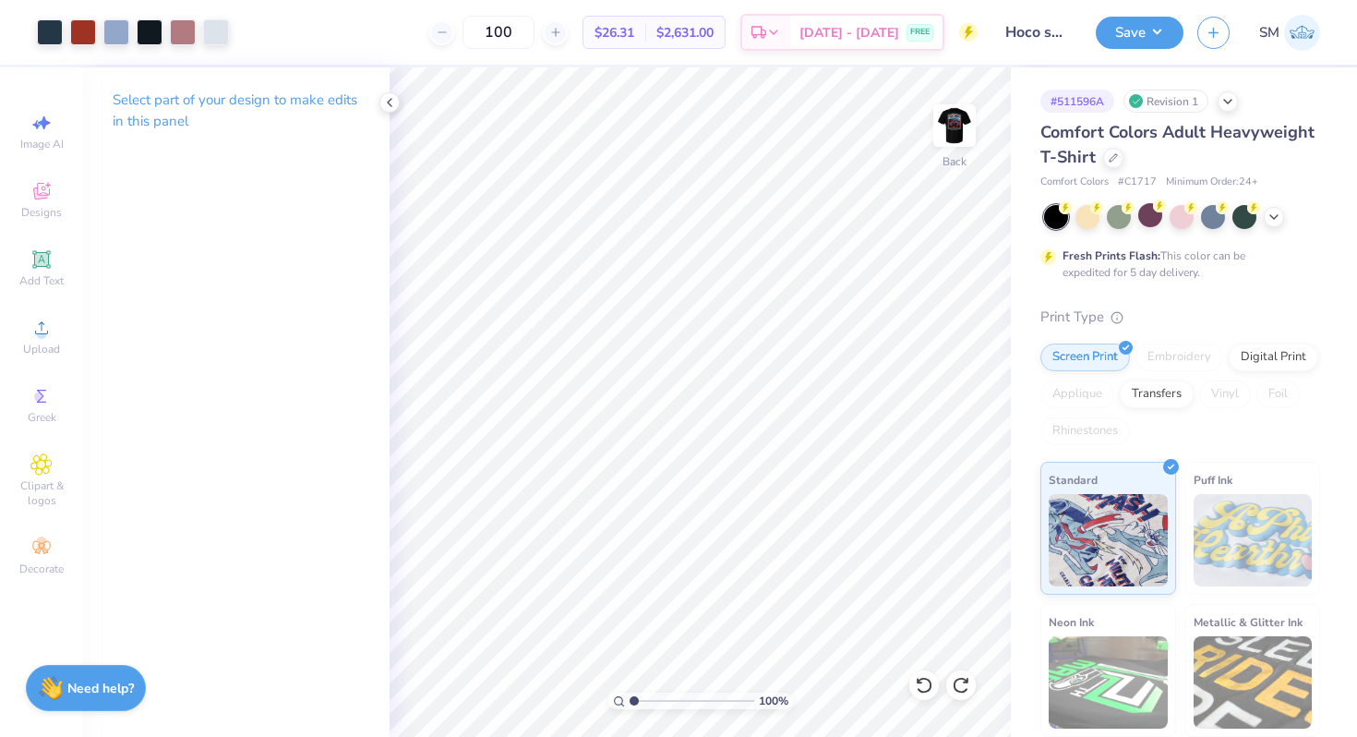
drag, startPoint x: 634, startPoint y: 700, endPoint x: 613, endPoint y: 696, distance: 21.5
type input "1"
click at [630, 697] on input "range" at bounding box center [692, 700] width 125 height 17
click at [148, 32] on div at bounding box center [150, 31] width 26 height 26
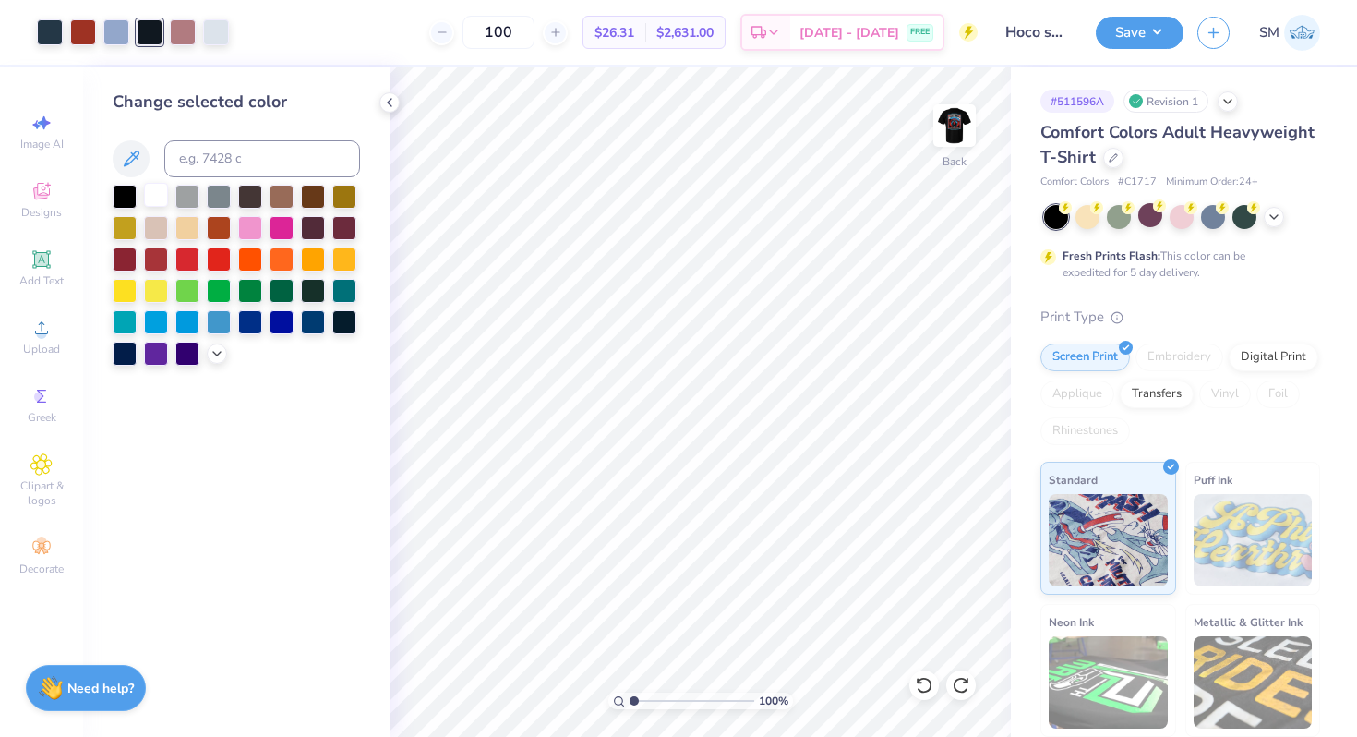
click at [155, 195] on div at bounding box center [156, 195] width 24 height 24
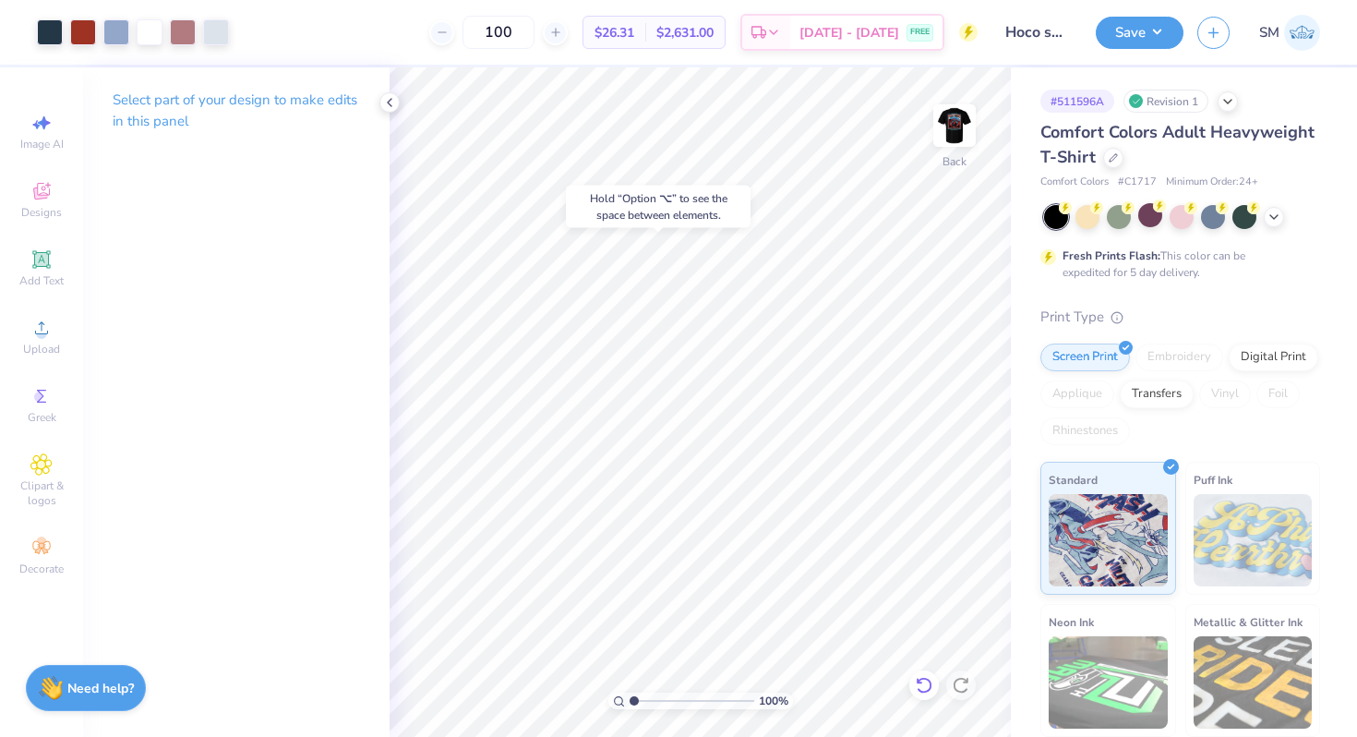
click at [918, 684] on icon at bounding box center [924, 685] width 18 height 18
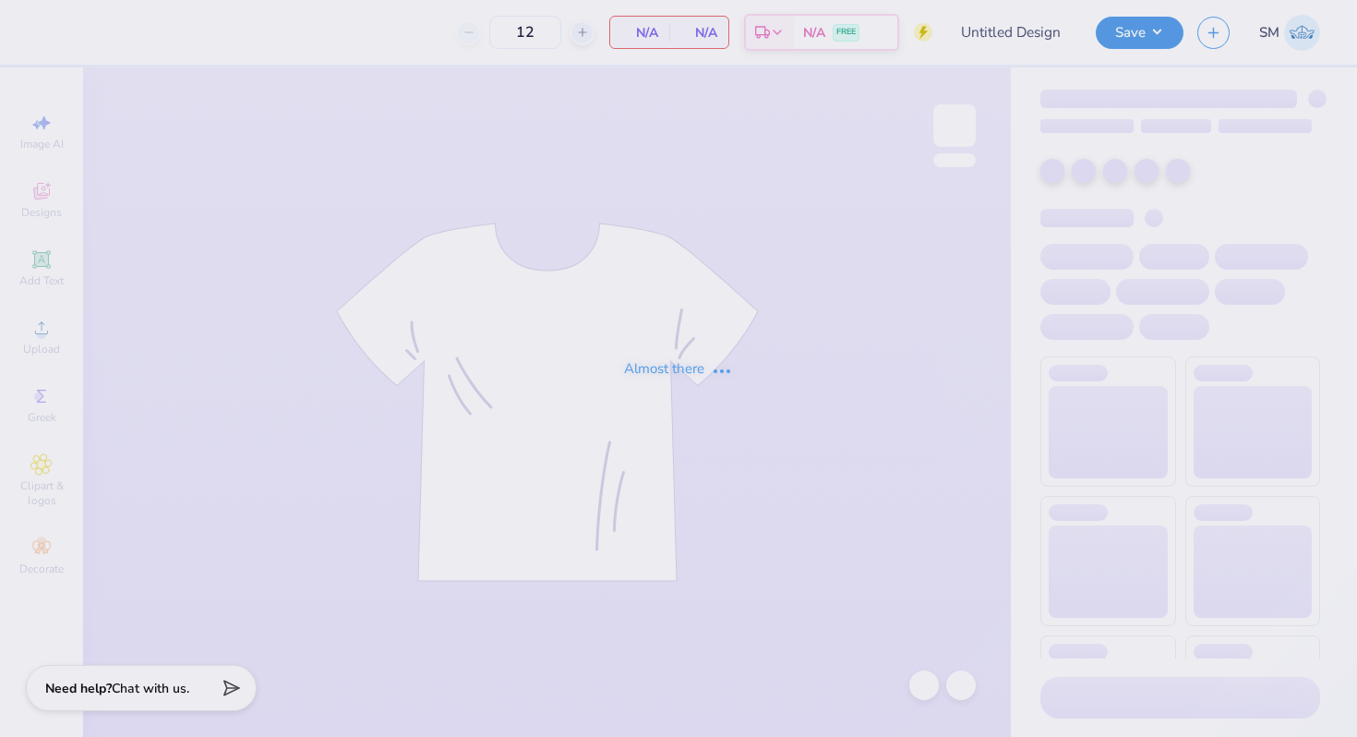
type input "Hoco shirt"
type input "100"
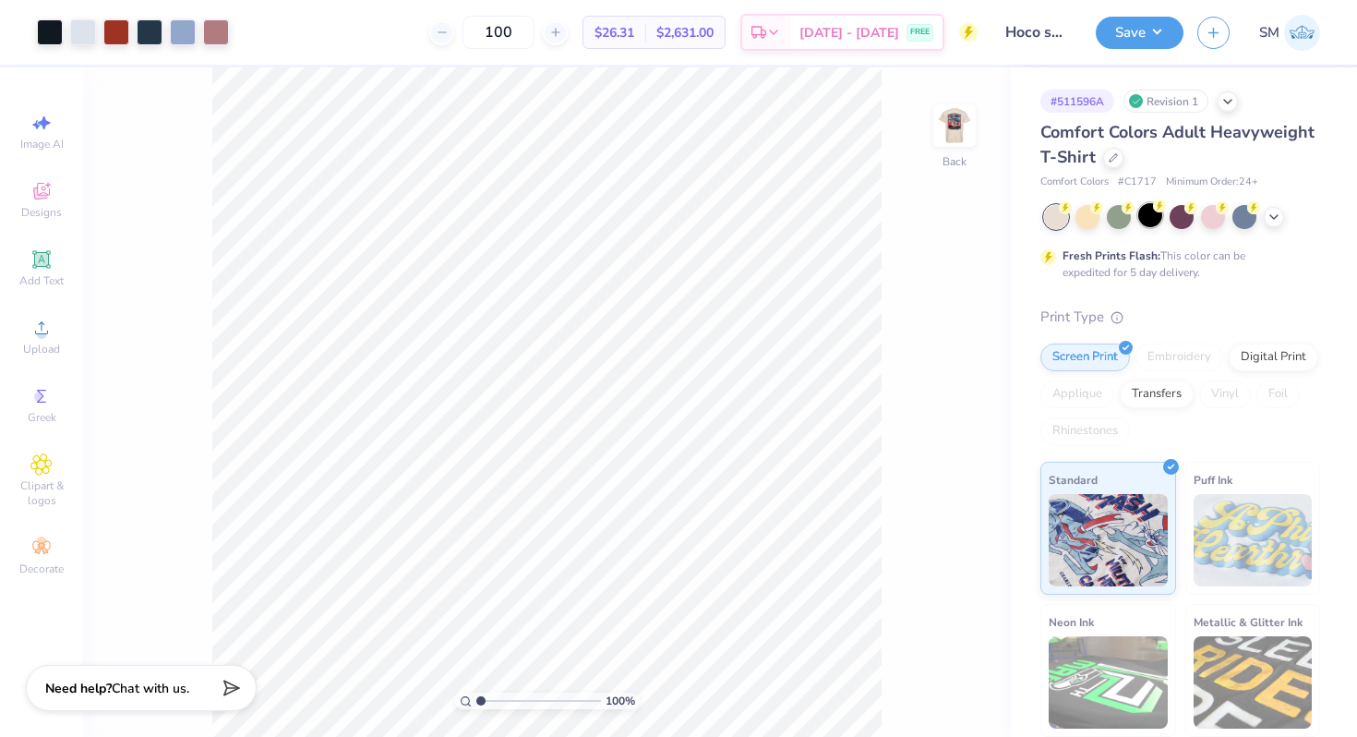
click at [1150, 210] on div at bounding box center [1150, 215] width 24 height 24
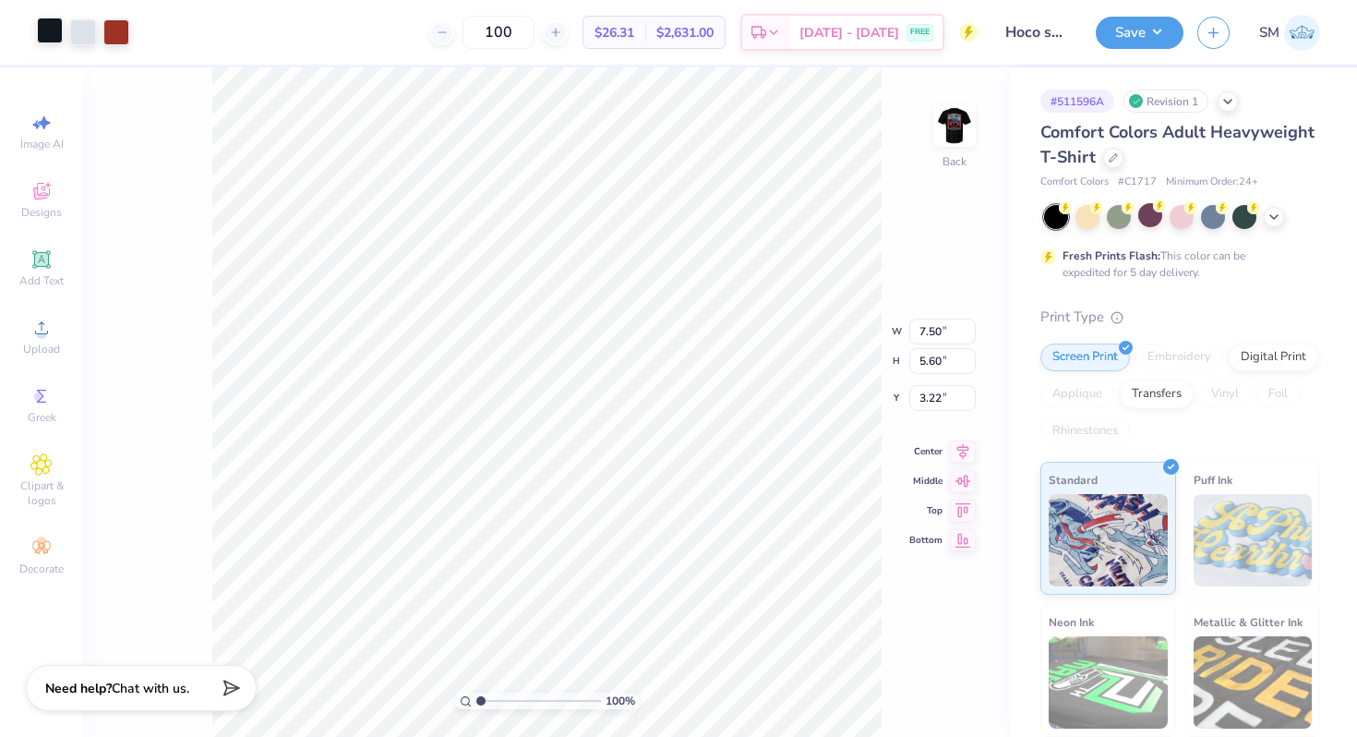
click at [56, 30] on div at bounding box center [50, 31] width 26 height 26
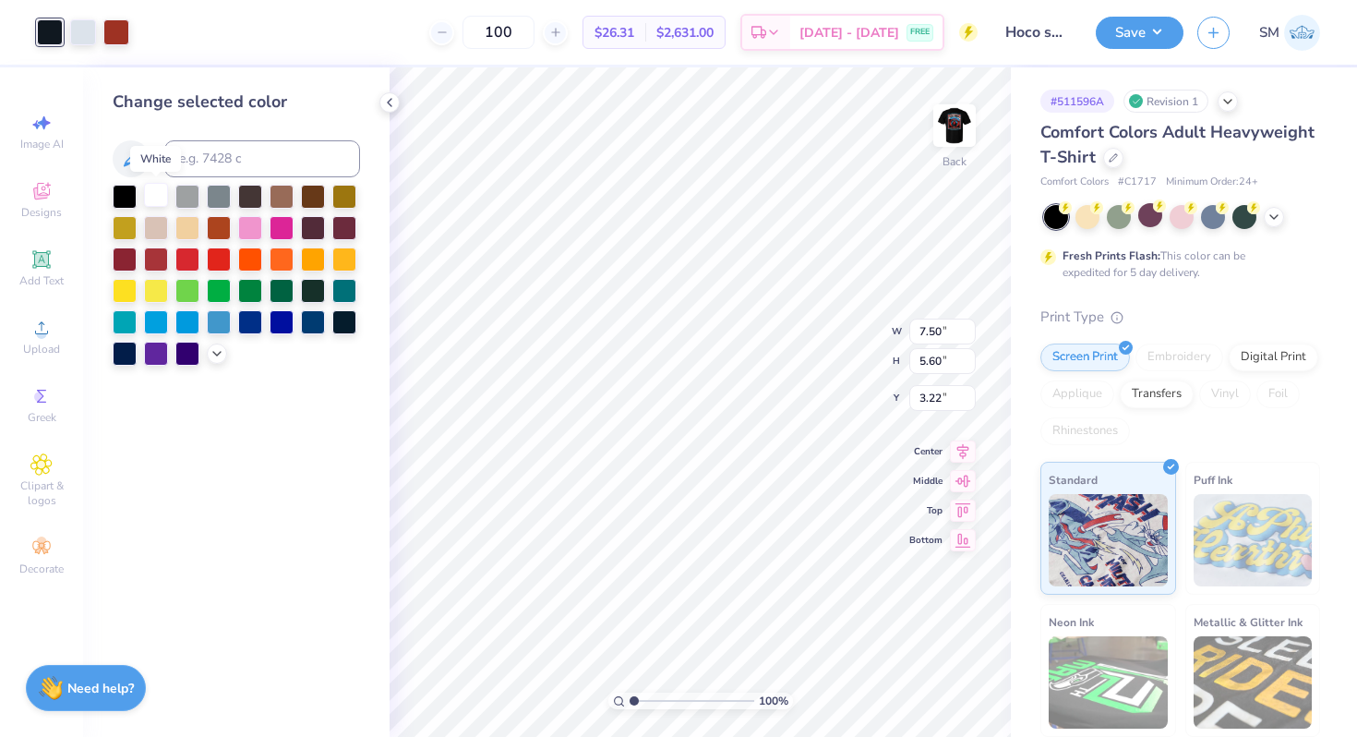
click at [149, 195] on div at bounding box center [156, 195] width 24 height 24
click at [83, 36] on div at bounding box center [83, 31] width 26 height 26
click at [126, 186] on div at bounding box center [125, 195] width 24 height 24
click at [123, 162] on icon at bounding box center [131, 159] width 22 height 22
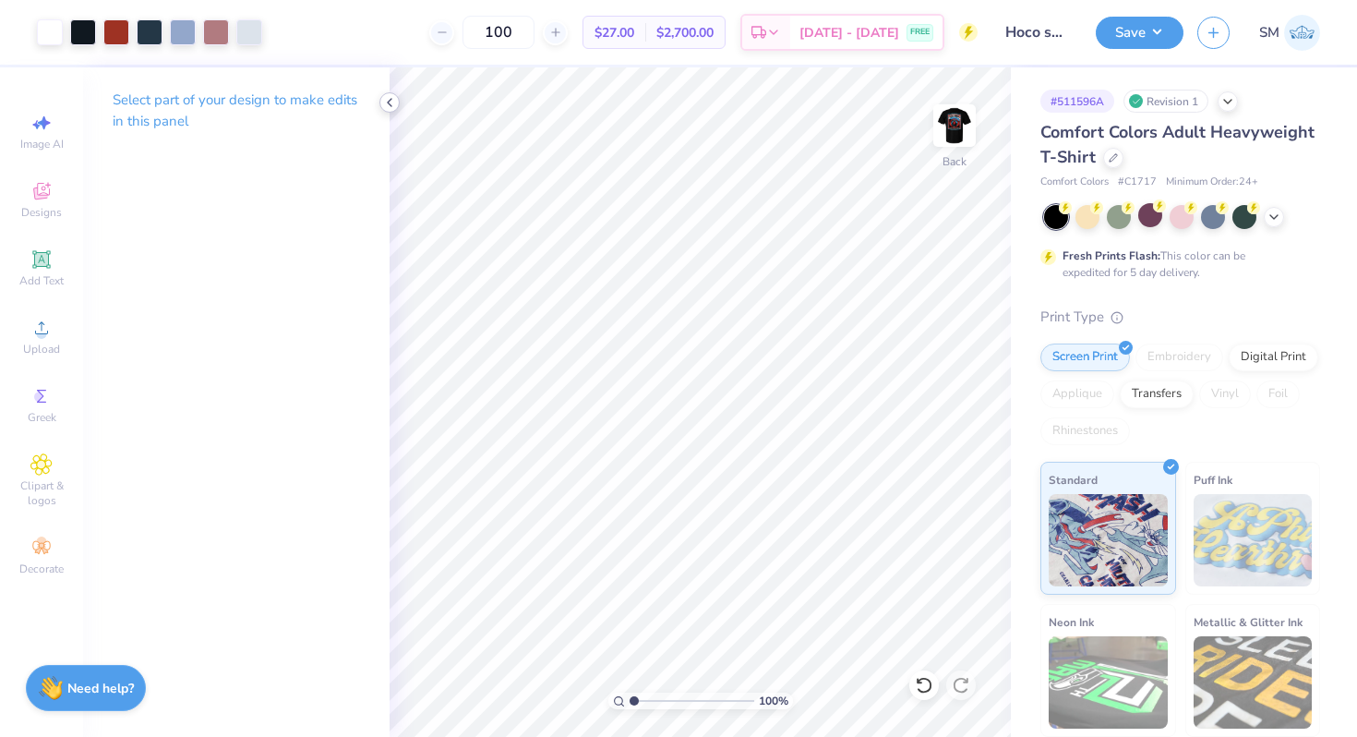
click at [393, 103] on icon at bounding box center [389, 102] width 15 height 15
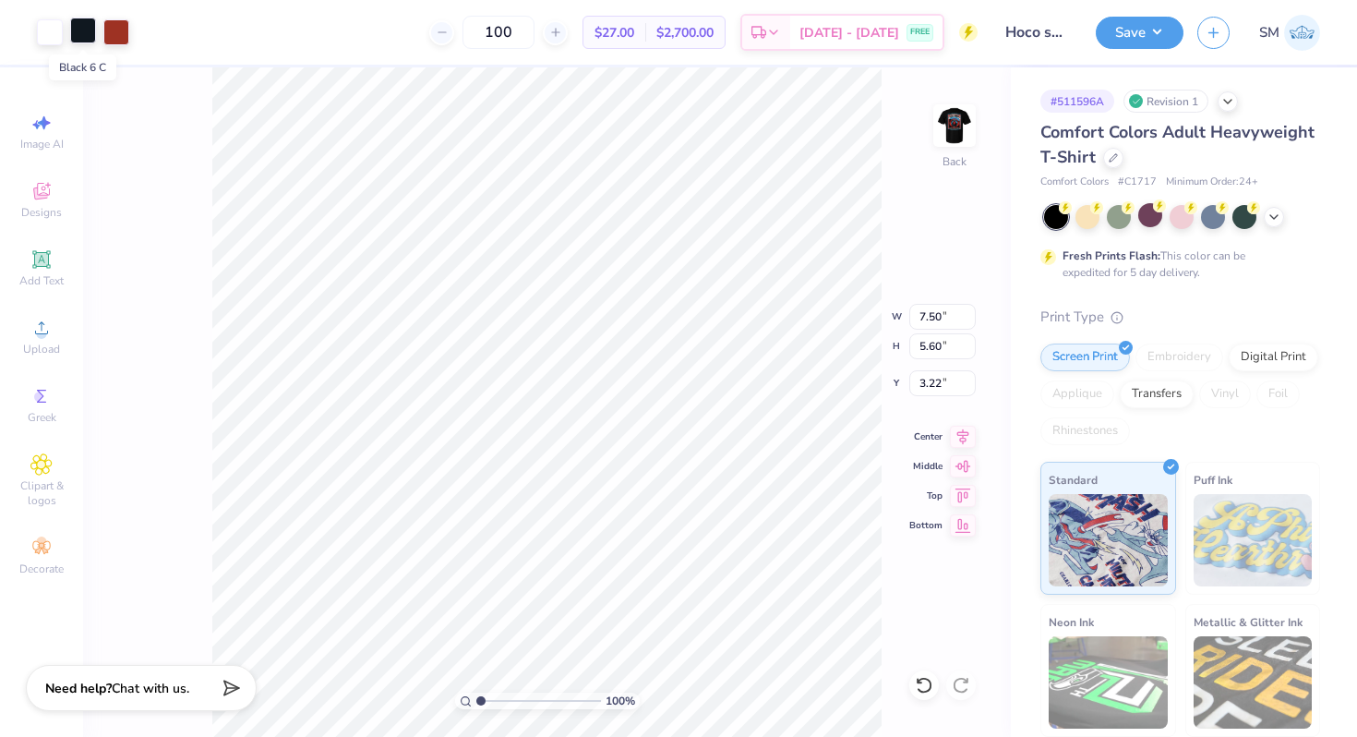
click at [78, 36] on div at bounding box center [83, 31] width 26 height 26
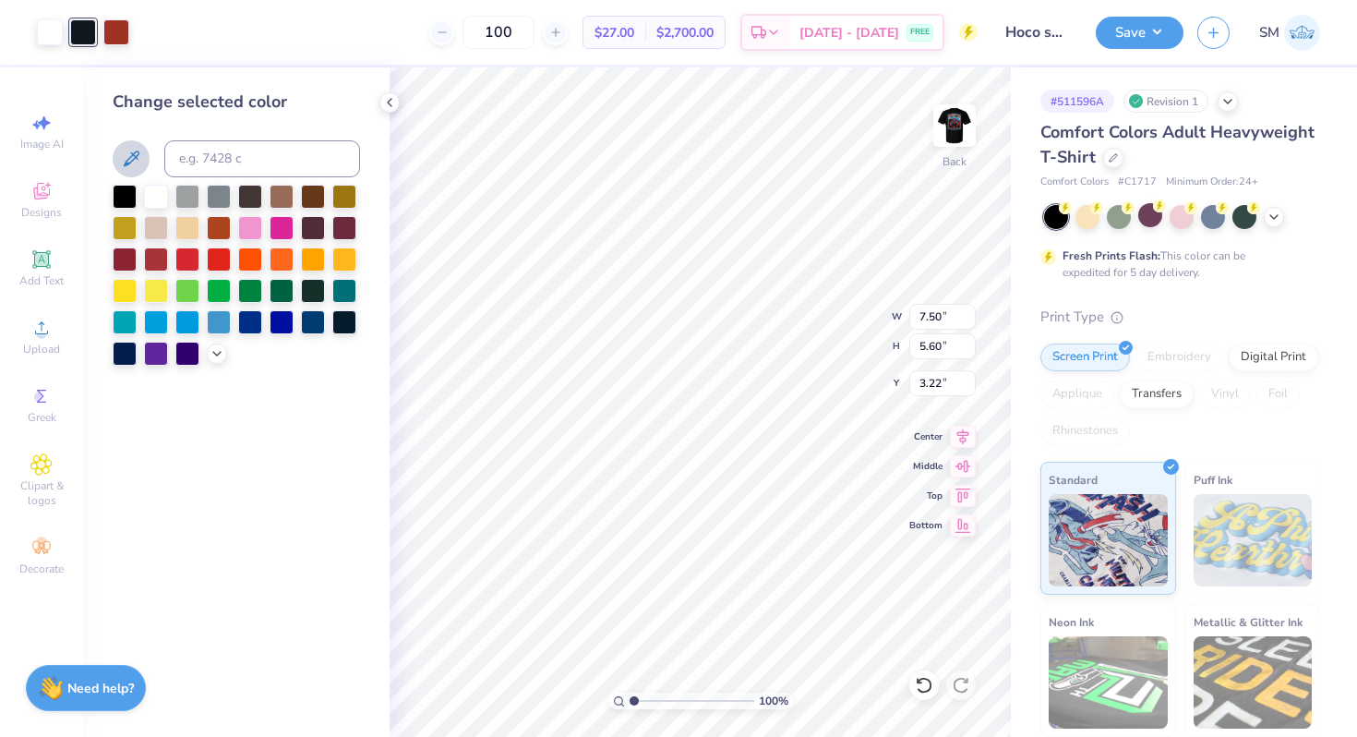
click at [123, 150] on icon at bounding box center [131, 159] width 22 height 22
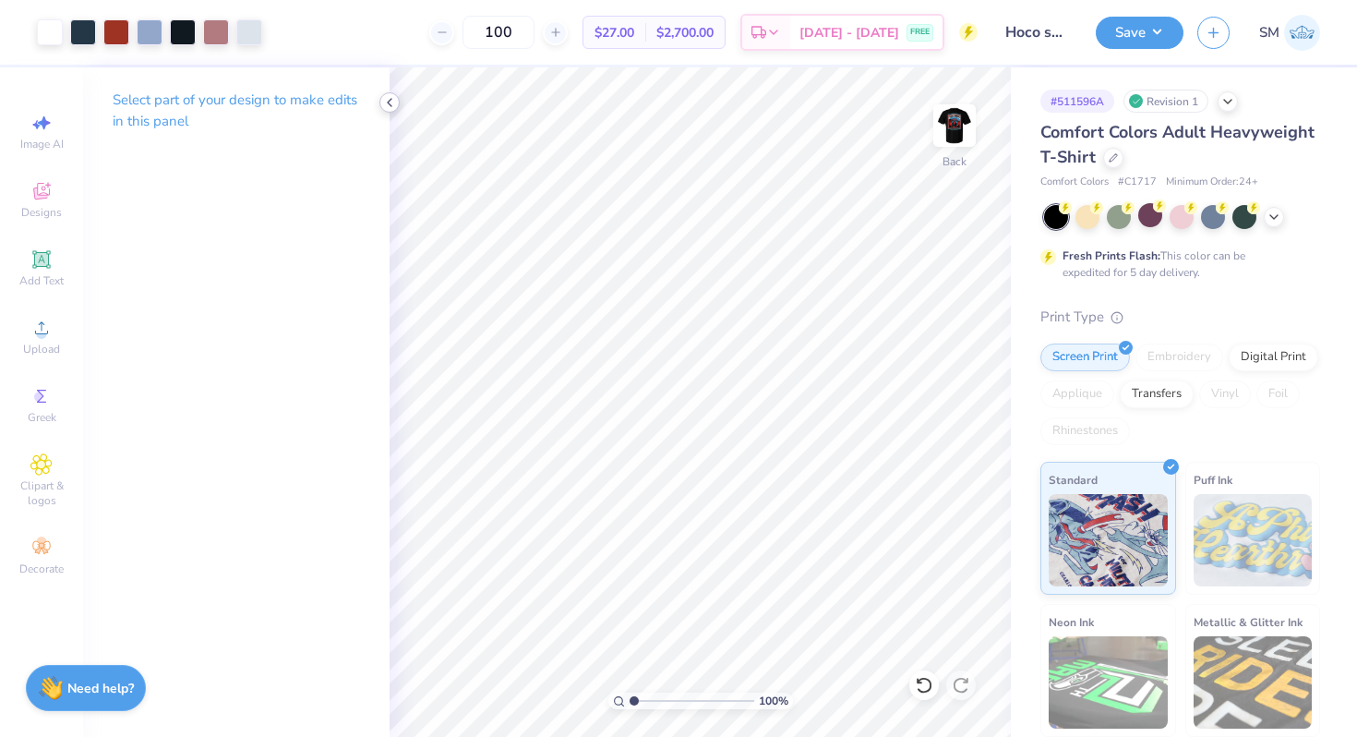
click at [382, 101] on icon at bounding box center [389, 102] width 15 height 15
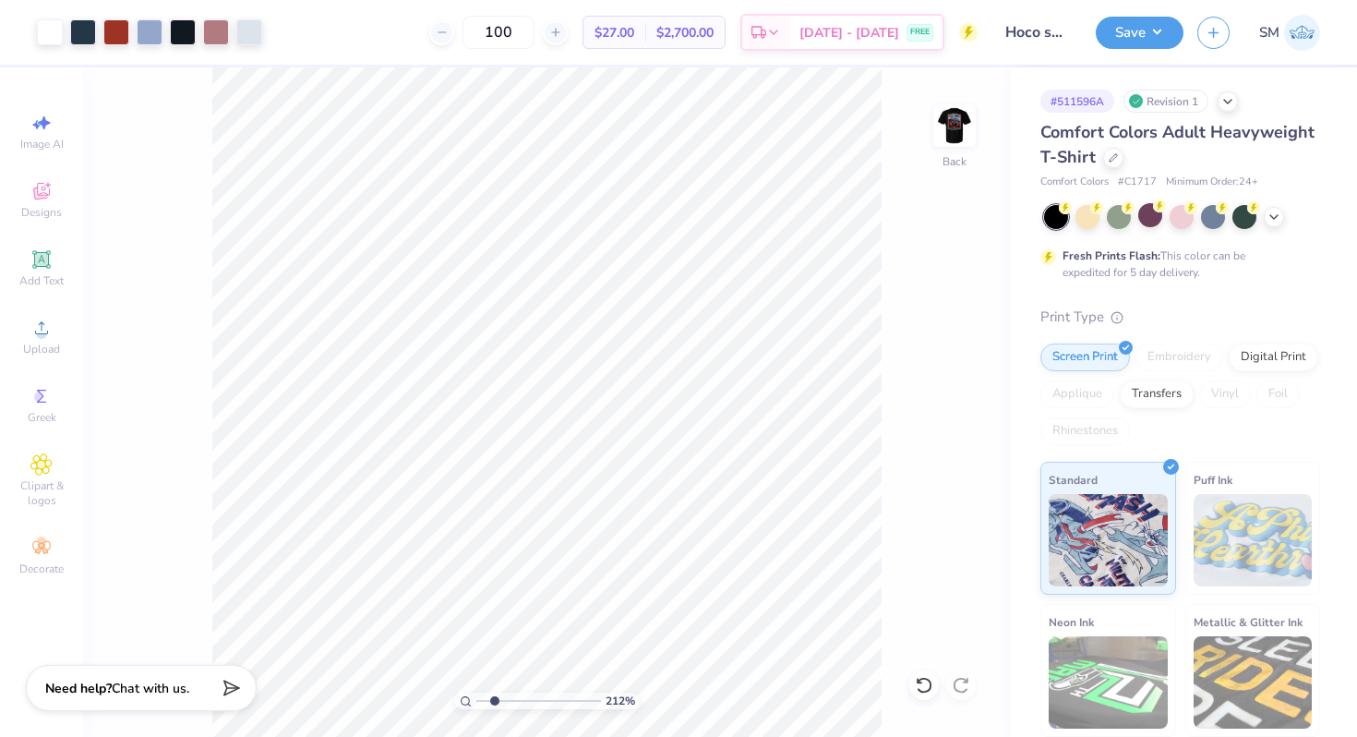
drag, startPoint x: 483, startPoint y: 702, endPoint x: 494, endPoint y: 702, distance: 11.1
click at [494, 702] on input "range" at bounding box center [538, 700] width 125 height 17
drag, startPoint x: 494, startPoint y: 702, endPoint x: 447, endPoint y: 700, distance: 47.2
type input "1"
click at [476, 700] on input "range" at bounding box center [538, 700] width 125 height 17
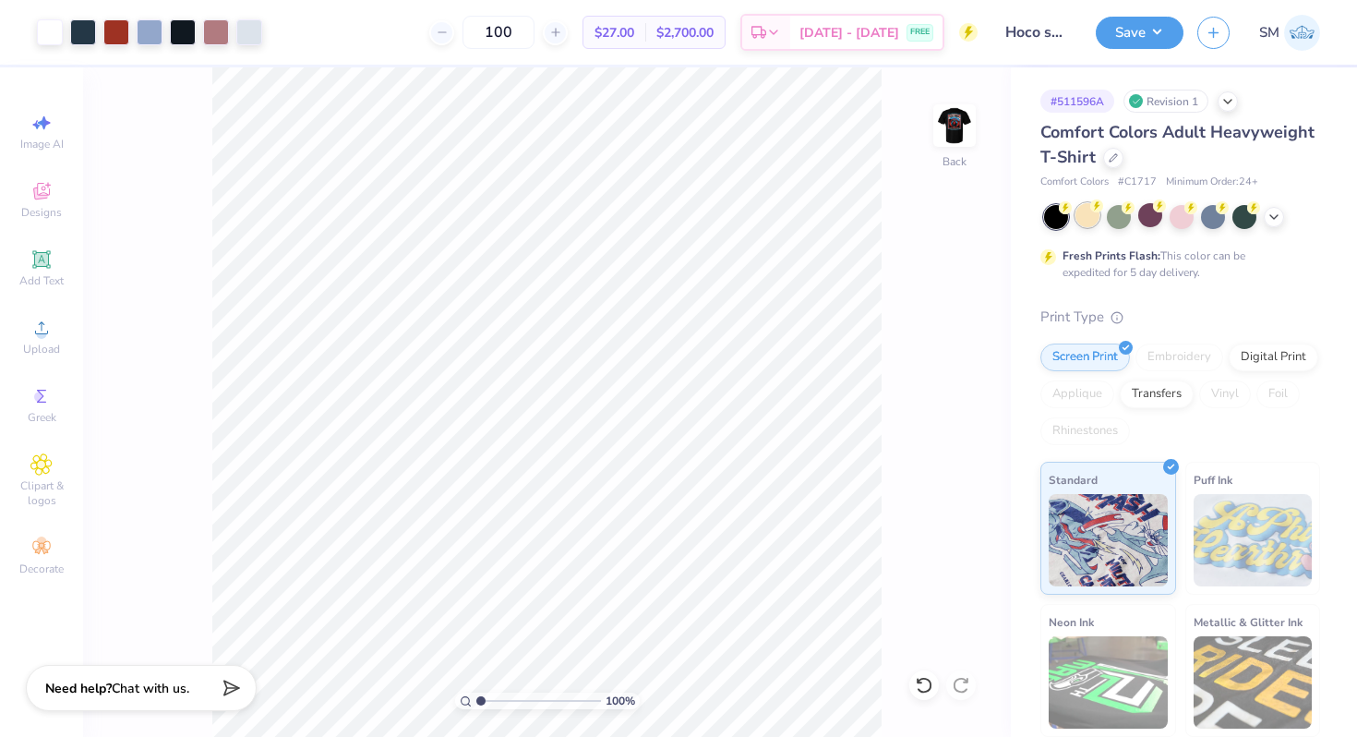
click at [1083, 219] on div at bounding box center [1087, 215] width 24 height 24
click at [1062, 215] on div at bounding box center [1056, 217] width 24 height 24
click at [1123, 219] on div at bounding box center [1119, 215] width 24 height 24
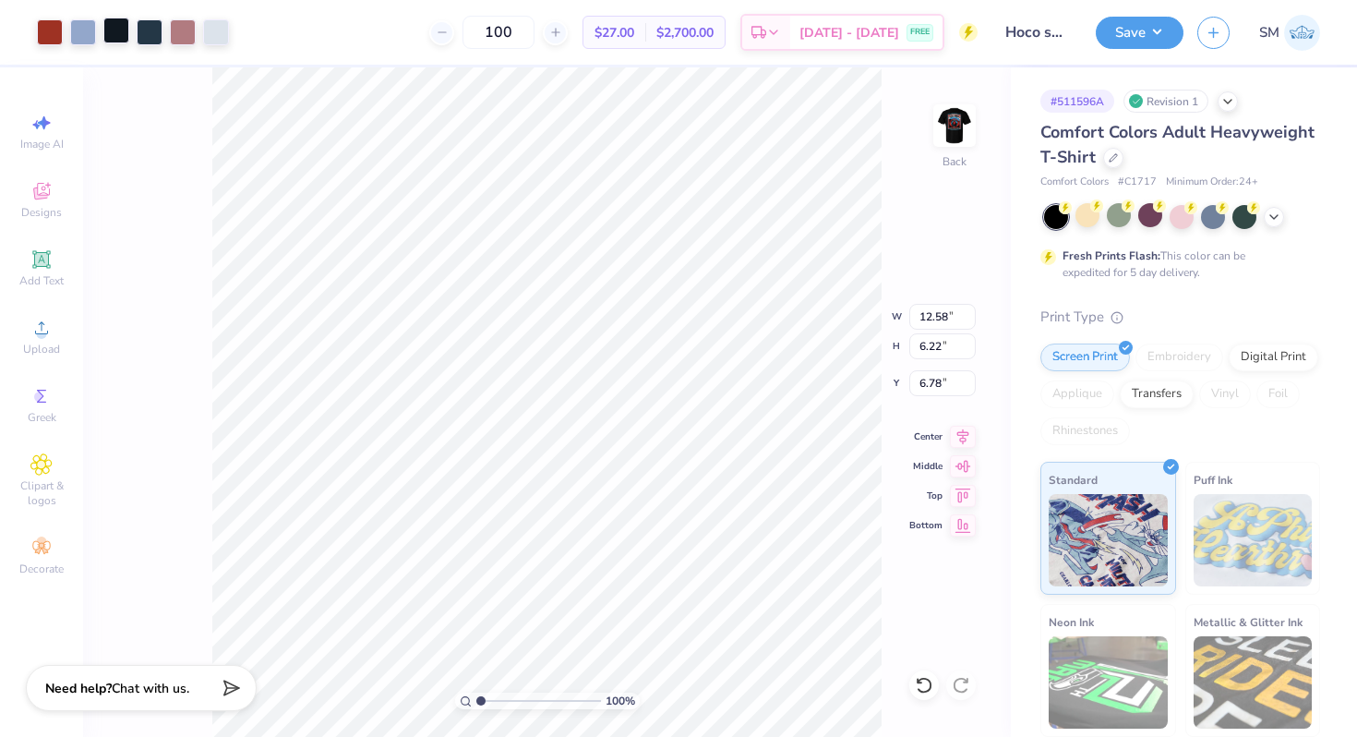
click at [116, 30] on div at bounding box center [116, 31] width 26 height 26
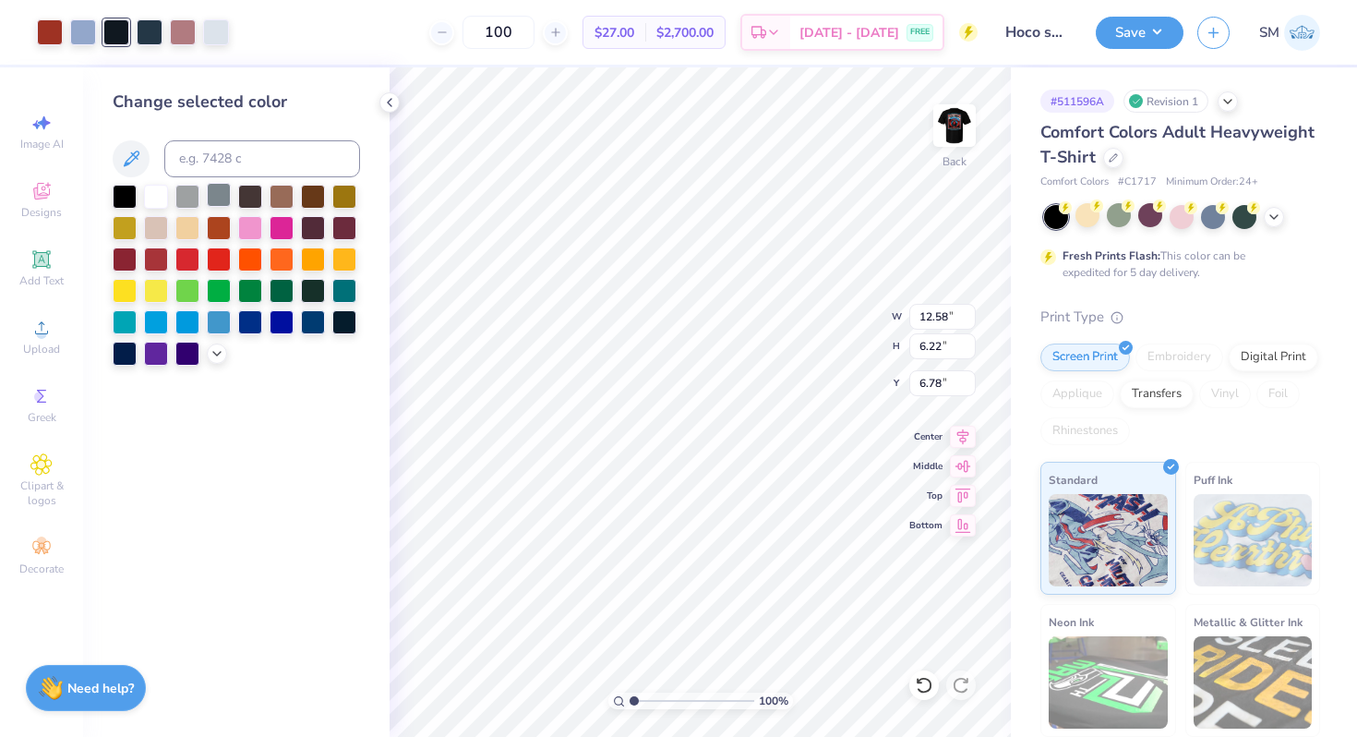
click at [215, 192] on div at bounding box center [219, 195] width 24 height 24
click at [126, 198] on div at bounding box center [125, 195] width 24 height 24
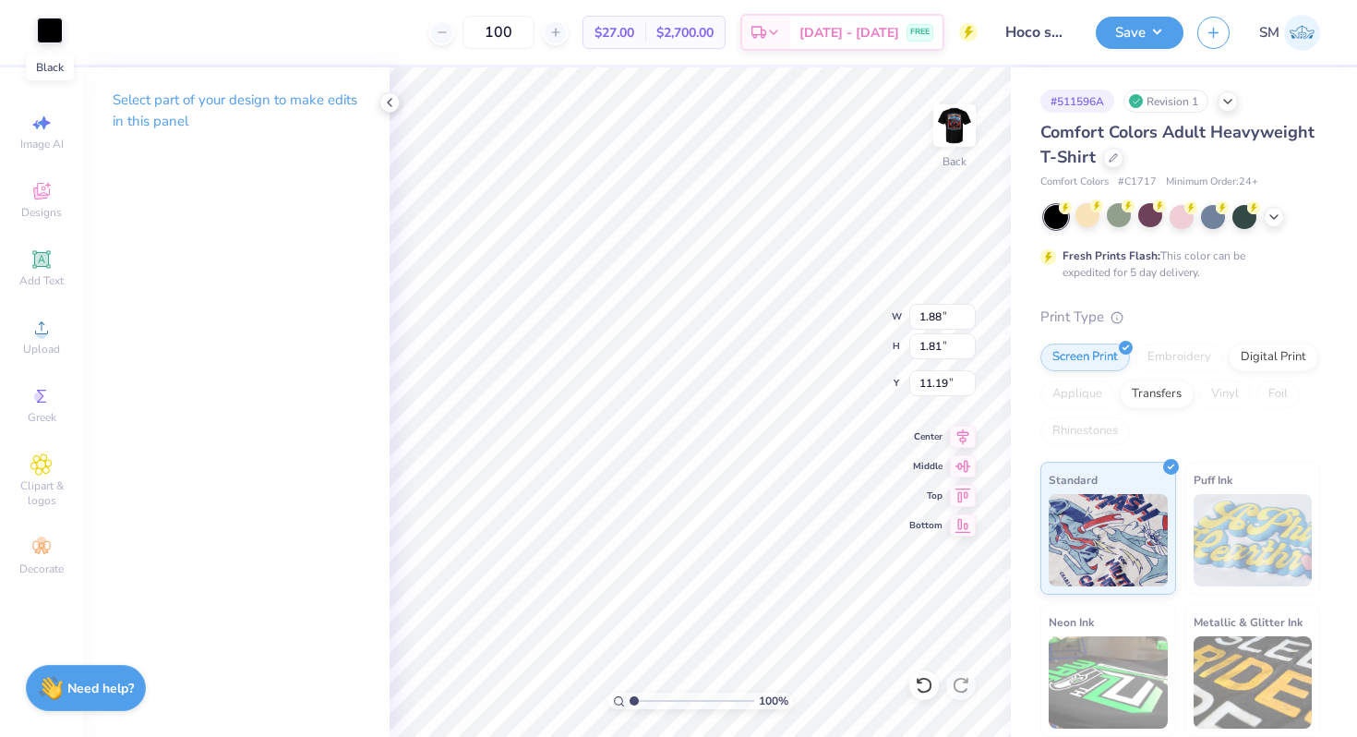
click at [51, 30] on div at bounding box center [50, 31] width 26 height 26
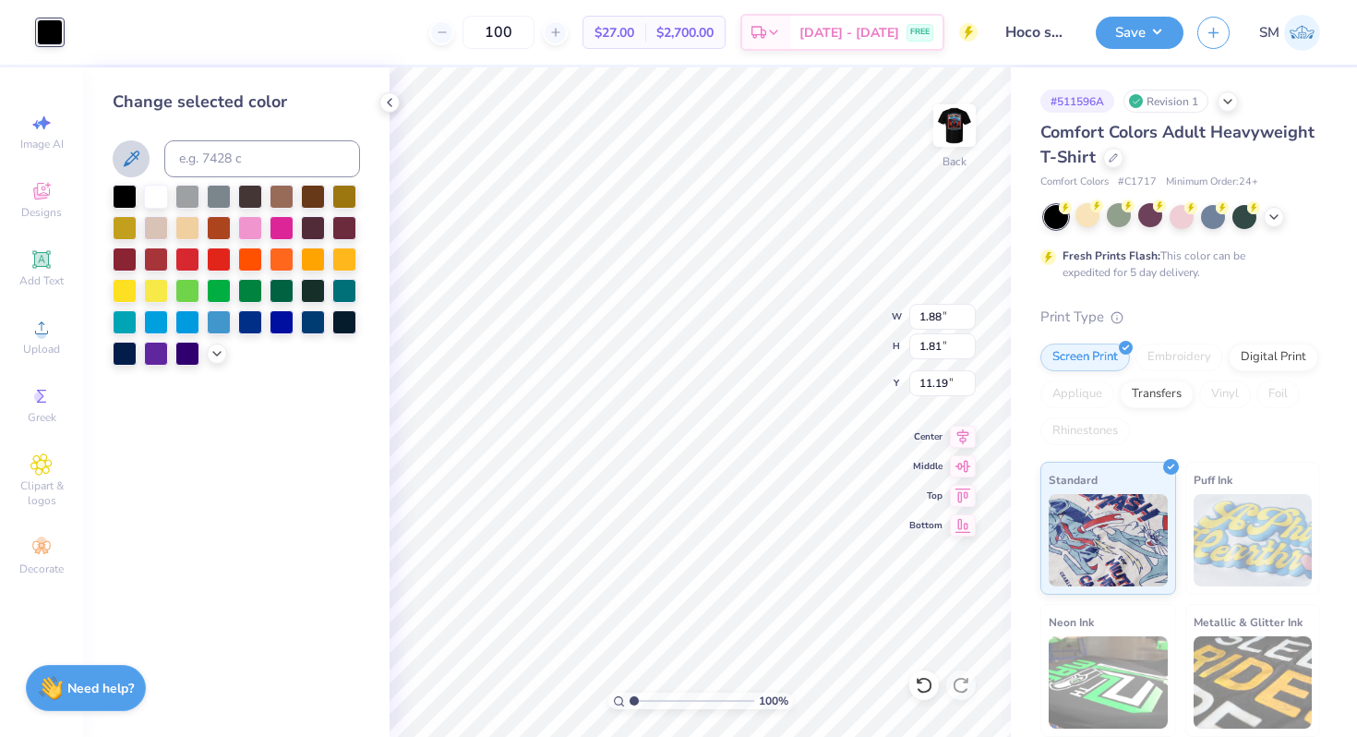
click at [138, 163] on icon at bounding box center [131, 159] width 22 height 22
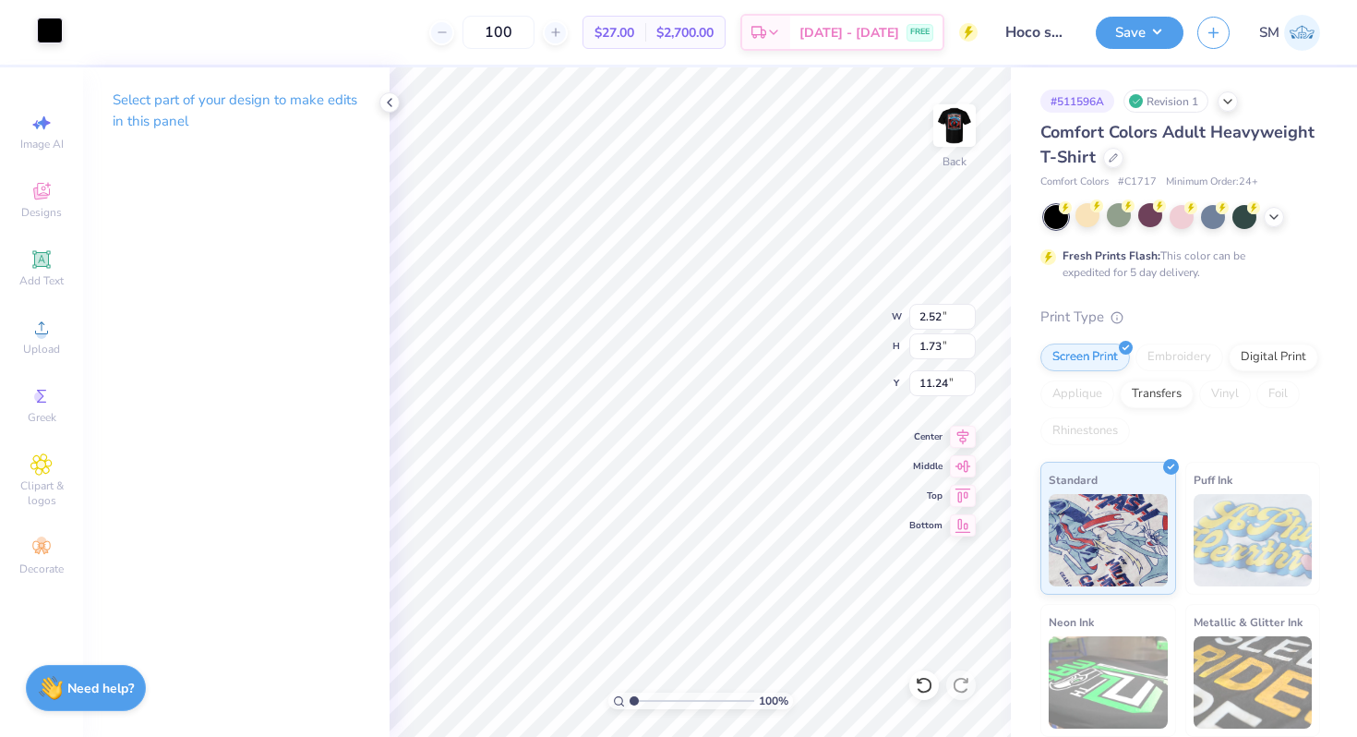
click at [46, 30] on div at bounding box center [50, 31] width 26 height 26
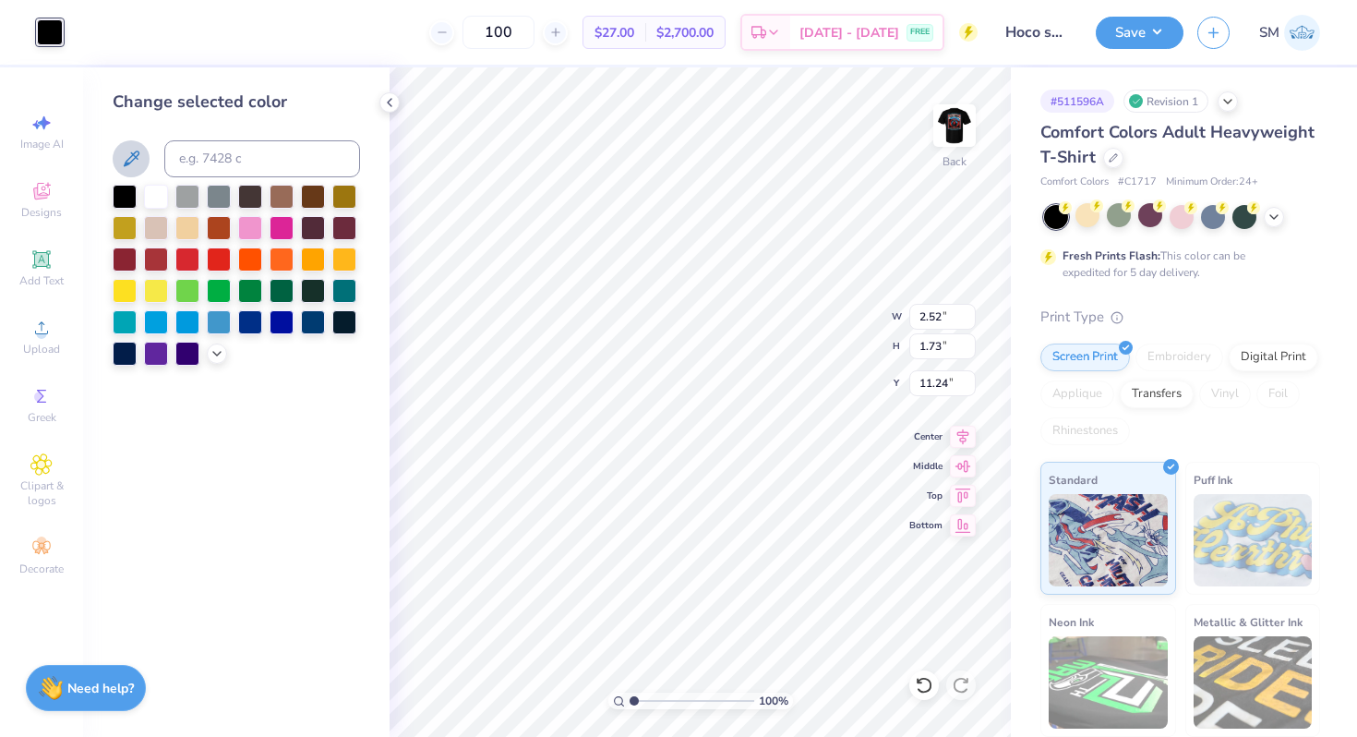
click at [131, 155] on icon at bounding box center [131, 159] width 22 height 22
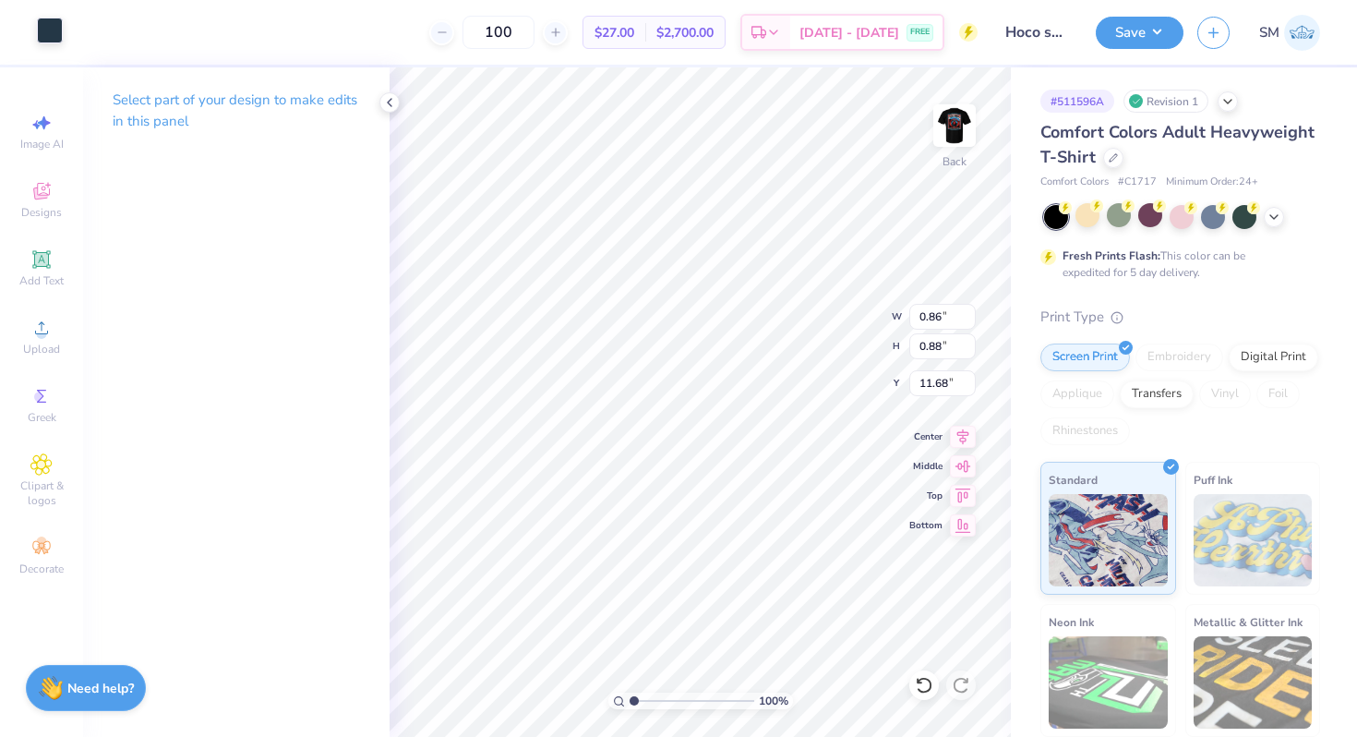
click at [59, 26] on div at bounding box center [50, 31] width 26 height 26
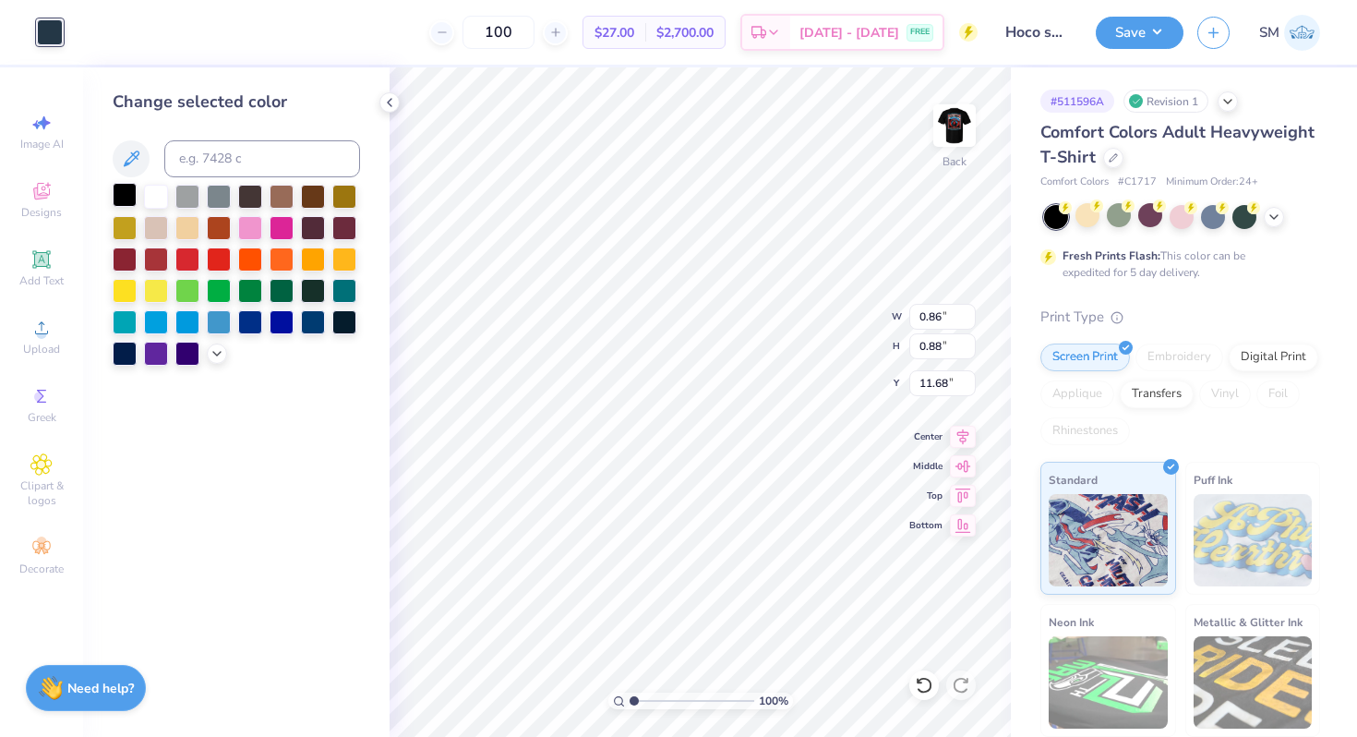
click at [120, 188] on div at bounding box center [125, 195] width 24 height 24
type input "0.87"
type input "11.72"
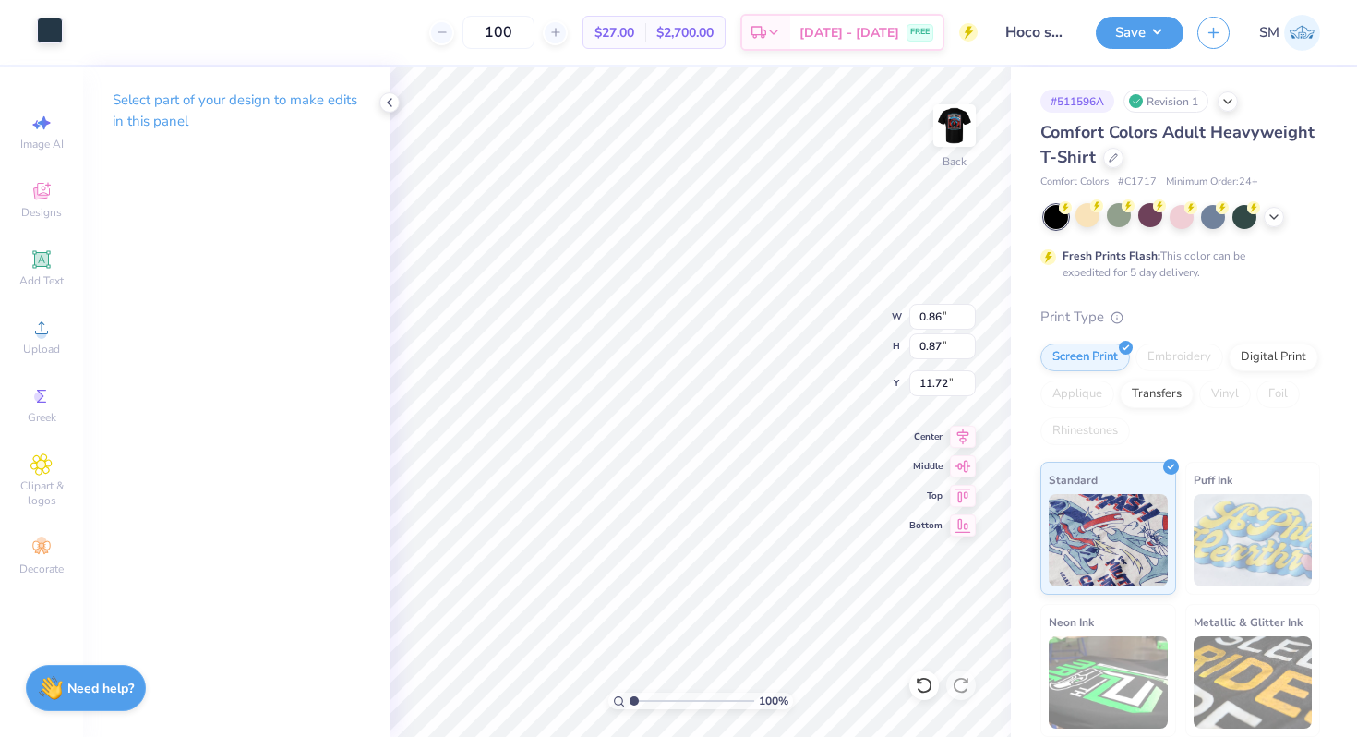
click at [52, 29] on div at bounding box center [50, 31] width 26 height 26
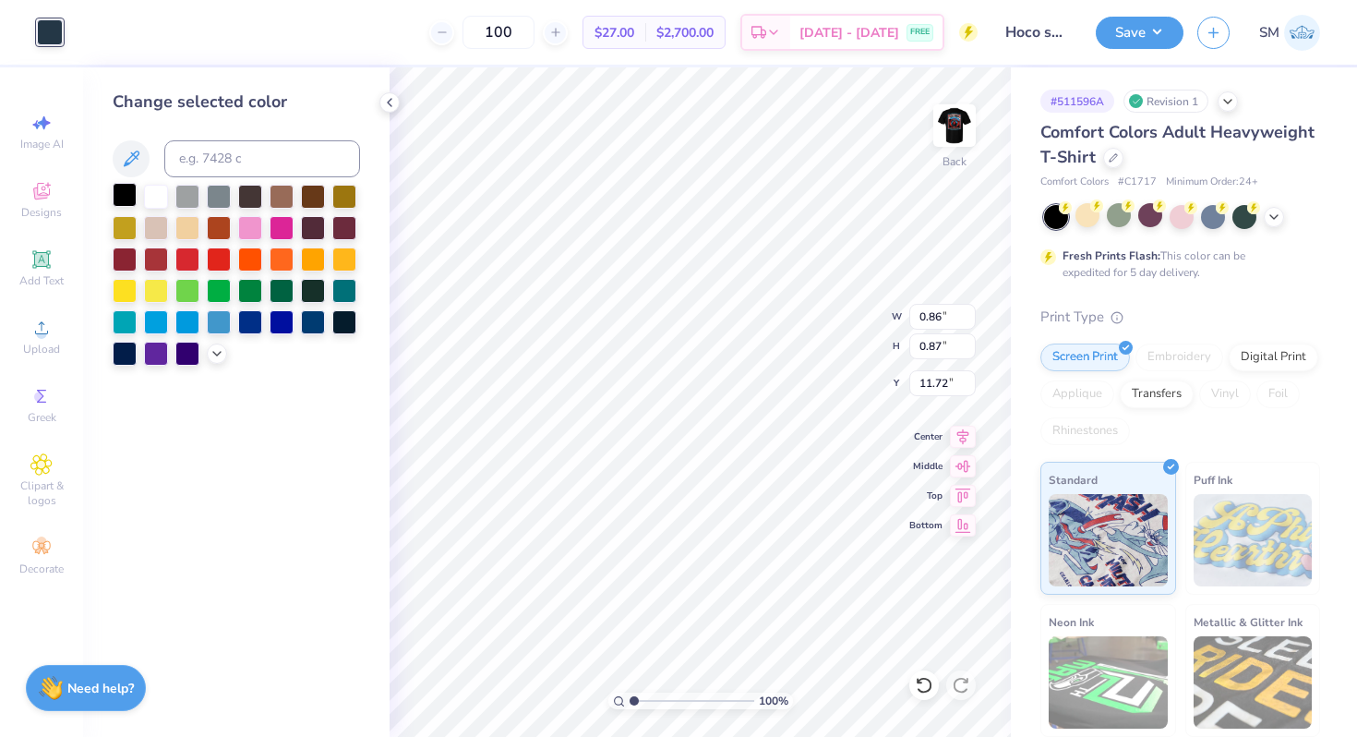
click at [124, 190] on div at bounding box center [125, 195] width 24 height 24
click at [387, 101] on icon at bounding box center [389, 102] width 15 height 15
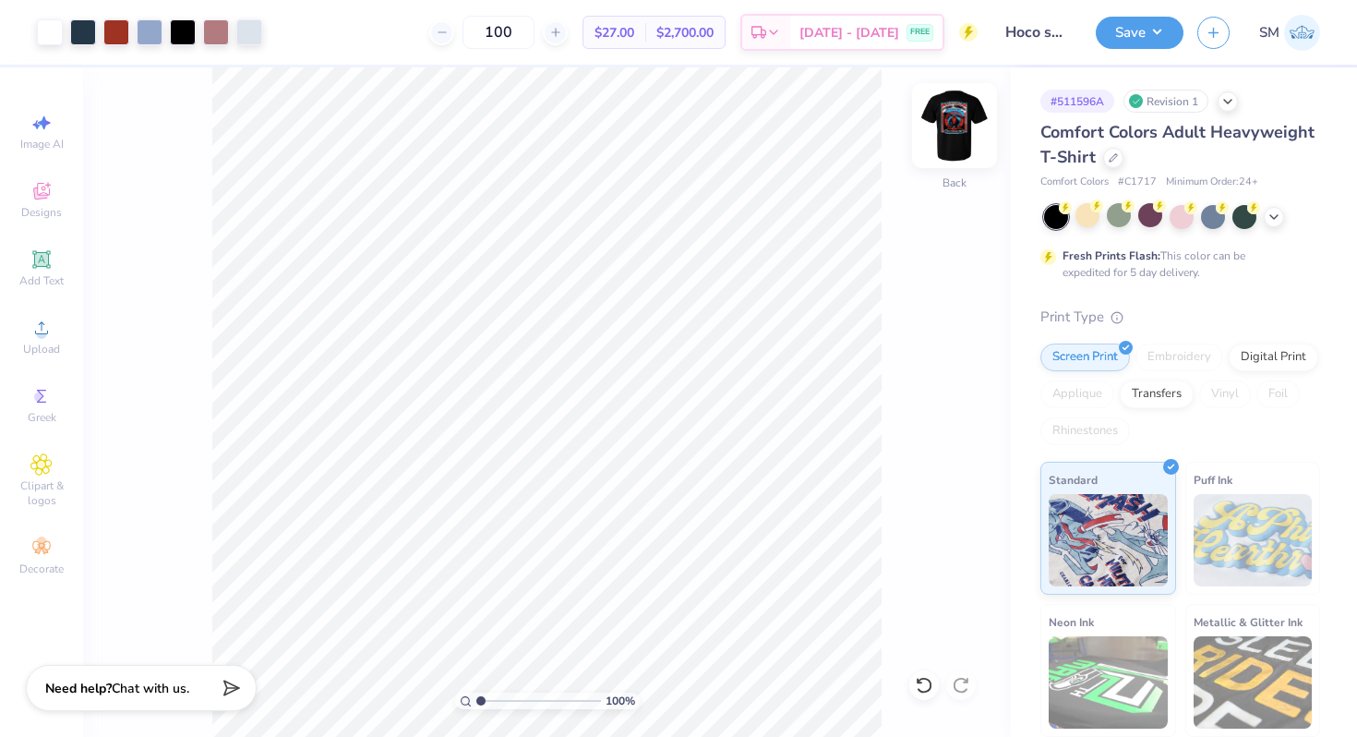
click at [960, 137] on img at bounding box center [955, 126] width 74 height 74
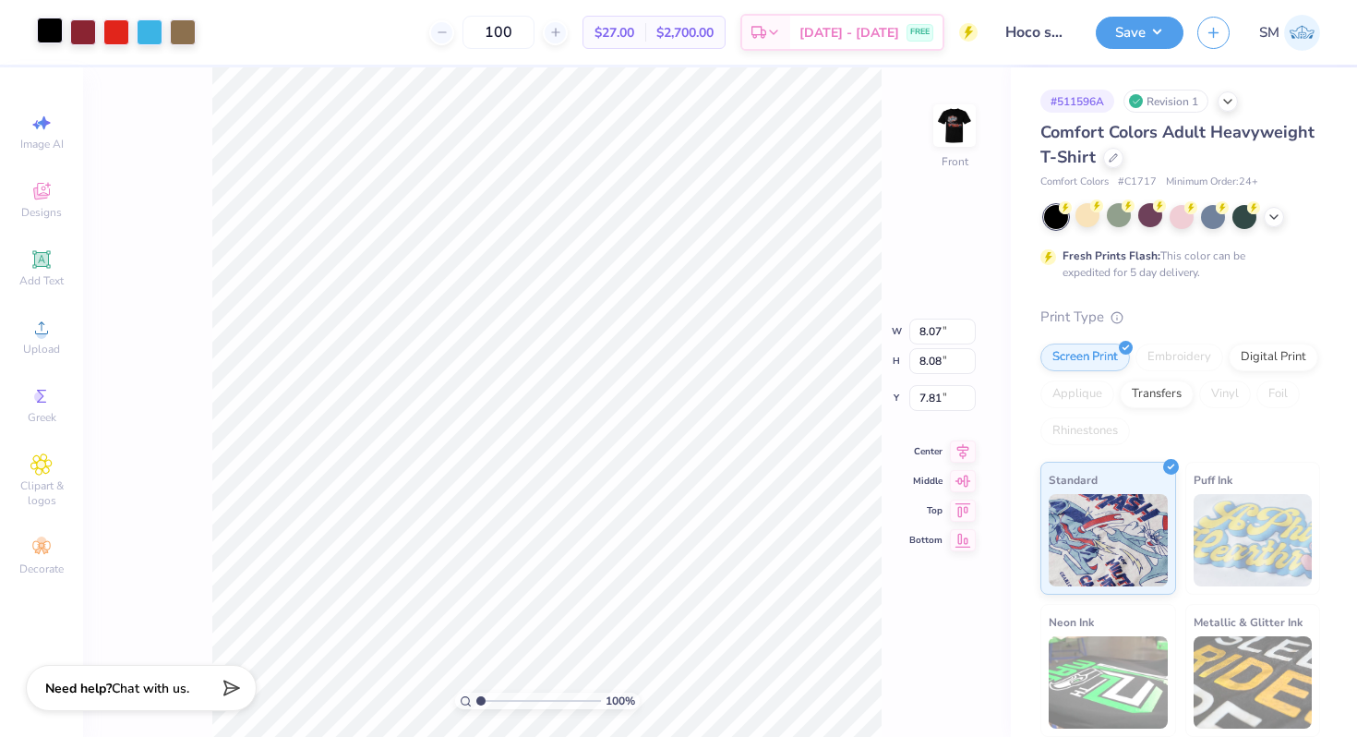
click at [42, 42] on div at bounding box center [50, 31] width 26 height 26
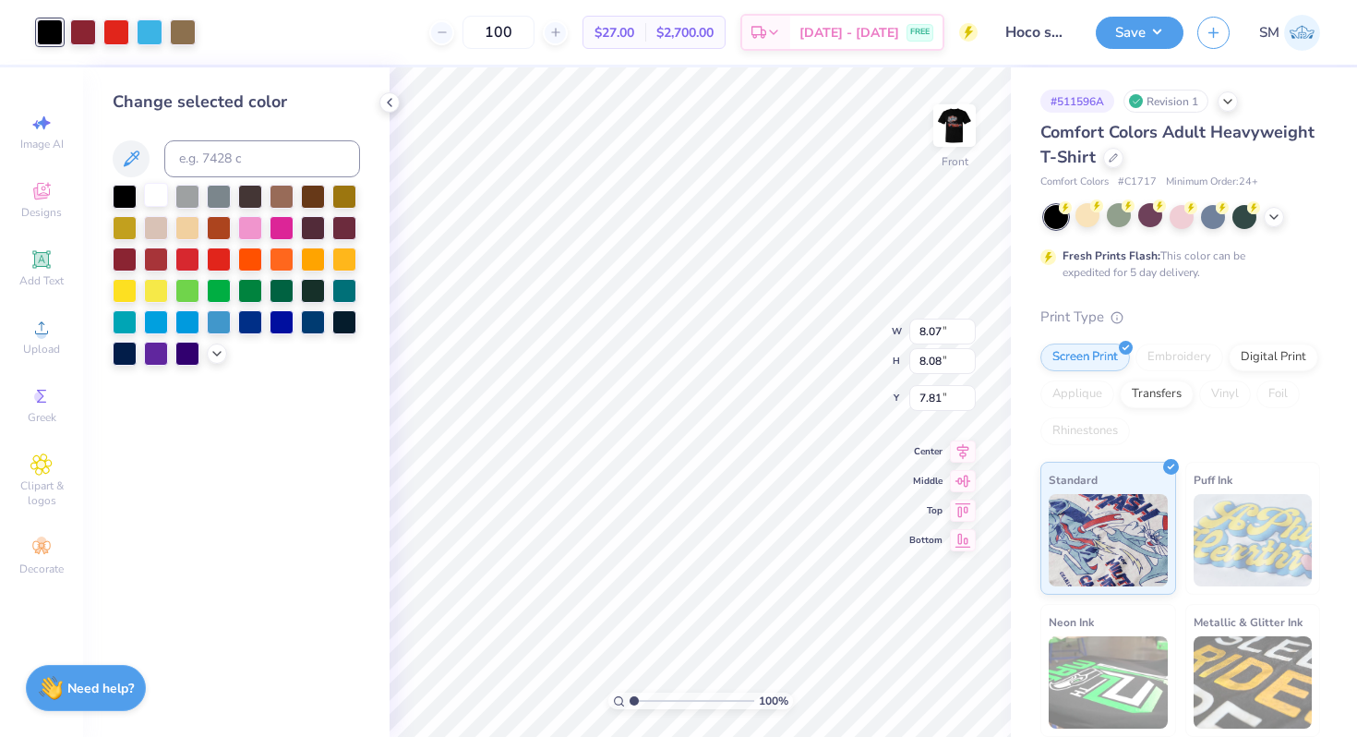
click at [154, 199] on div at bounding box center [156, 195] width 24 height 24
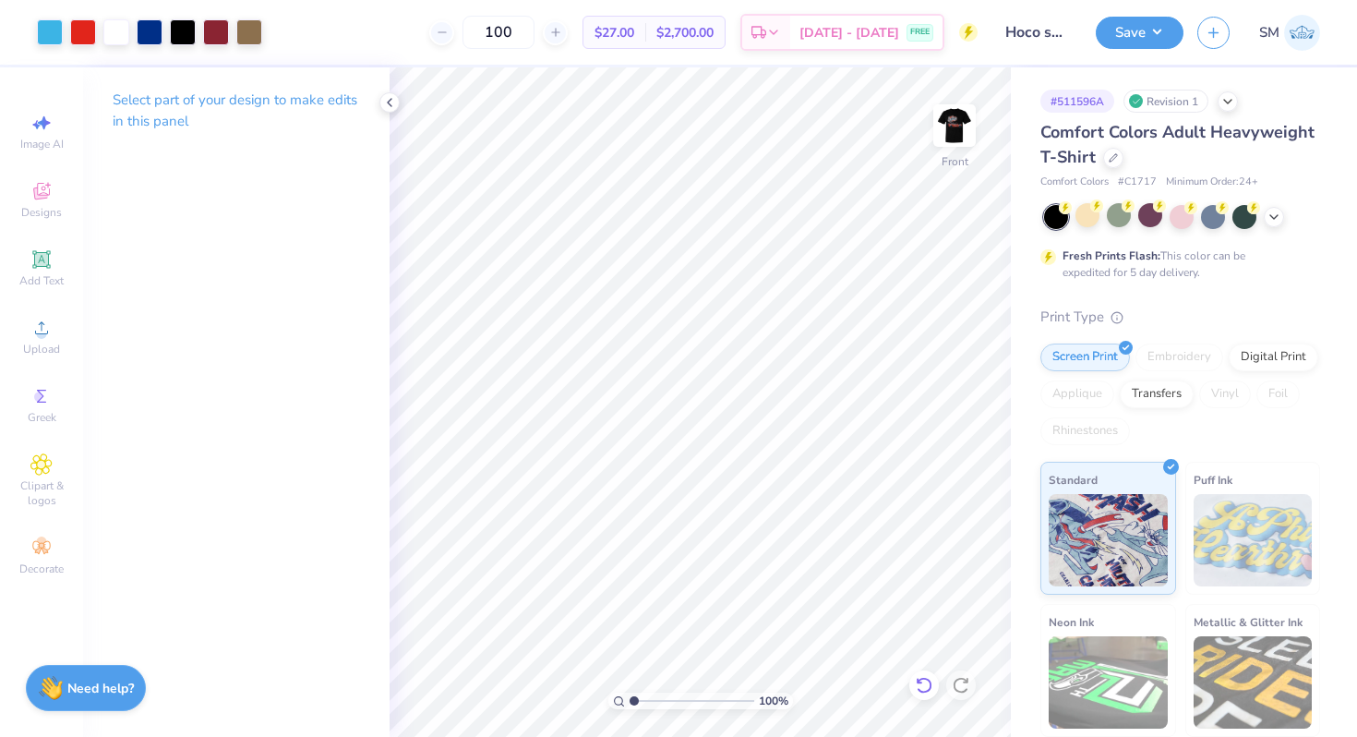
click at [925, 680] on icon at bounding box center [924, 685] width 18 height 18
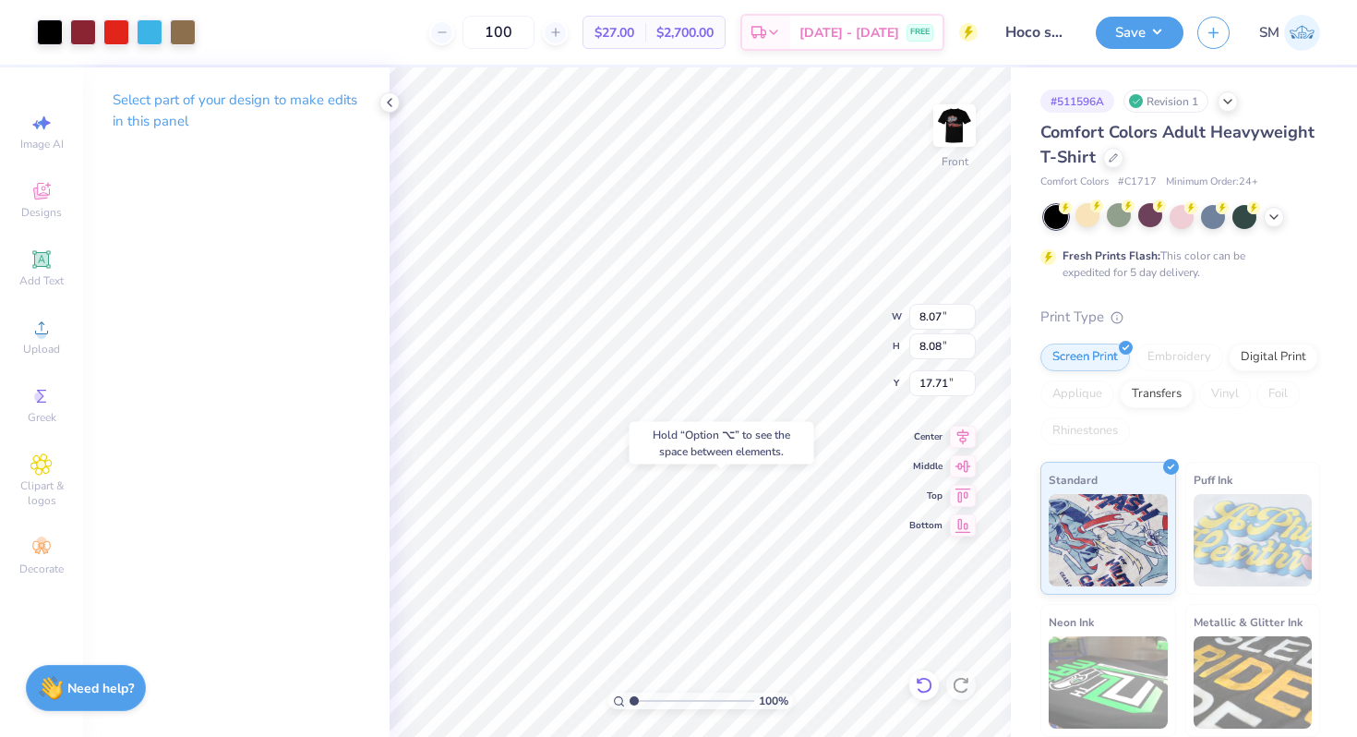
type input "17.71"
click at [59, 465] on div "Clipart & logos" at bounding box center [41, 480] width 65 height 69
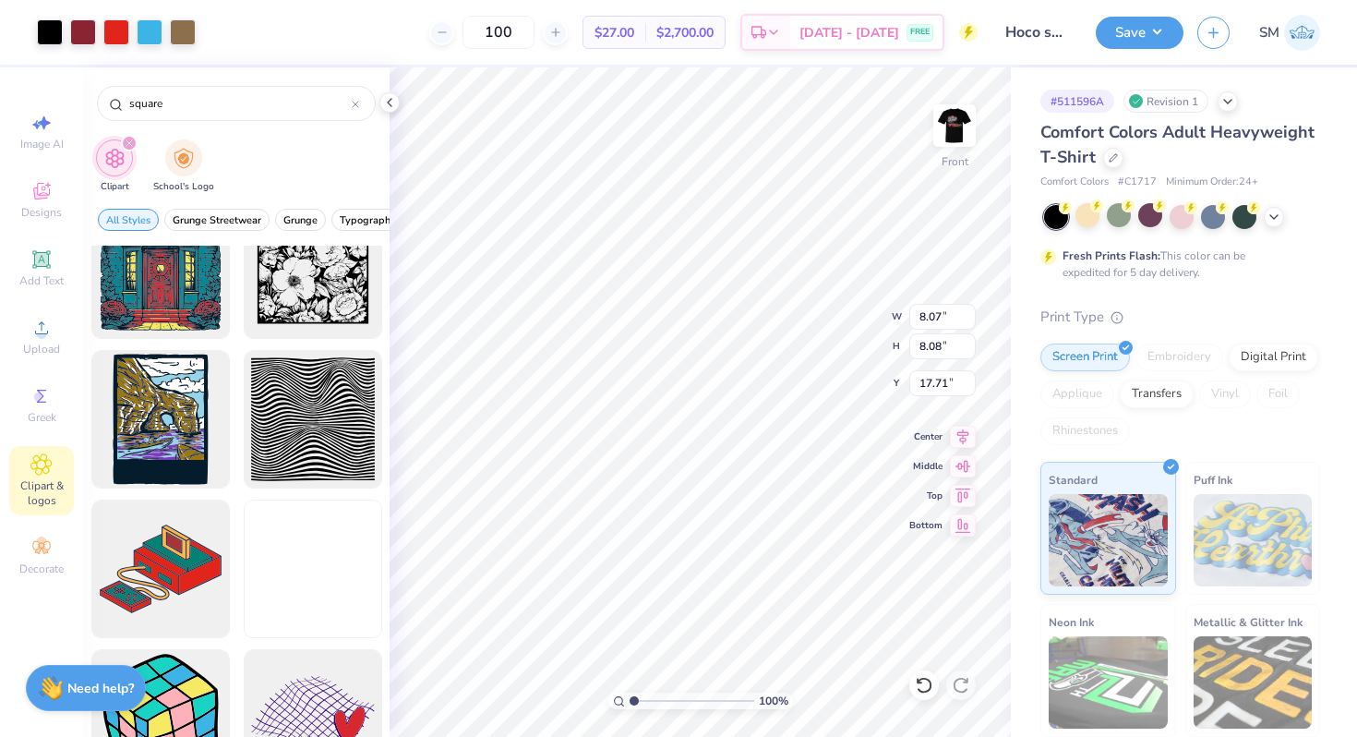
scroll to position [534, 0]
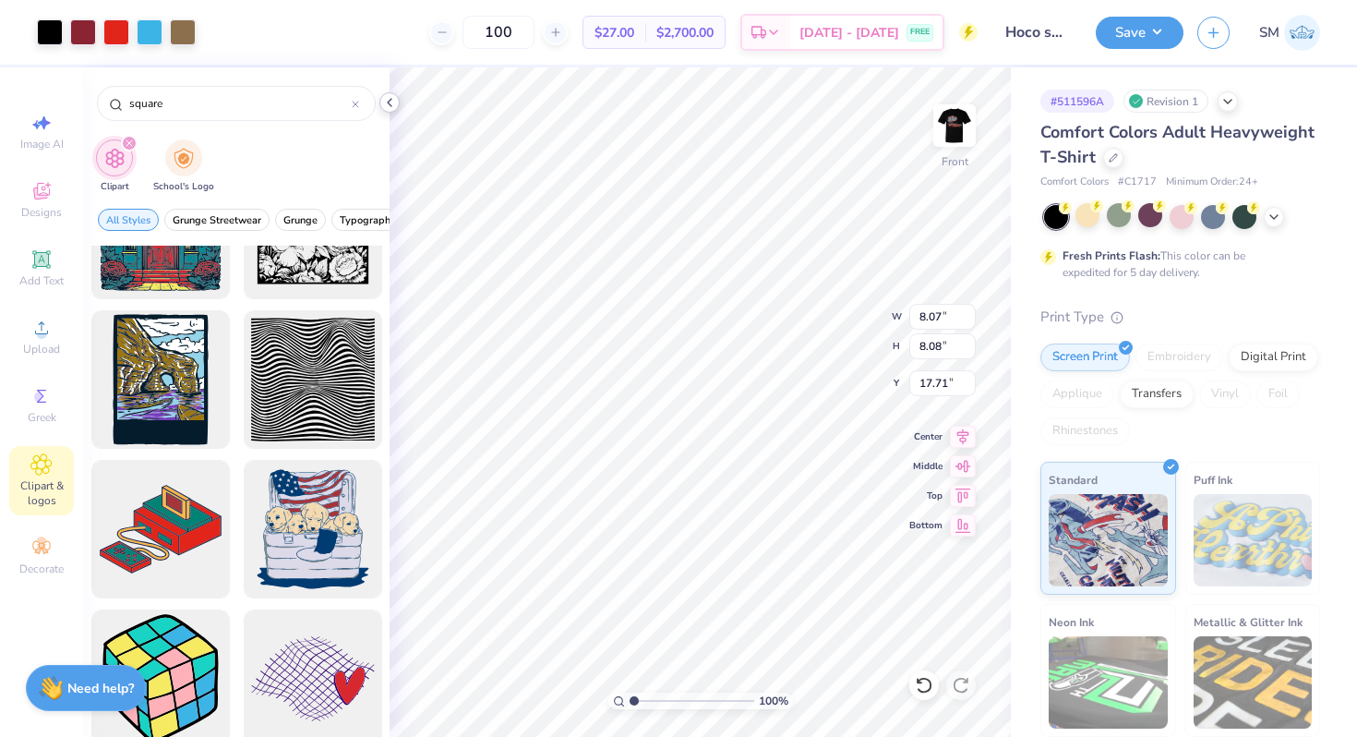
type input "square"
click at [388, 102] on polyline at bounding box center [390, 102] width 4 height 7
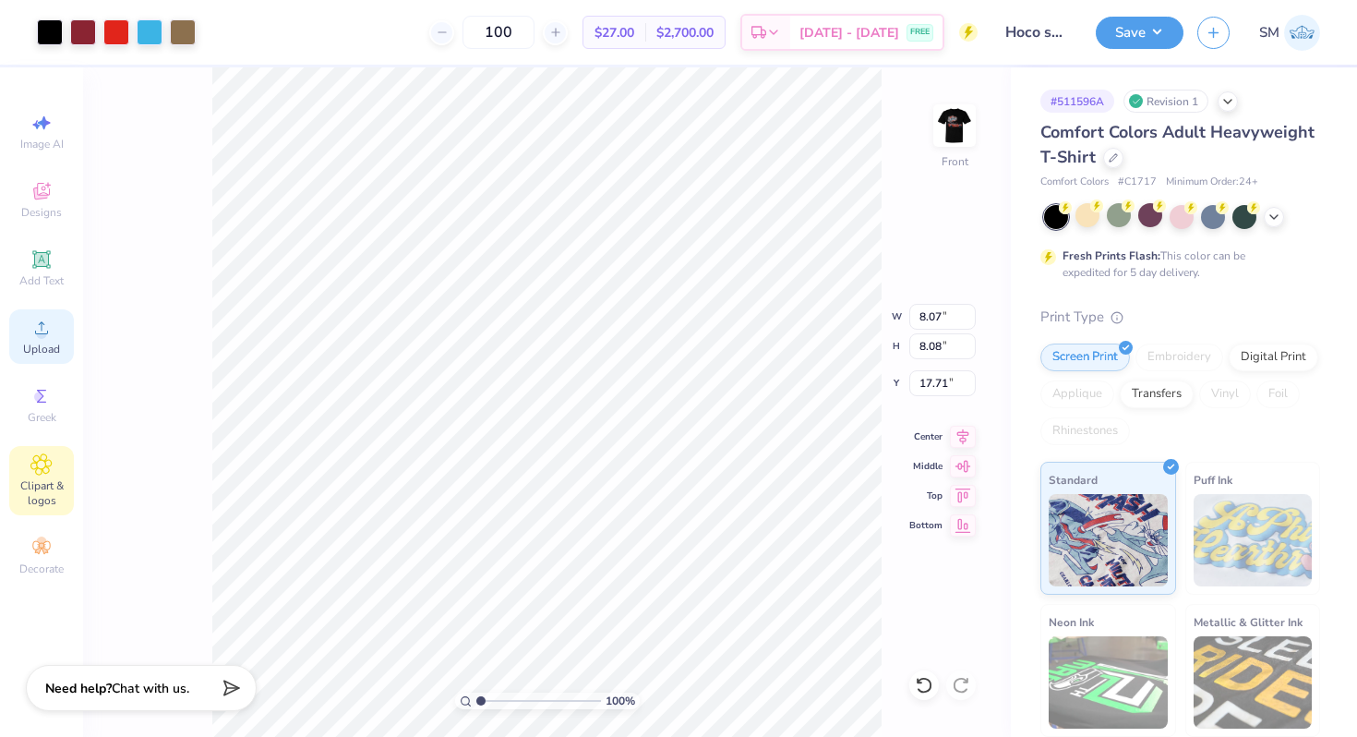
click at [40, 330] on circle at bounding box center [41, 334] width 10 height 10
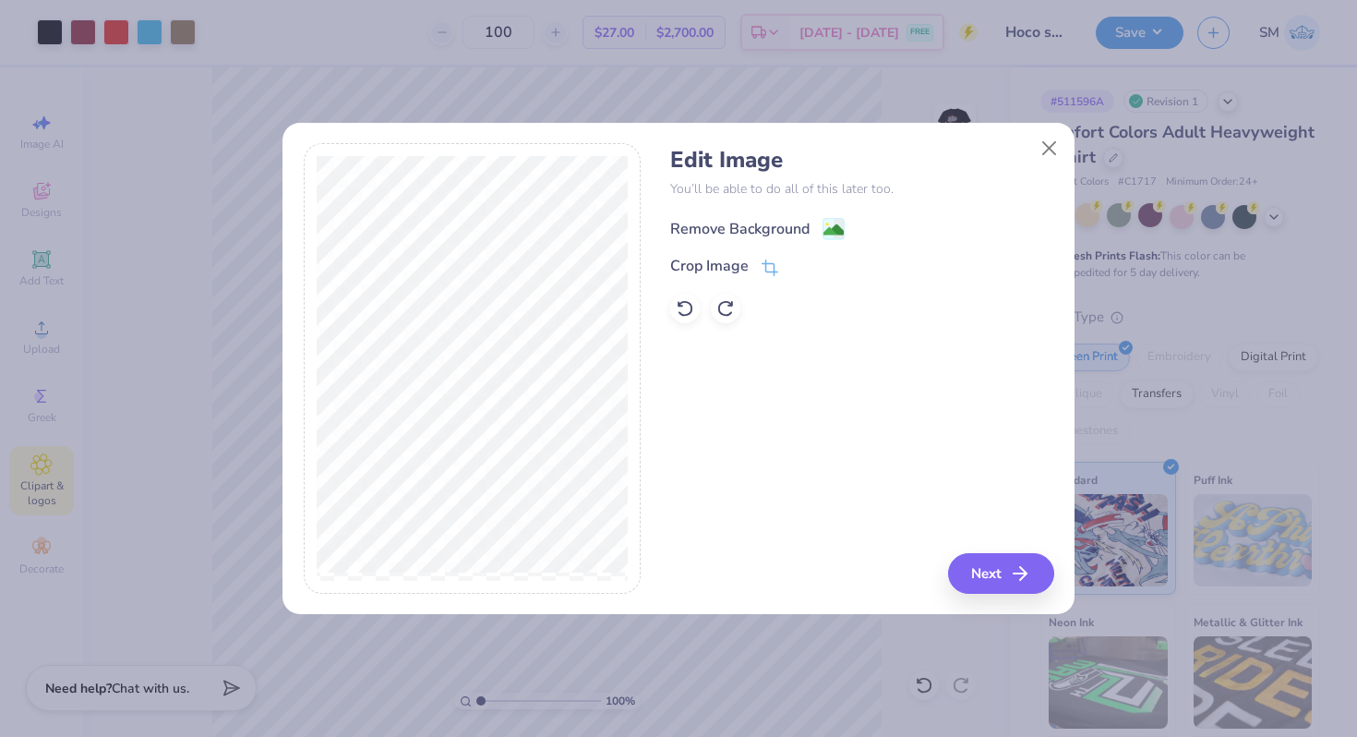
click at [834, 217] on span at bounding box center [833, 228] width 22 height 23
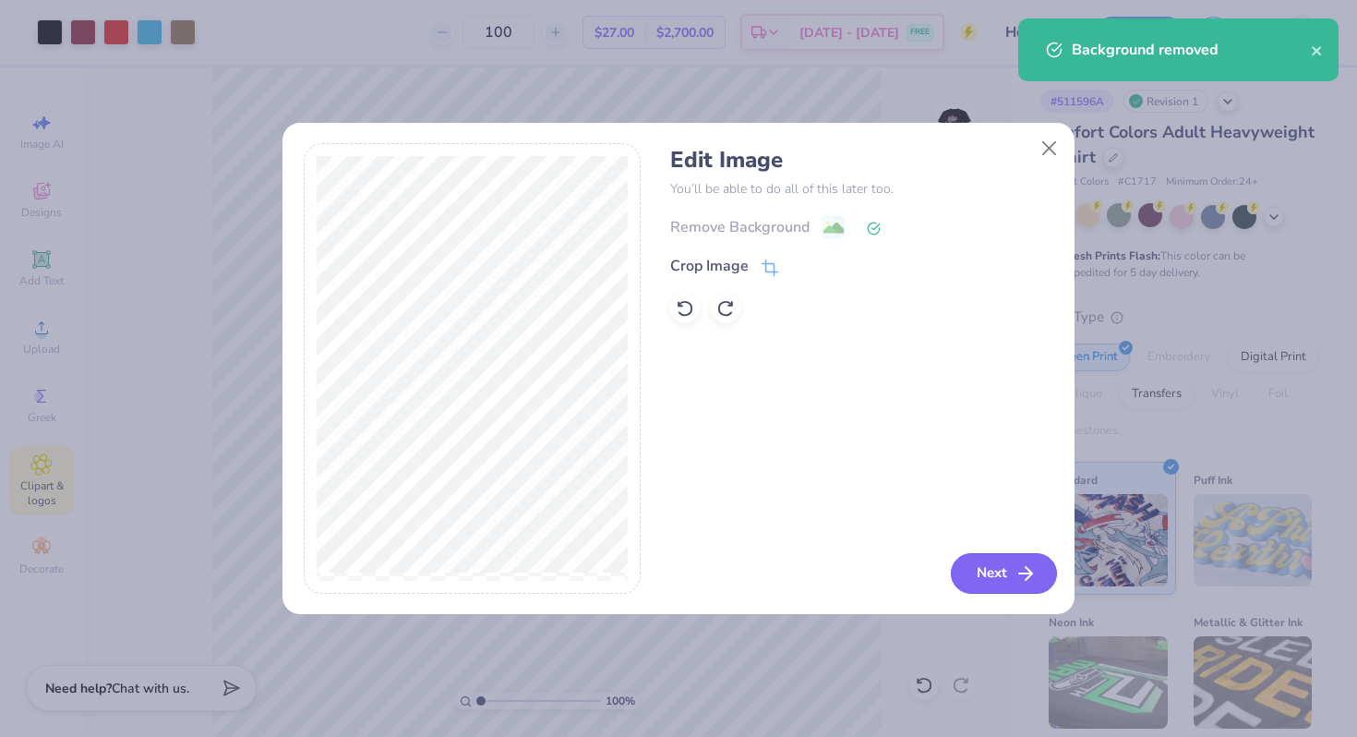
click at [998, 578] on button "Next" at bounding box center [1004, 573] width 106 height 41
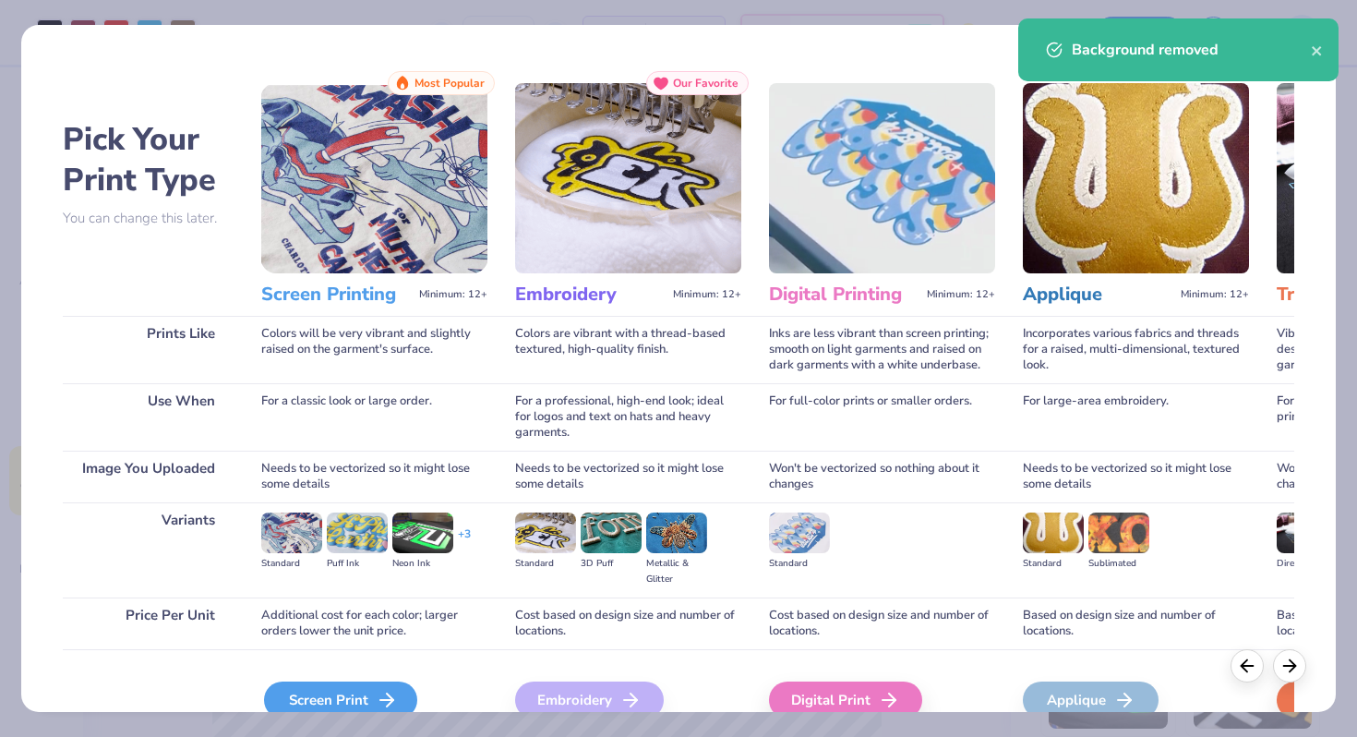
click at [394, 696] on icon at bounding box center [387, 700] width 22 height 22
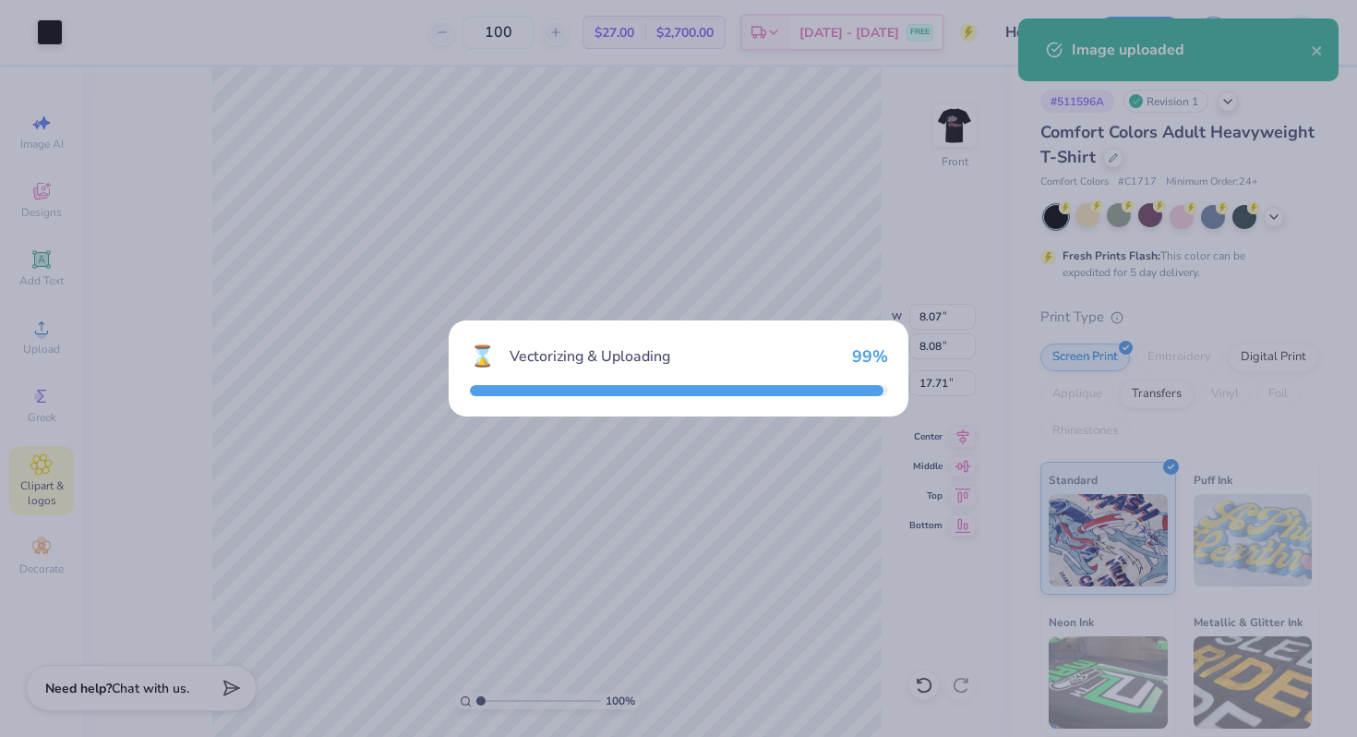
type input "14.53"
type input "6.48"
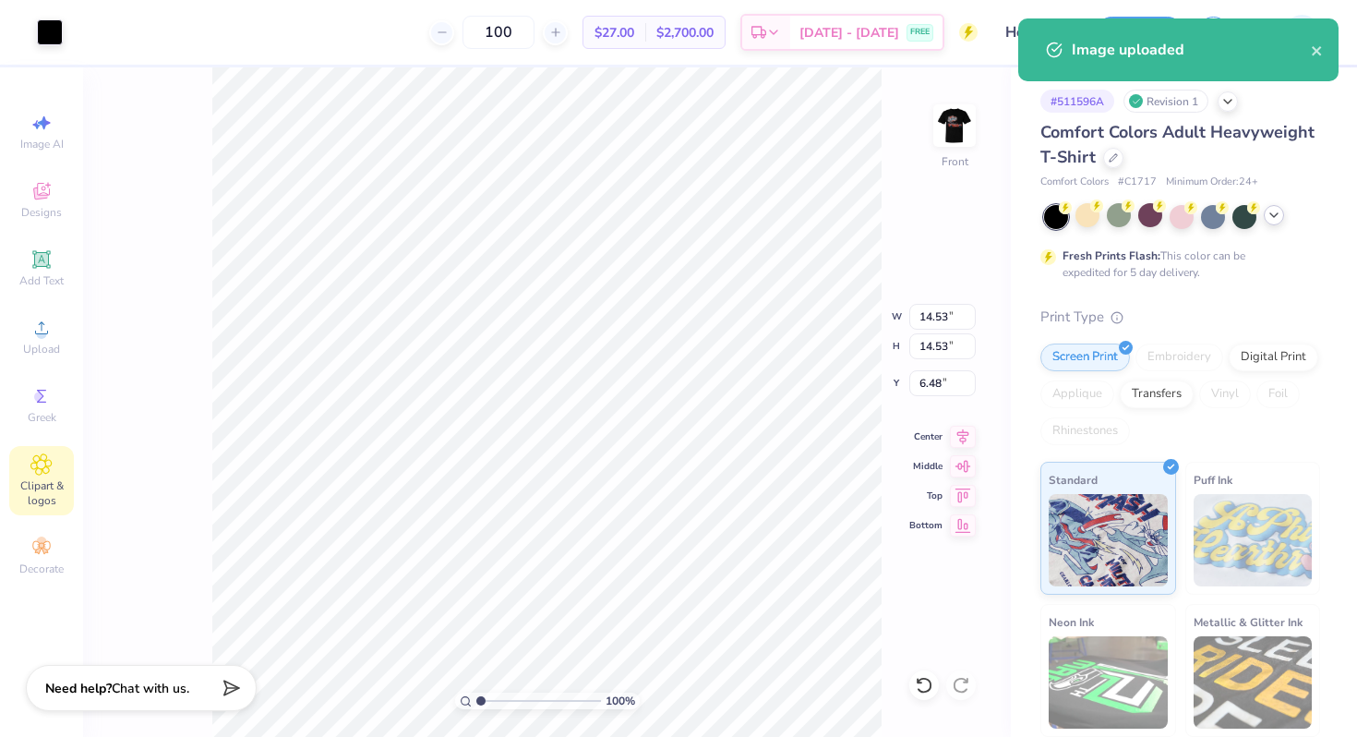
click at [1278, 217] on icon at bounding box center [1273, 215] width 15 height 15
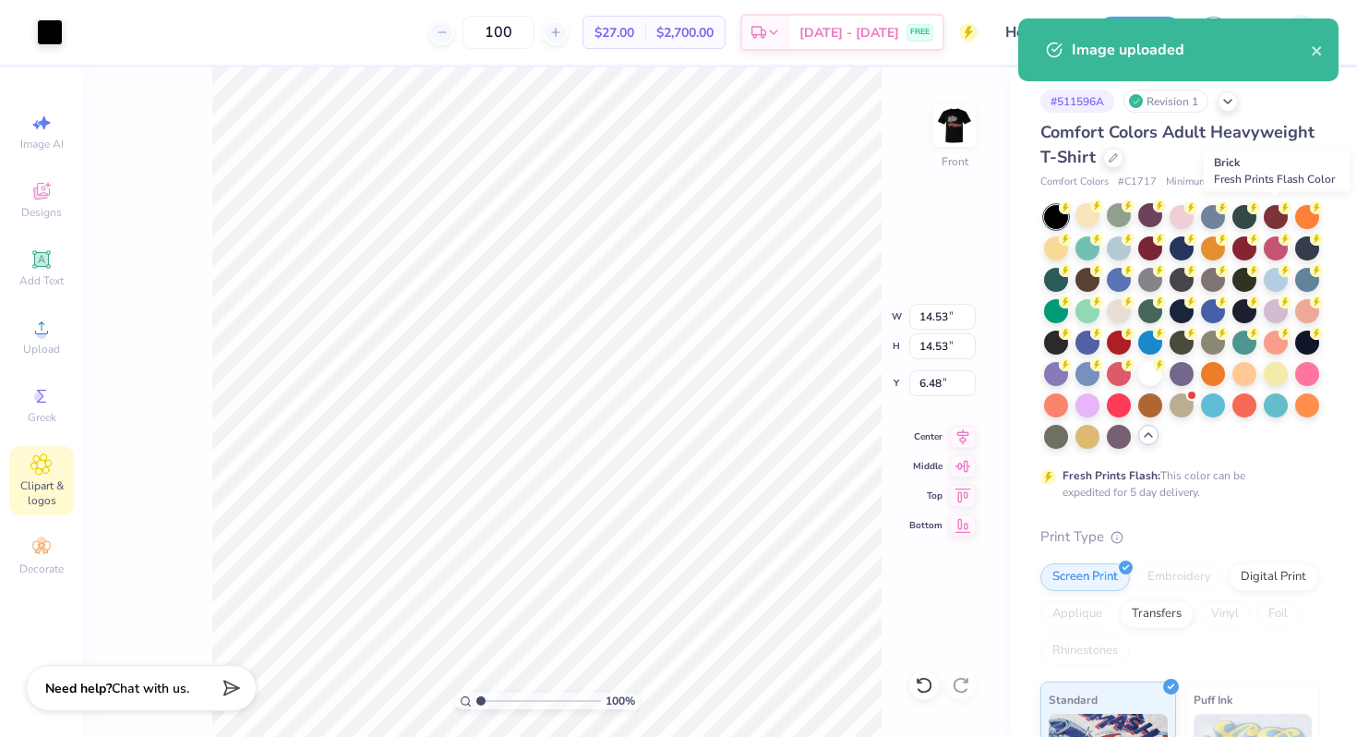
click at [1278, 217] on div at bounding box center [1276, 217] width 24 height 24
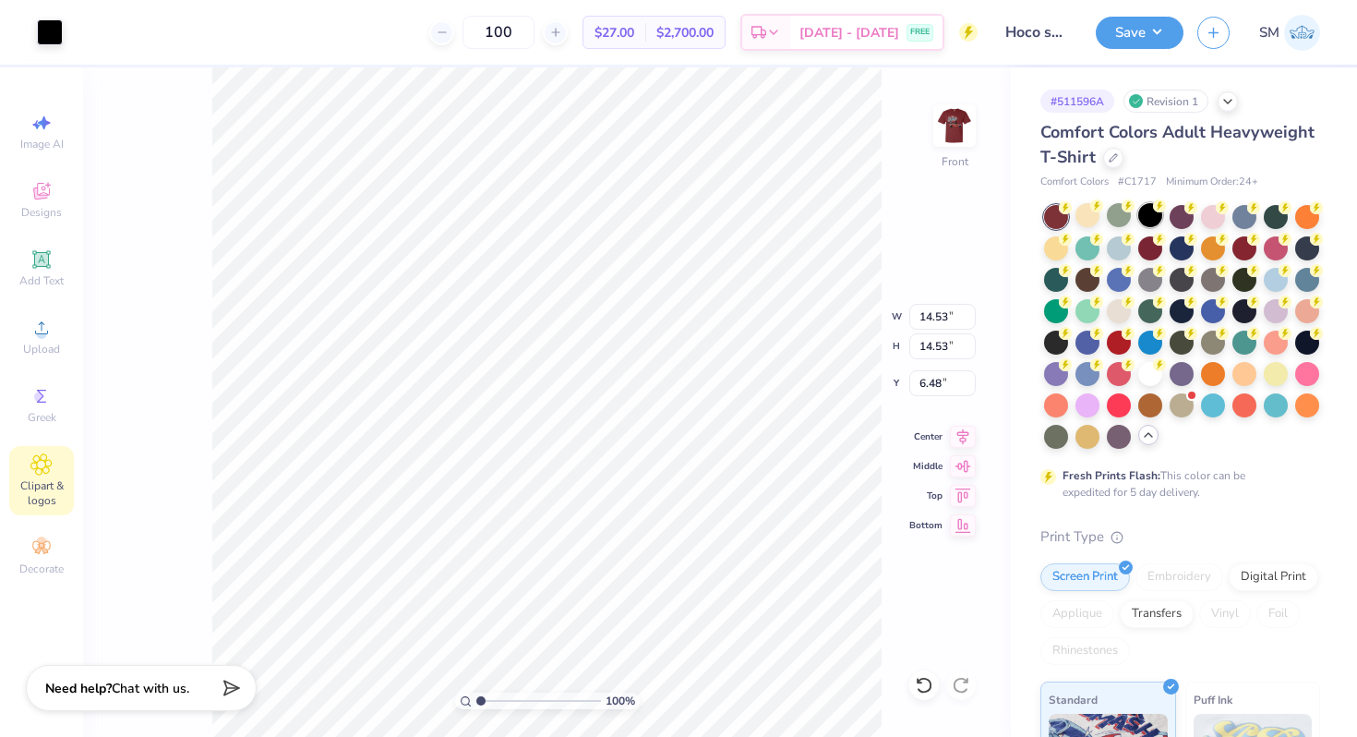
click at [1149, 216] on div at bounding box center [1150, 215] width 24 height 24
click at [37, 27] on div at bounding box center [50, 31] width 26 height 26
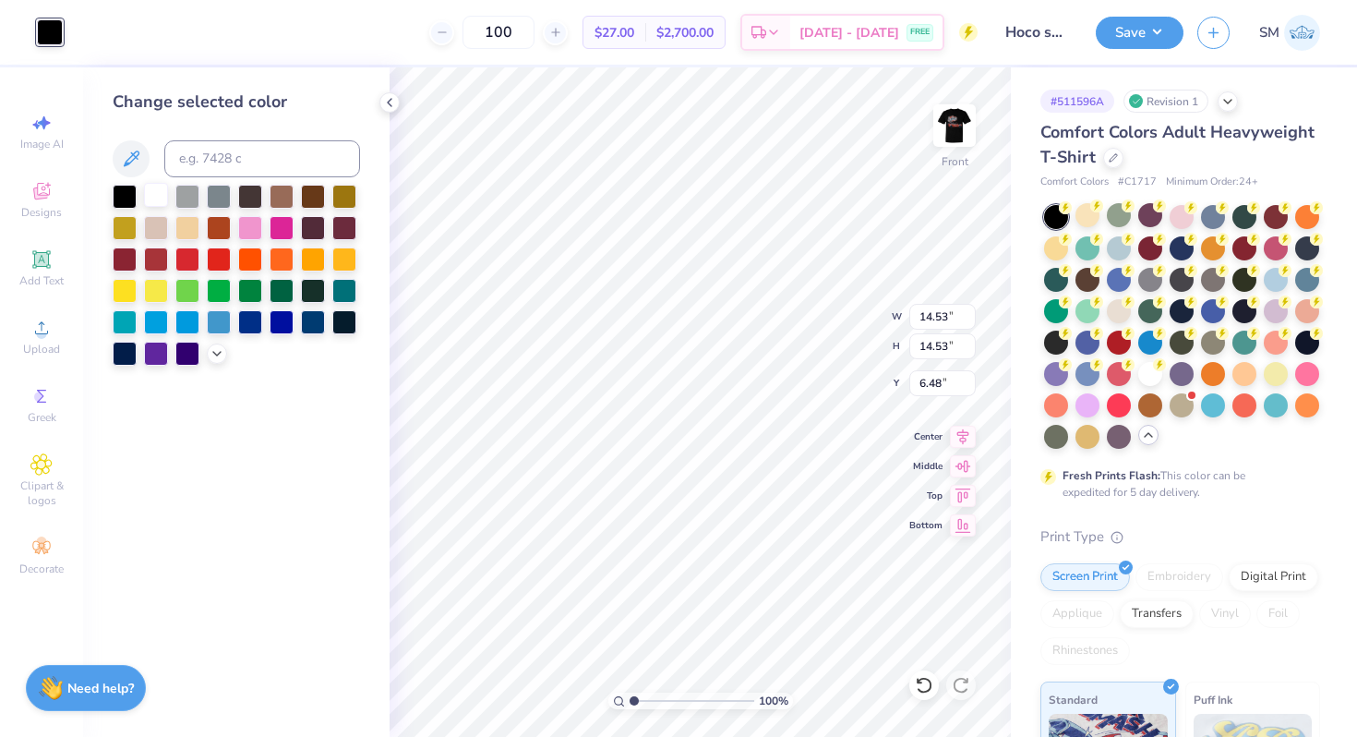
click at [166, 198] on div at bounding box center [156, 195] width 24 height 24
click at [389, 104] on icon at bounding box center [389, 102] width 15 height 15
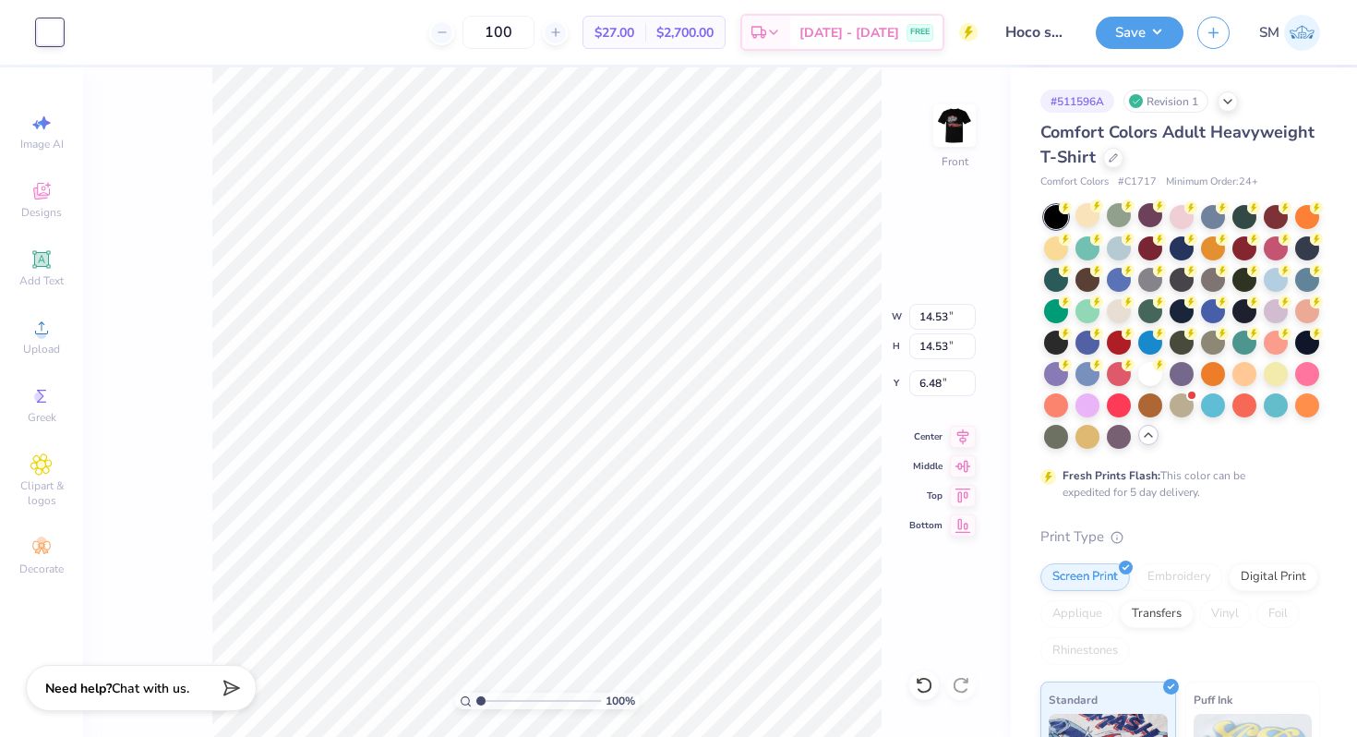
type input "4.63"
type input "9.12"
click at [961, 432] on icon at bounding box center [963, 434] width 12 height 16
type input "6.64"
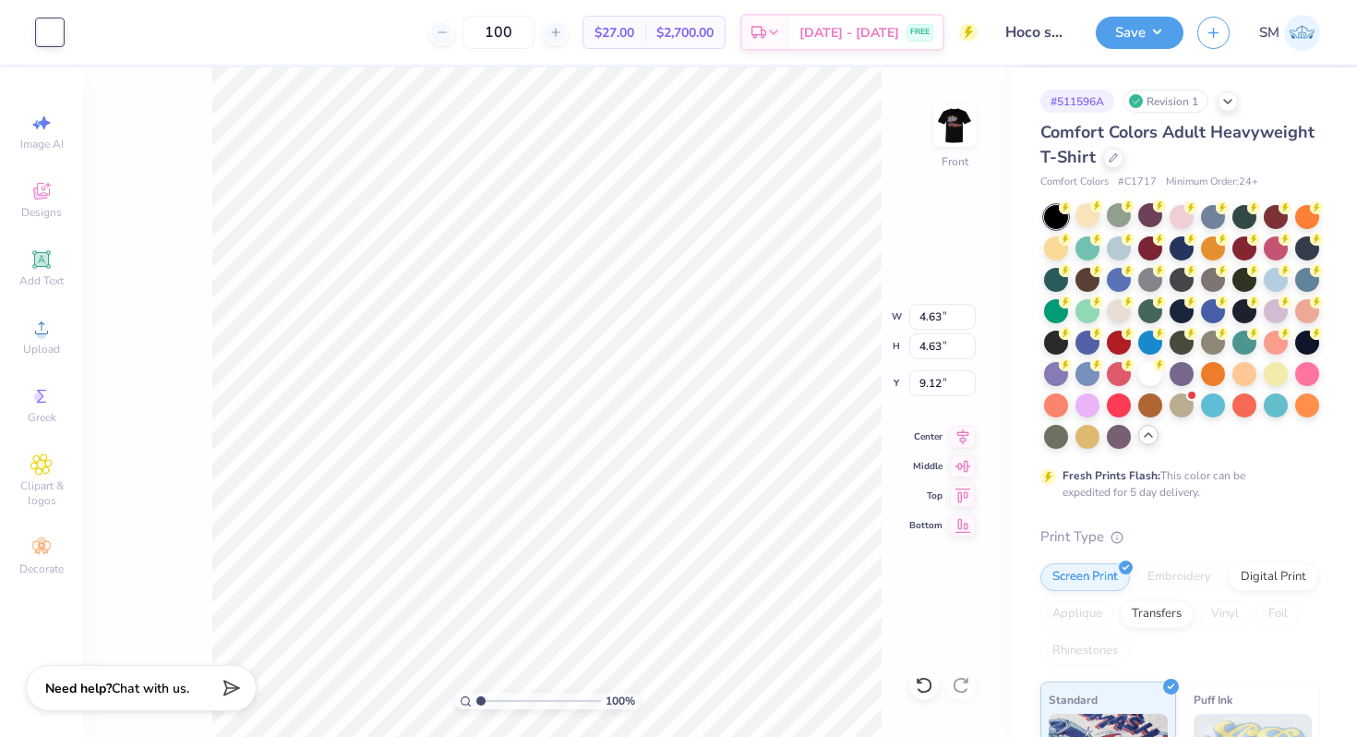
type input "6.64"
type input "7.11"
click at [966, 430] on icon at bounding box center [963, 434] width 26 height 22
type input "7.18"
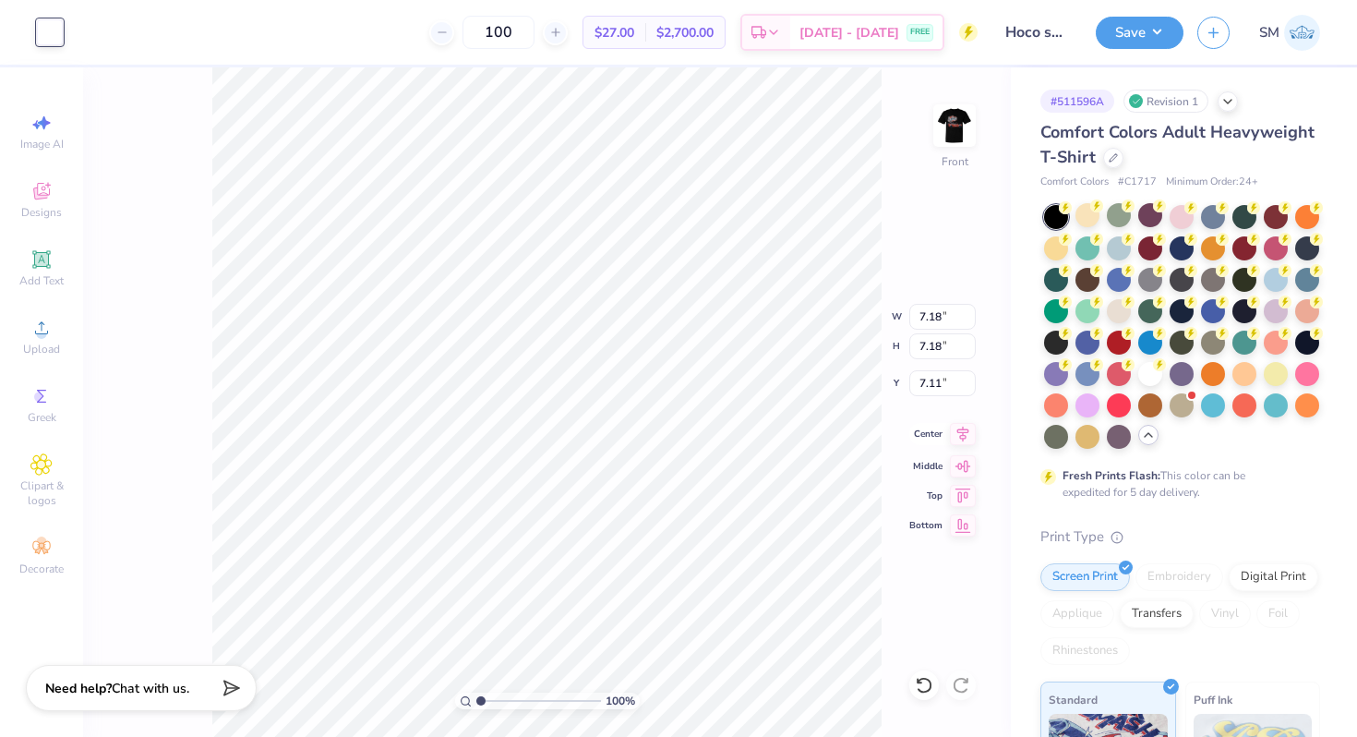
click at [963, 439] on icon at bounding box center [963, 434] width 12 height 16
type input "7.66"
type input "10.80"
type input "7.18"
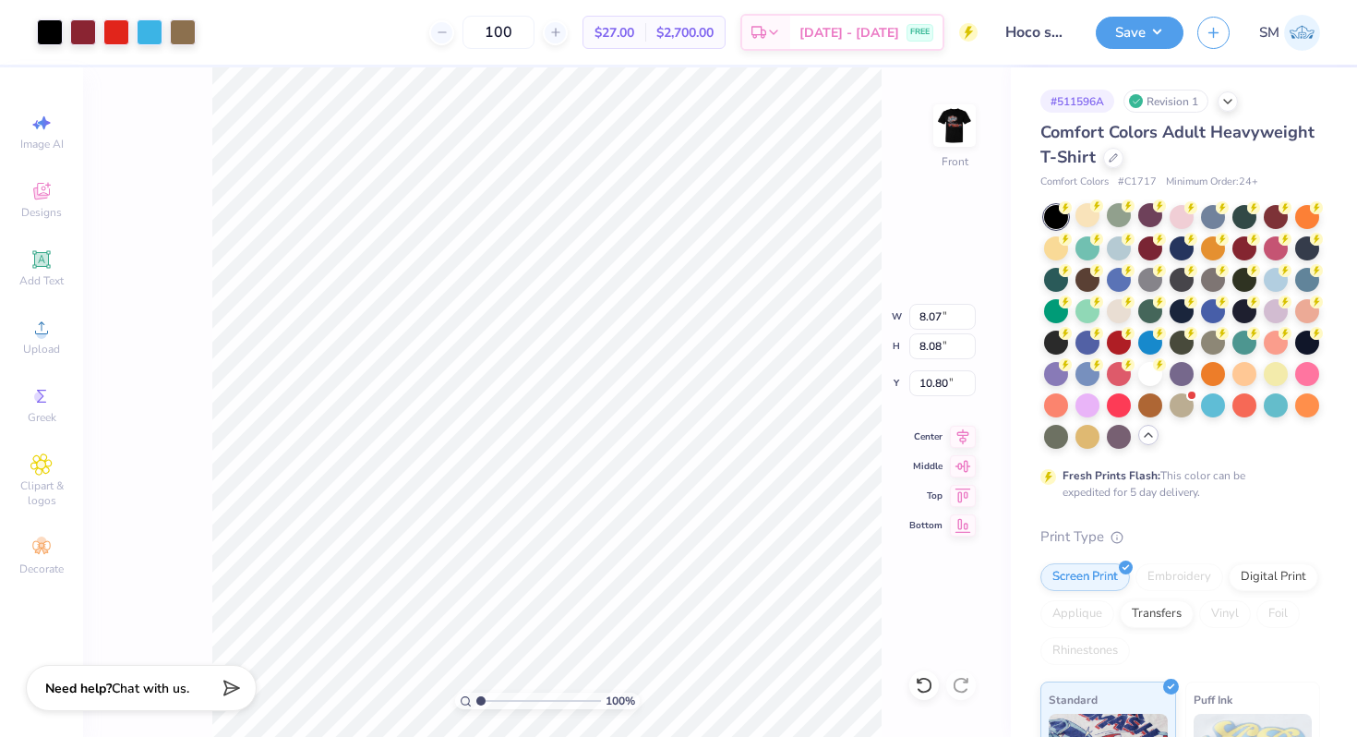
type input "7.66"
type input "8.07"
type input "8.08"
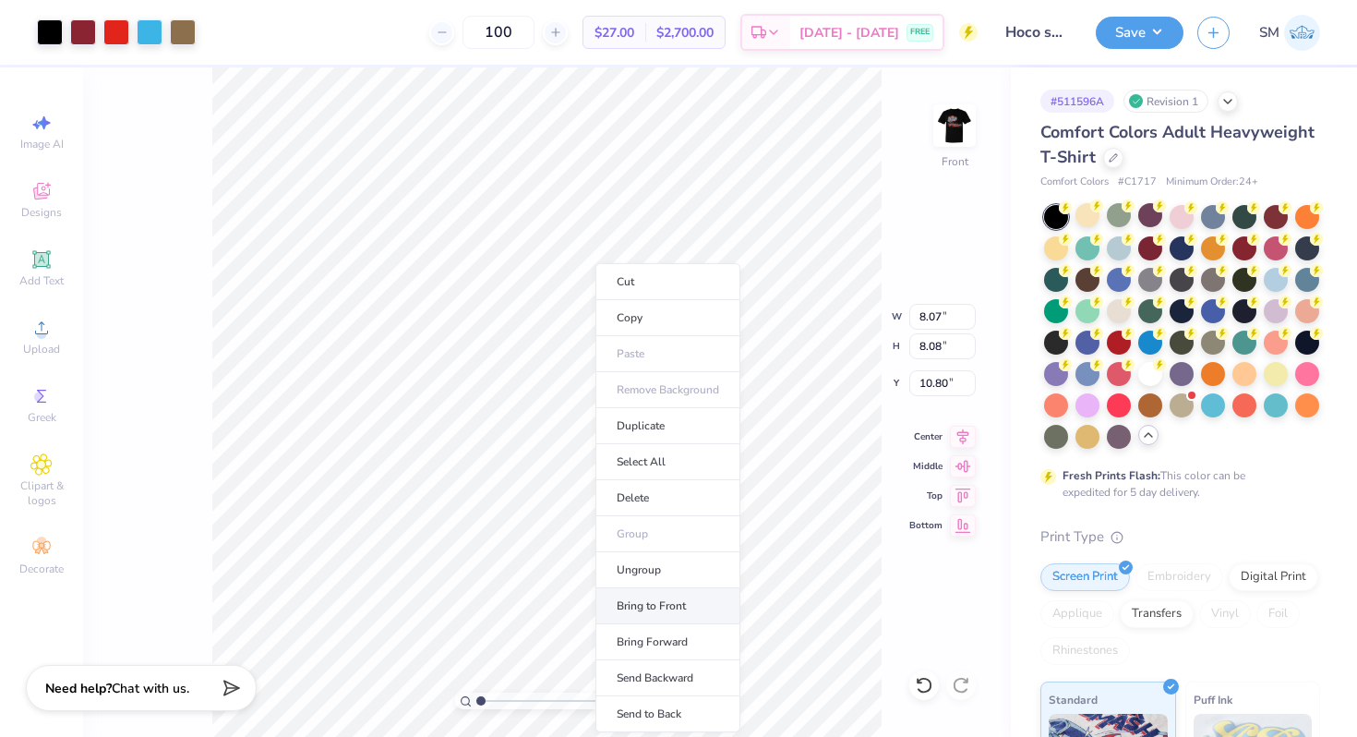
click at [660, 592] on li "Bring to Front" at bounding box center [667, 606] width 145 height 36
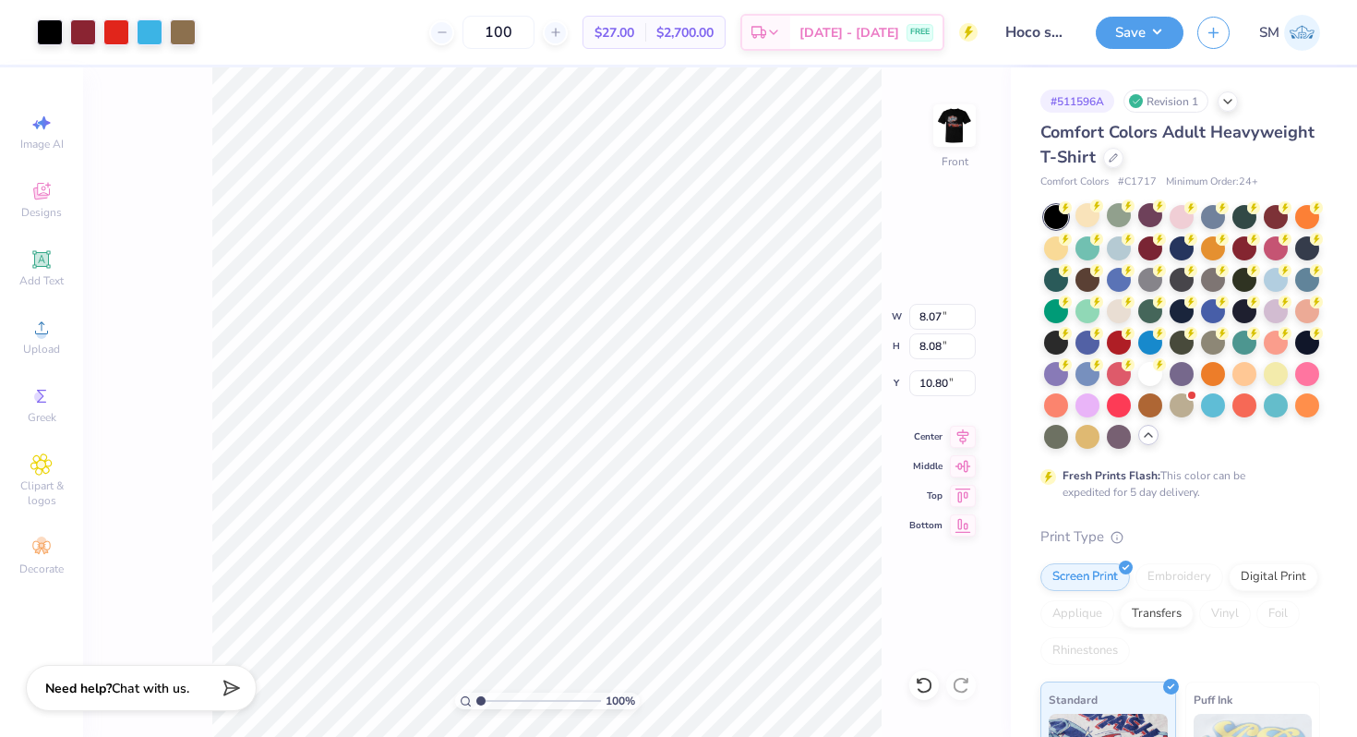
type input "7.21"
type input "6.62"
type input "6.64"
click at [959, 434] on icon at bounding box center [963, 437] width 26 height 22
type input "1.53"
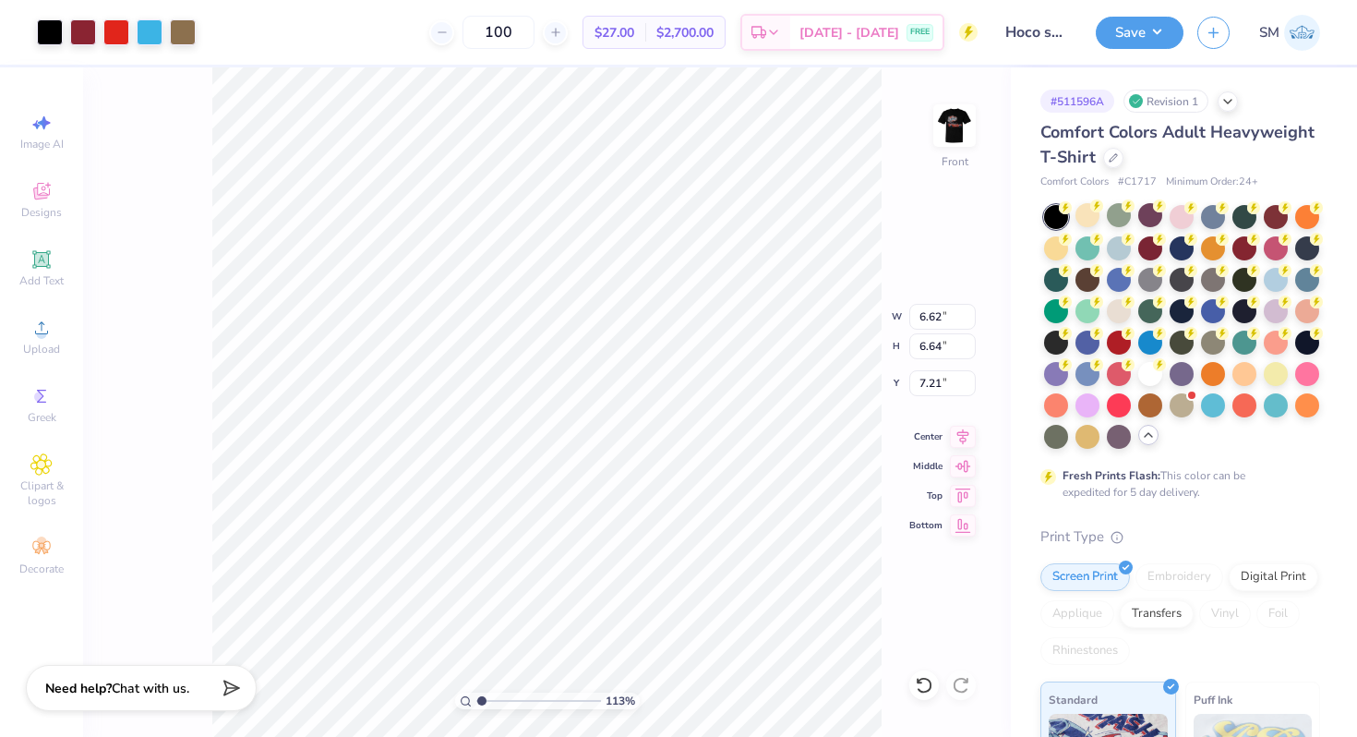
click at [486, 702] on input "range" at bounding box center [538, 700] width 125 height 17
type input "7.94"
drag, startPoint x: 482, startPoint y: 698, endPoint x: 450, endPoint y: 698, distance: 31.4
type input "1"
click at [476, 698] on input "range" at bounding box center [538, 700] width 125 height 17
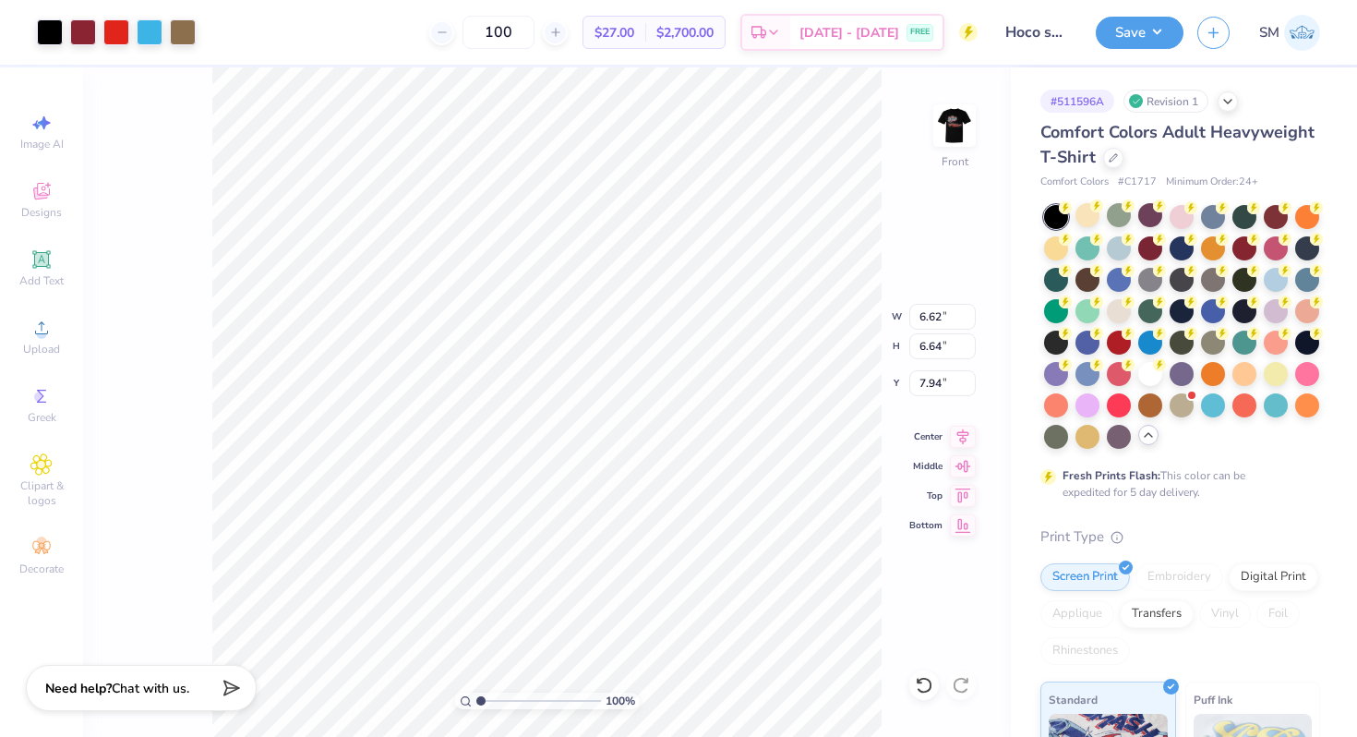
type input "17.57"
type input "7.18"
type input "7.35"
type input "7.57"
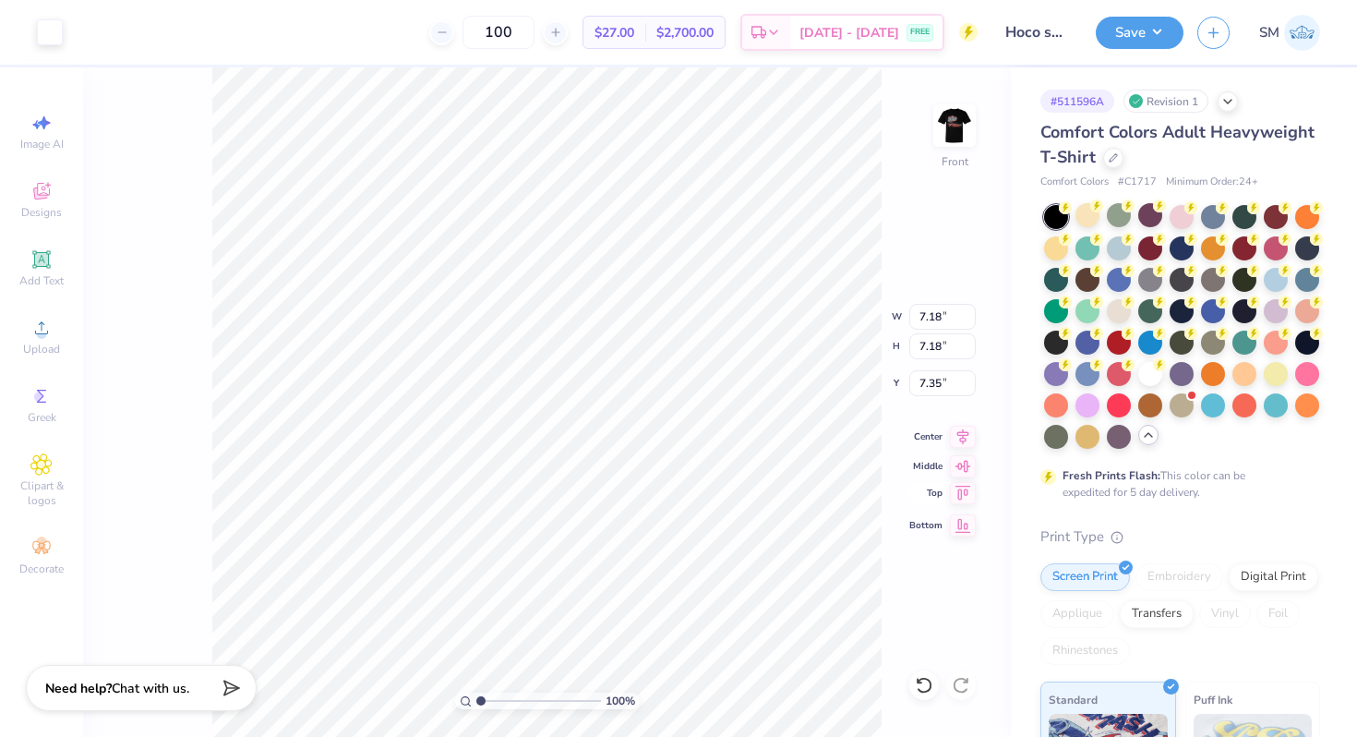
type input "7.57"
click at [962, 431] on icon at bounding box center [963, 434] width 26 height 22
type input "7.26"
type input "6.62"
type input "6.64"
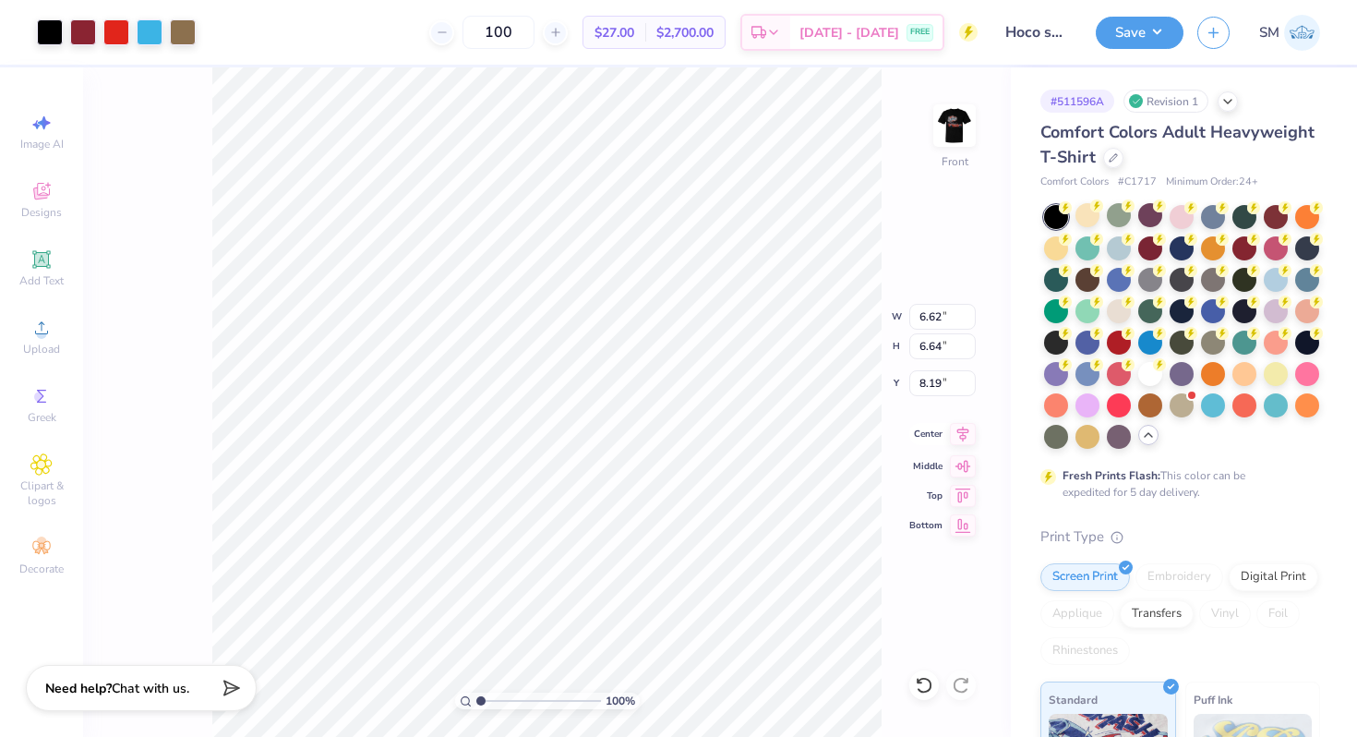
click at [961, 436] on icon at bounding box center [963, 434] width 26 height 22
type input "7.94"
type input "6.98"
type input "6.99"
type input "7.58"
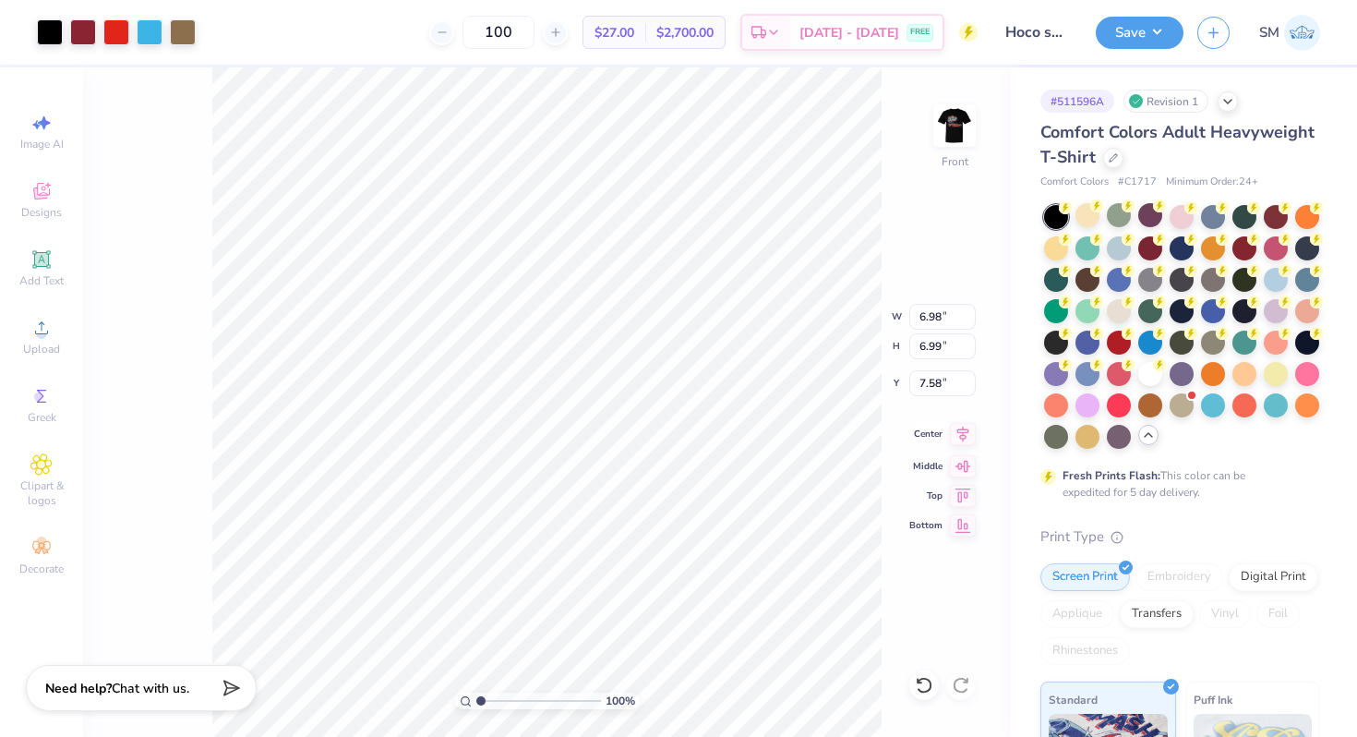
click at [967, 435] on icon at bounding box center [963, 434] width 26 height 22
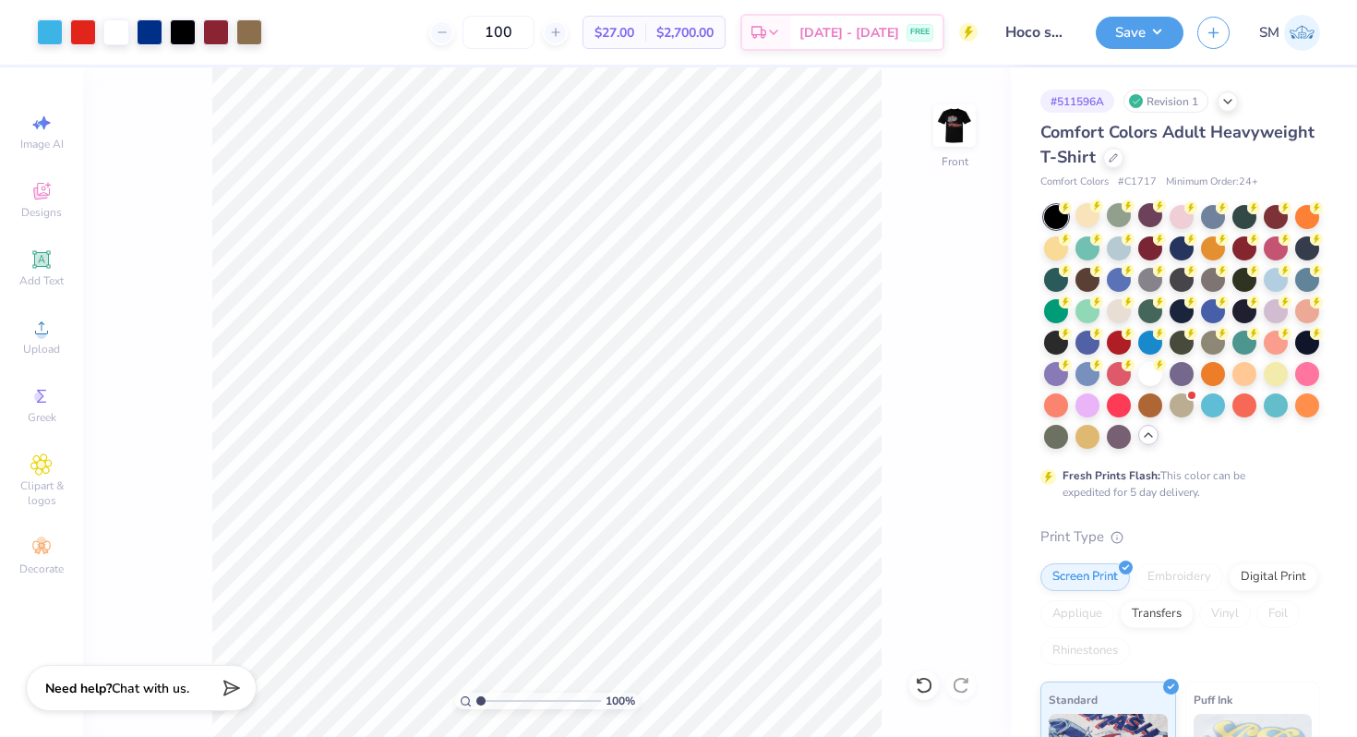
click at [952, 116] on img at bounding box center [954, 125] width 37 height 37
click at [956, 126] on img at bounding box center [955, 126] width 74 height 74
type input "1"
drag, startPoint x: 483, startPoint y: 700, endPoint x: 422, endPoint y: 685, distance: 62.7
click at [476, 692] on input "range" at bounding box center [538, 700] width 125 height 17
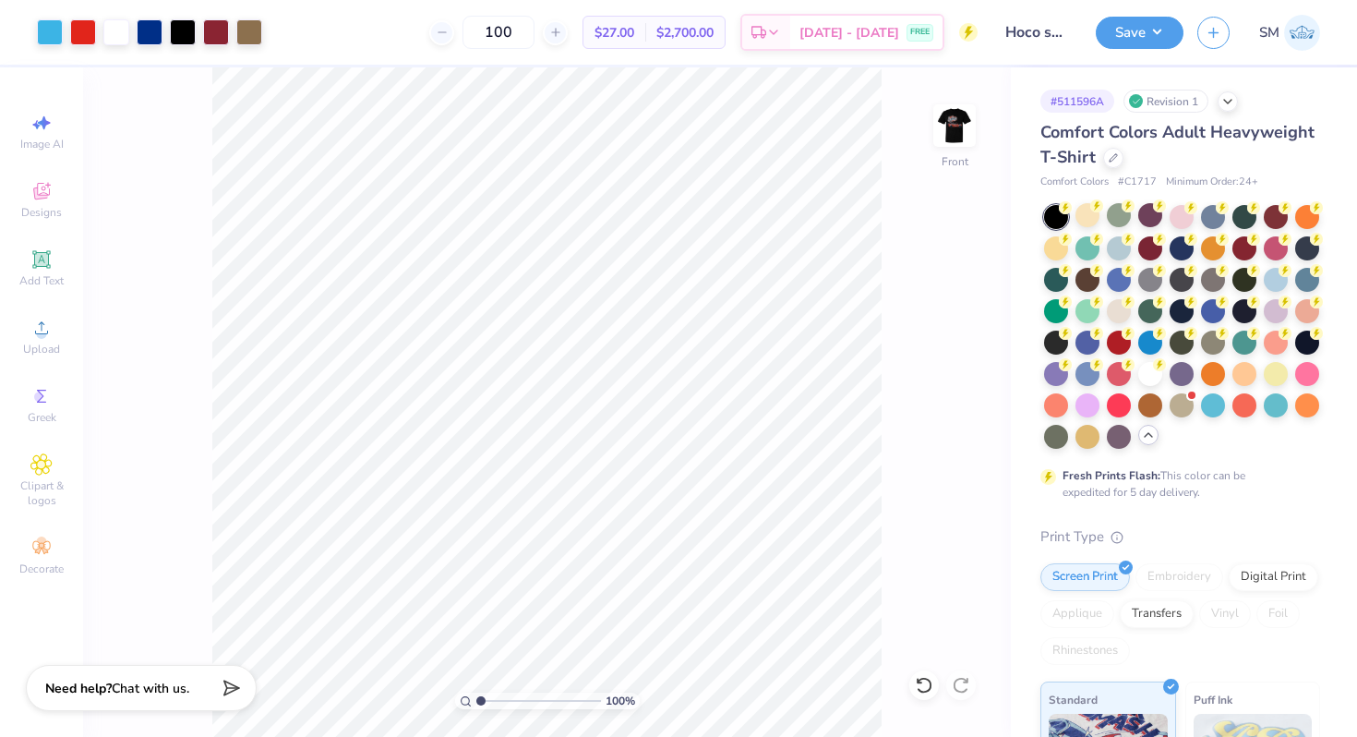
click at [976, 120] on div "100 % Front" at bounding box center [547, 401] width 928 height 669
click at [959, 122] on img at bounding box center [955, 126] width 74 height 74
click at [1146, 29] on button "Save" at bounding box center [1140, 30] width 88 height 32
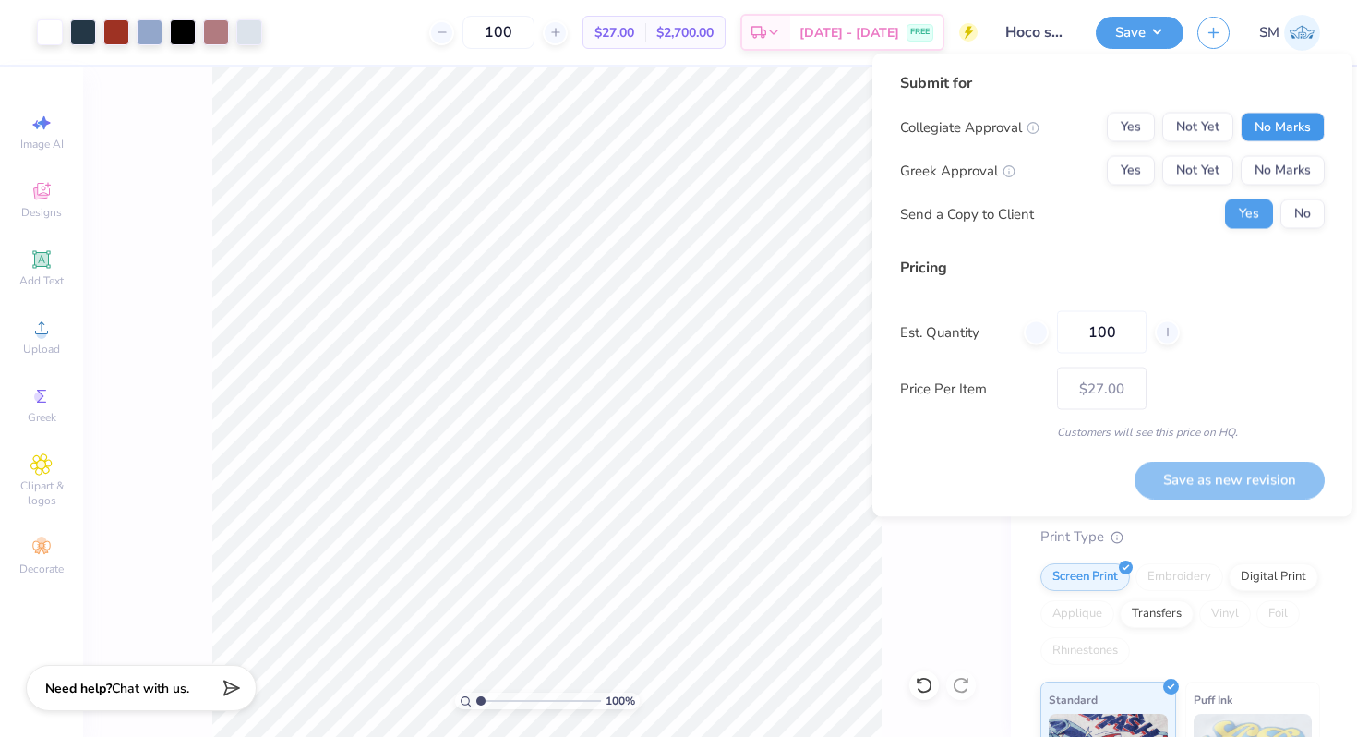
click at [1279, 117] on button "No Marks" at bounding box center [1283, 128] width 84 height 30
click at [1279, 162] on button "No Marks" at bounding box center [1283, 171] width 84 height 30
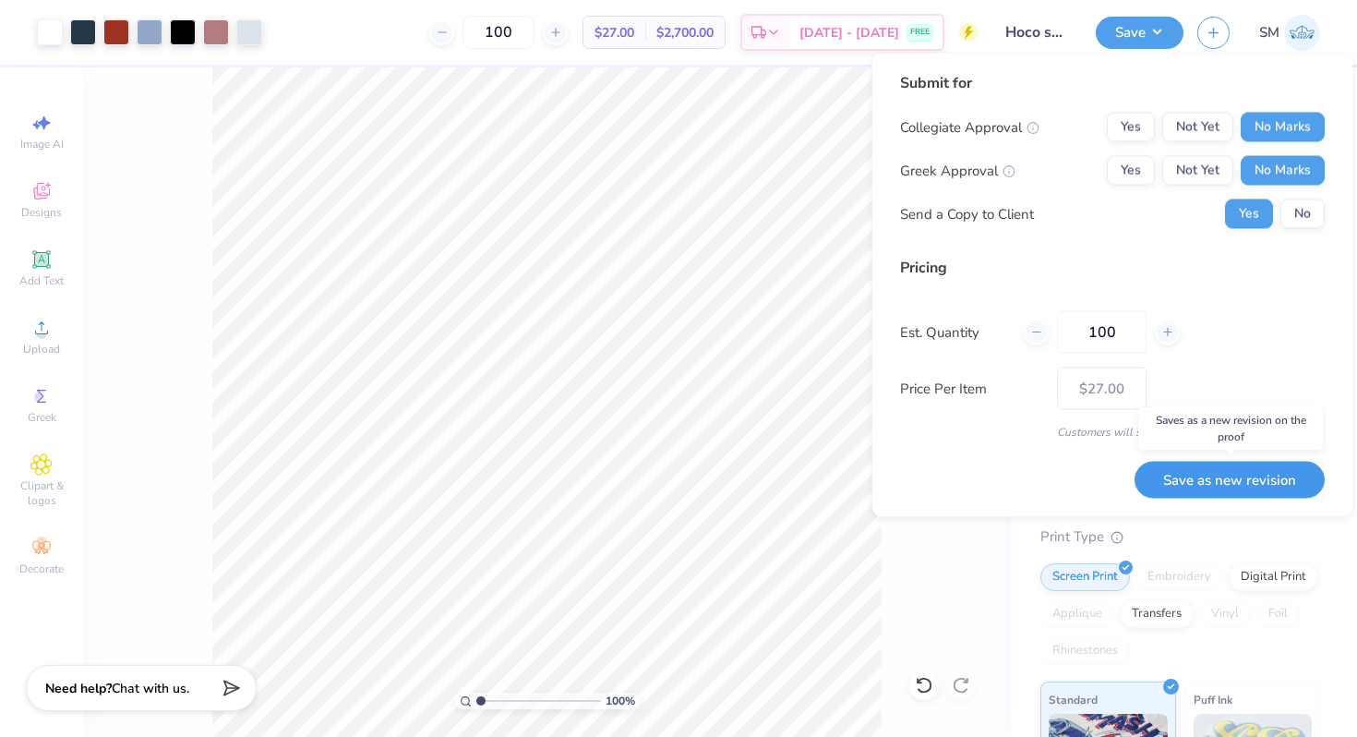
click at [1192, 473] on button "Save as new revision" at bounding box center [1229, 480] width 190 height 38
type input "$27.00"
